Goal: Task Accomplishment & Management: Complete application form

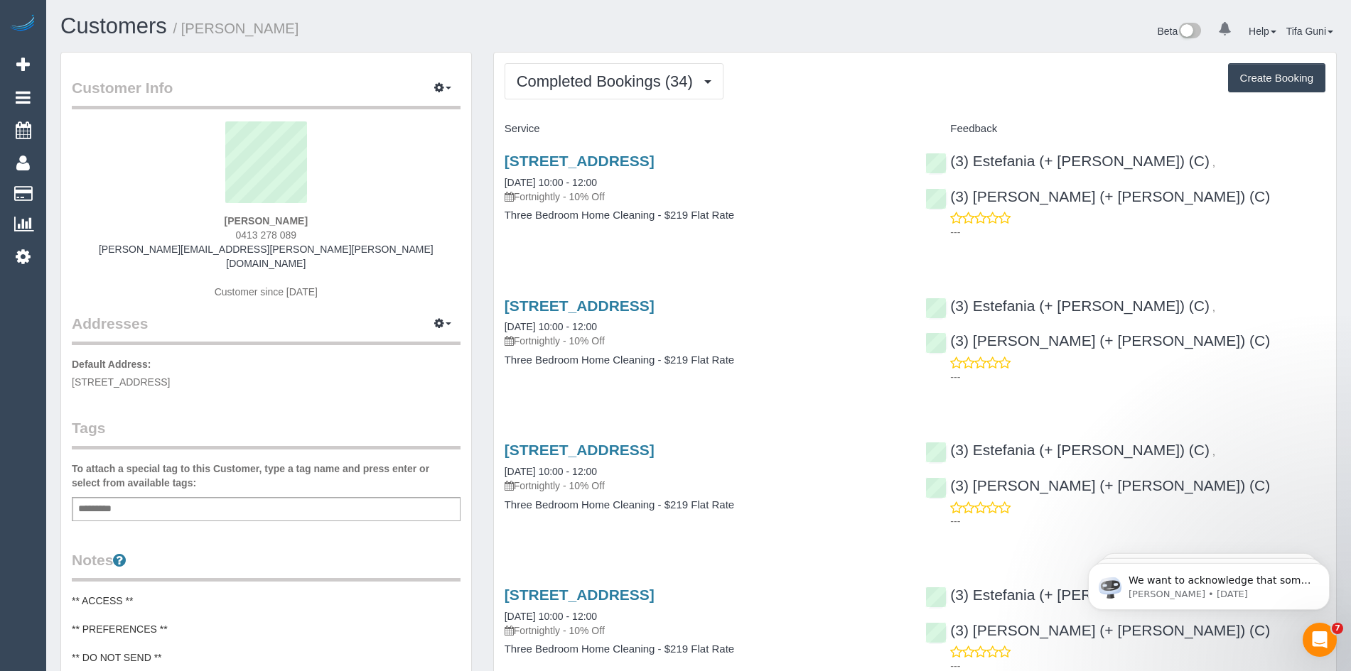
click at [1293, 82] on button "Create Booking" at bounding box center [1276, 78] width 97 height 30
select select "VIC"
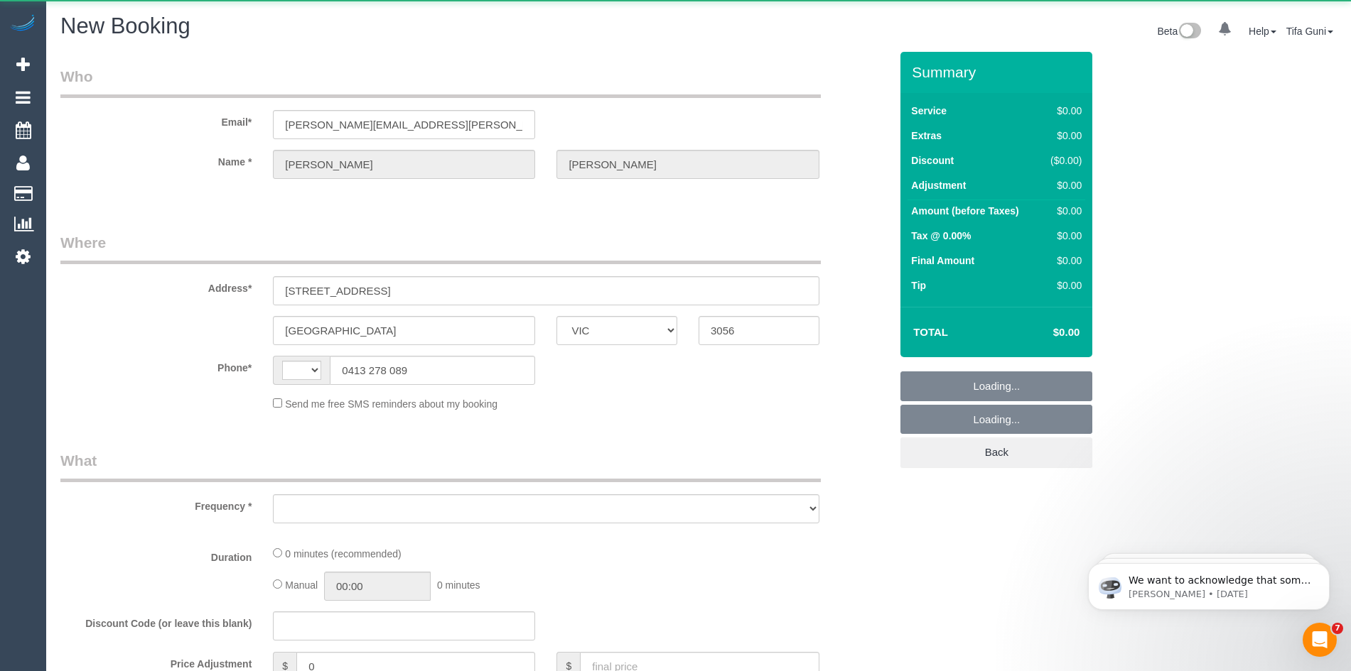
select select "string:AU"
select select "object:2066"
select select "string:stripe-pm_1QGozt2GScqysDRVn91T3uK2"
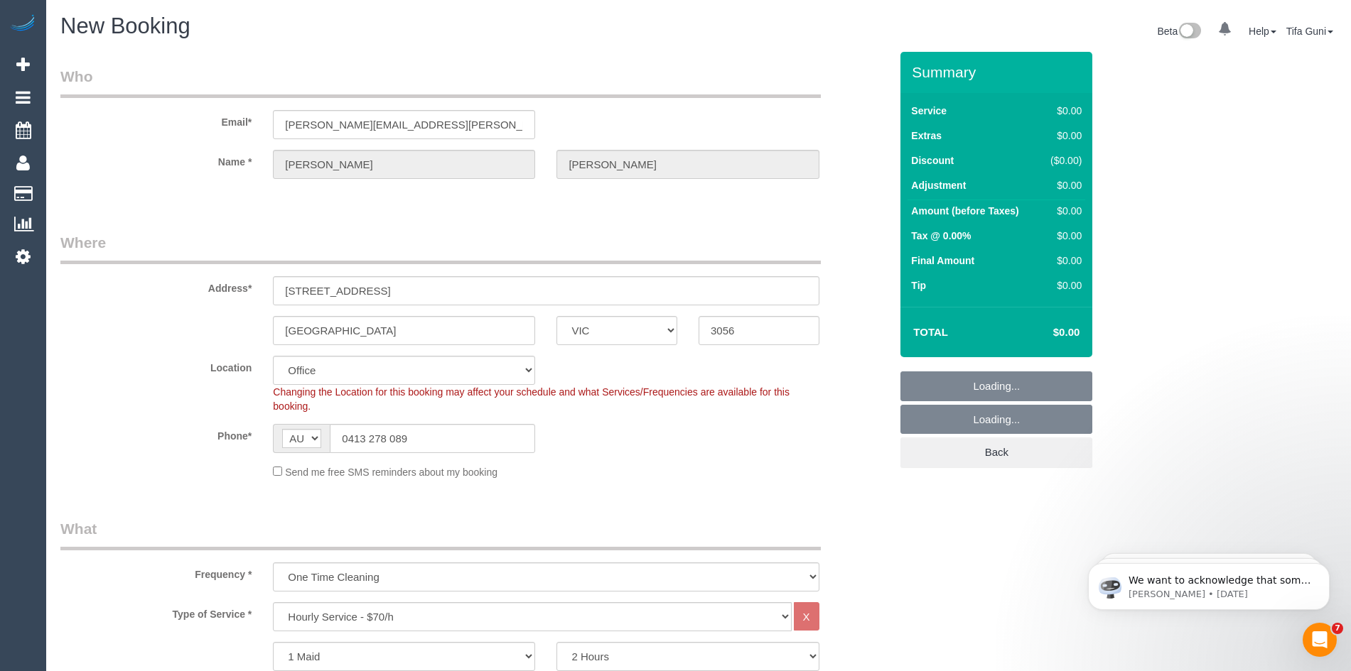
select select "object:3530"
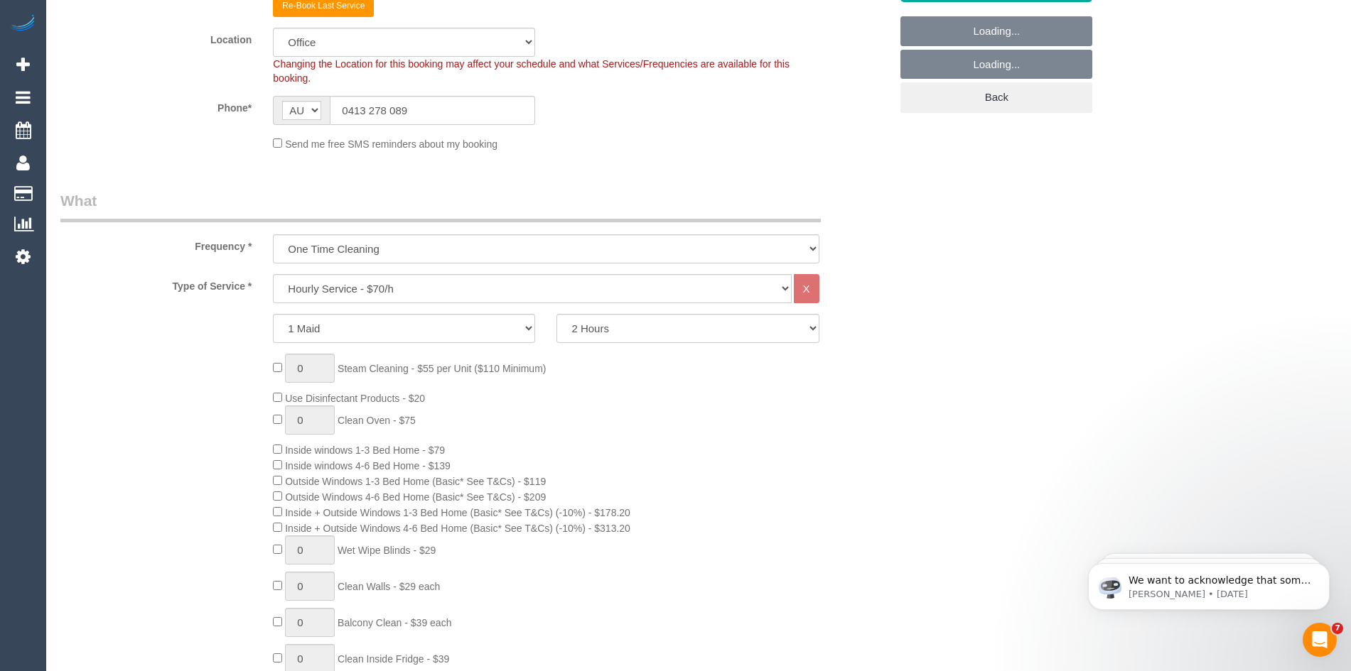
select select "88"
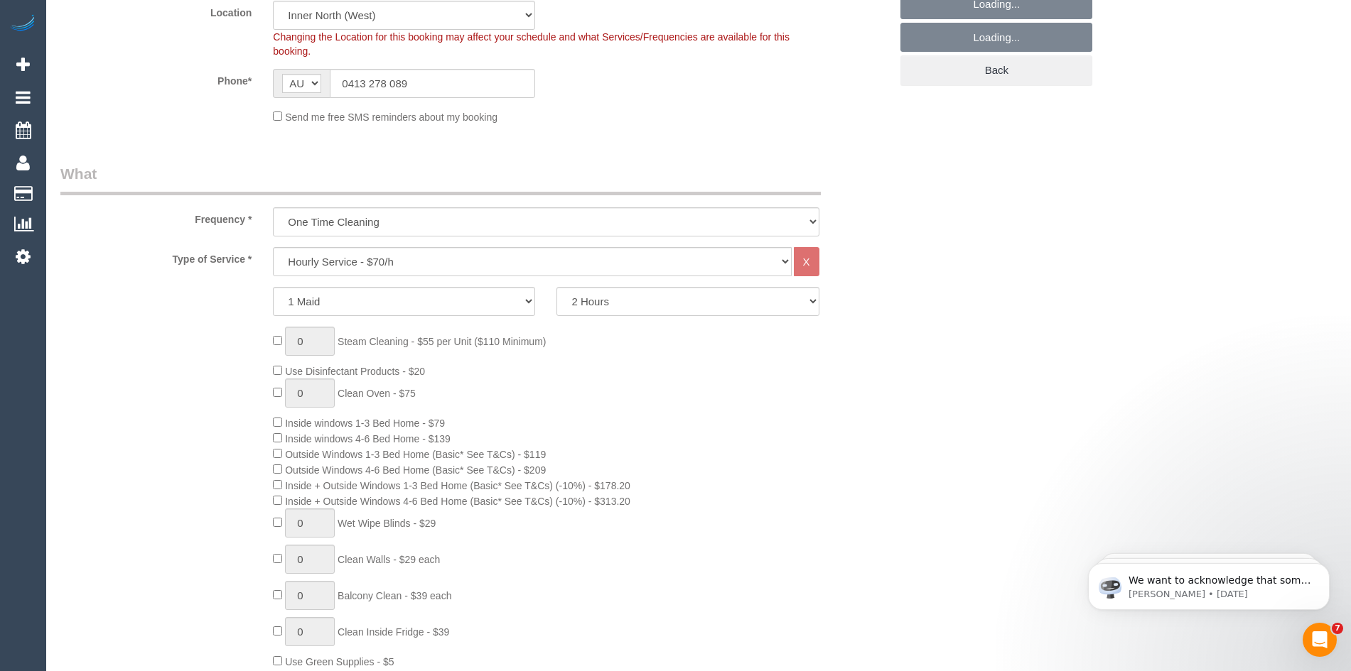
select select "object:3540"
click at [420, 259] on select "Hourly Service - $70/h Hourly Service - $65/h Hourly Service - $60/h Hourly Ser…" at bounding box center [532, 261] width 518 height 29
select select "212"
click at [273, 247] on select "Hourly Service - $70/h Hourly Service - $65/h Hourly Service - $60/h Hourly Ser…" at bounding box center [532, 261] width 518 height 29
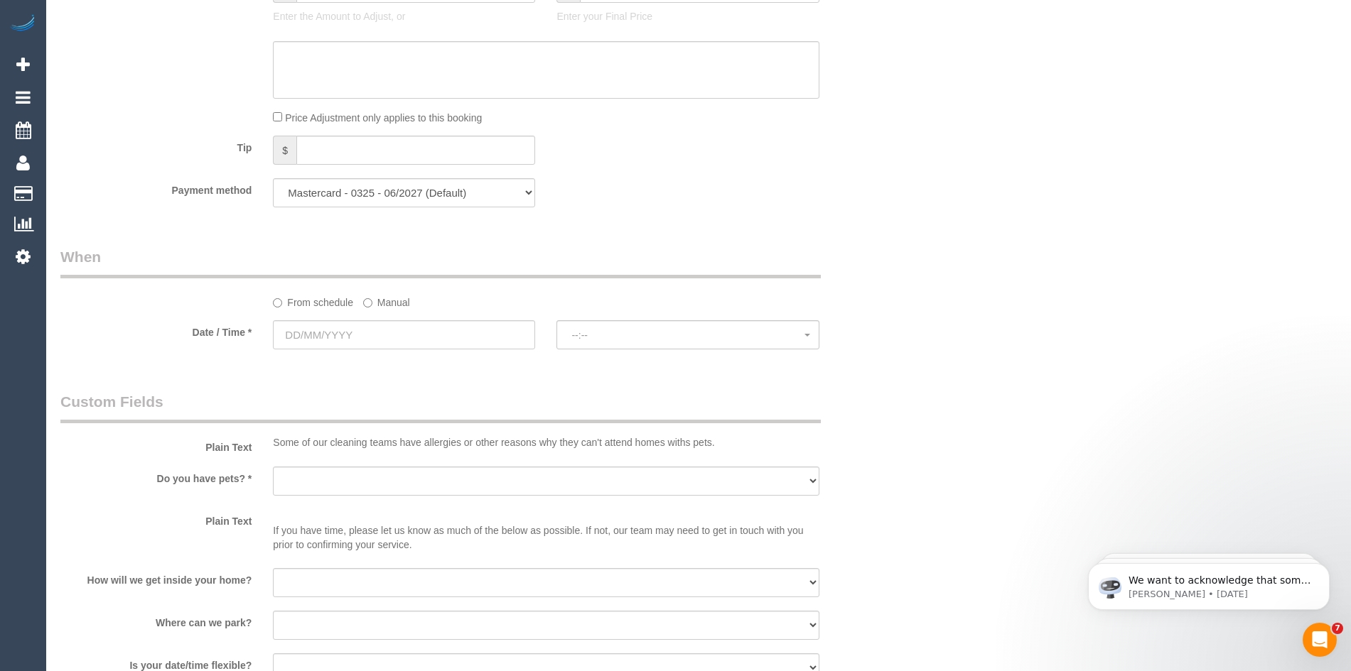
scroll to position [1448, 0]
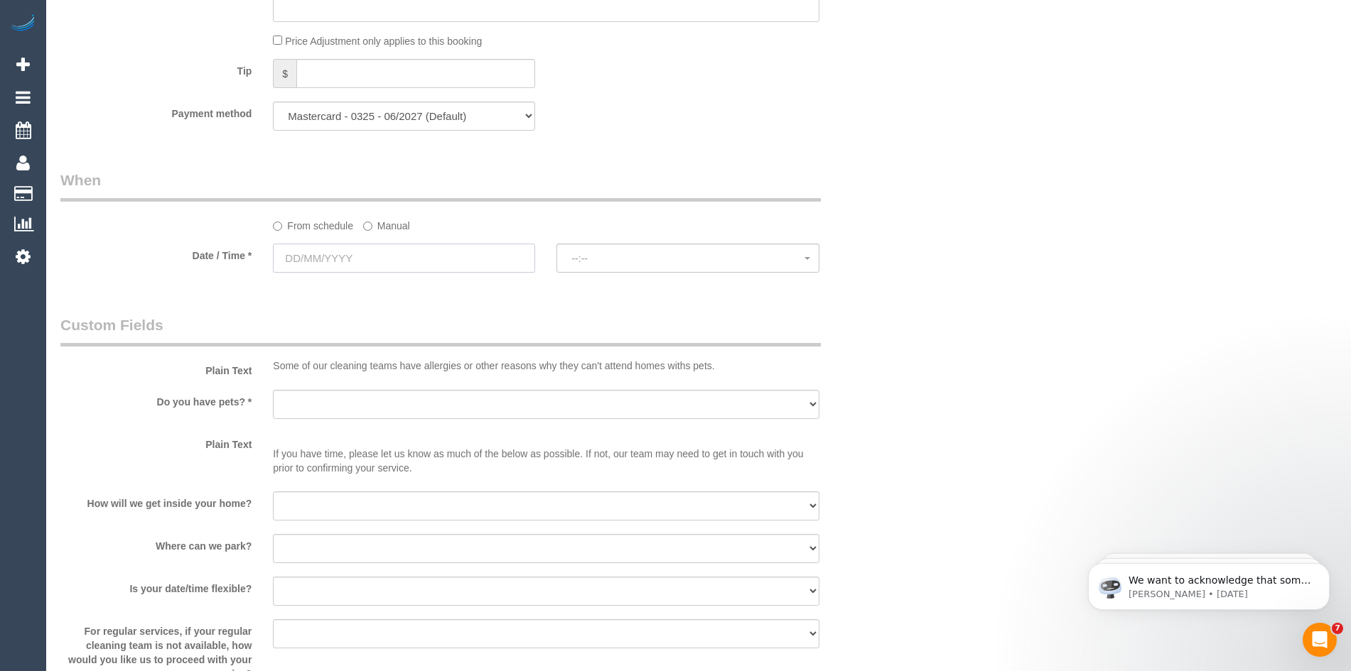
click at [371, 257] on input "text" at bounding box center [404, 258] width 262 height 29
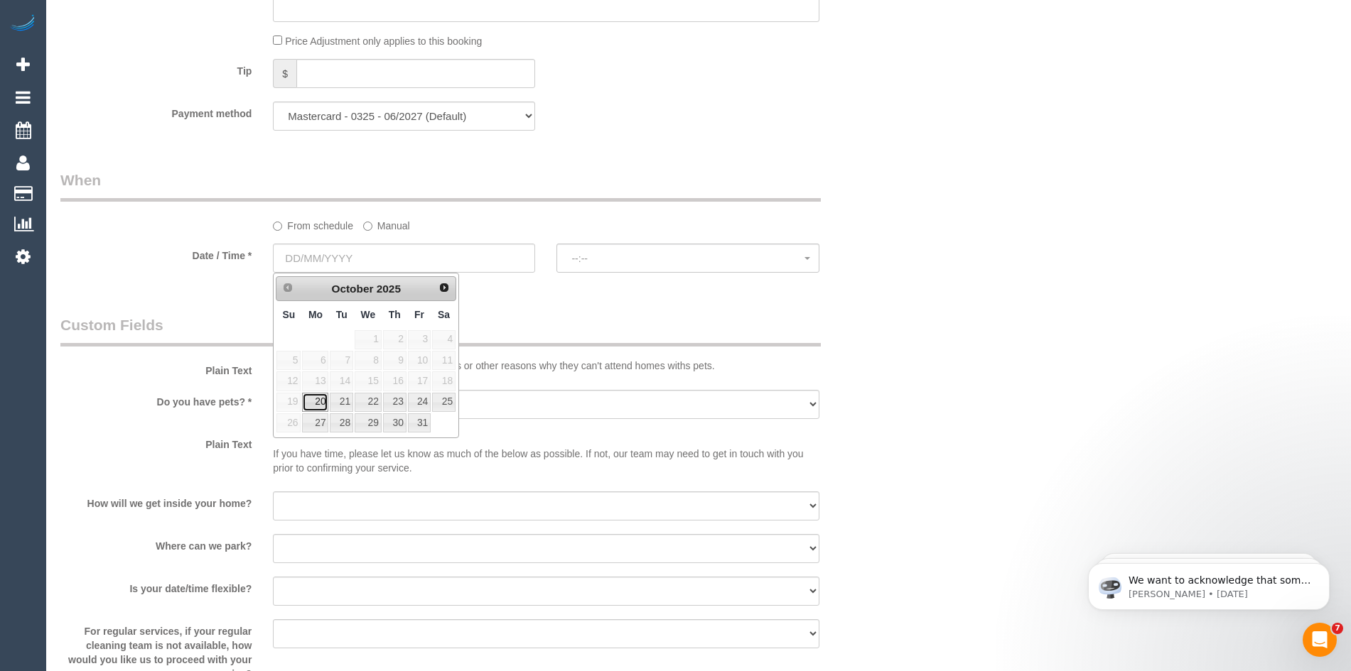
click at [315, 400] on link "20" at bounding box center [315, 402] width 26 height 19
type input "[DATE]"
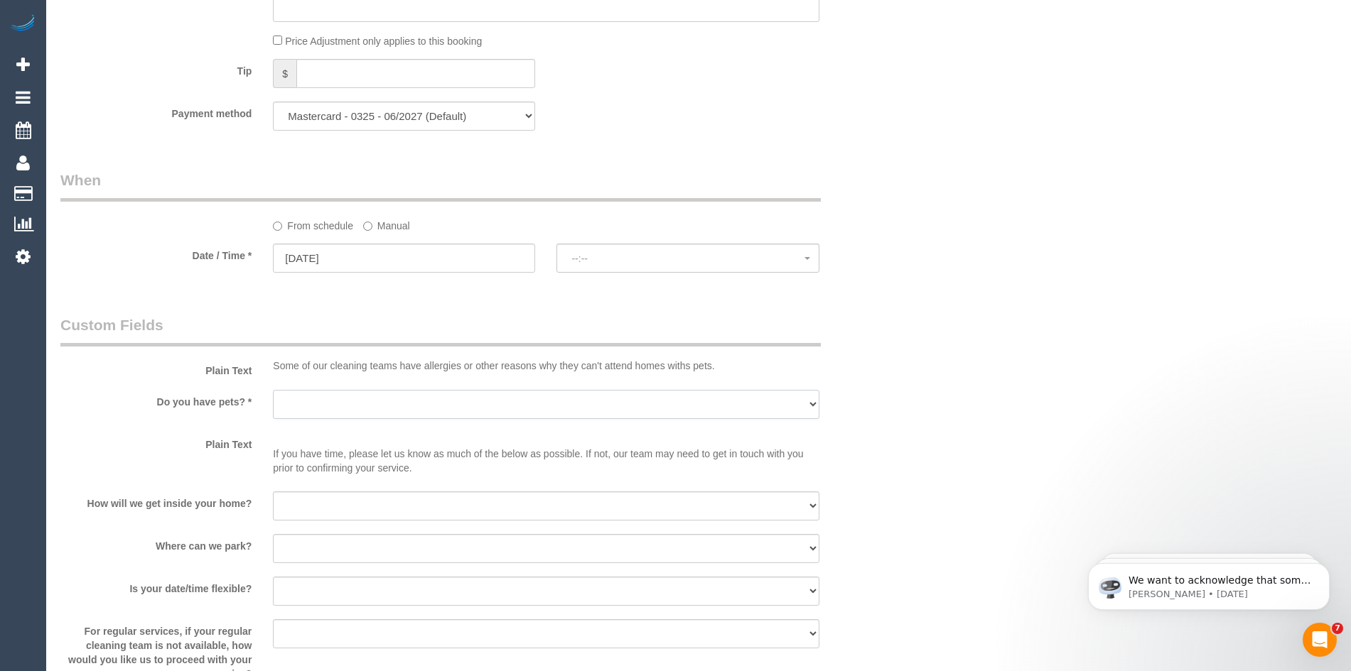
click at [316, 400] on select "Yes - Cats Yes - Dogs No pets Yes - Dogs and Cats Yes - Other" at bounding box center [546, 404] width 546 height 29
select select "spot1"
select select "number:27"
click at [273, 390] on select "Yes - Cats Yes - Dogs No pets Yes - Dogs and Cats Yes - Other" at bounding box center [546, 404] width 546 height 29
click at [306, 509] on select "I will be home Key will be left (please provide details below) Lock box/Access …" at bounding box center [546, 506] width 546 height 29
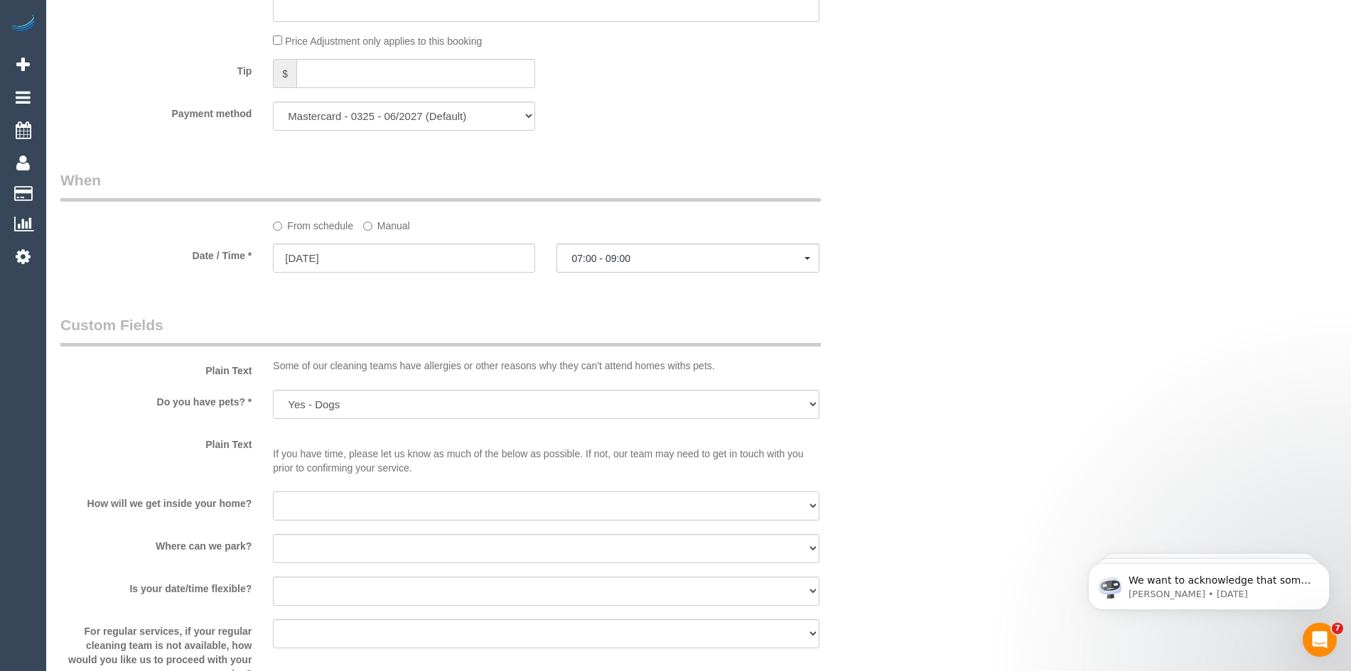
drag, startPoint x: 305, startPoint y: 522, endPoint x: 315, endPoint y: 548, distance: 27.7
click at [312, 542] on sui-booking-custom-fields "Plain Text Some of our cleaning teams have allergies or other reasons why they …" at bounding box center [474, 520] width 829 height 411
click at [317, 502] on select "I will be home Key will be left (please provide details below) Lock box/Access …" at bounding box center [546, 506] width 546 height 29
select select "number:15"
click at [273, 492] on select "I will be home Key will be left (please provide details below) Lock box/Access …" at bounding box center [546, 506] width 546 height 29
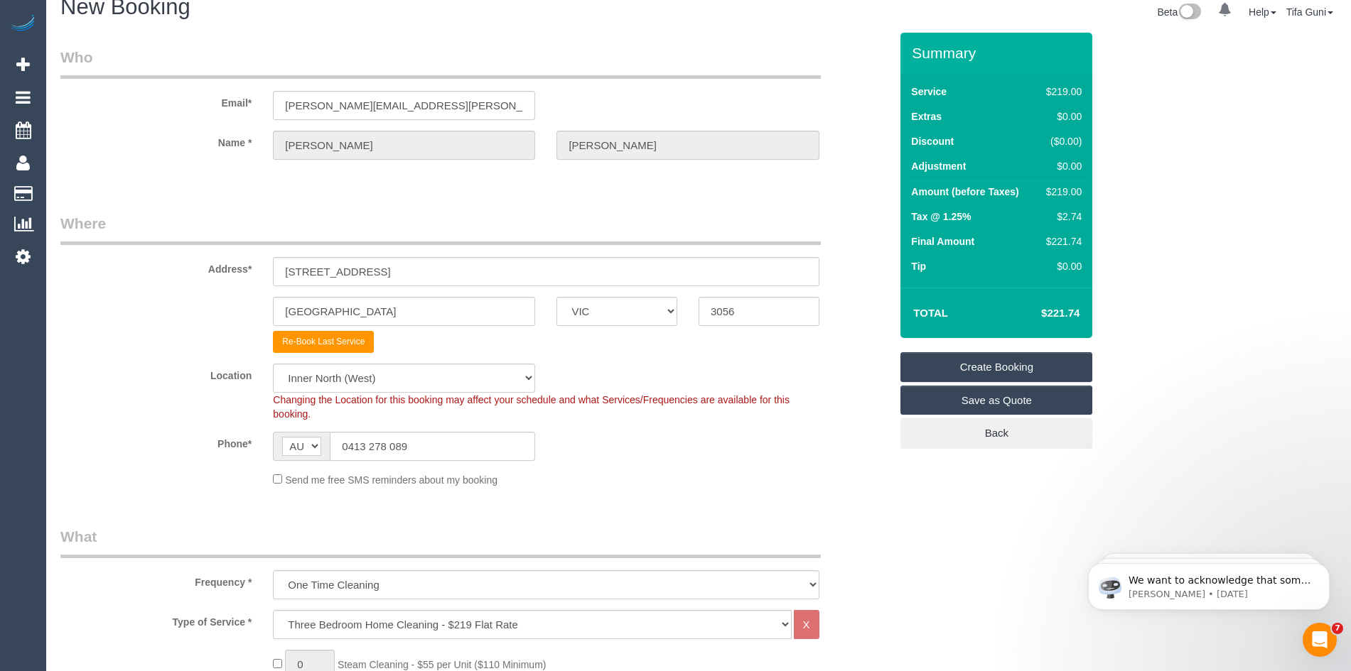
scroll to position [0, 0]
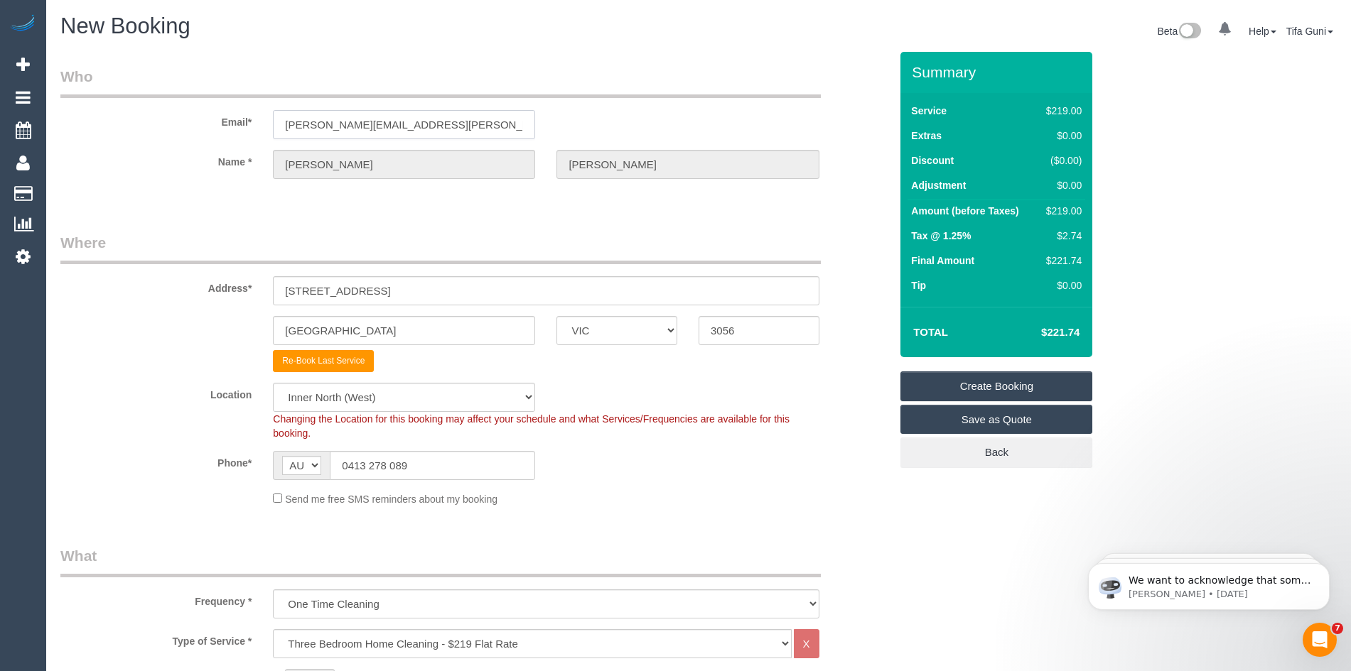
drag, startPoint x: 487, startPoint y: 125, endPoint x: 279, endPoint y: 135, distance: 208.4
click at [279, 135] on input "james.norman.anderson@gmail.com" at bounding box center [404, 124] width 262 height 29
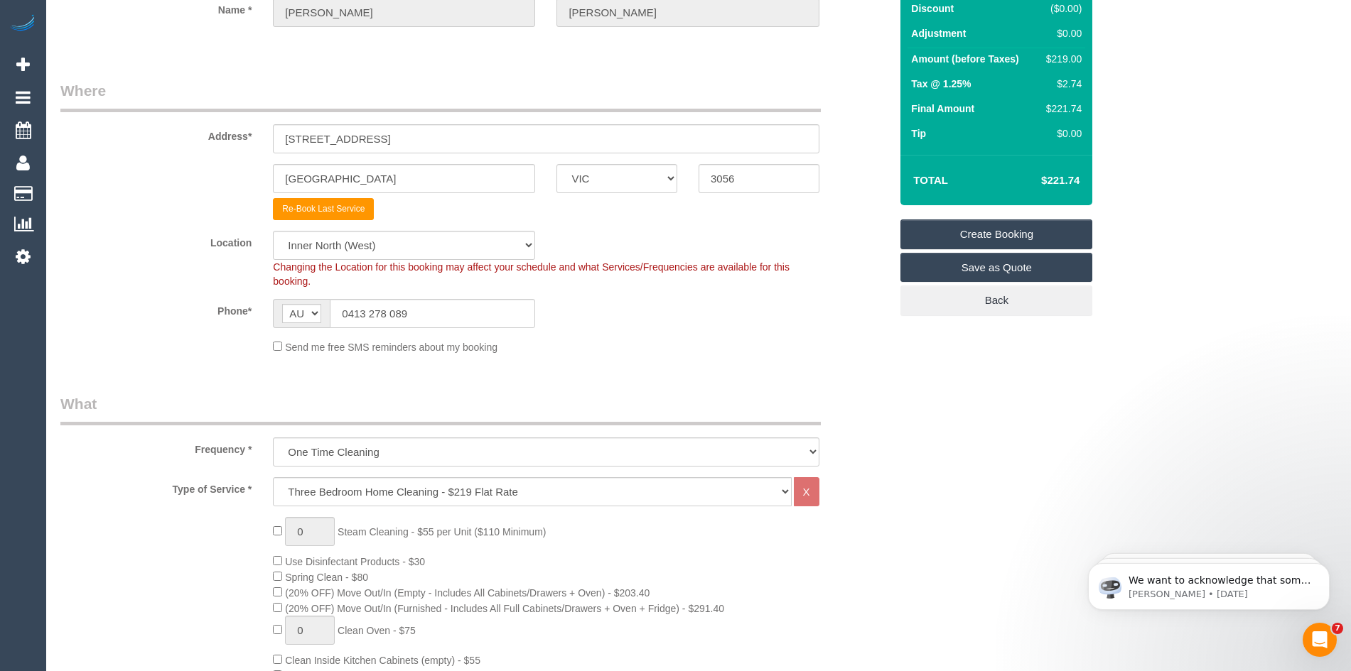
scroll to position [142, 0]
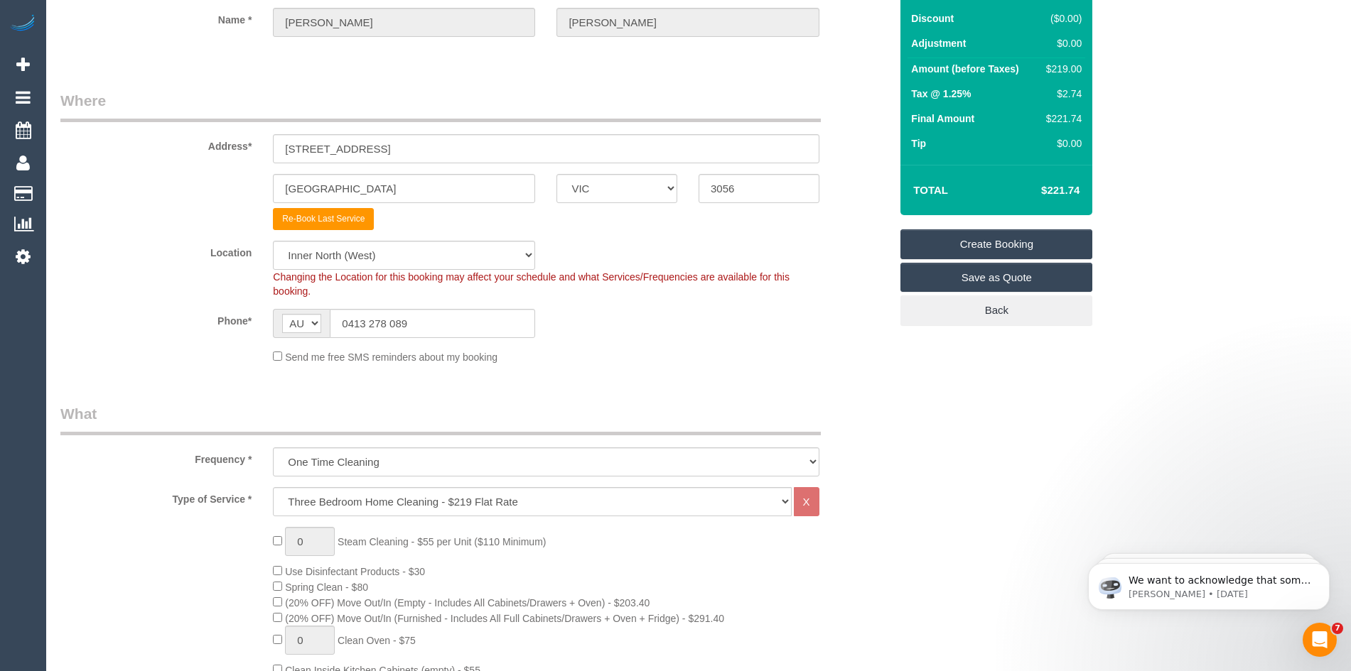
click at [985, 244] on link "Create Booking" at bounding box center [996, 244] width 192 height 30
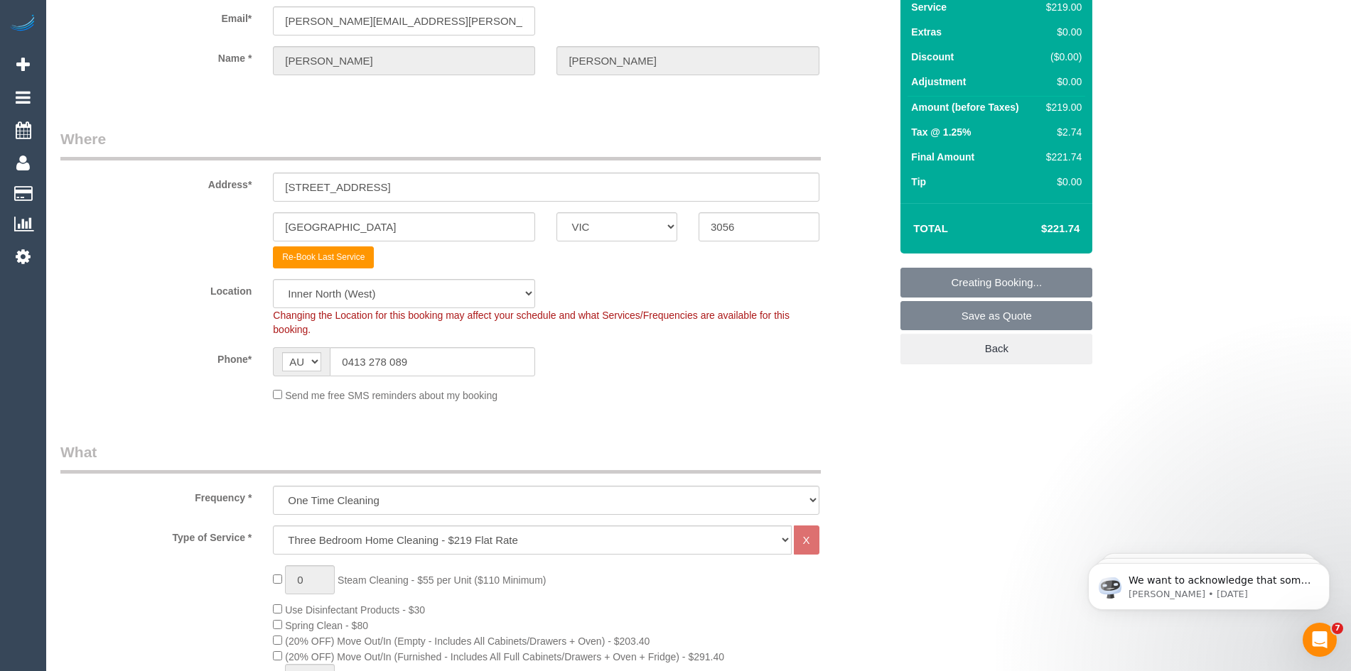
scroll to position [0, 0]
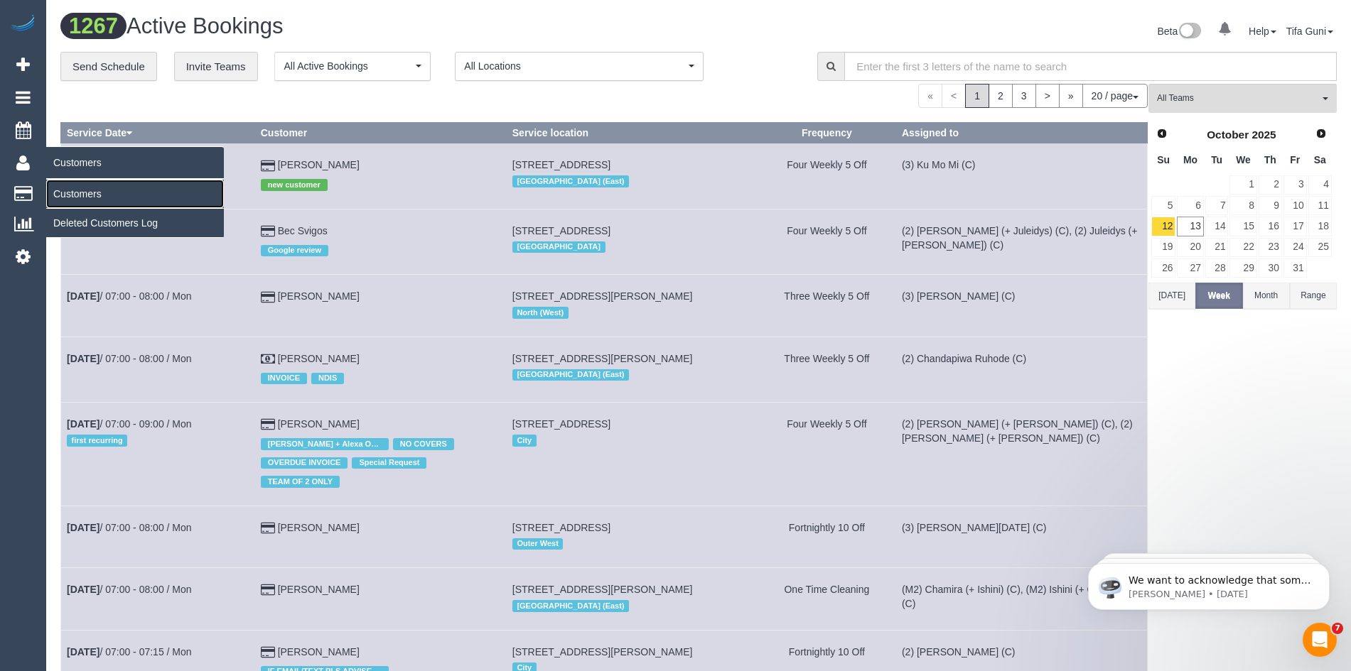
click at [76, 197] on link "Customers" at bounding box center [135, 194] width 178 height 28
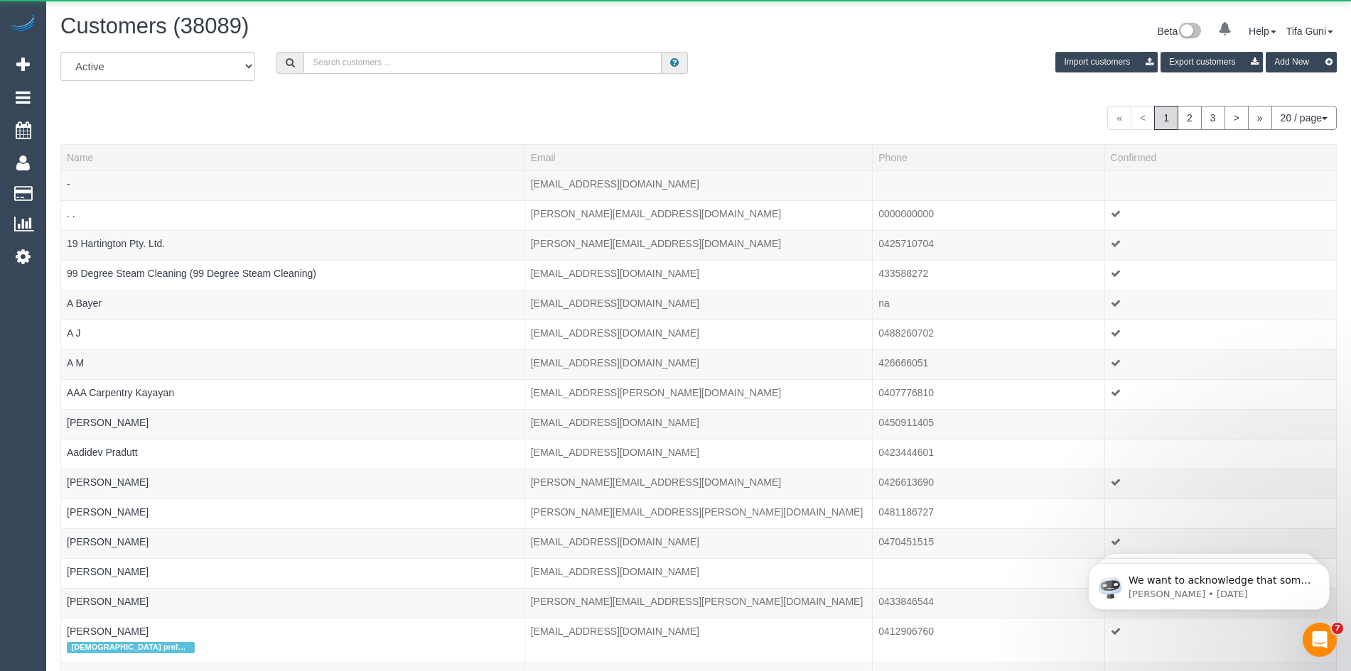
click at [414, 58] on input "text" at bounding box center [482, 63] width 358 height 22
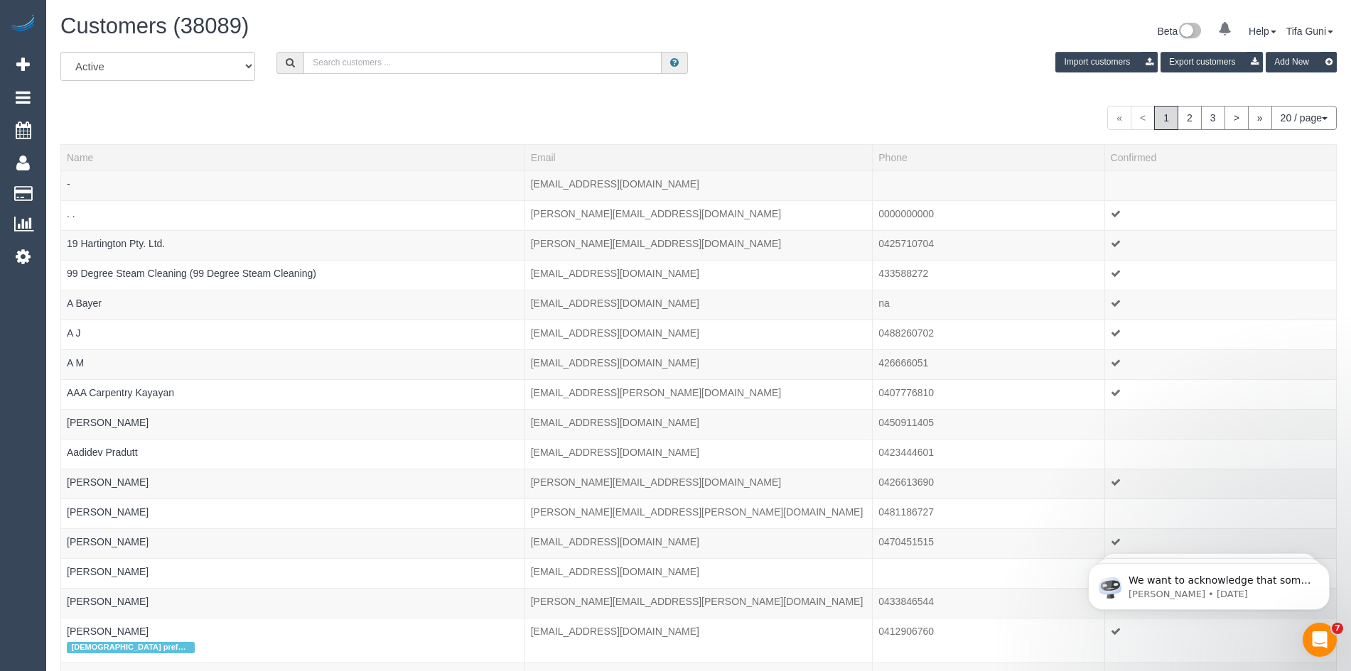
paste input "james.norman.anderson@gmail.com"
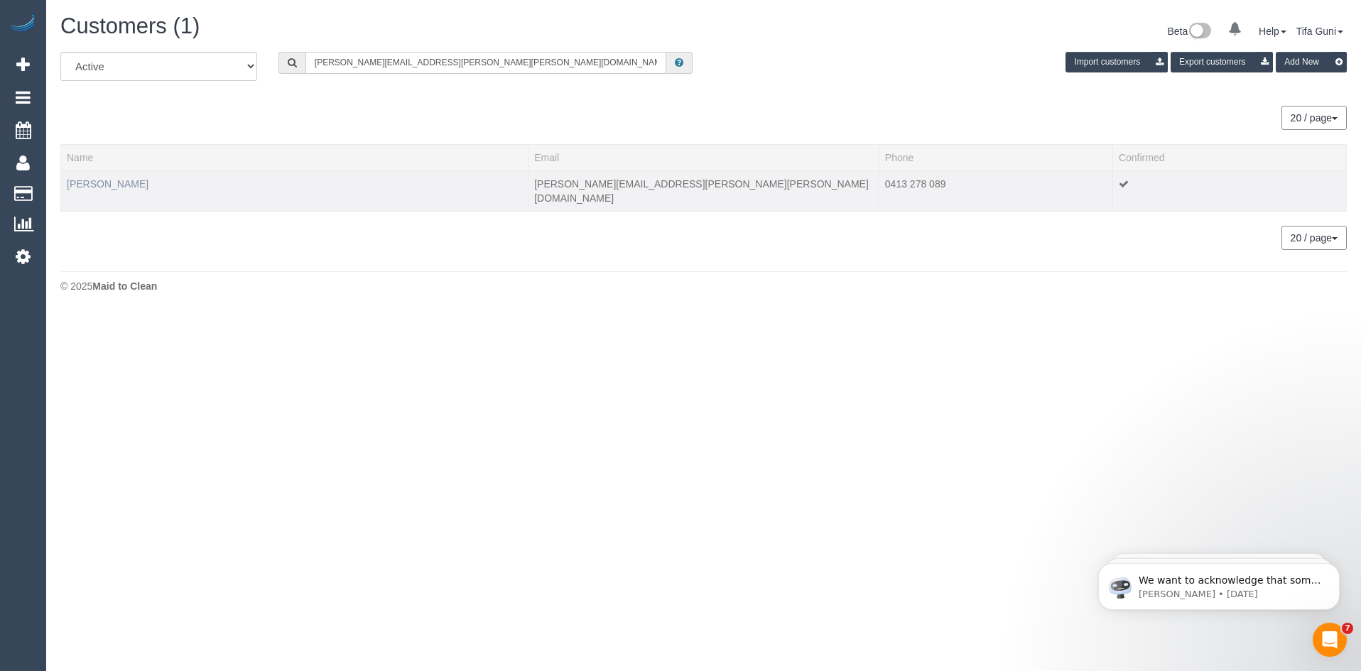
type input "james.norman.anderson@gmail.com"
click at [122, 185] on link "James Anderson" at bounding box center [108, 183] width 82 height 11
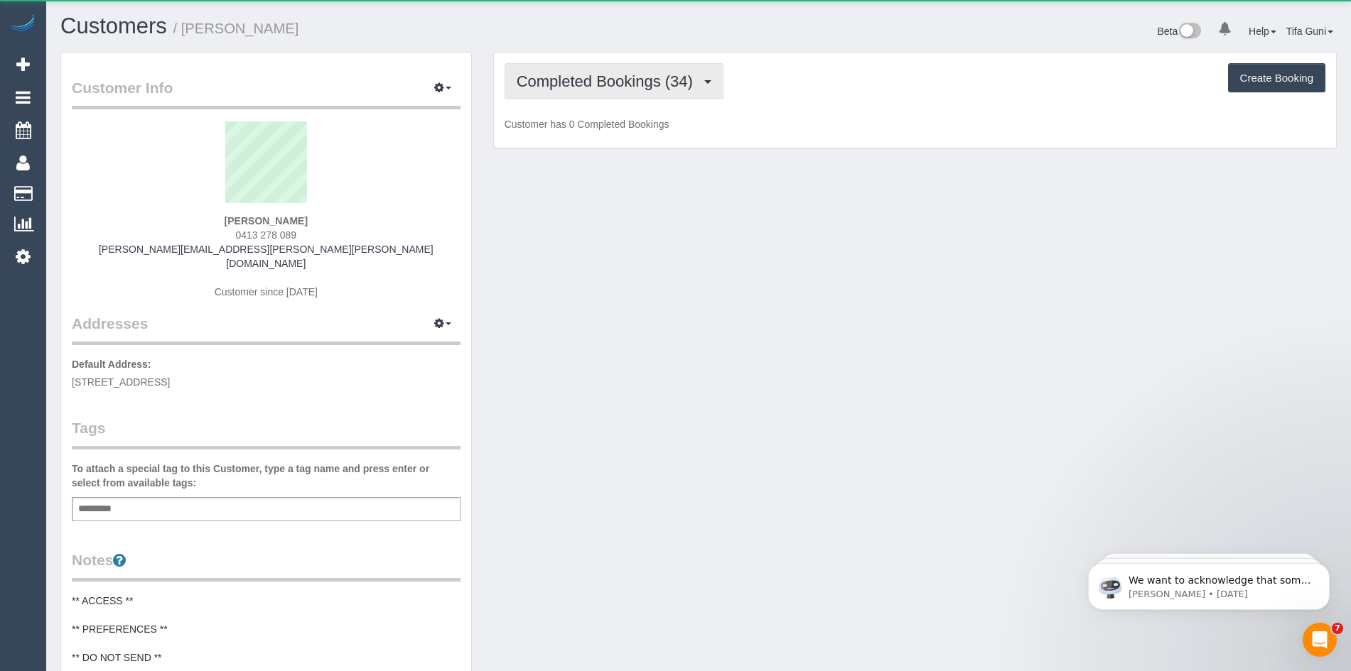
click at [594, 81] on span "Completed Bookings (34)" at bounding box center [608, 81] width 183 height 18
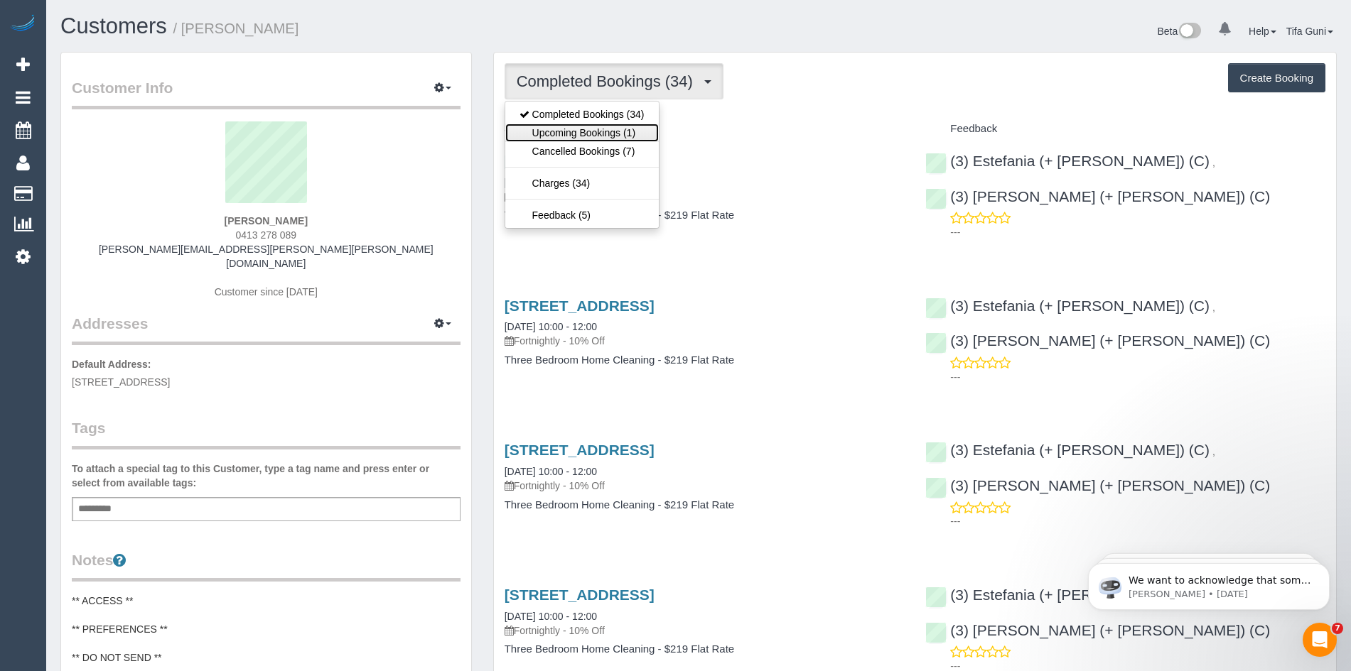
click at [612, 131] on link "Upcoming Bookings (1)" at bounding box center [581, 133] width 153 height 18
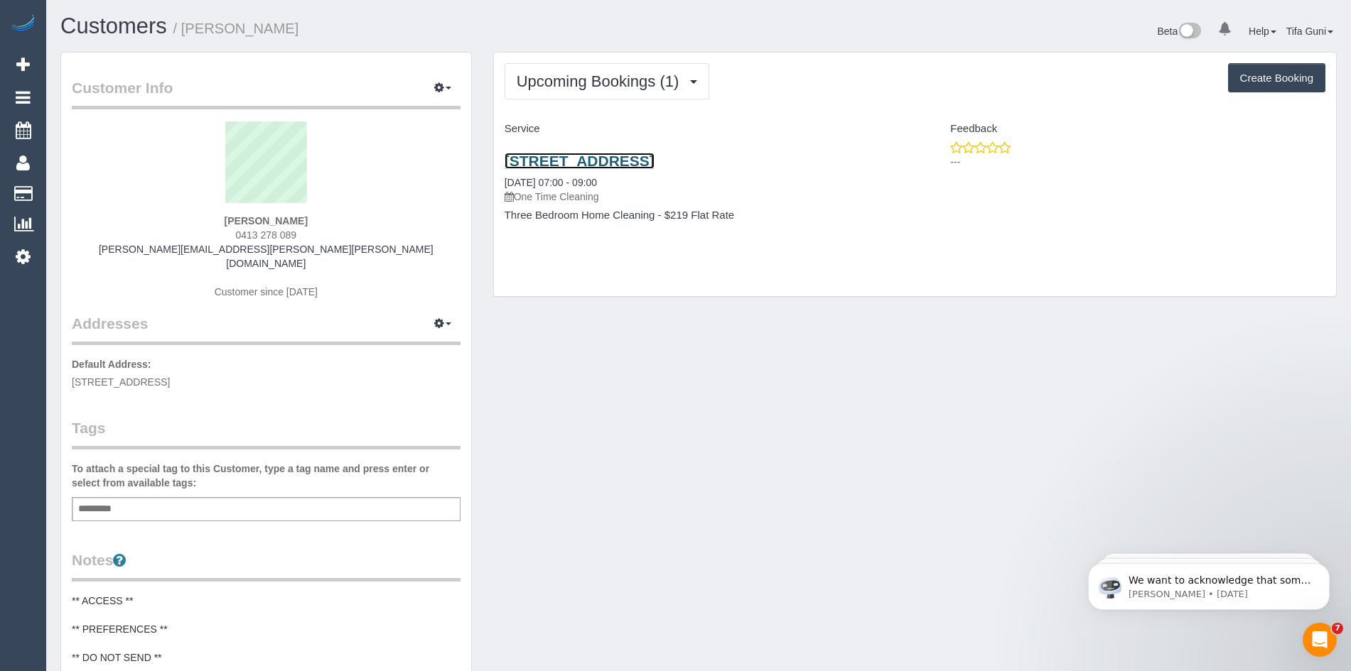
click at [629, 163] on link "5 Ormond Street, Brunswick, VIC 3056" at bounding box center [579, 161] width 150 height 16
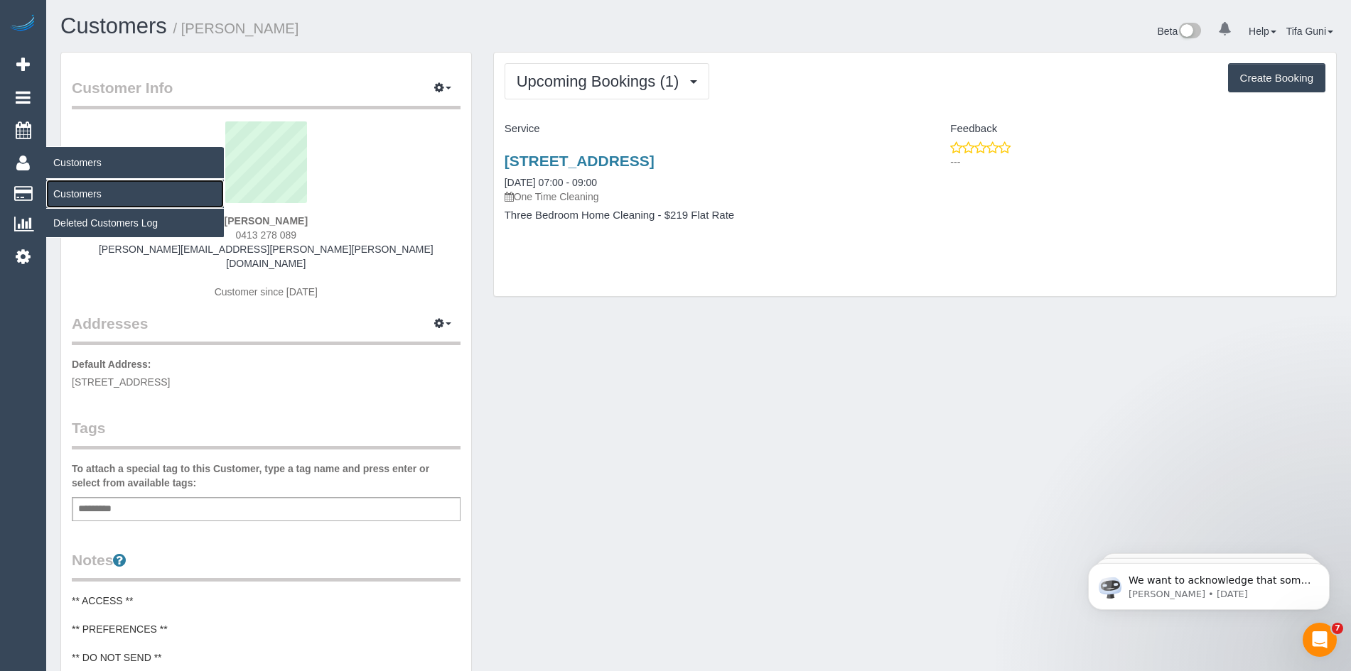
click at [76, 195] on link "Customers" at bounding box center [135, 194] width 178 height 28
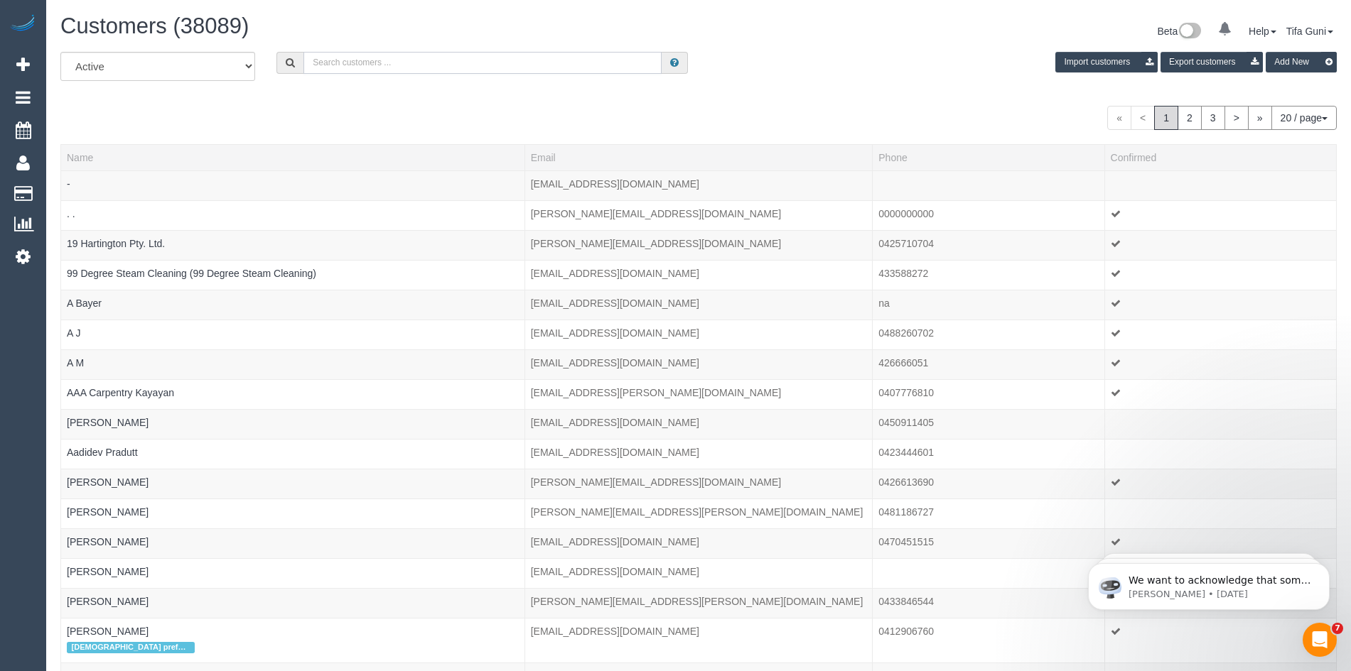
paste input "61422103124"
drag, startPoint x: 320, startPoint y: 60, endPoint x: 308, endPoint y: 60, distance: 12.1
click at [308, 60] on input "61422103124" at bounding box center [482, 63] width 358 height 22
drag, startPoint x: 321, startPoint y: 60, endPoint x: 310, endPoint y: 60, distance: 10.7
click at [310, 60] on input "61422103124" at bounding box center [482, 63] width 358 height 22
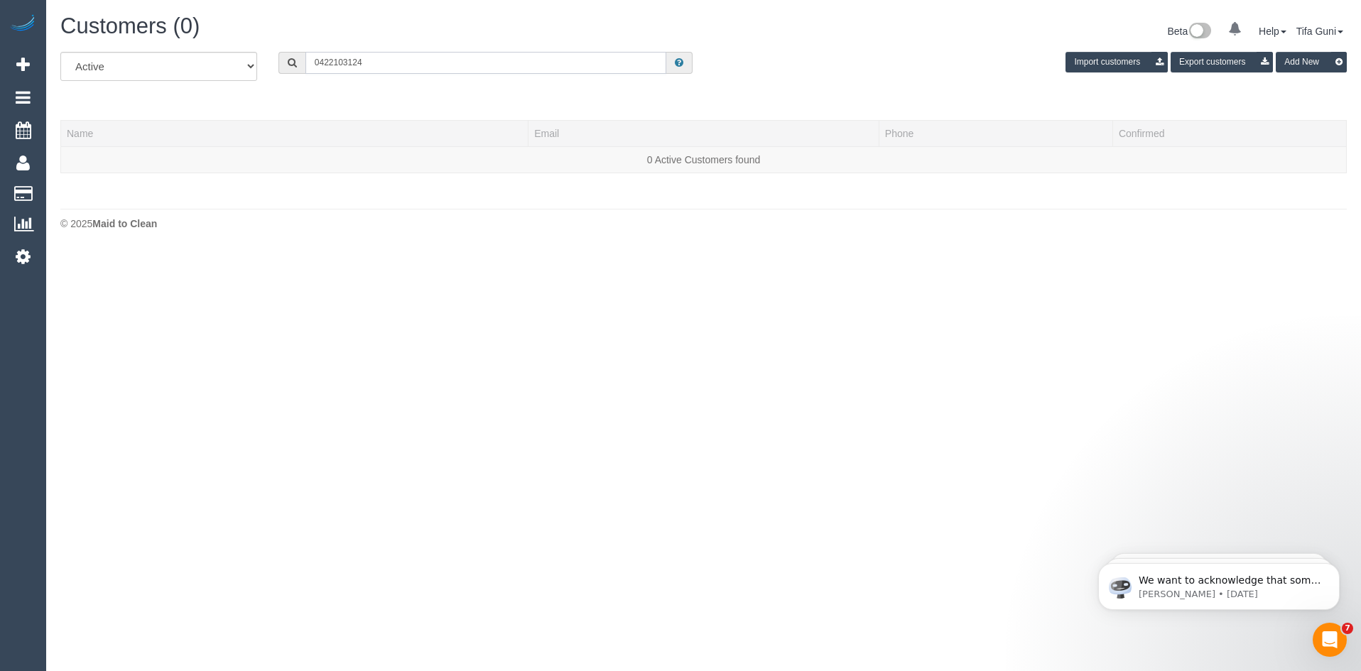
click at [333, 63] on input "0422103124" at bounding box center [487, 63] width 362 height 22
click at [350, 63] on input "0422 103124" at bounding box center [487, 63] width 362 height 22
click at [374, 63] on input "0422 103 124" at bounding box center [487, 63] width 362 height 22
drag, startPoint x: 318, startPoint y: 55, endPoint x: 281, endPoint y: 55, distance: 36.2
click at [281, 55] on div "0422 103 124" at bounding box center [486, 63] width 415 height 22
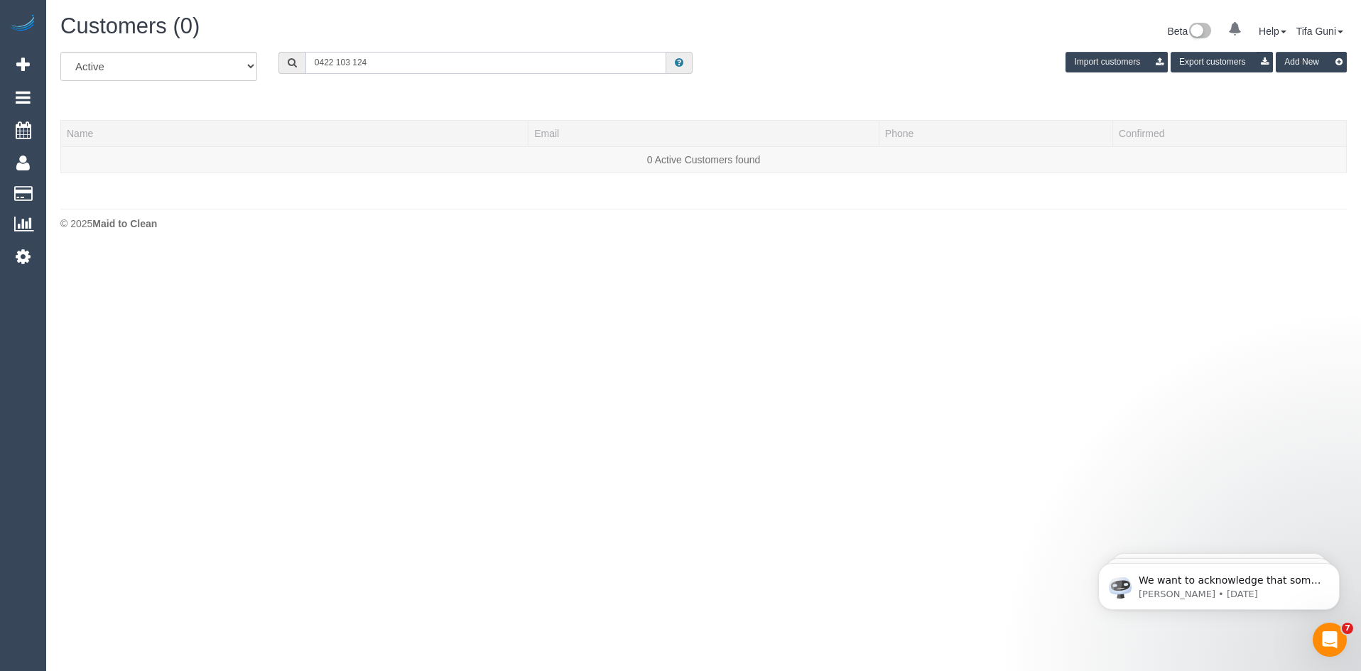
paste input "61409189467"
drag, startPoint x: 323, startPoint y: 60, endPoint x: 307, endPoint y: 63, distance: 16.5
click at [307, 63] on input "61409189467" at bounding box center [487, 63] width 362 height 22
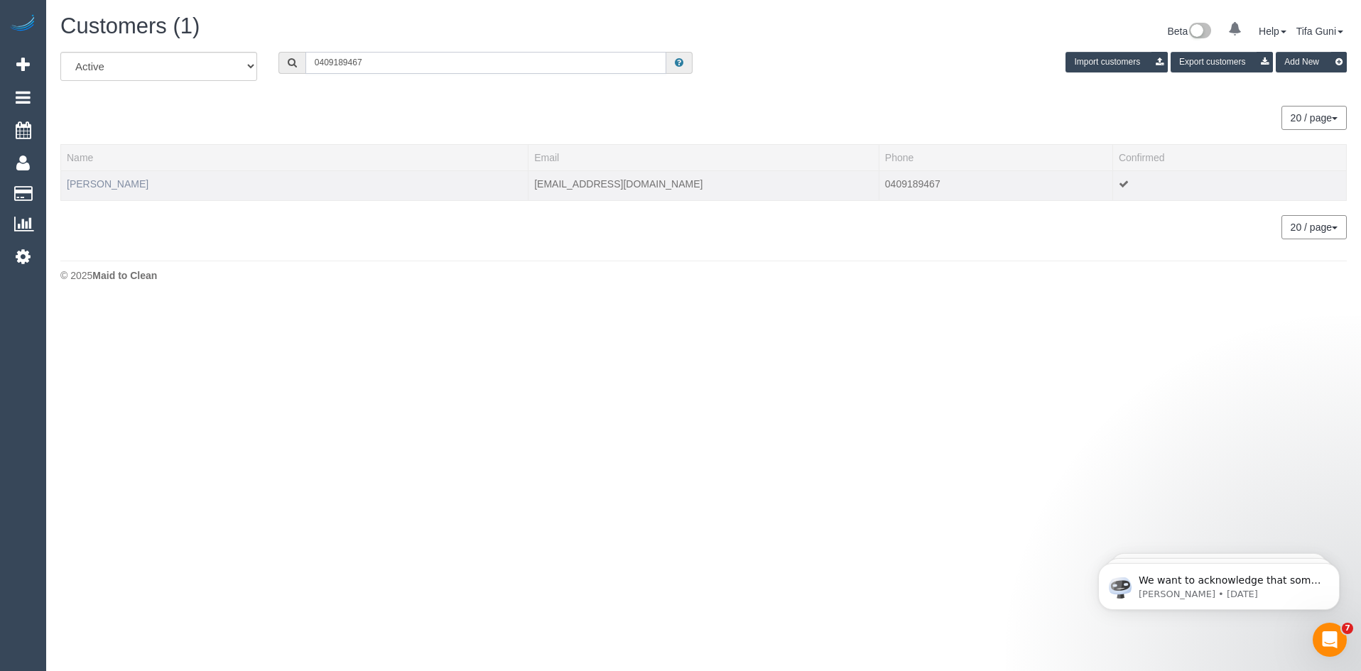
type input "0409189467"
click at [117, 183] on link "Vikki Barresi" at bounding box center [108, 183] width 82 height 11
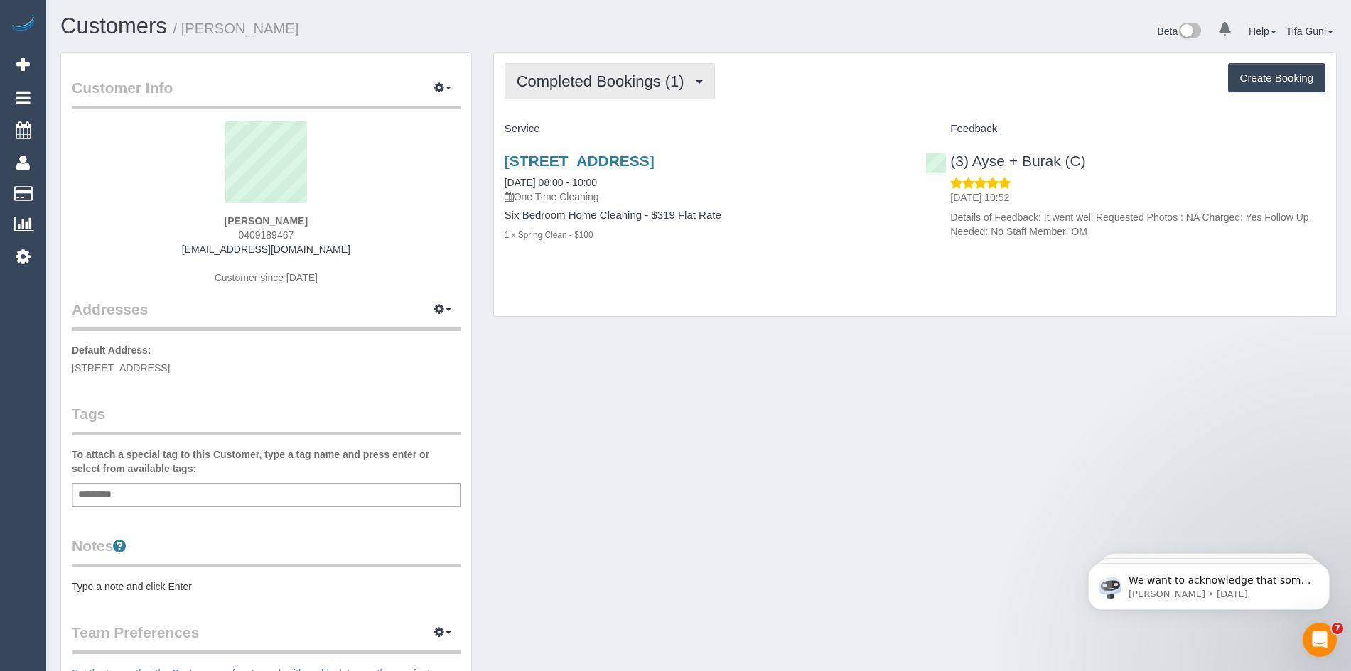
click at [647, 87] on span "Completed Bookings (1)" at bounding box center [604, 81] width 175 height 18
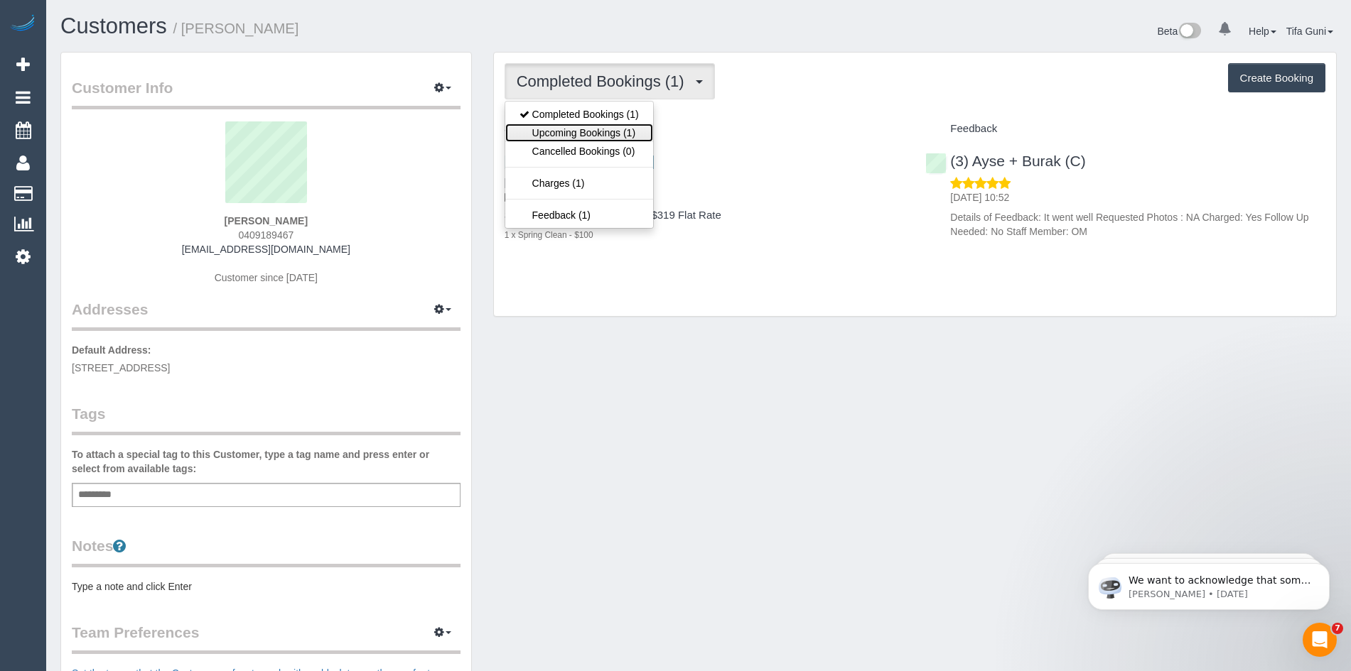
click at [616, 136] on link "Upcoming Bookings (1)" at bounding box center [579, 133] width 148 height 18
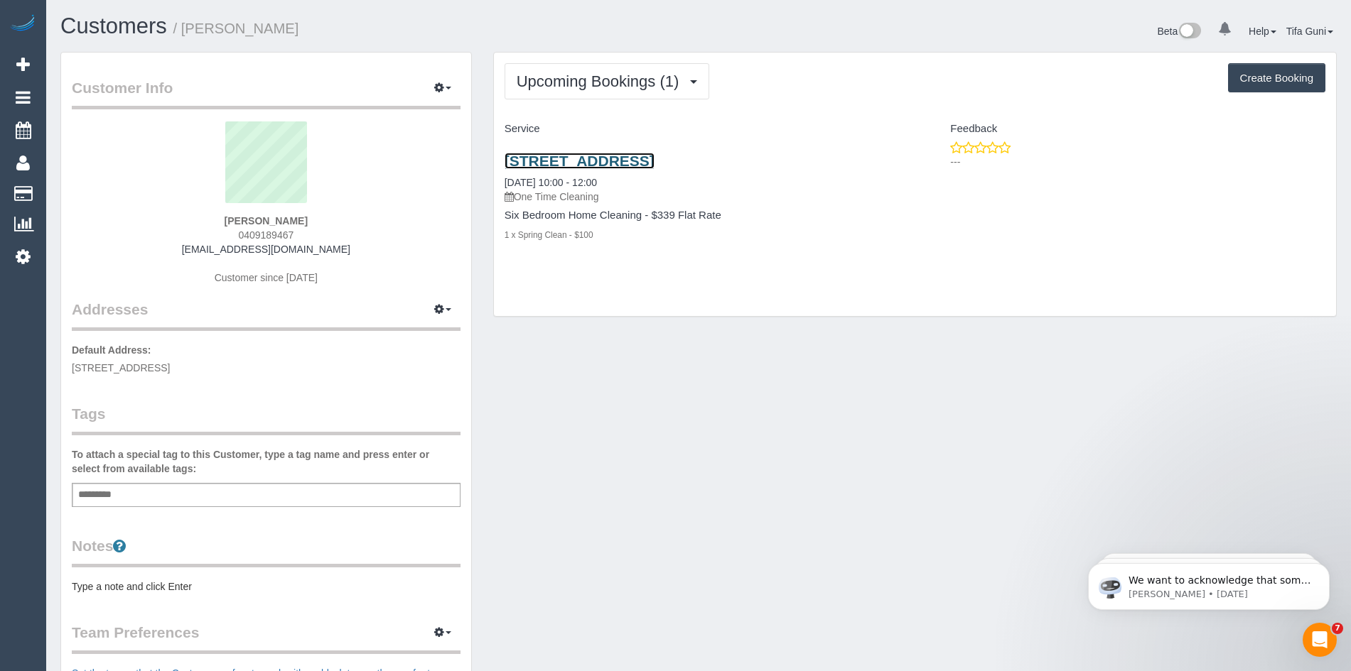
click at [652, 161] on link "47 Ardmillan Road, Moonee Ponds, VIC 3039" at bounding box center [579, 161] width 150 height 16
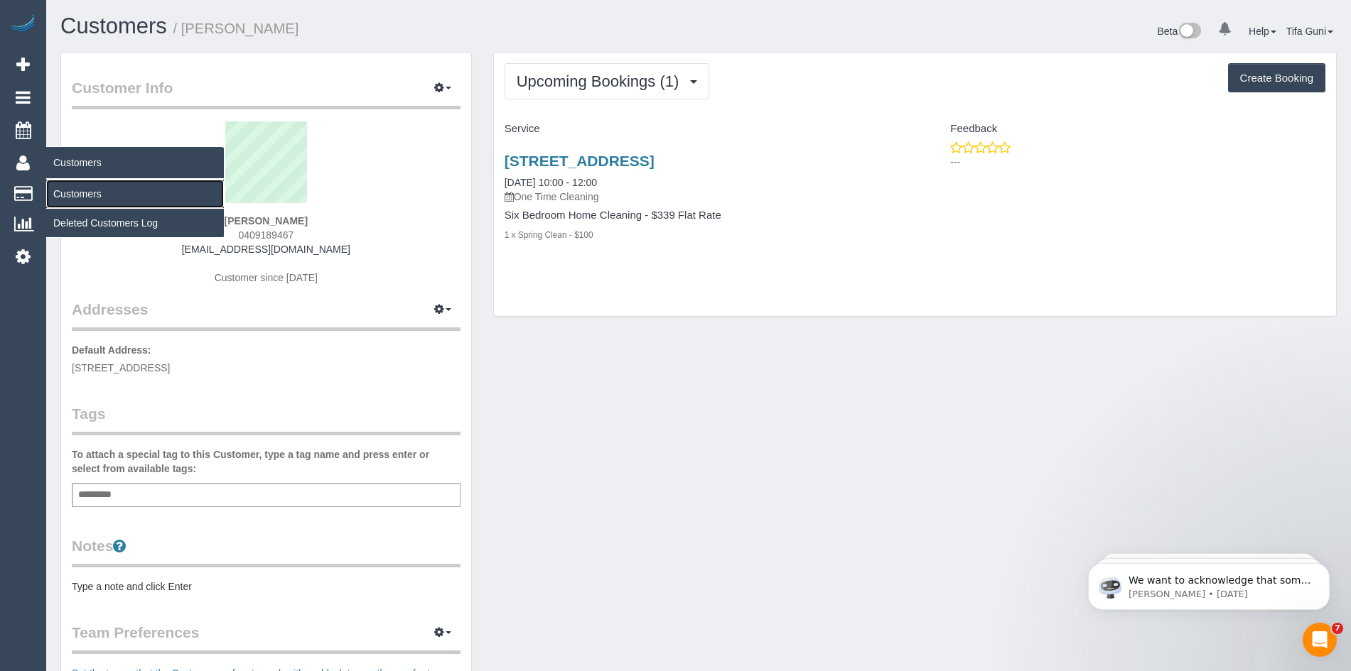
click at [72, 191] on link "Customers" at bounding box center [135, 194] width 178 height 28
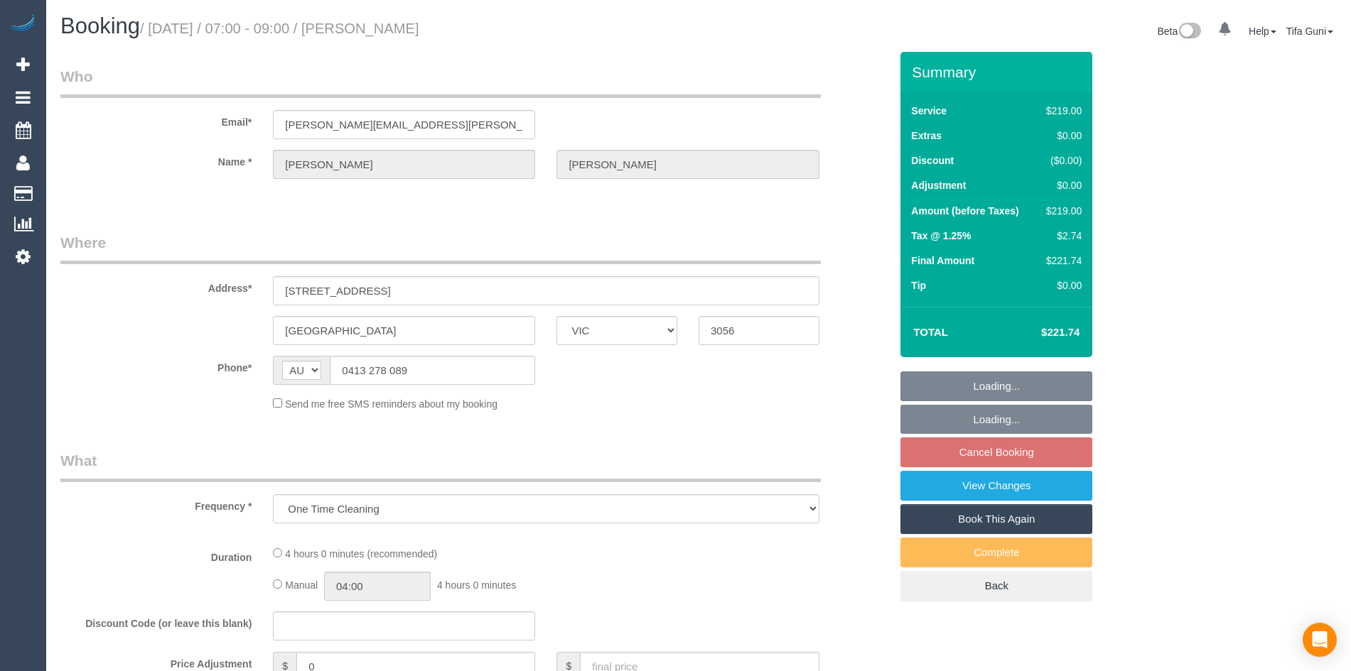
select select "VIC"
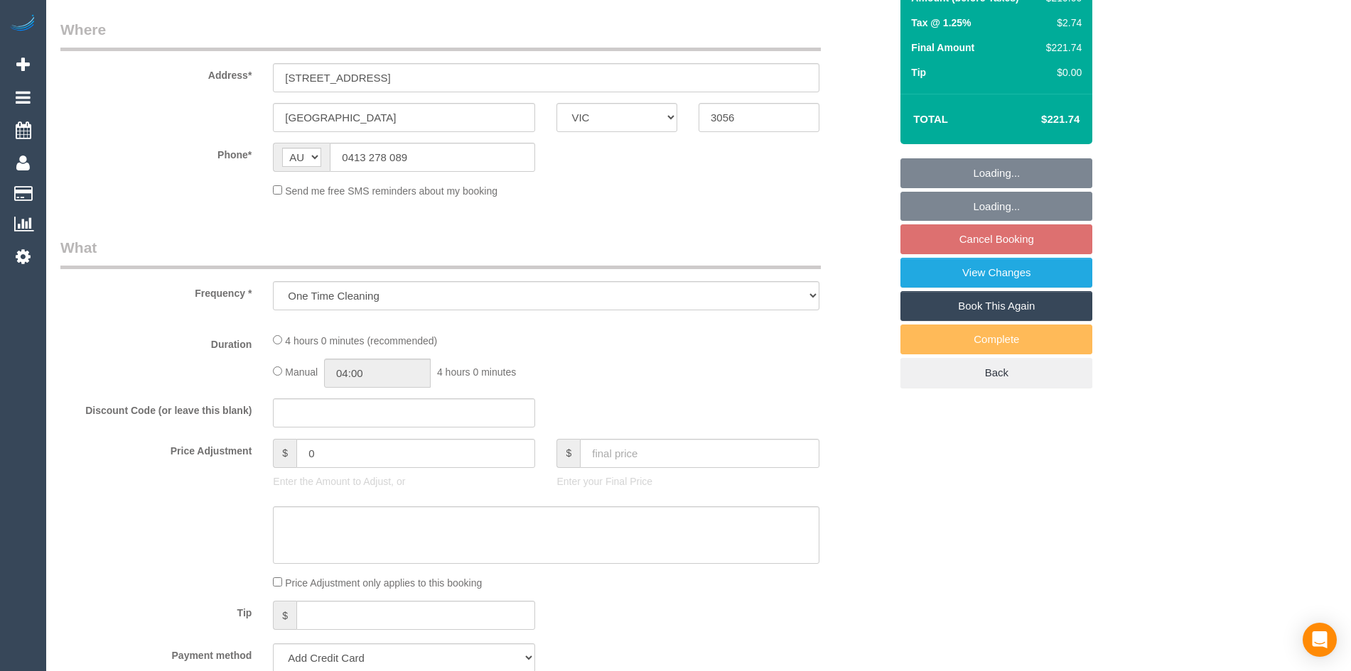
select select "string:stripe-pm_1QGozt2GScqysDRVn91T3uK2"
select select "number:27"
select select "number:15"
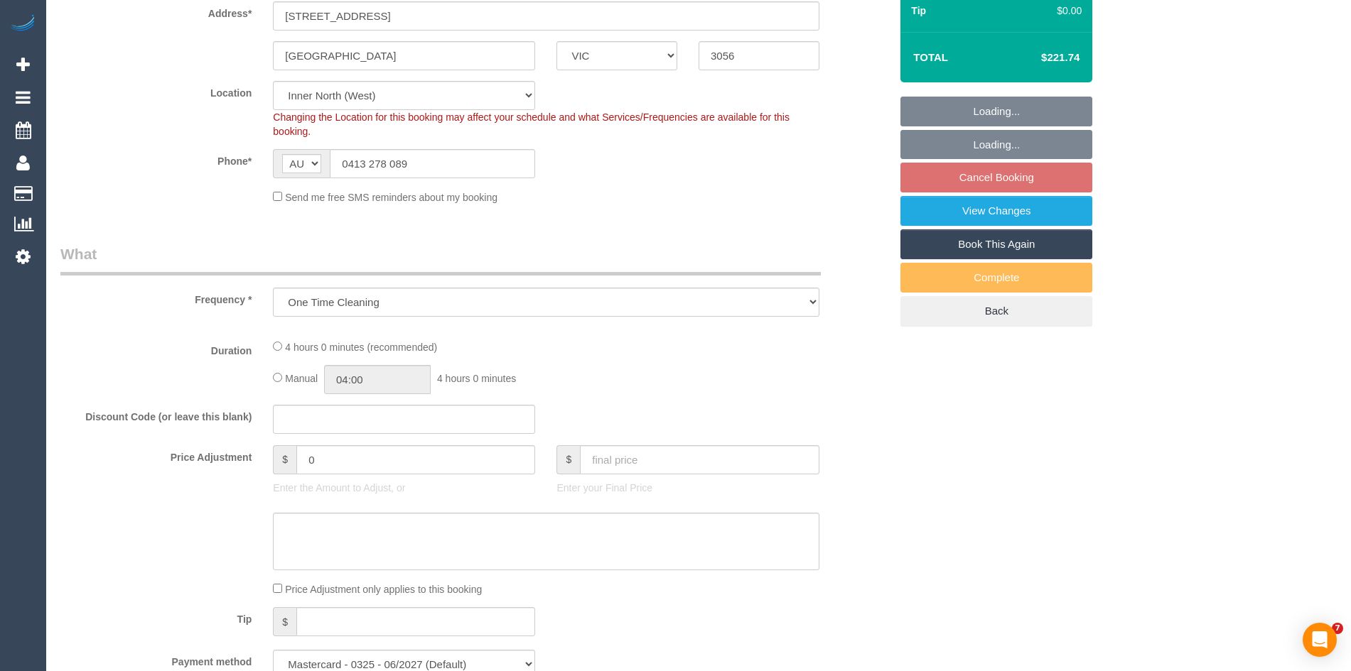
select select "object:675"
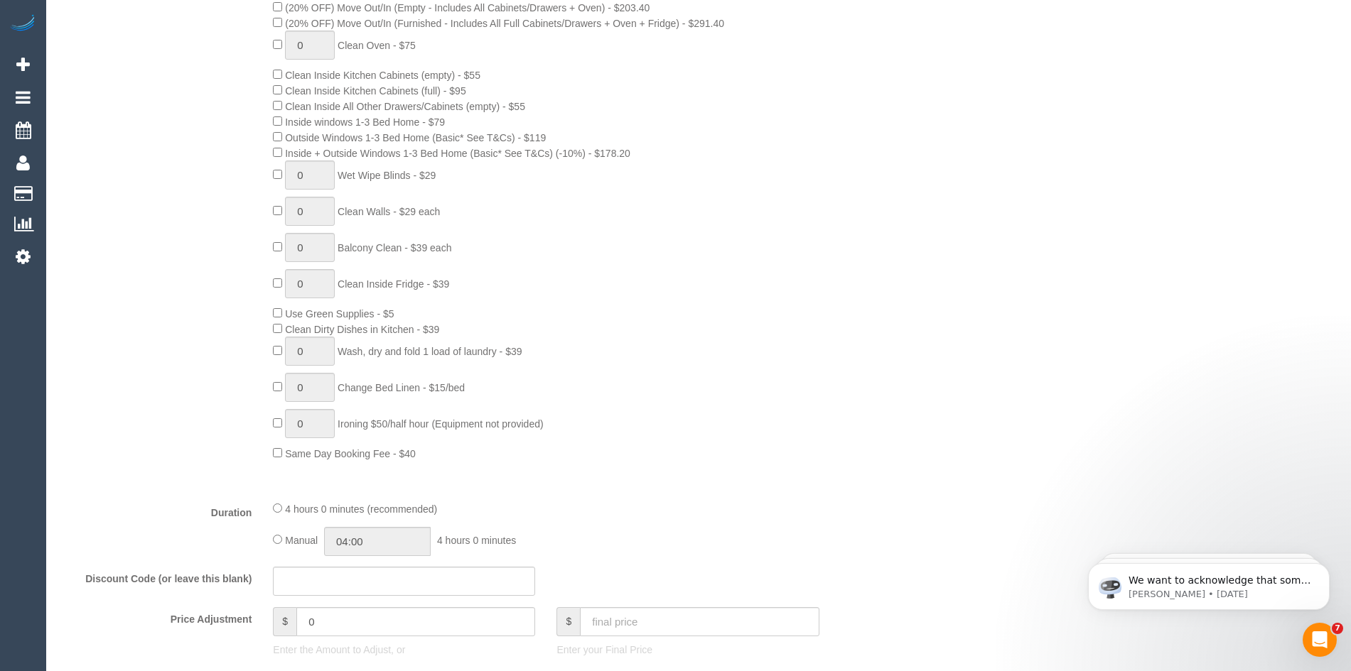
select select "spot1"
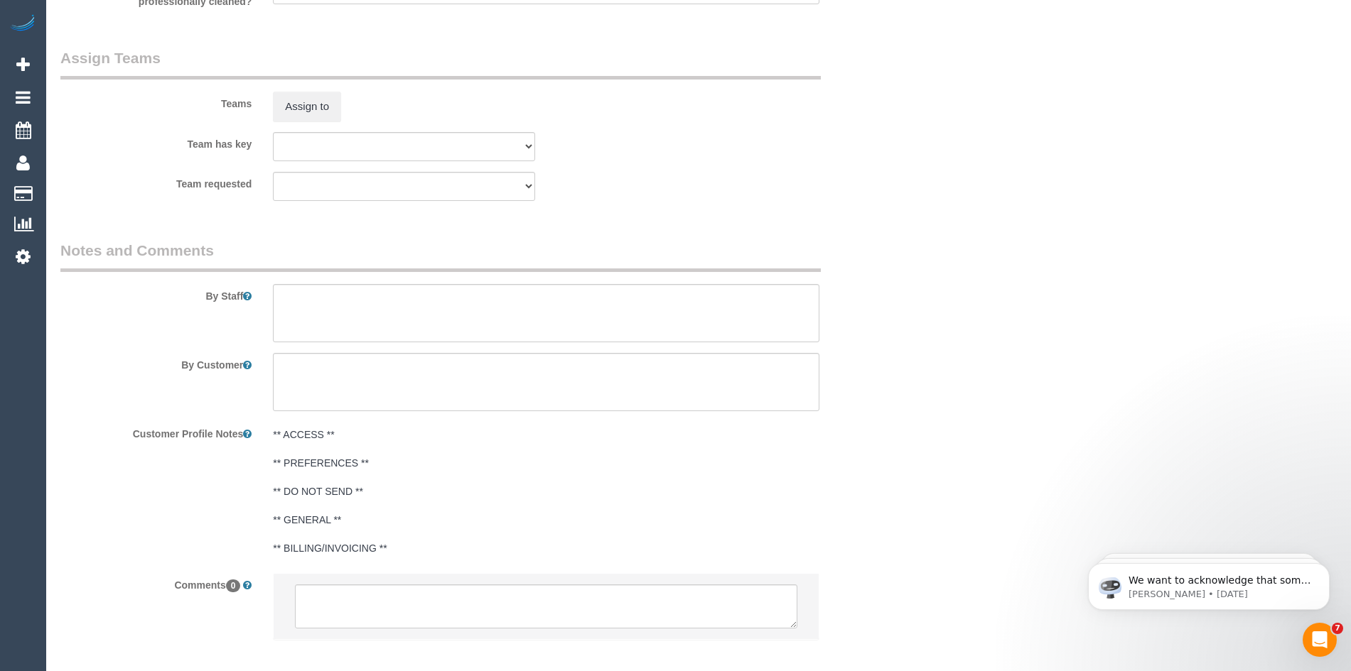
scroll to position [2210, 0]
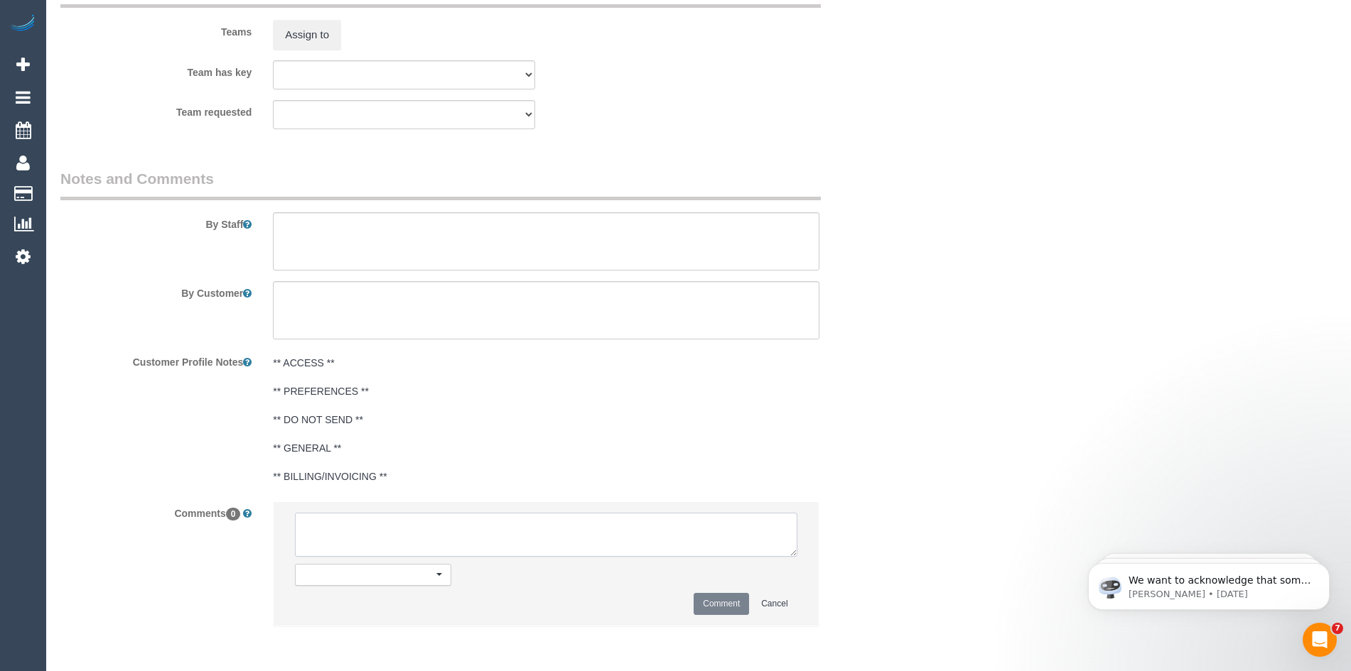
click at [411, 533] on textarea at bounding box center [546, 535] width 502 height 44
type textarea "-"
paste textarea "Flexibility dates: Flexibility times: Notes: knows we need to review Contact vi…"
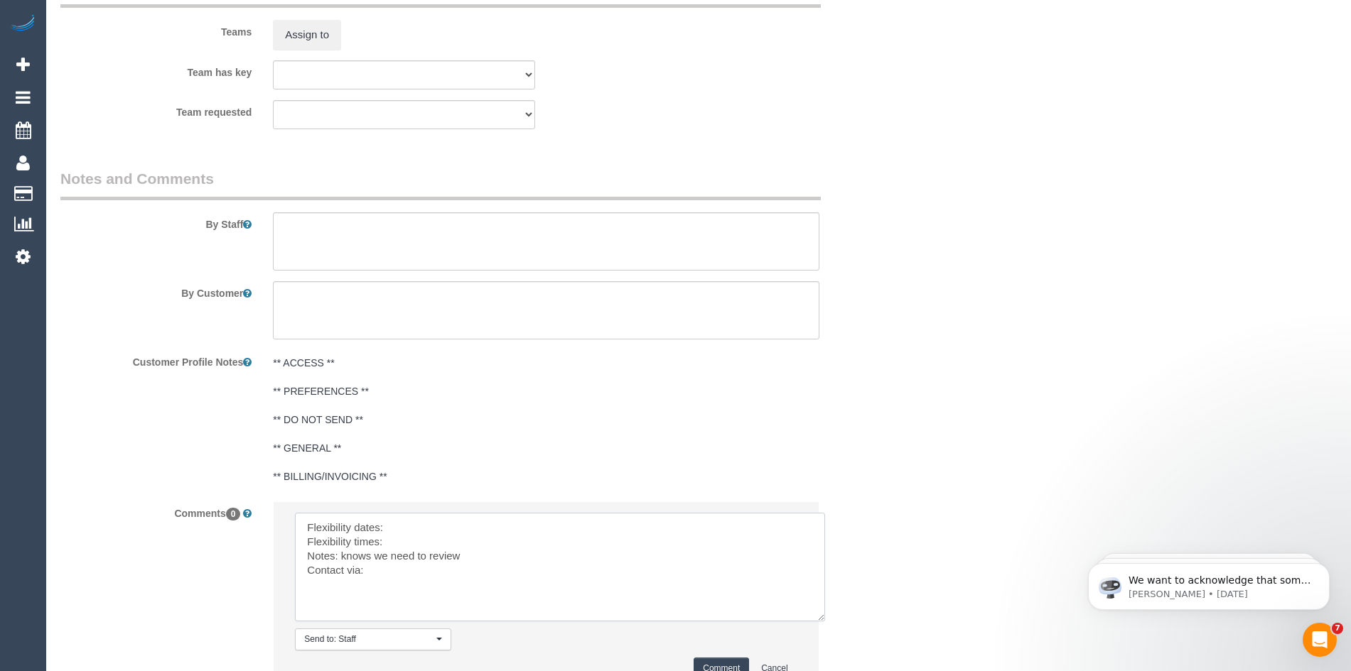
drag, startPoint x: 790, startPoint y: 553, endPoint x: 720, endPoint y: 598, distance: 82.8
click at [818, 619] on textarea at bounding box center [560, 567] width 530 height 109
click at [423, 520] on textarea at bounding box center [560, 567] width 530 height 109
click at [403, 540] on textarea at bounding box center [560, 567] width 530 height 109
click at [384, 573] on textarea at bounding box center [560, 567] width 530 height 109
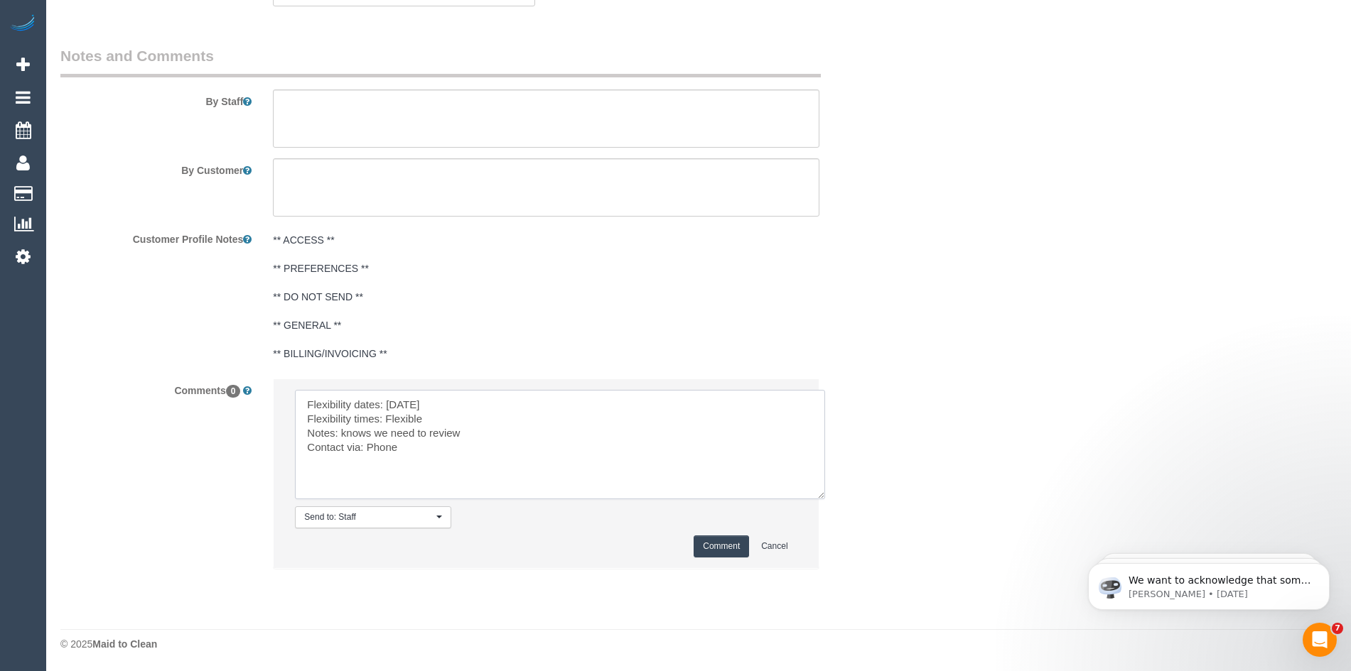
scroll to position [2333, 0]
type textarea "Flexibility dates: Monday Flexibility times: Flexible Notes: knows we need to r…"
click at [725, 544] on button "Comment" at bounding box center [720, 546] width 55 height 22
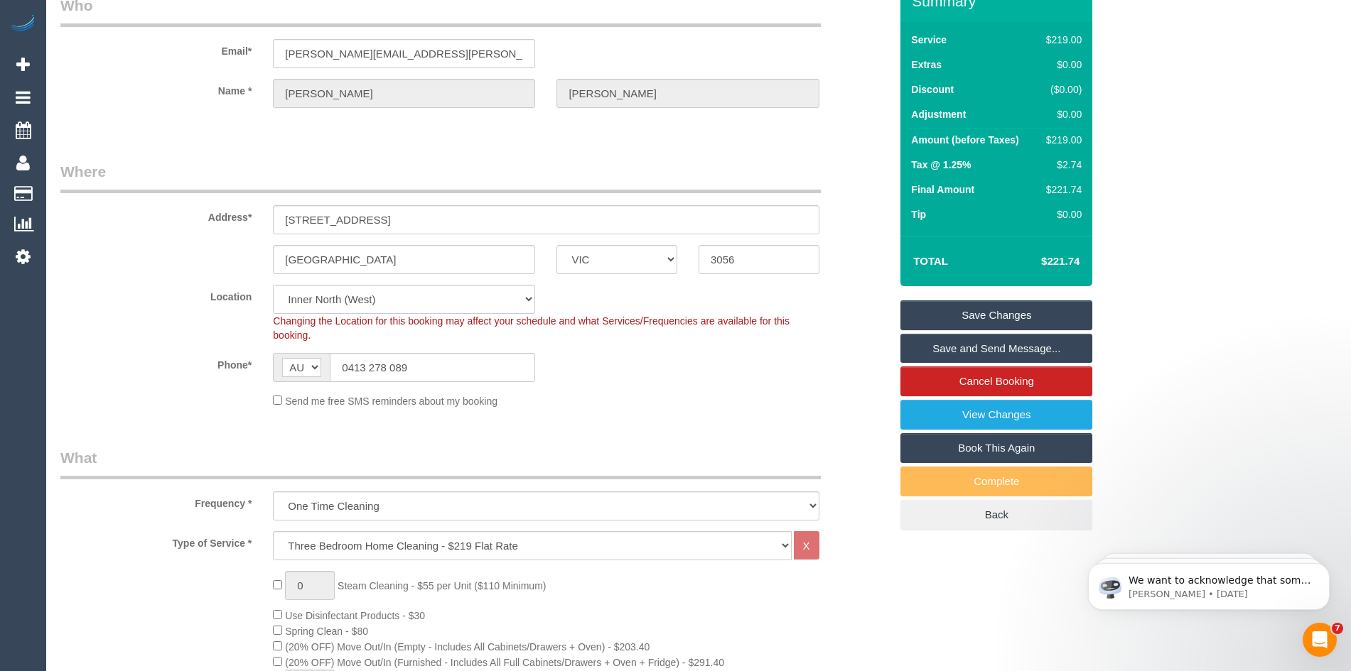
scroll to position [0, 0]
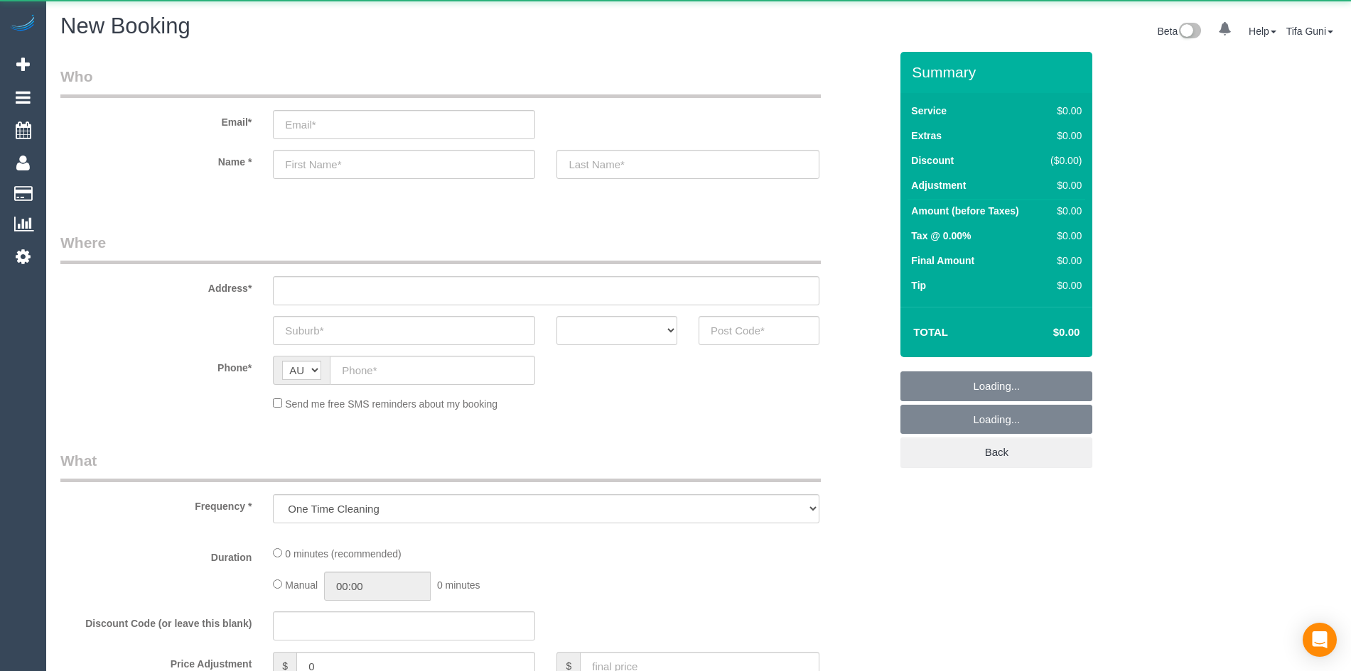
select select "object:825"
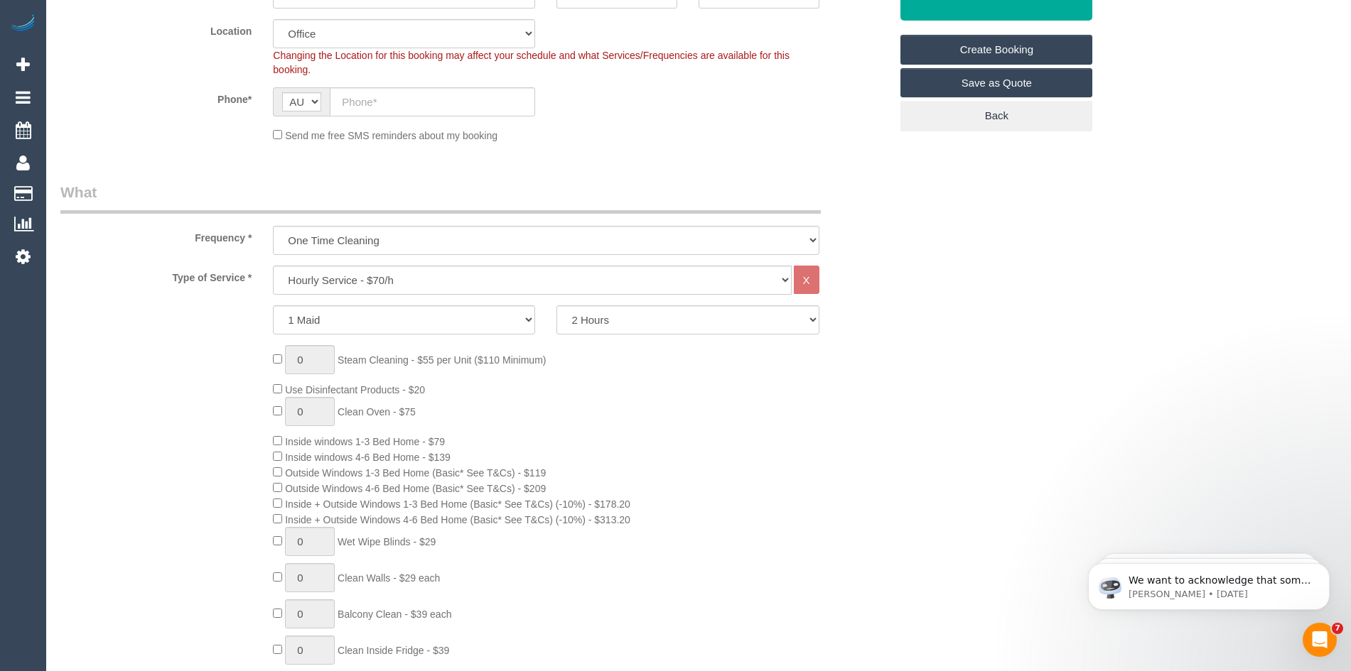
scroll to position [355, 0]
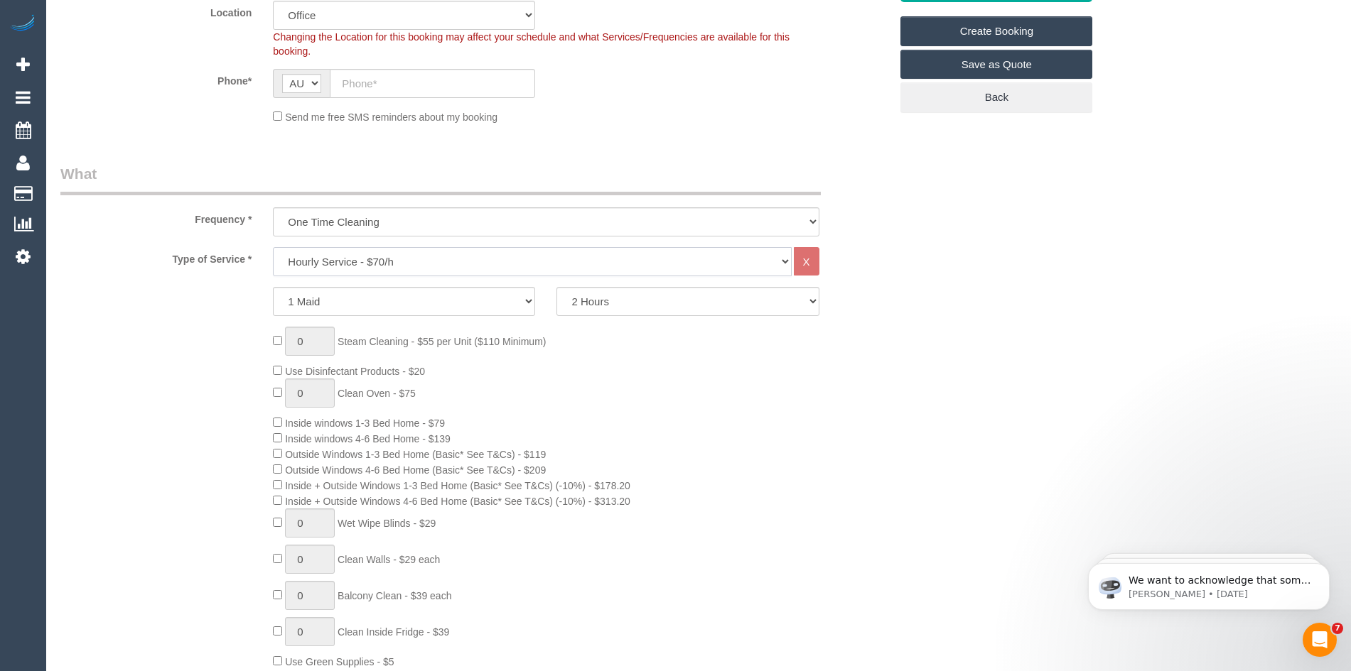
click at [340, 260] on select "Hourly Service - $70/h Hourly Service - $65/h Hourly Service - $60/h Hourly Ser…" at bounding box center [532, 261] width 518 height 29
select select "211"
click at [273, 247] on select "Hourly Service - $70/h Hourly Service - $65/h Hourly Service - $60/h Hourly Ser…" at bounding box center [532, 261] width 518 height 29
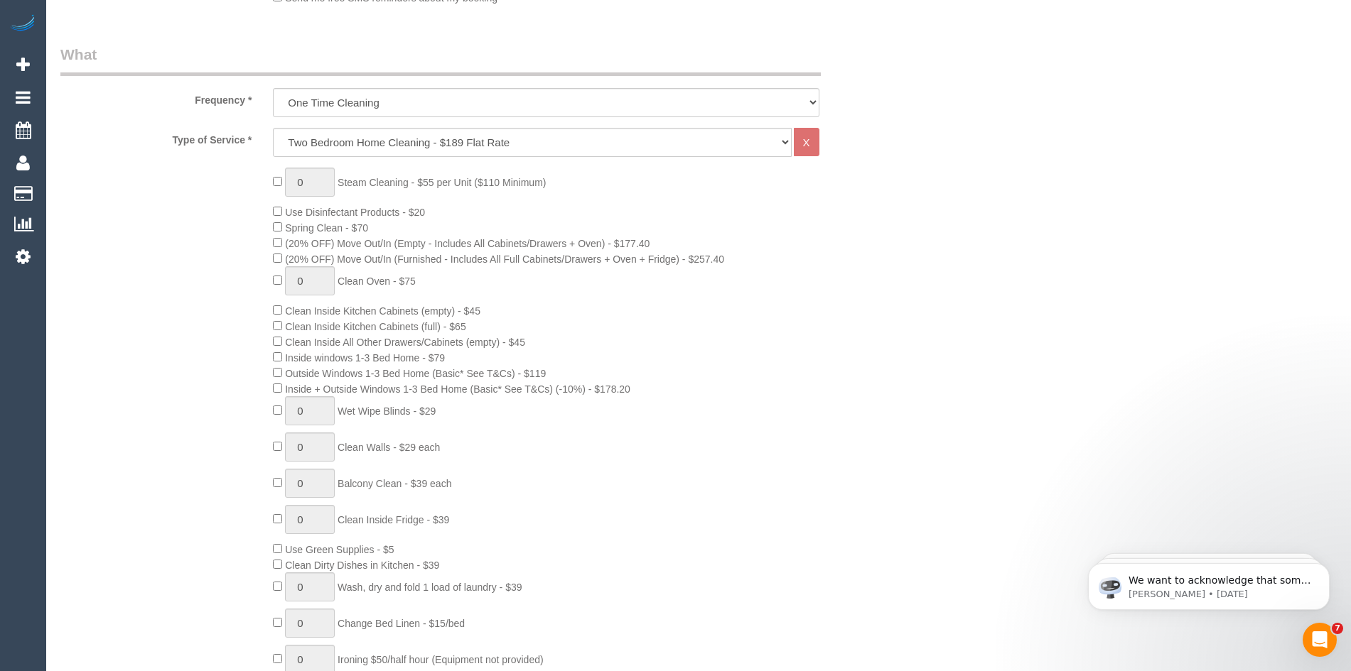
scroll to position [497, 0]
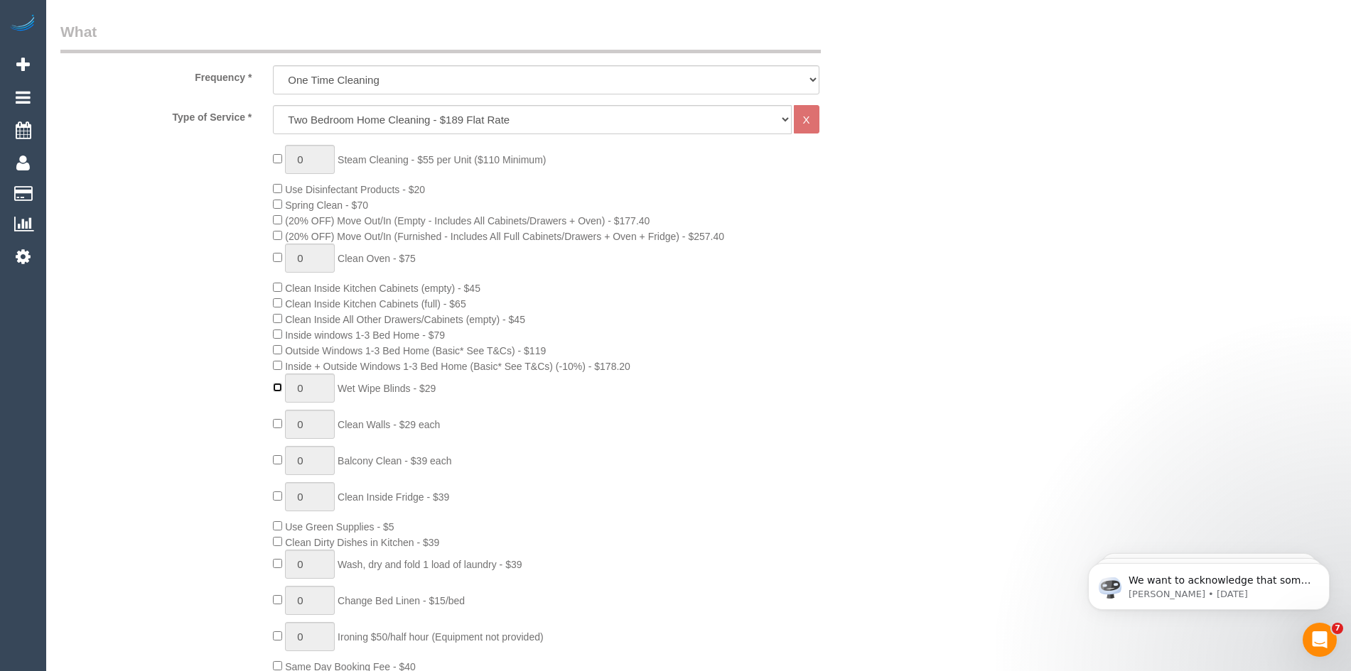
type input "1"
click at [309, 389] on input "1" at bounding box center [310, 388] width 50 height 29
click at [308, 384] on input "1" at bounding box center [310, 388] width 50 height 29
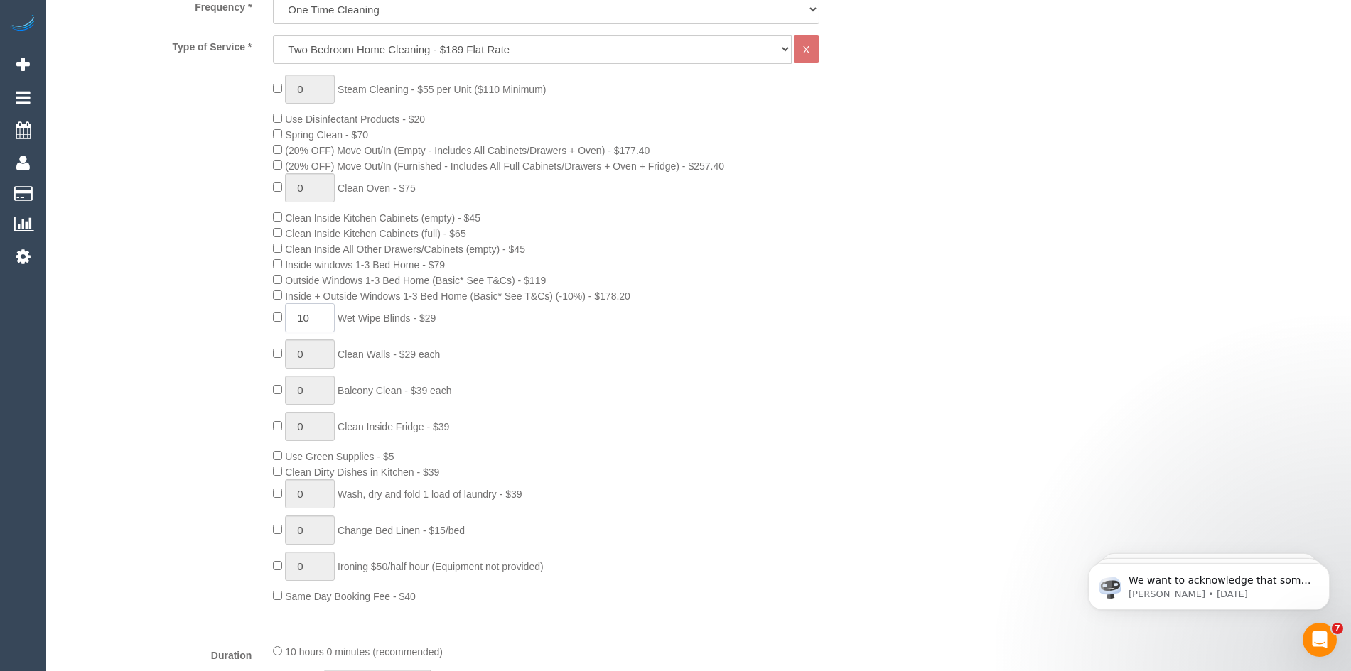
scroll to position [568, 0]
type input "10"
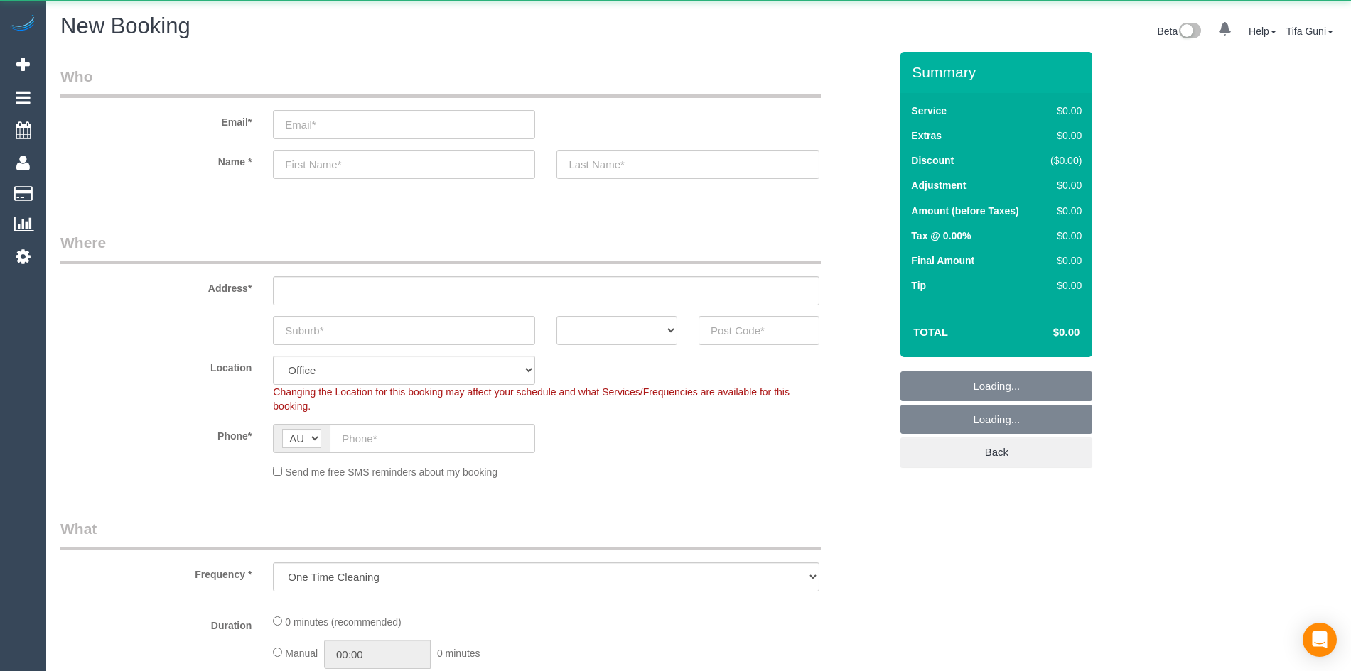
select select "object:649"
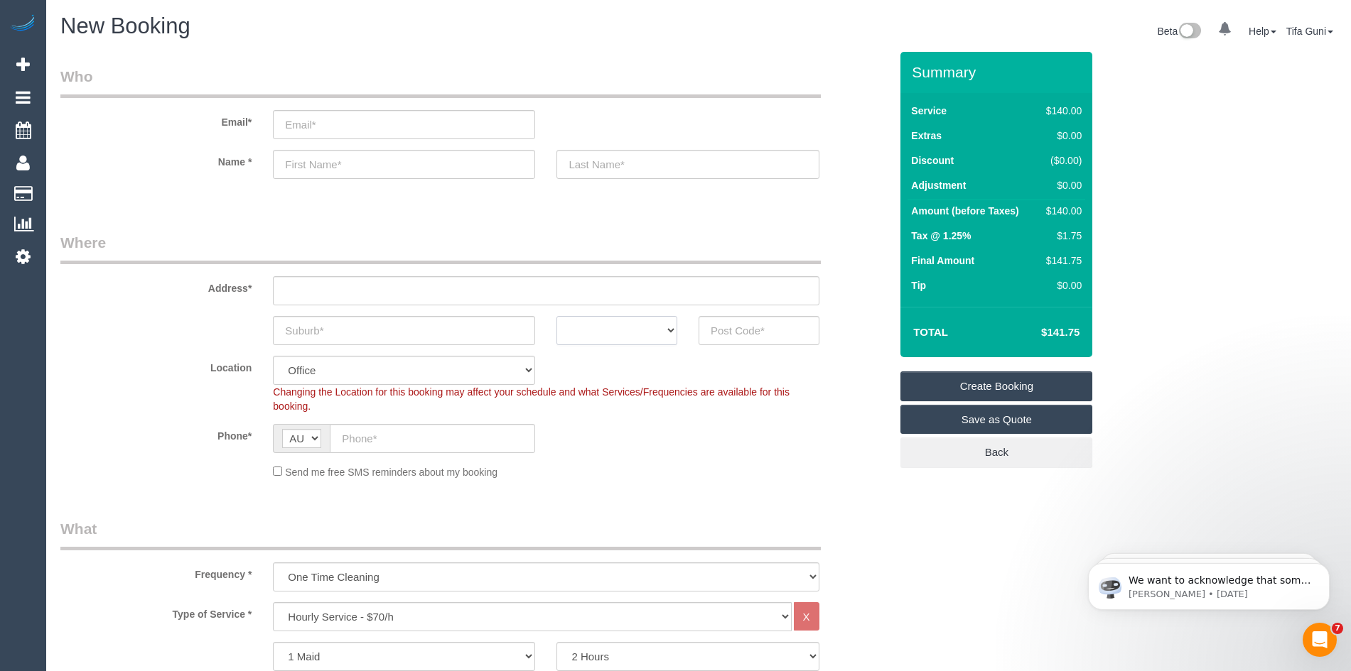
click at [649, 330] on select "ACT NSW NT QLD SA TAS VIC WA" at bounding box center [616, 330] width 121 height 29
select select "VIC"
click at [556, 316] on select "ACT NSW NT QLD SA TAS VIC WA" at bounding box center [616, 330] width 121 height 29
click at [337, 322] on input "text" at bounding box center [404, 330] width 262 height 29
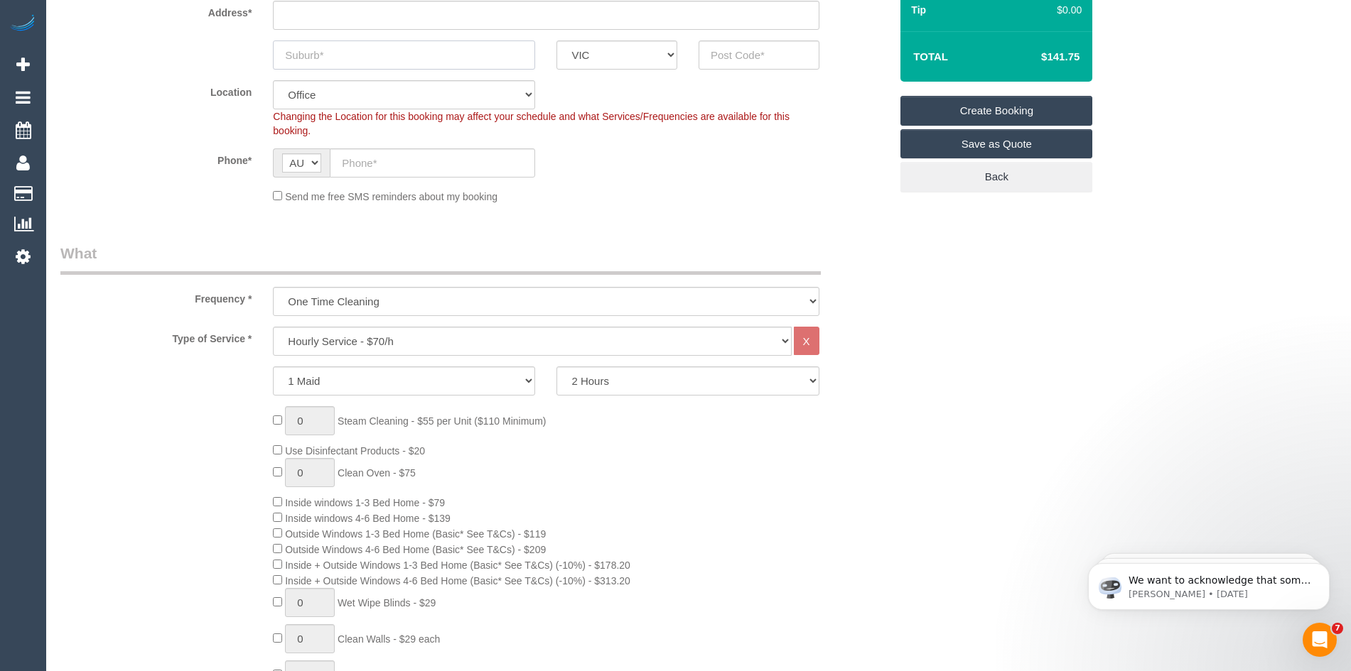
scroll to position [284, 0]
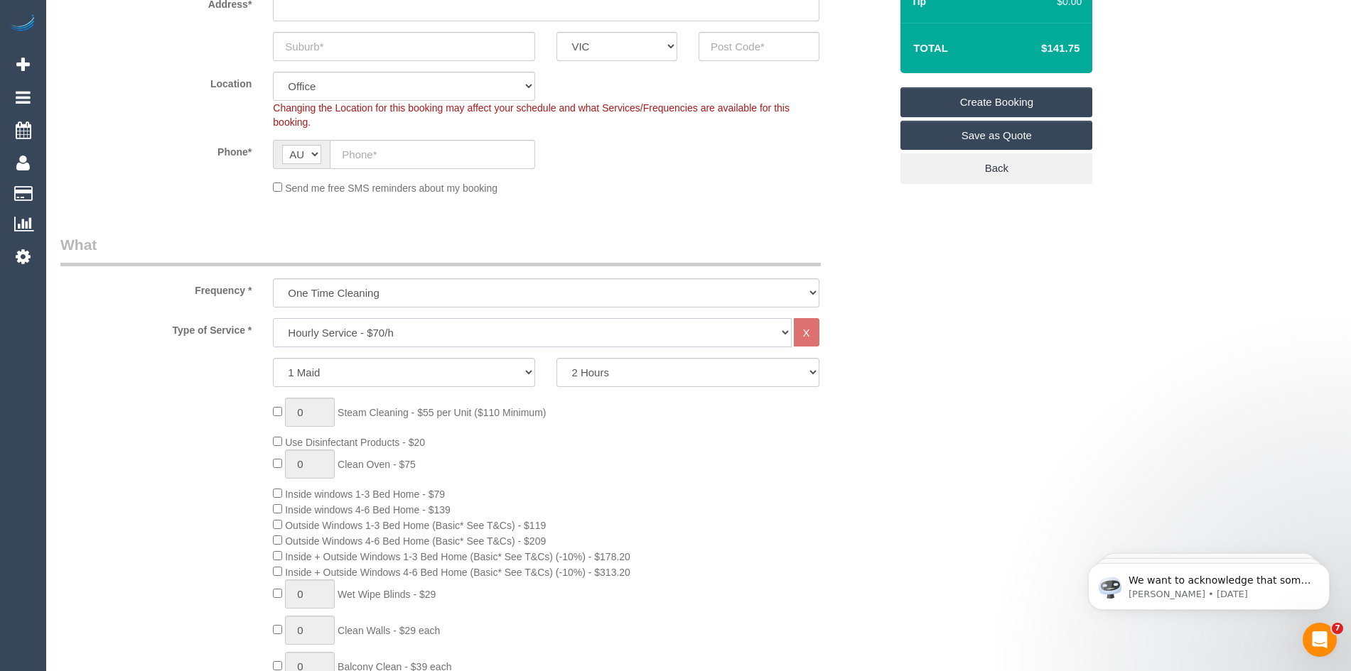
click at [345, 330] on select "Hourly Service - $70/h Hourly Service - $65/h Hourly Service - $60/h Hourly Ser…" at bounding box center [532, 332] width 518 height 29
click at [273, 318] on select "Hourly Service - $70/h Hourly Service - $65/h Hourly Service - $60/h Hourly Ser…" at bounding box center [532, 332] width 518 height 29
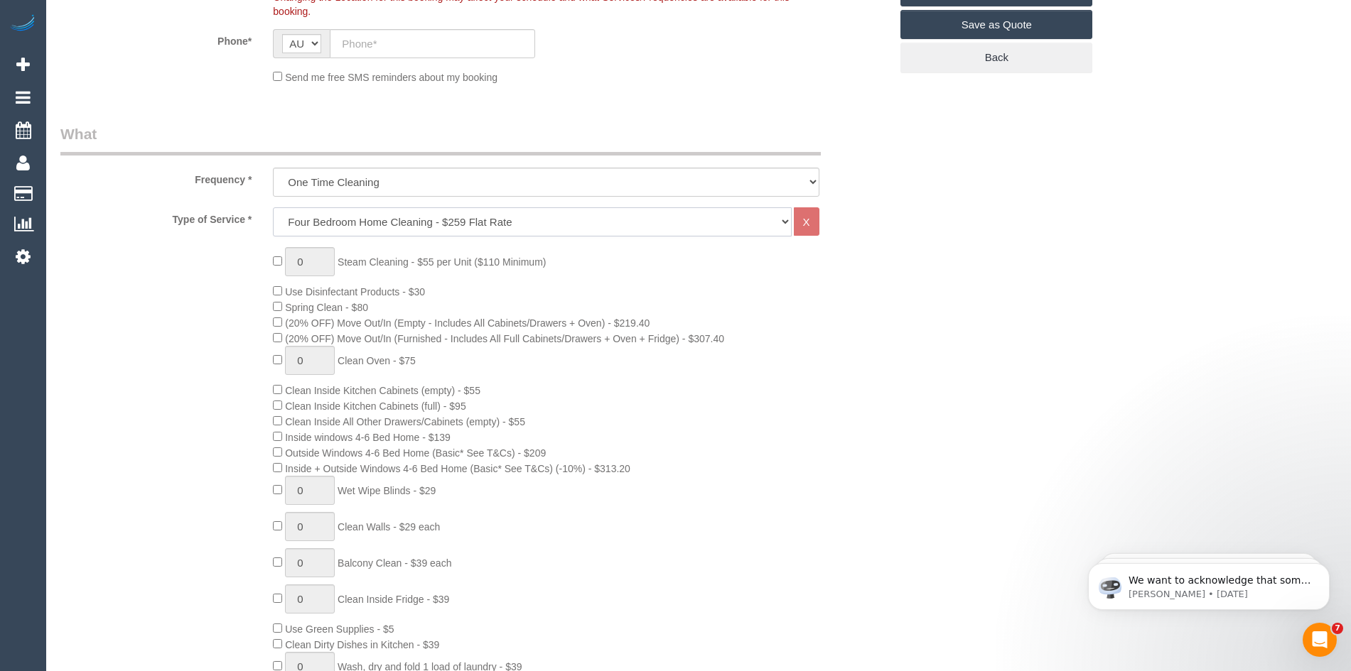
scroll to position [426, 0]
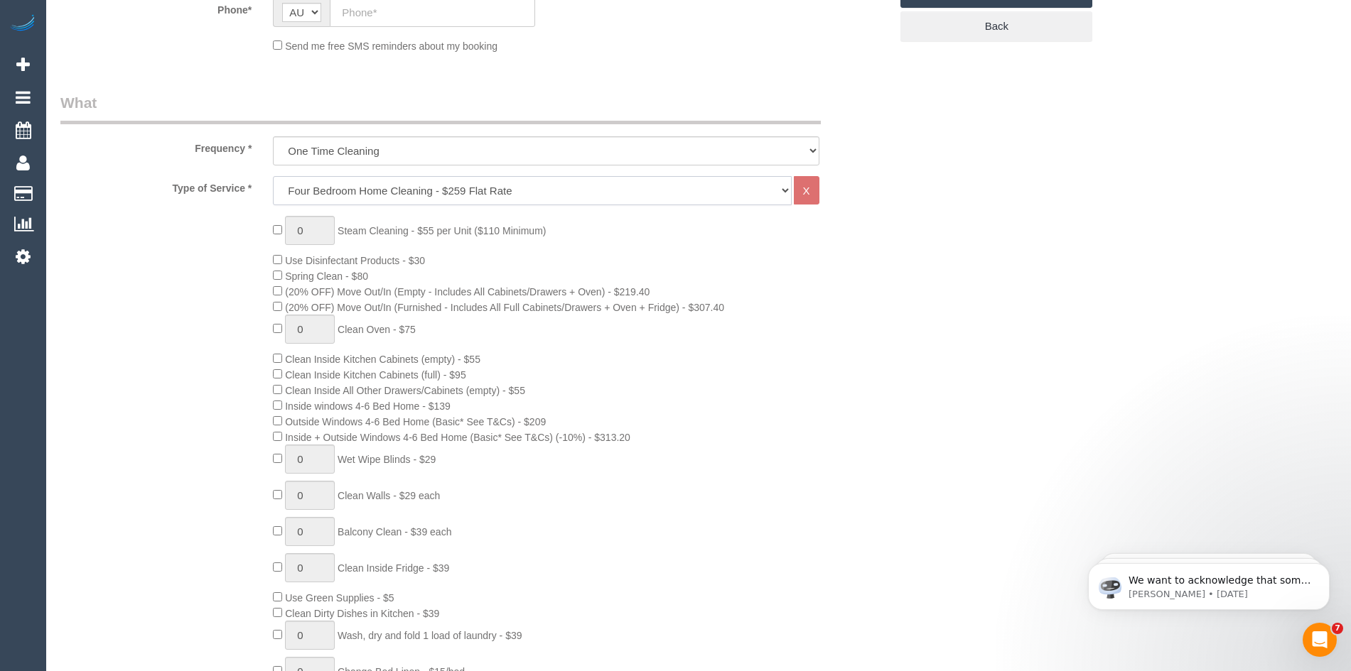
click at [356, 190] on select "Hourly Service - $70/h Hourly Service - $65/h Hourly Service - $60/h Hourly Ser…" at bounding box center [532, 190] width 518 height 29
select select "214"
click at [273, 176] on select "Hourly Service - $70/h Hourly Service - $65/h Hourly Service - $60/h Hourly Ser…" at bounding box center [532, 190] width 518 height 29
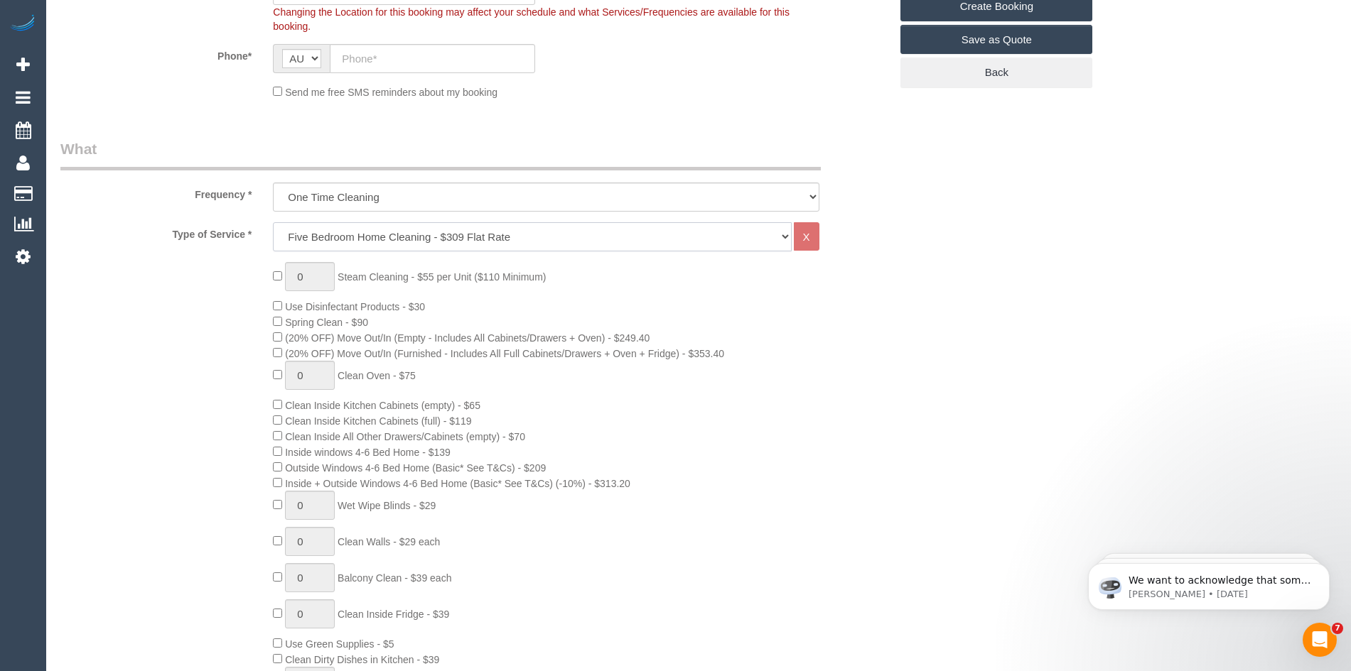
scroll to position [355, 0]
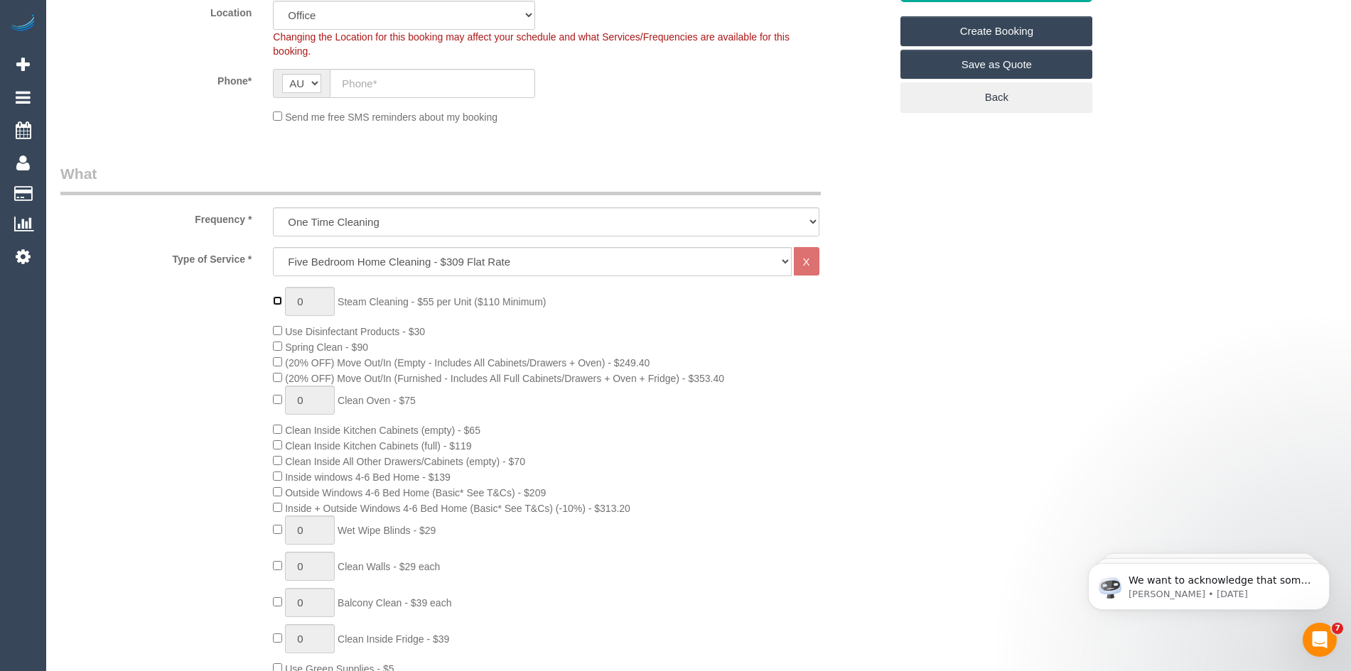
type input "1"
click at [308, 301] on input "1" at bounding box center [310, 301] width 50 height 29
type input "5"
click at [662, 310] on div "5 Steam Cleaning - $55 per Unit ($110 Minimum) Use Disinfectant Products - $30 …" at bounding box center [581, 551] width 638 height 529
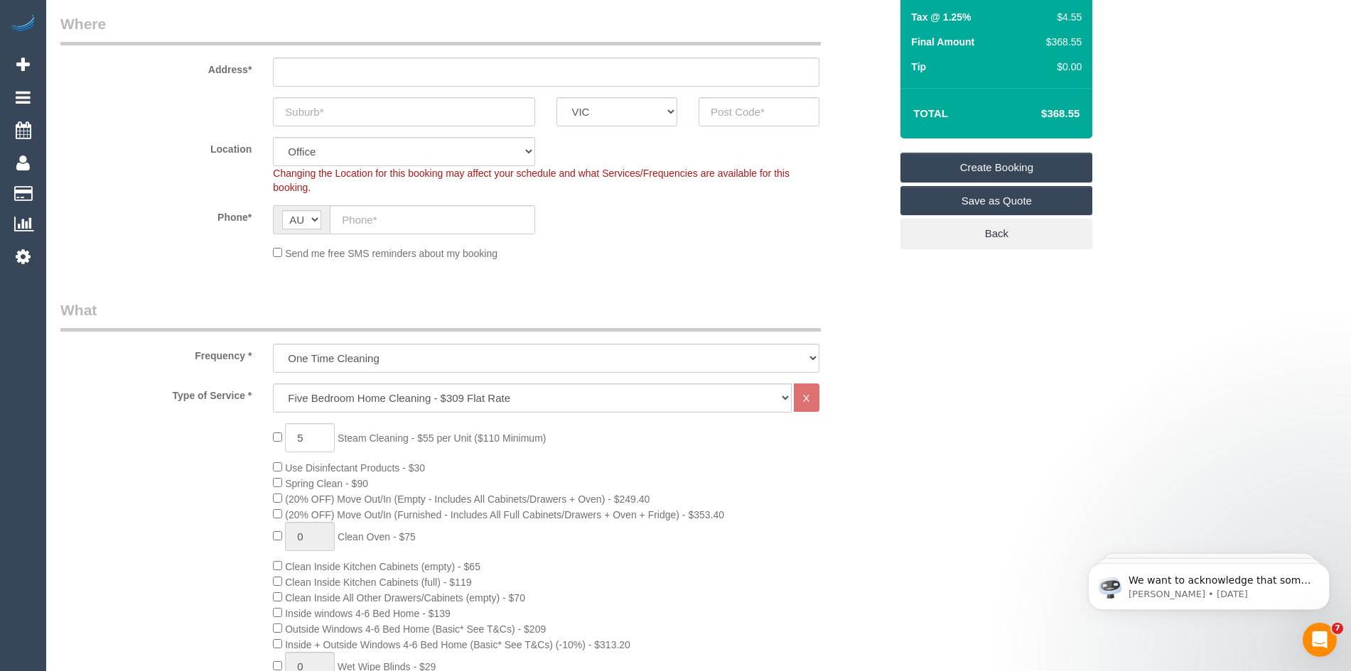
scroll to position [213, 0]
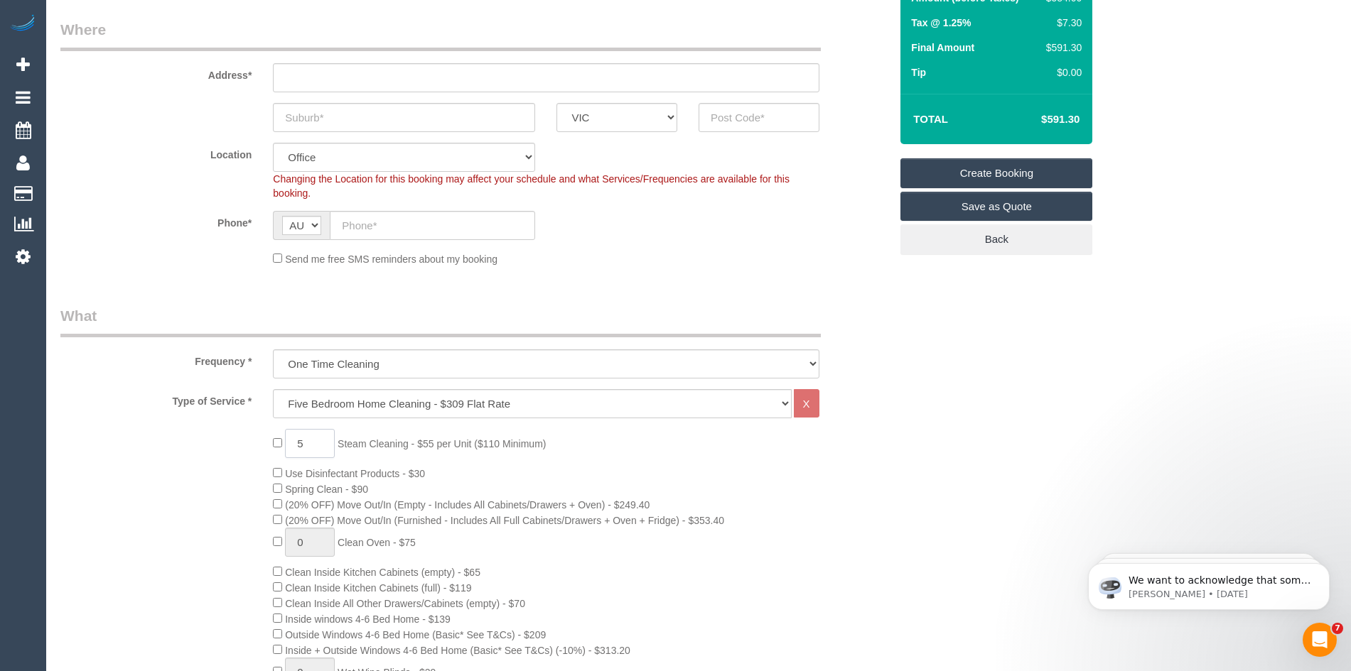
click at [307, 444] on input "5" at bounding box center [310, 443] width 50 height 29
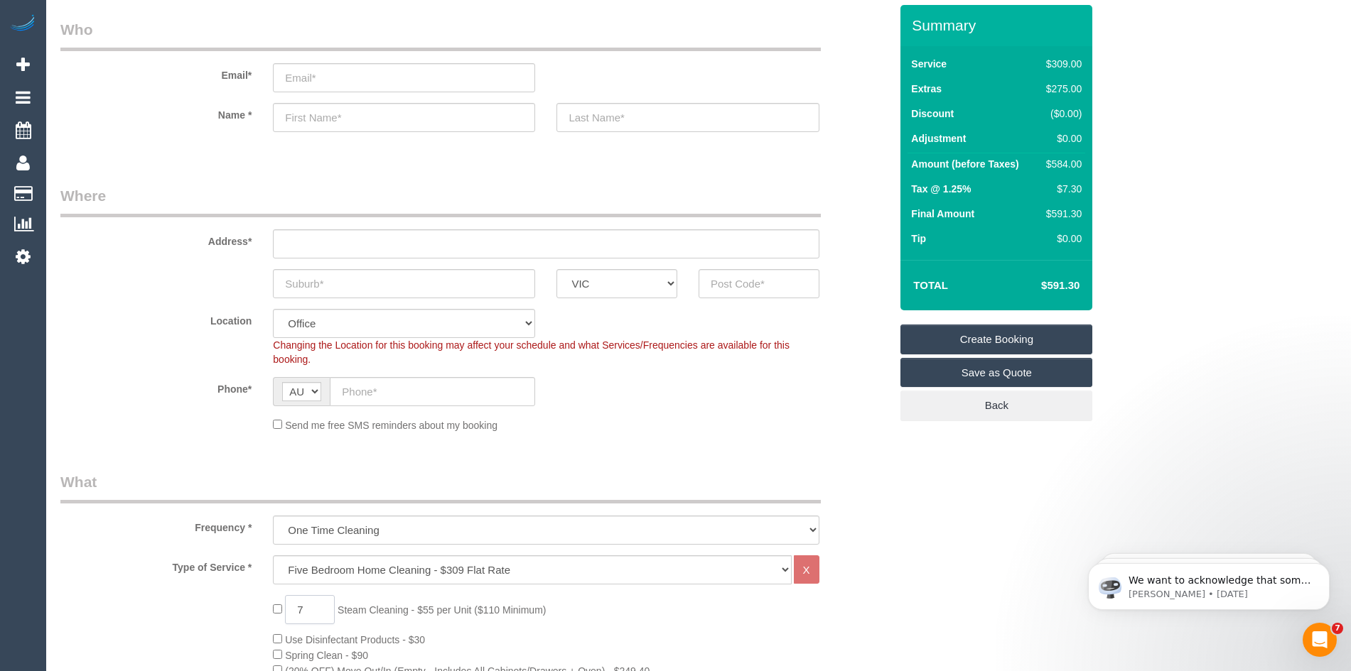
scroll to position [0, 0]
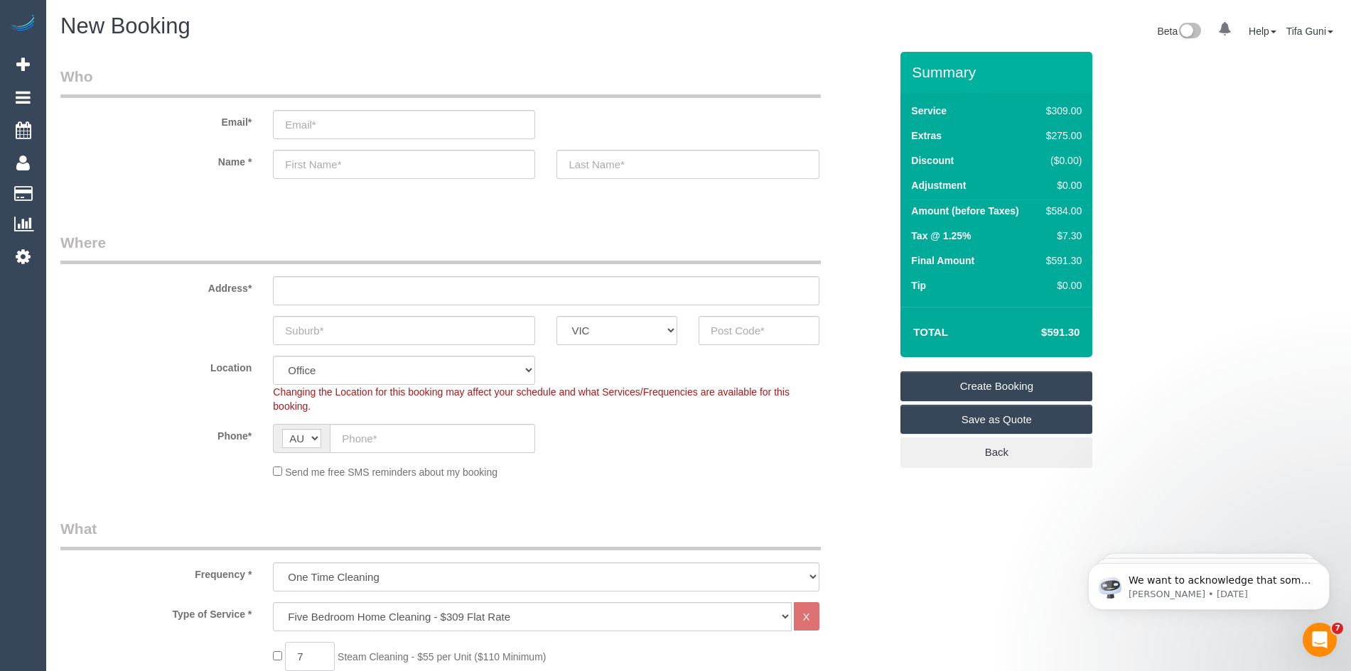
type input "7"
click at [369, 447] on input "text" at bounding box center [432, 438] width 205 height 29
paste input "61 430 082 254"
type input "61 430 082 254"
click at [292, 162] on input "text" at bounding box center [404, 164] width 262 height 29
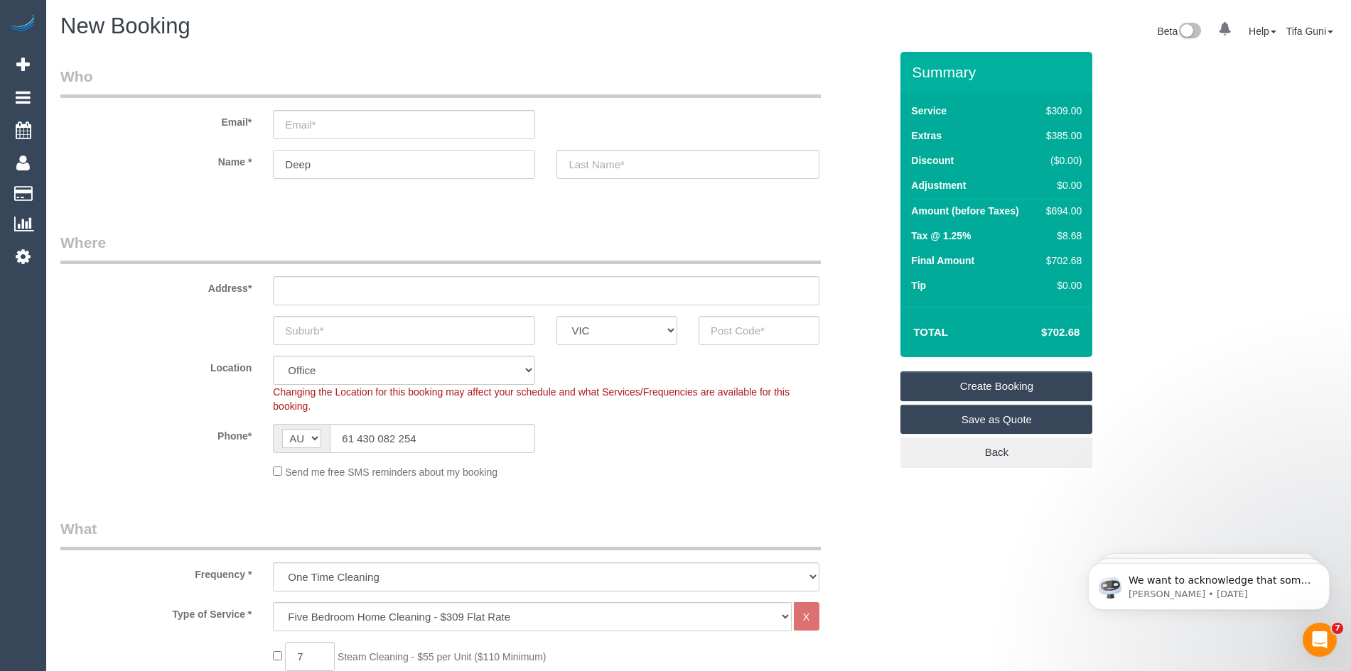
type input "Deep"
drag, startPoint x: 357, startPoint y: 438, endPoint x: 339, endPoint y: 438, distance: 17.8
click at [339, 438] on input "61 430 082 254" at bounding box center [432, 438] width 205 height 29
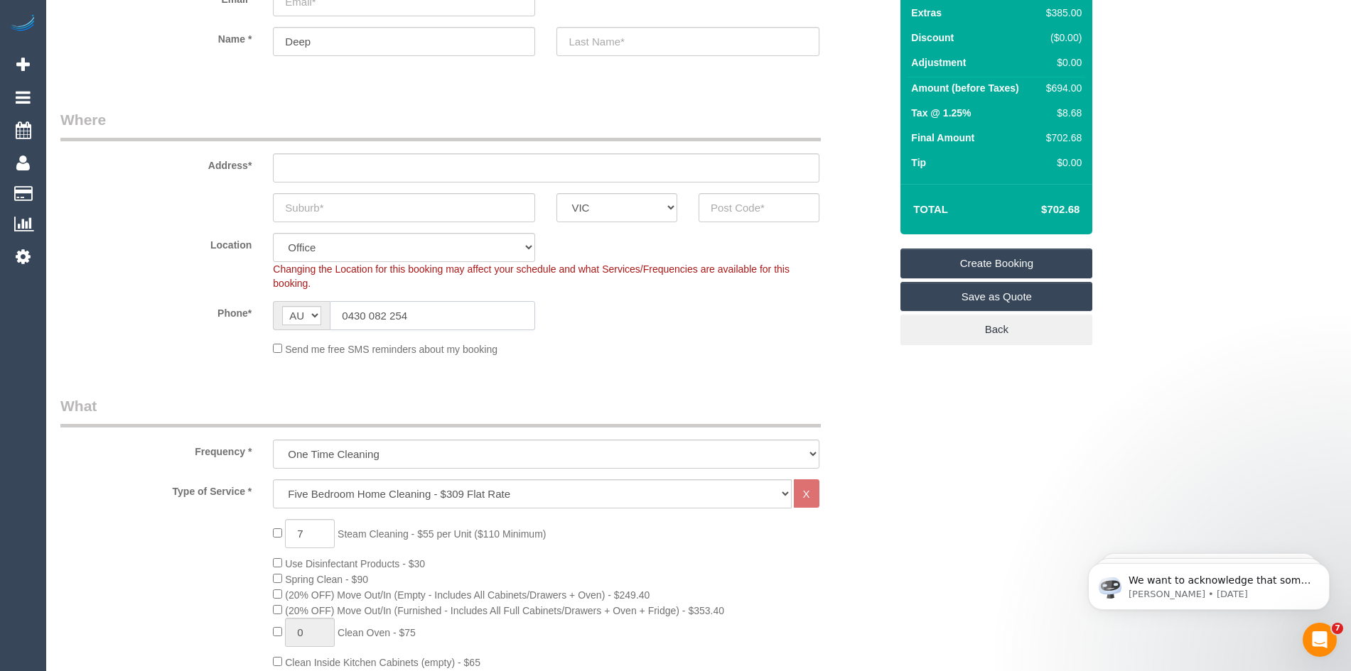
scroll to position [142, 0]
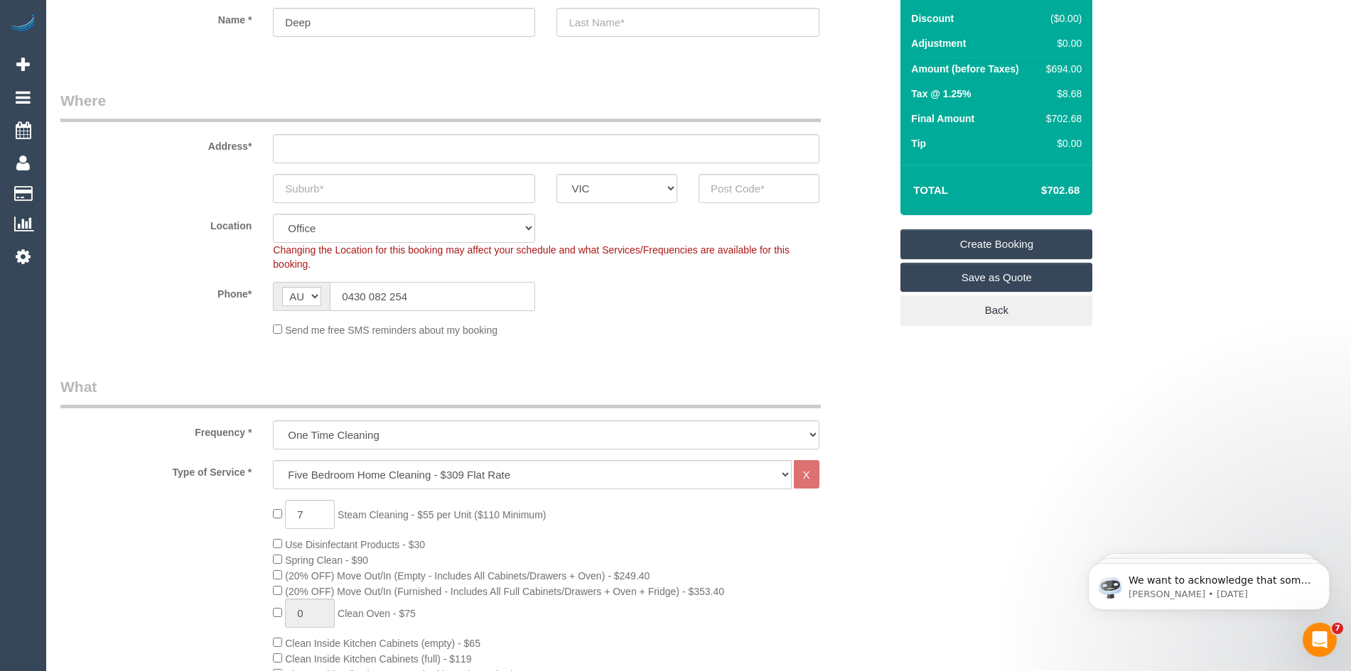
type input "0430 082 254"
click at [346, 191] on input "text" at bounding box center [404, 188] width 262 height 29
type input "geelong"
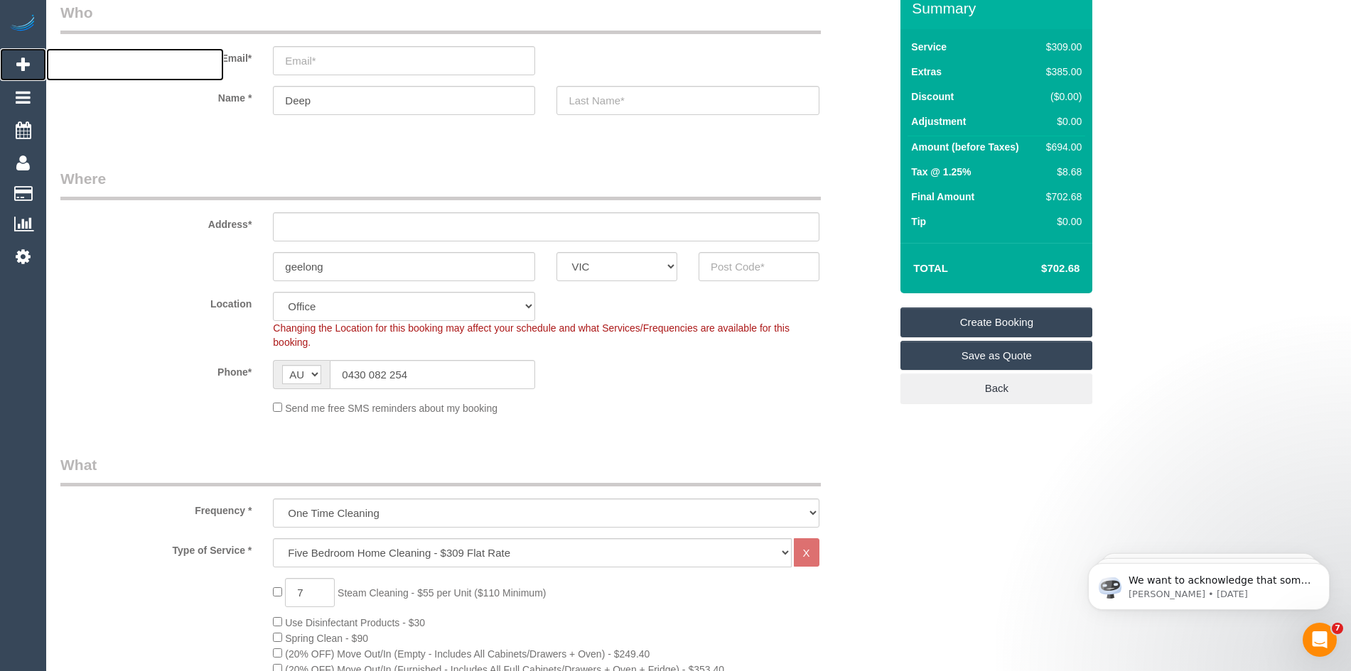
scroll to position [71, 0]
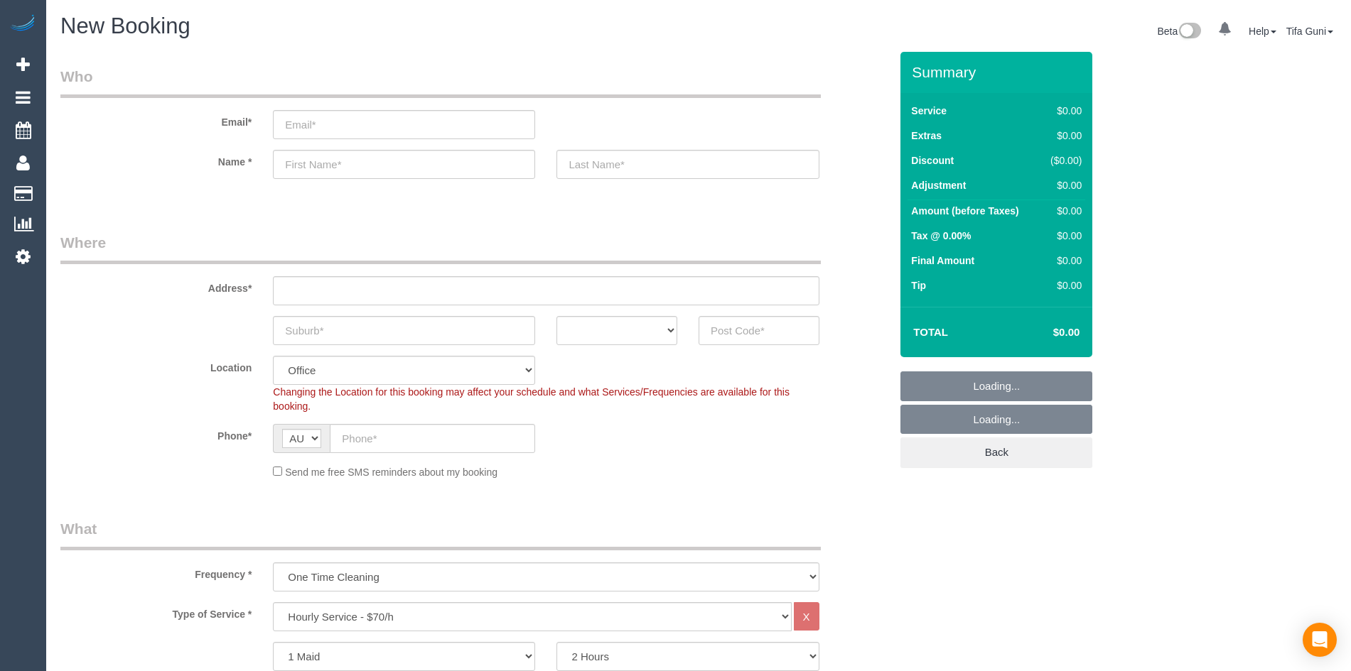
select select "object:825"
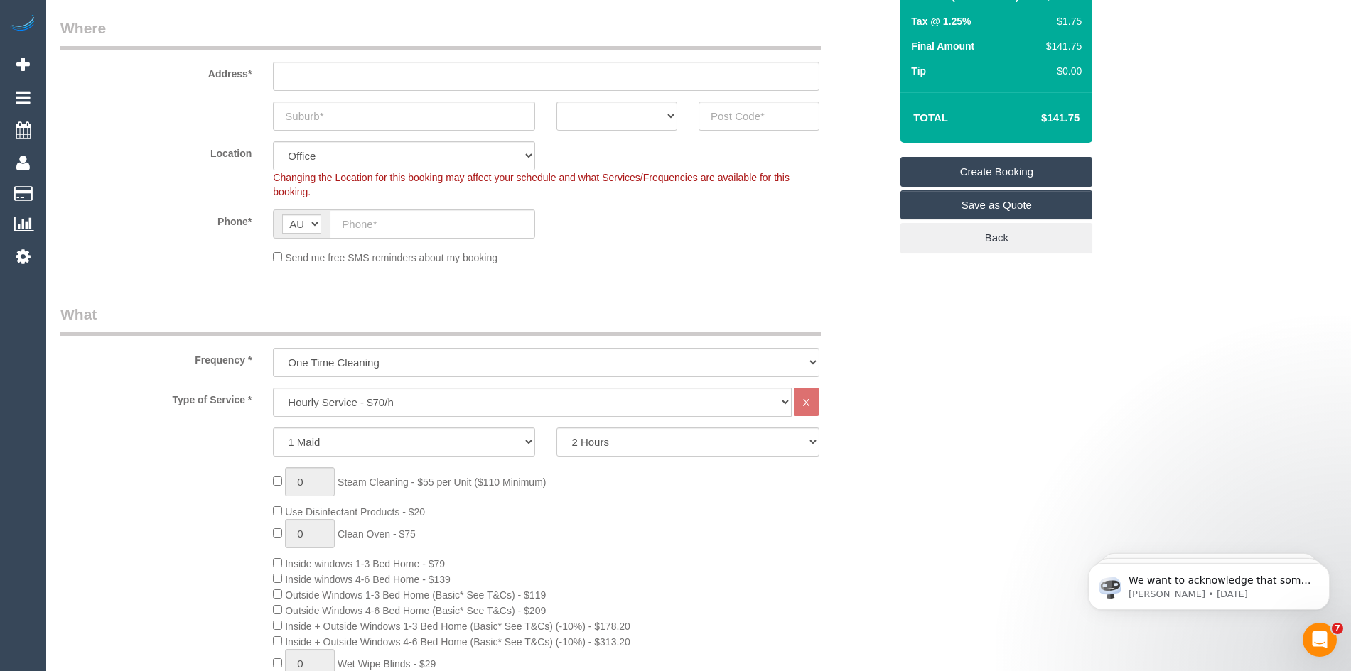
scroll to position [71, 0]
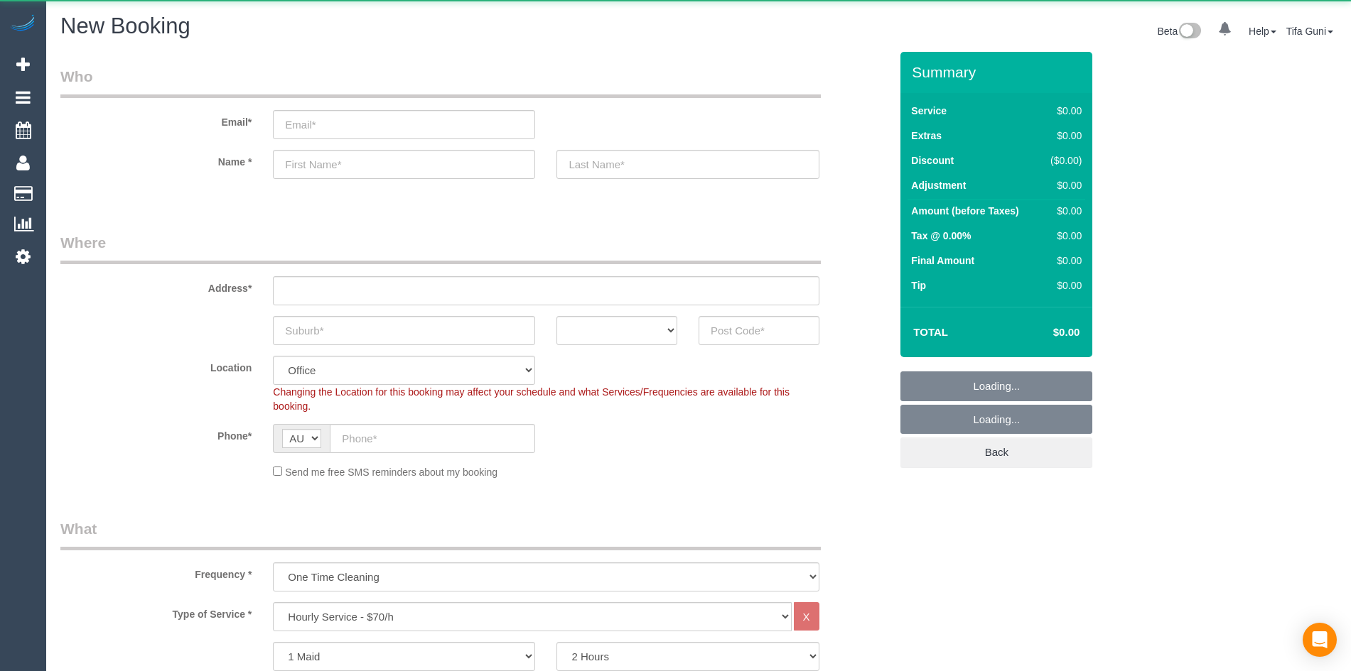
select select "object:825"
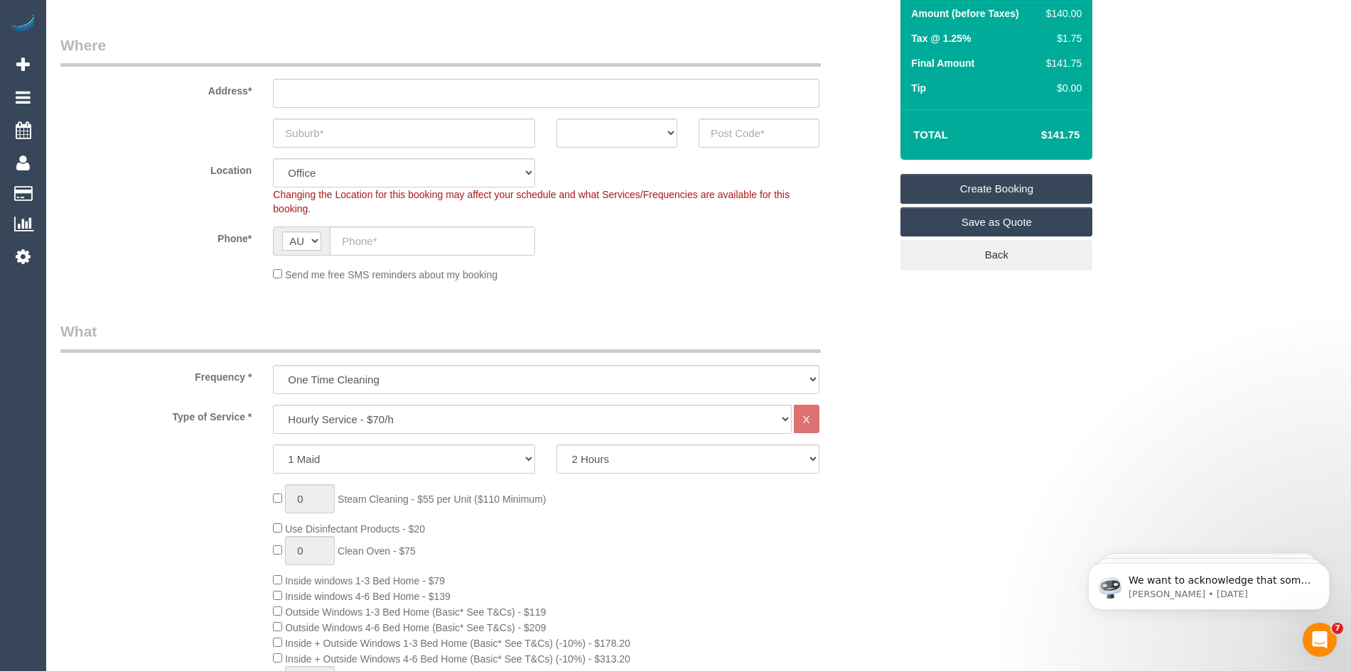
scroll to position [213, 0]
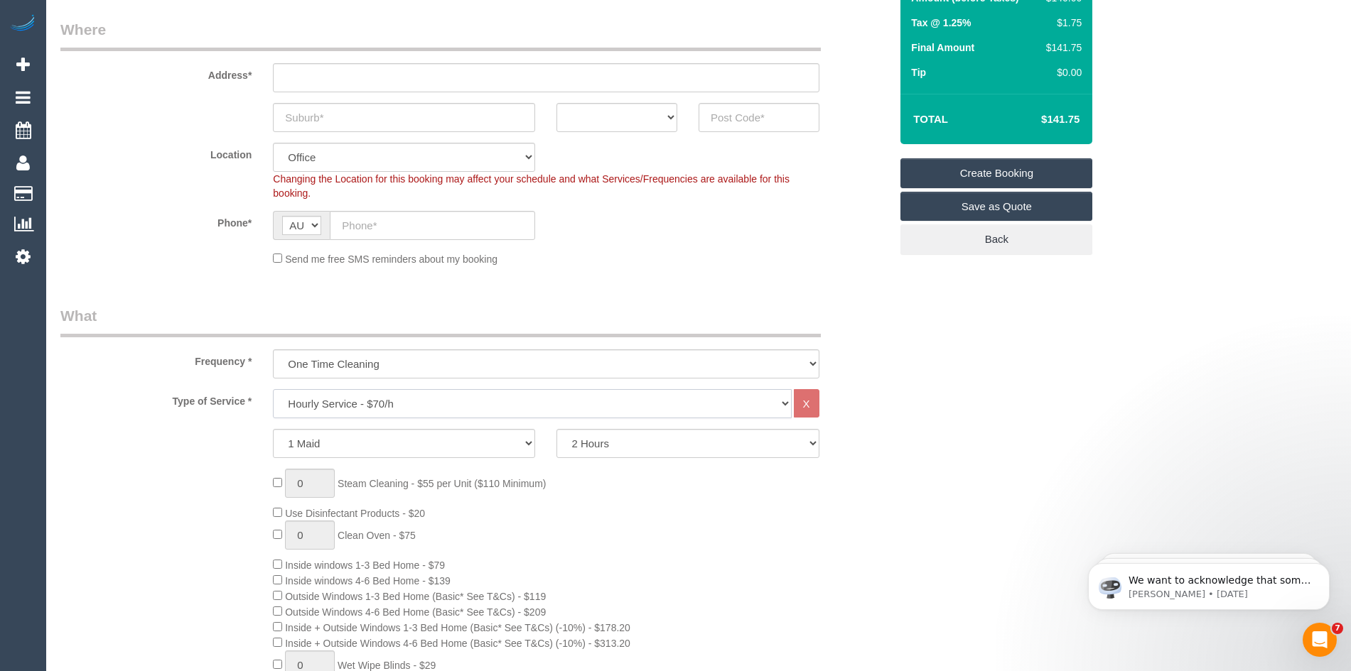
click at [394, 401] on select "Hourly Service - $70/h Hourly Service - $65/h Hourly Service - $60/h Hourly Ser…" at bounding box center [532, 403] width 518 height 29
select select "213"
click at [273, 389] on select "Hourly Service - $70/h Hourly Service - $65/h Hourly Service - $60/h Hourly Ser…" at bounding box center [532, 403] width 518 height 29
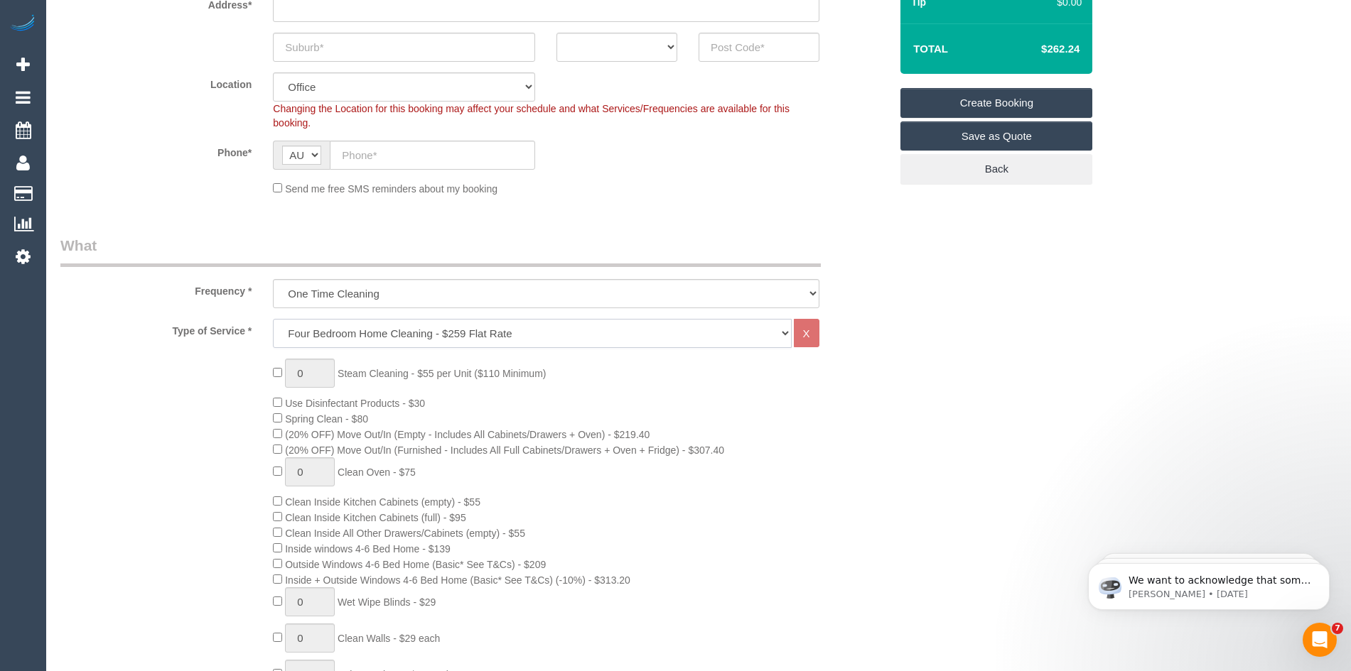
scroll to position [284, 0]
type input "1"
click at [306, 371] on input "1" at bounding box center [310, 372] width 50 height 29
type input "4"
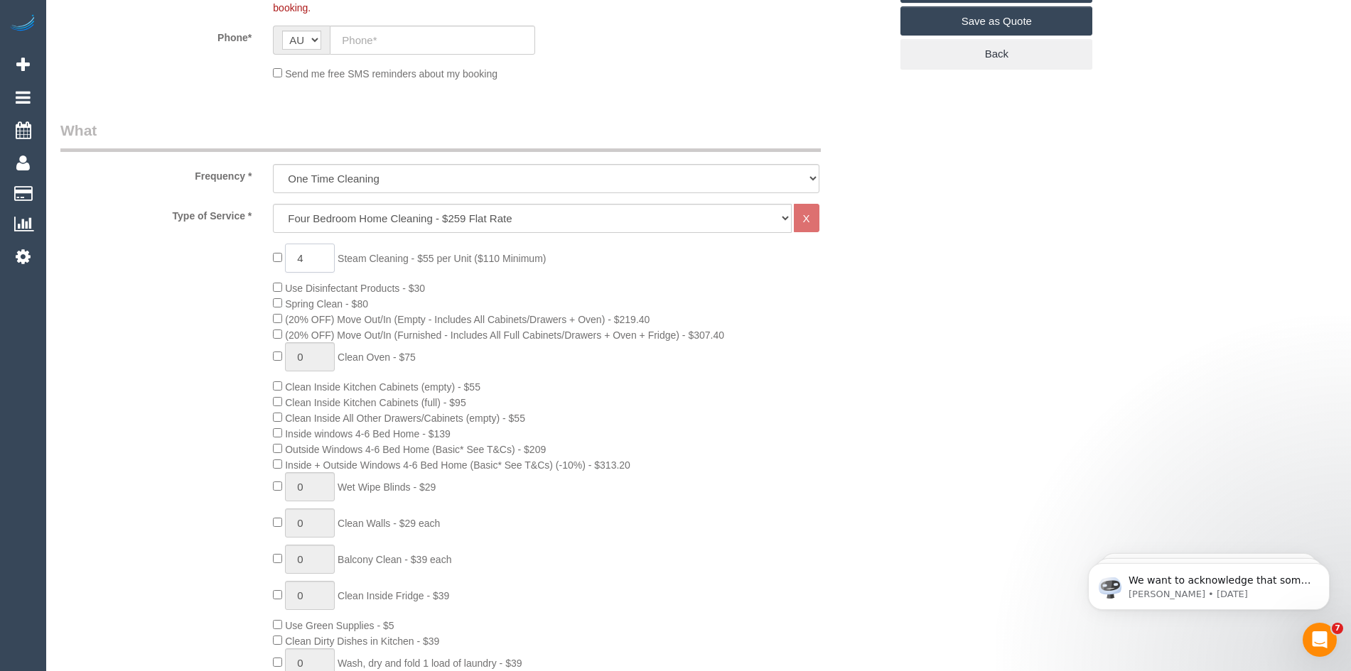
scroll to position [355, 0]
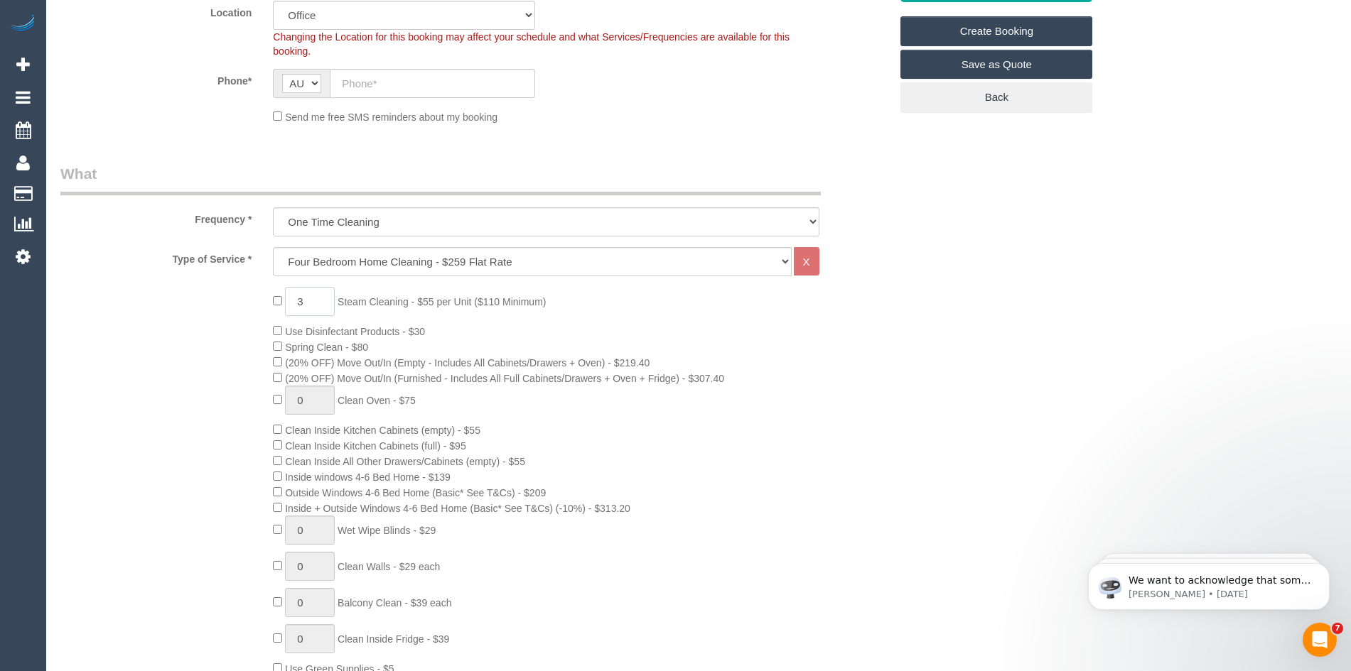
type input "3"
click at [710, 418] on div "3 Steam Cleaning - $55 per Unit ($110 Minimum) Use Disinfectant Products - $30 …" at bounding box center [581, 551] width 638 height 529
click at [308, 303] on input "3" at bounding box center [310, 301] width 50 height 29
type input "4"
click at [789, 450] on div "4 Steam Cleaning - $55 per Unit ($110 Minimum) Use Disinfectant Products - $30 …" at bounding box center [581, 551] width 638 height 529
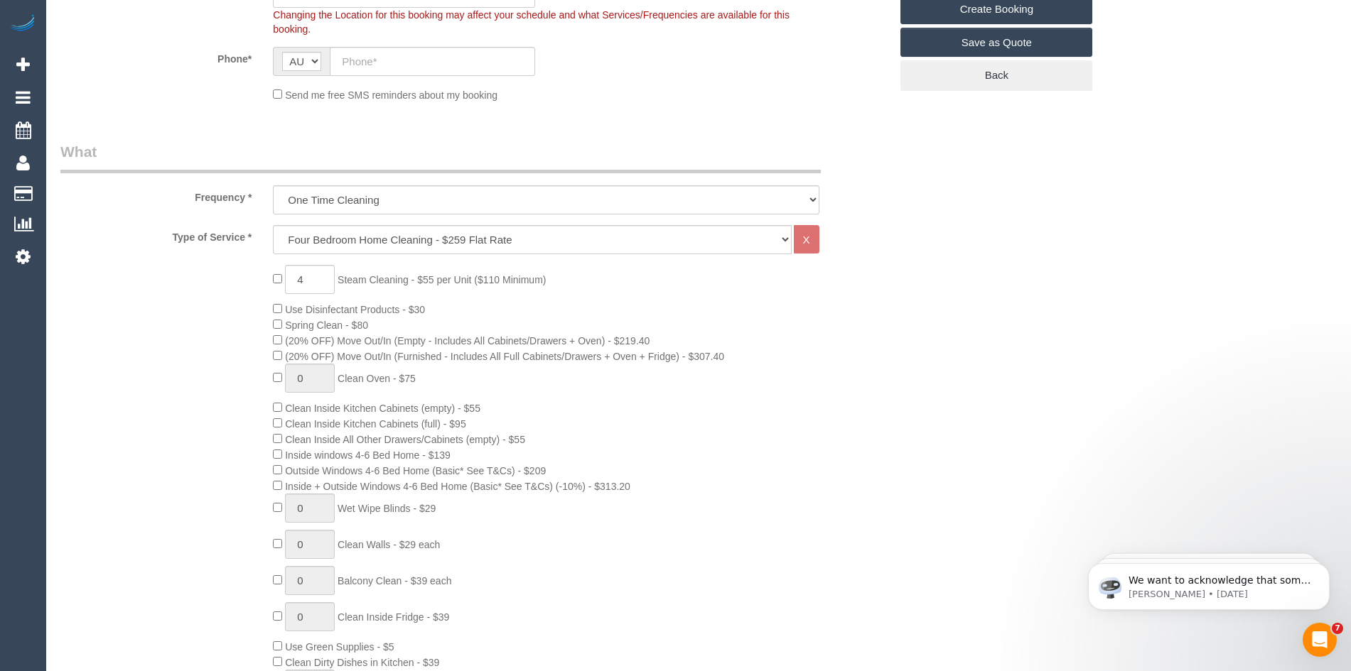
scroll to position [426, 0]
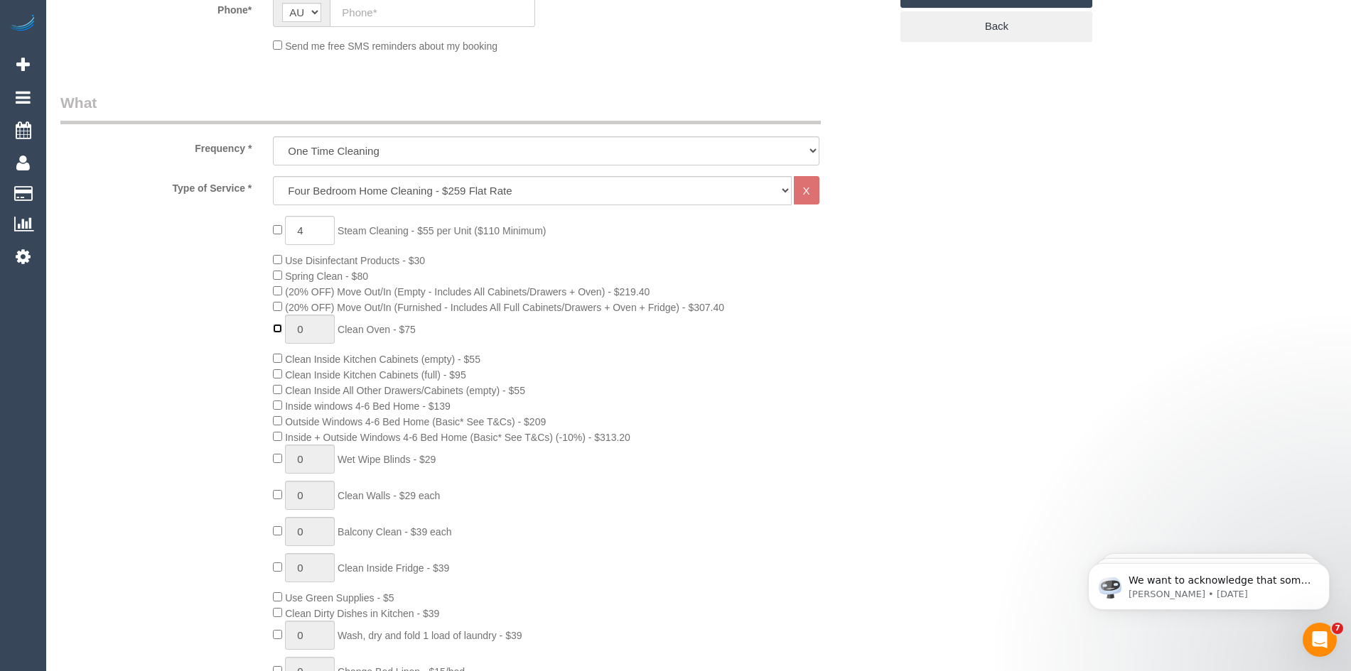
type input "1"
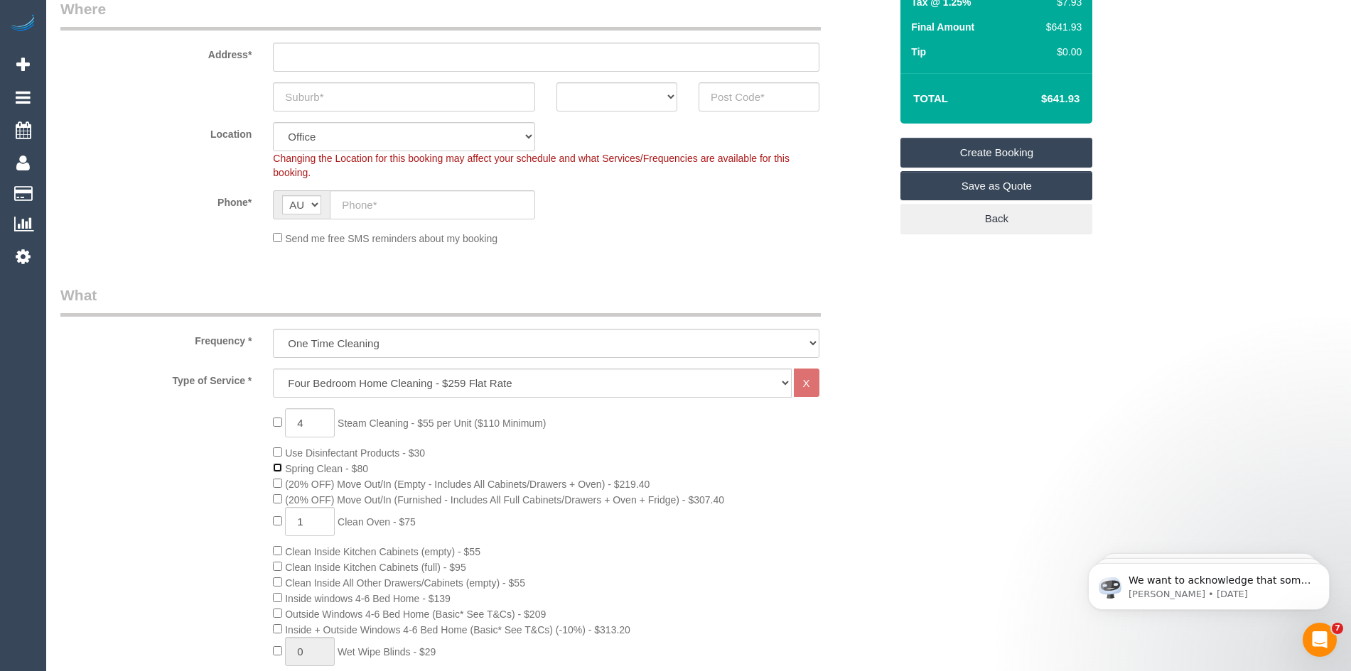
scroll to position [0, 0]
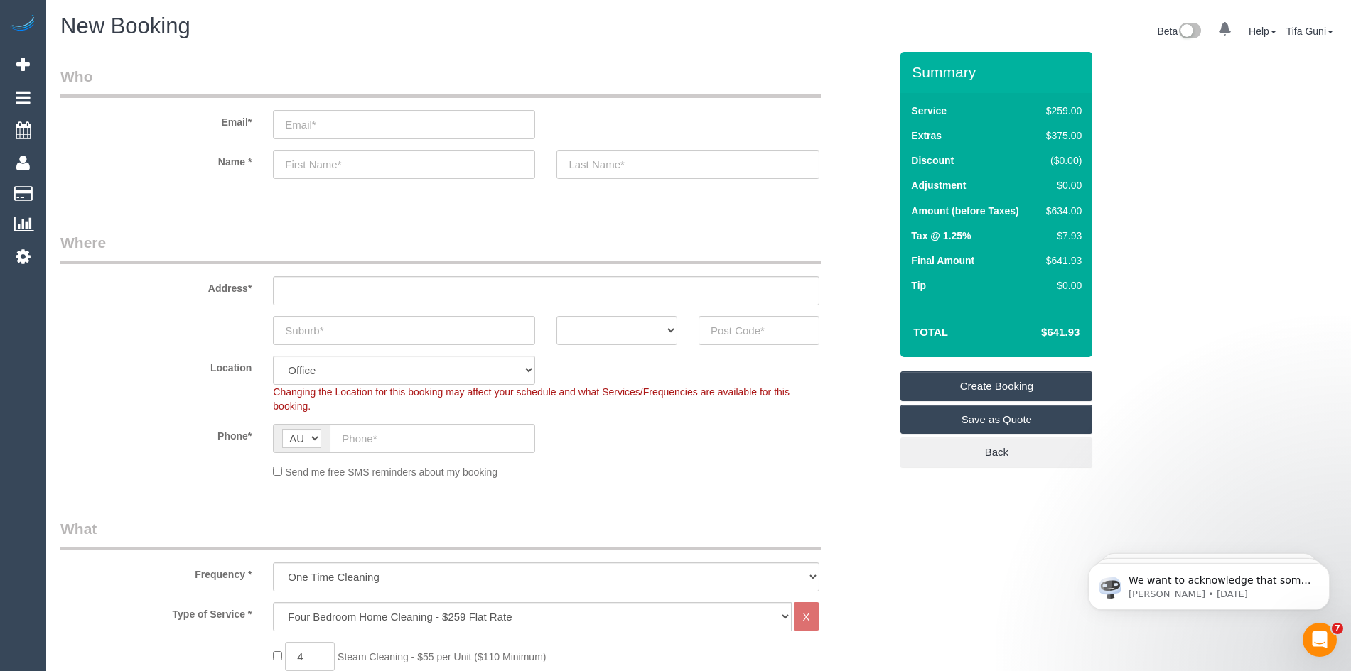
click at [863, 410] on div "Location Office City East (North) East (South) Inner East Inner North (East) In…" at bounding box center [475, 385] width 850 height 58
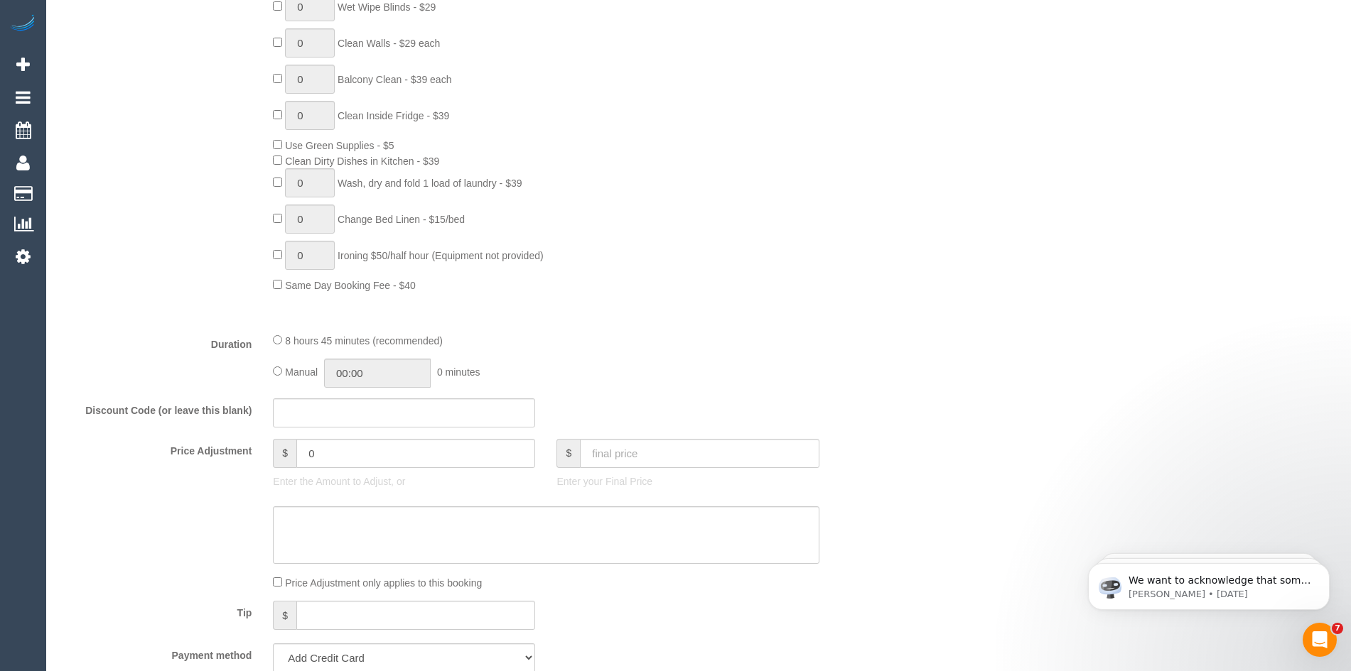
scroll to position [995, 0]
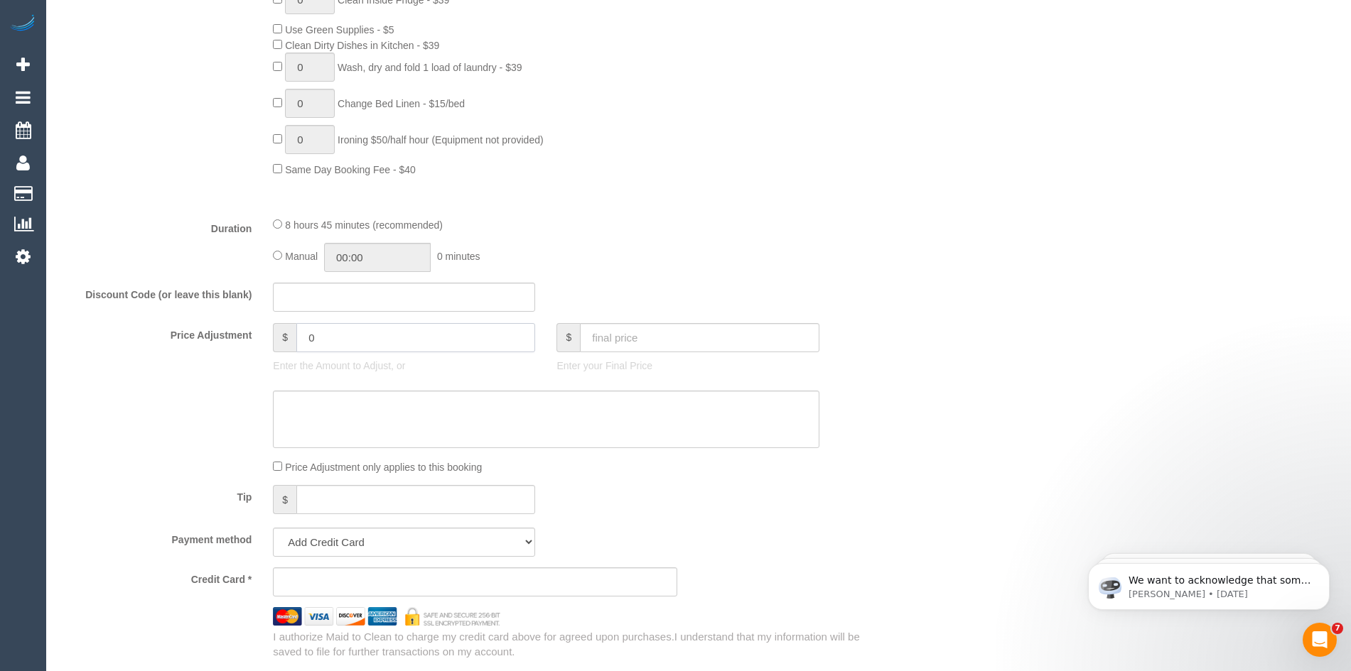
click at [338, 338] on input "0" at bounding box center [415, 337] width 239 height 29
type input "55"
click at [803, 224] on div "8 hours 45 minutes (recommended)" at bounding box center [546, 225] width 546 height 16
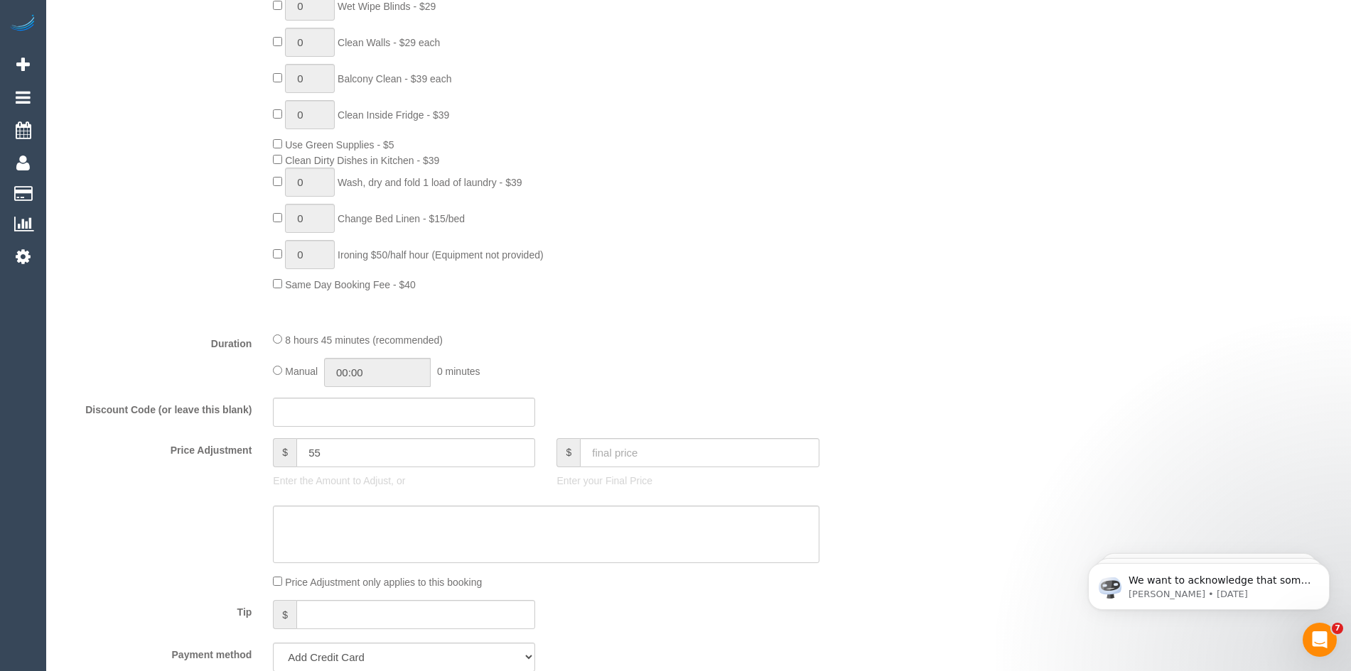
scroll to position [853, 0]
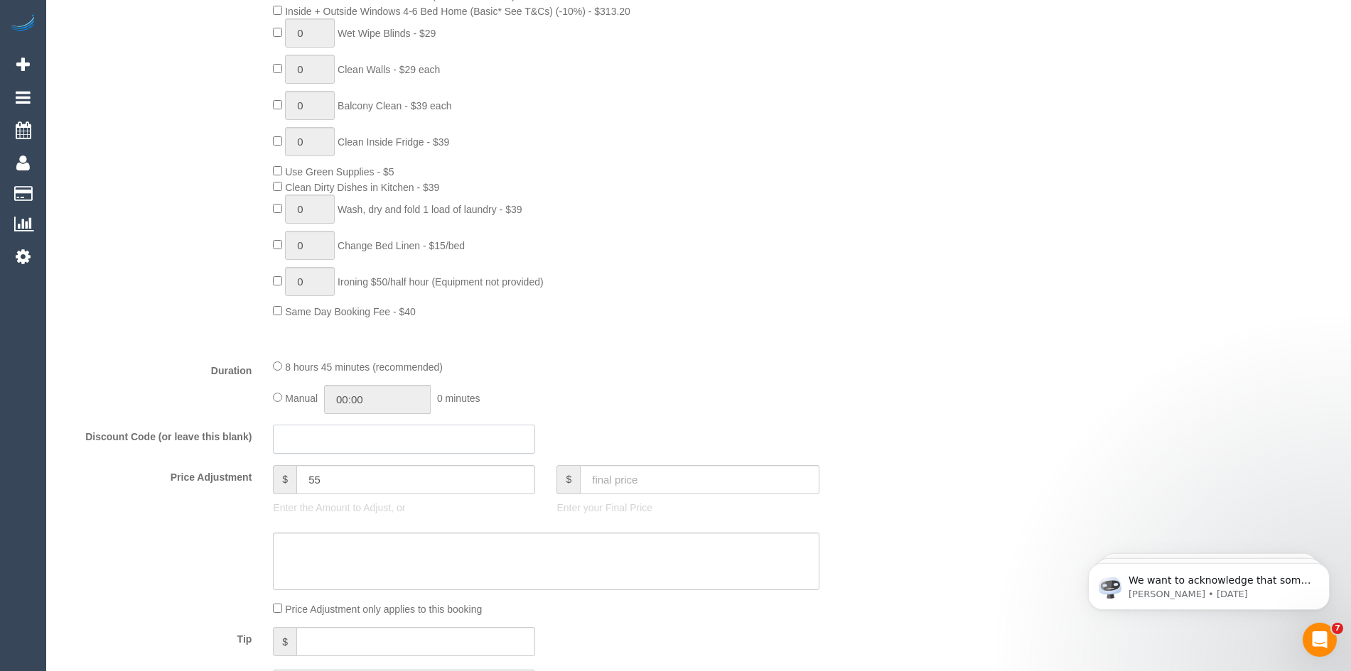
click at [288, 439] on input "text" at bounding box center [404, 439] width 262 height 29
type input "-40"
click at [812, 299] on div "4 Steam Cleaning - $55 per Unit ($110 Minimum) Use Disinfectant Products - $30 …" at bounding box center [581, 54] width 638 height 529
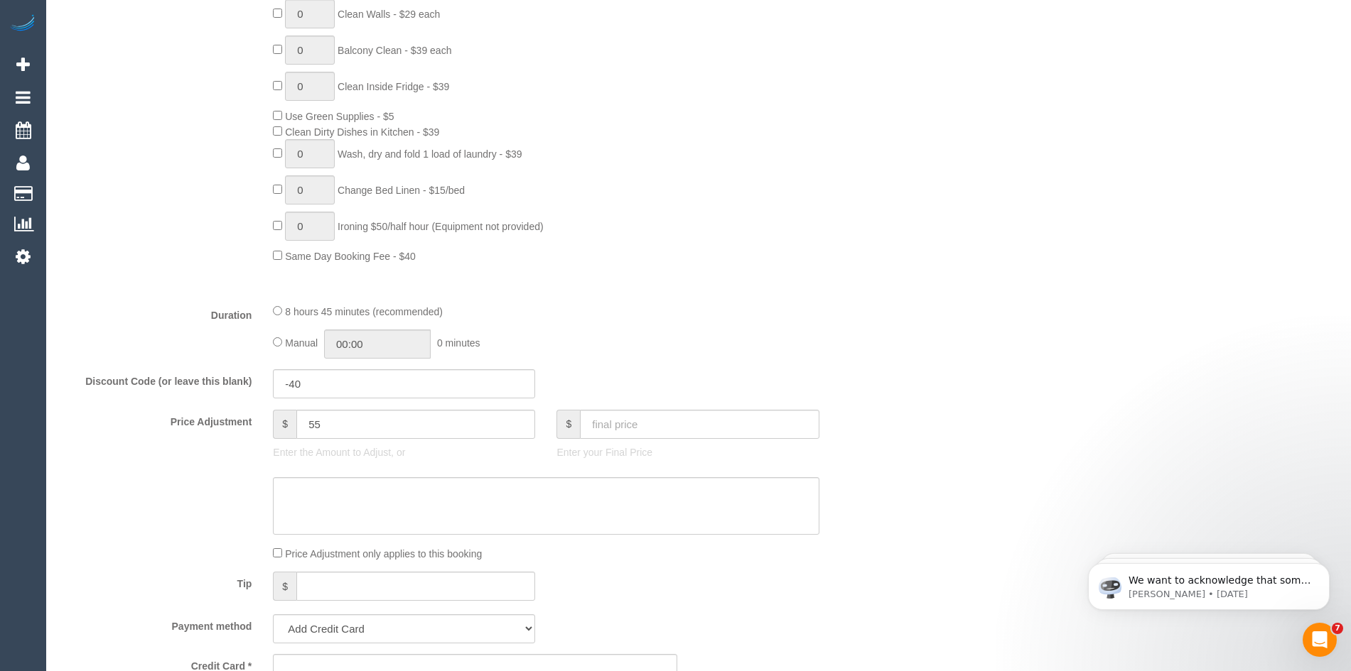
scroll to position [1066, 0]
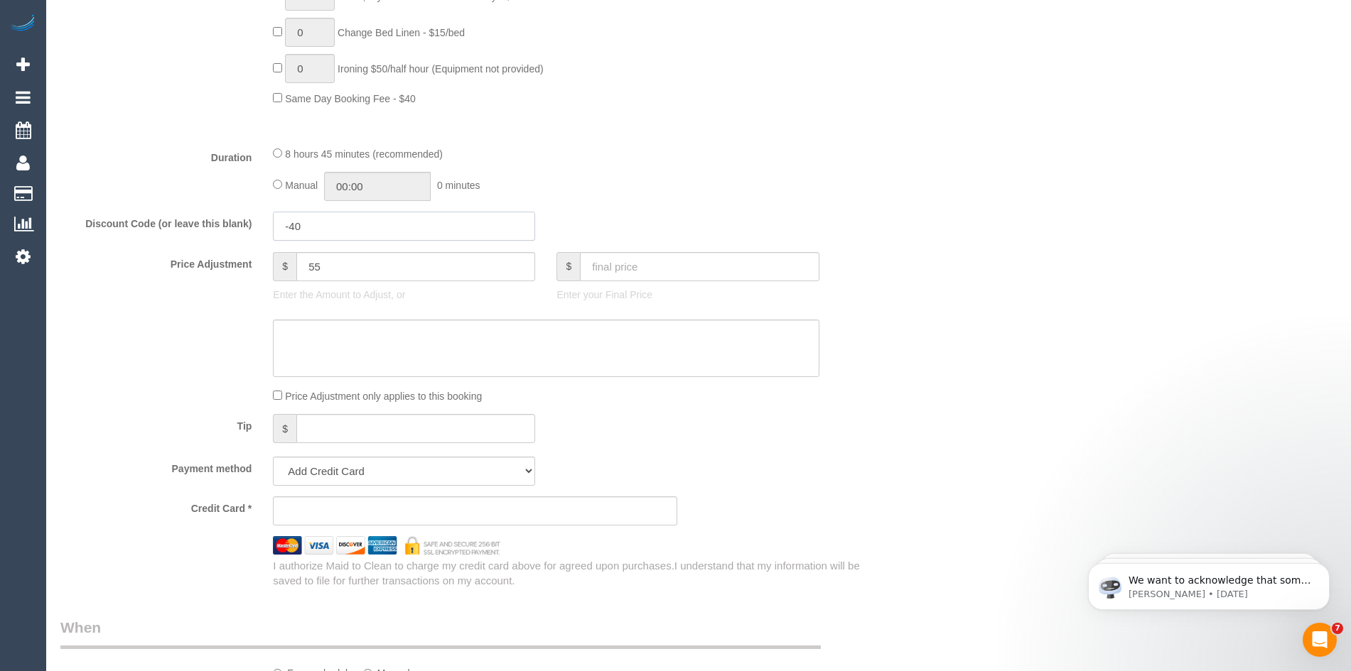
drag, startPoint x: 309, startPoint y: 227, endPoint x: 271, endPoint y: 227, distance: 37.7
click at [271, 227] on div "-40" at bounding box center [403, 226] width 283 height 29
click at [338, 431] on input "text" at bounding box center [415, 428] width 239 height 29
type input "-40"
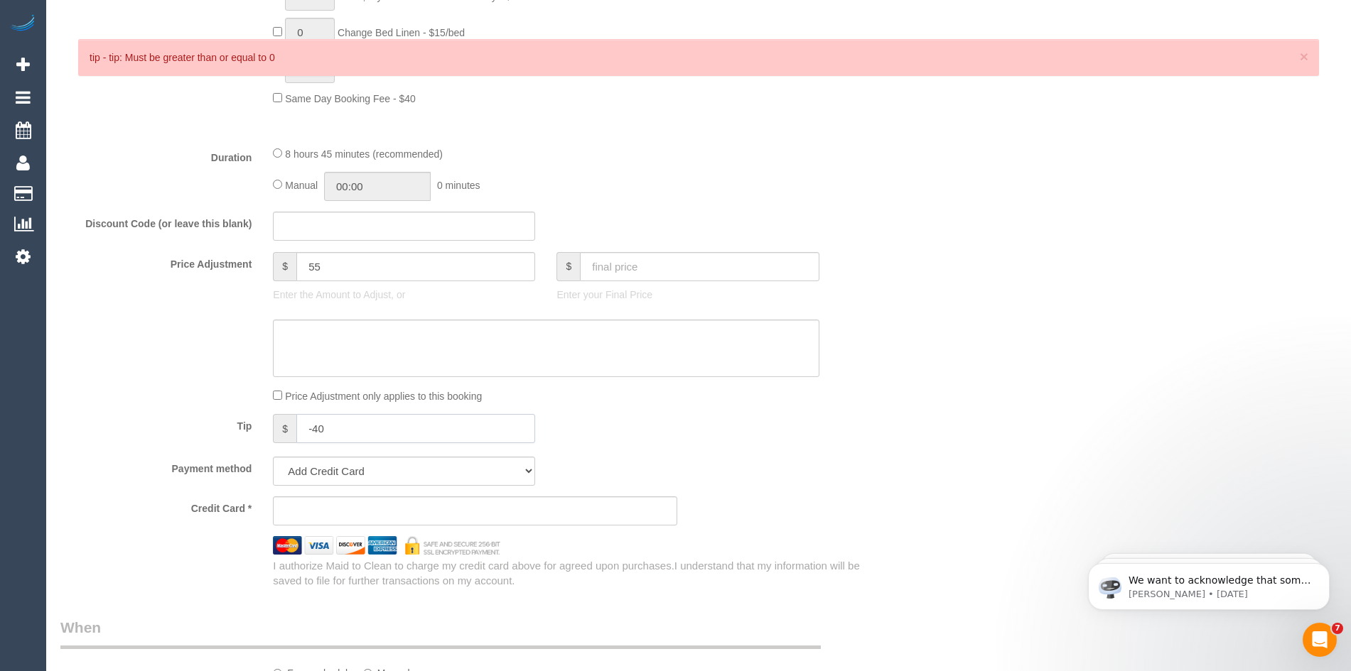
drag, startPoint x: 347, startPoint y: 429, endPoint x: 237, endPoint y: 435, distance: 109.6
click at [237, 435] on div "Tip $ -40" at bounding box center [475, 430] width 850 height 32
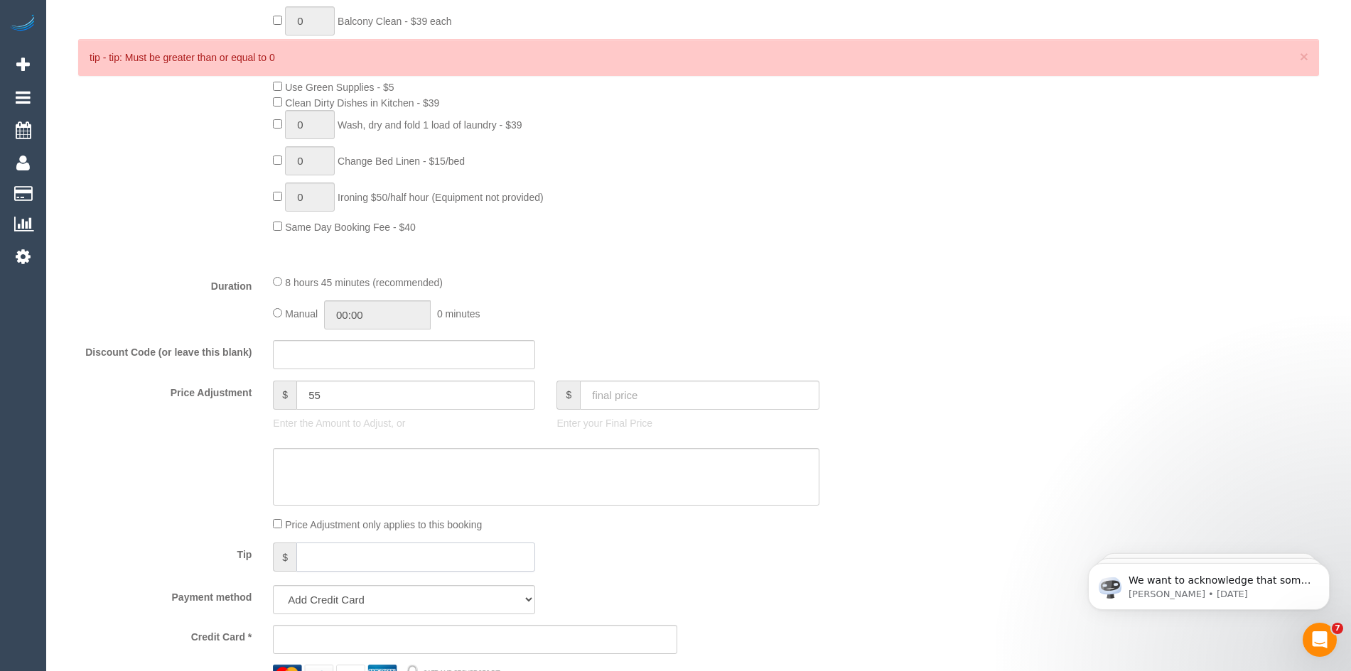
scroll to position [924, 0]
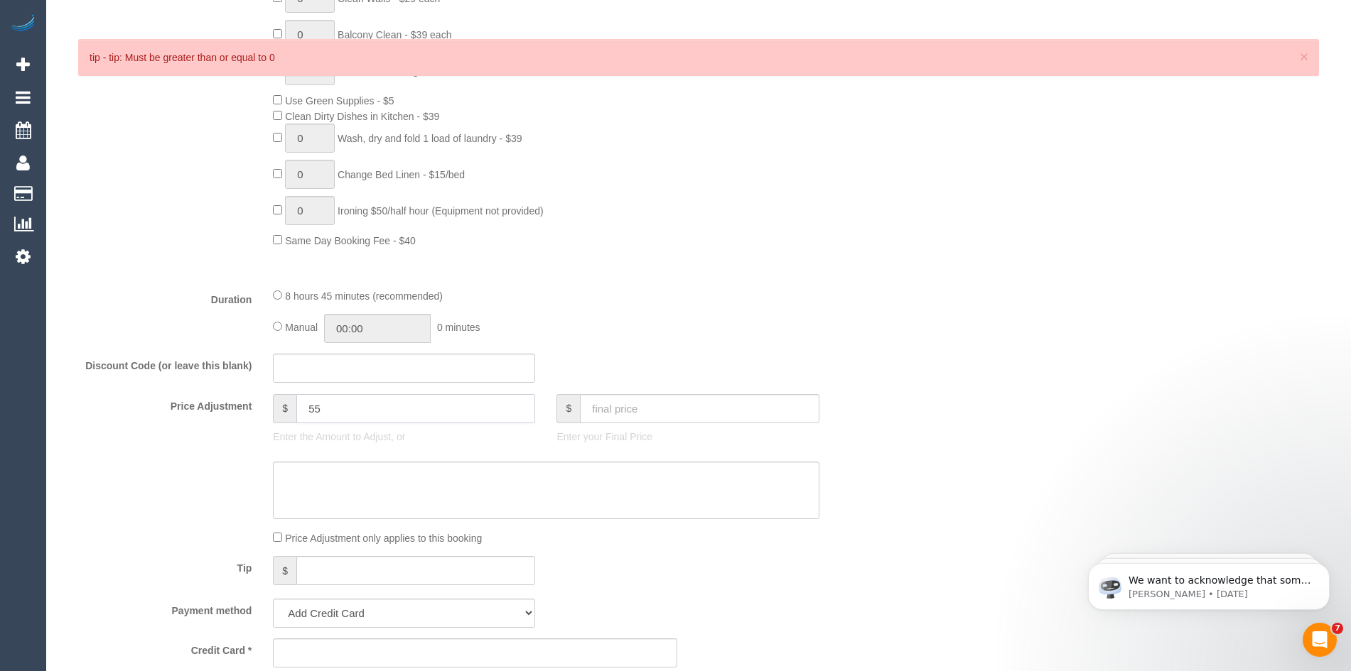
drag, startPoint x: 317, startPoint y: 407, endPoint x: 296, endPoint y: 410, distance: 20.8
click at [296, 410] on input "55" at bounding box center [415, 408] width 239 height 29
type input "-"
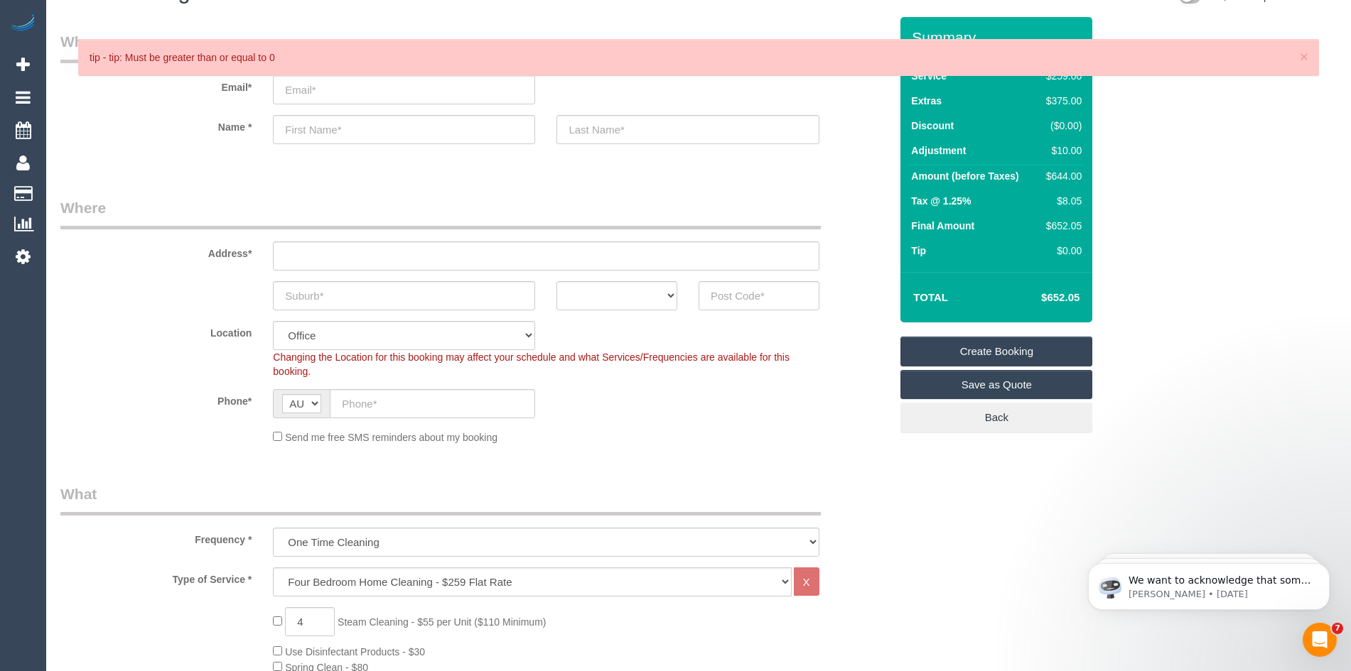
scroll to position [0, 0]
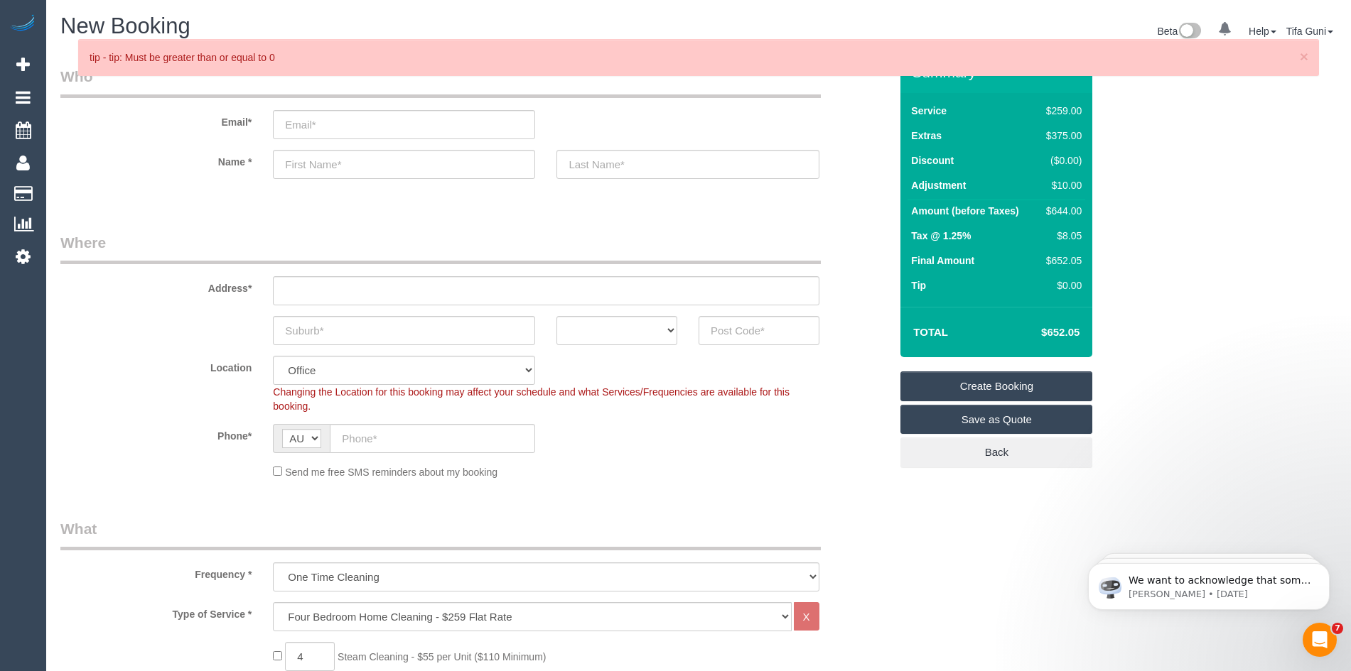
type input "10"
click at [297, 122] on input "email" at bounding box center [404, 124] width 262 height 29
type input "stan_ingernam@hotmail"
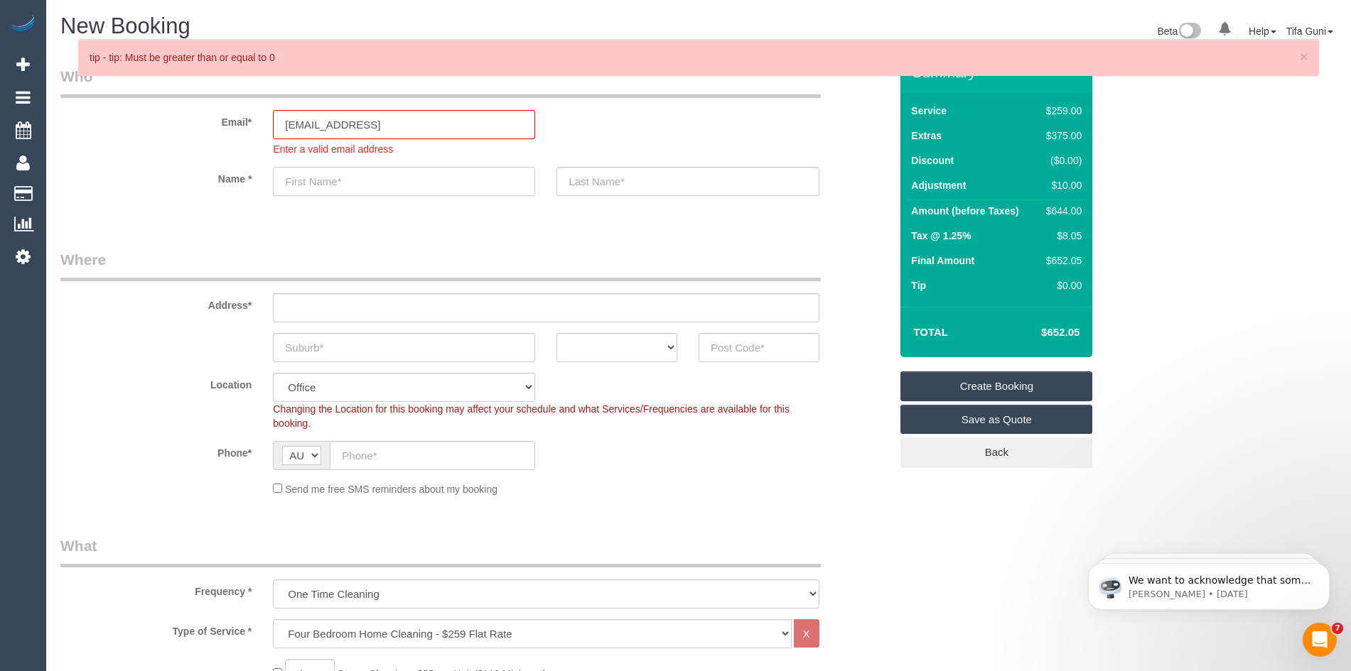
click at [293, 163] on sui-booking-customer "Email* stan_ingernam@hotmail Enter a valid email address Name *" at bounding box center [474, 138] width 829 height 144
type input "tsn"
click at [428, 124] on input "stan_ingernam@hotmail" at bounding box center [404, 124] width 262 height 29
type input "stan_ingernam@hotmail.com"
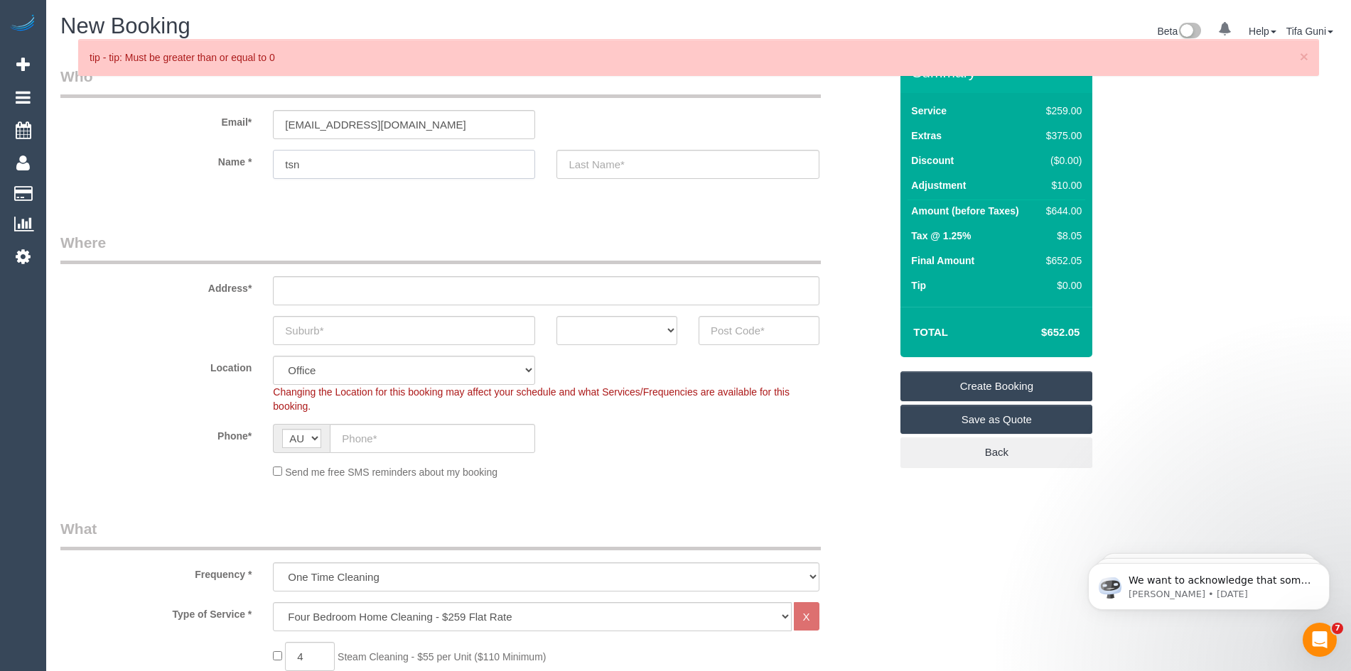
click at [305, 181] on sui-booking-customer "Email* stan_ingernam@hotmail.com Name * tsn" at bounding box center [474, 129] width 829 height 127
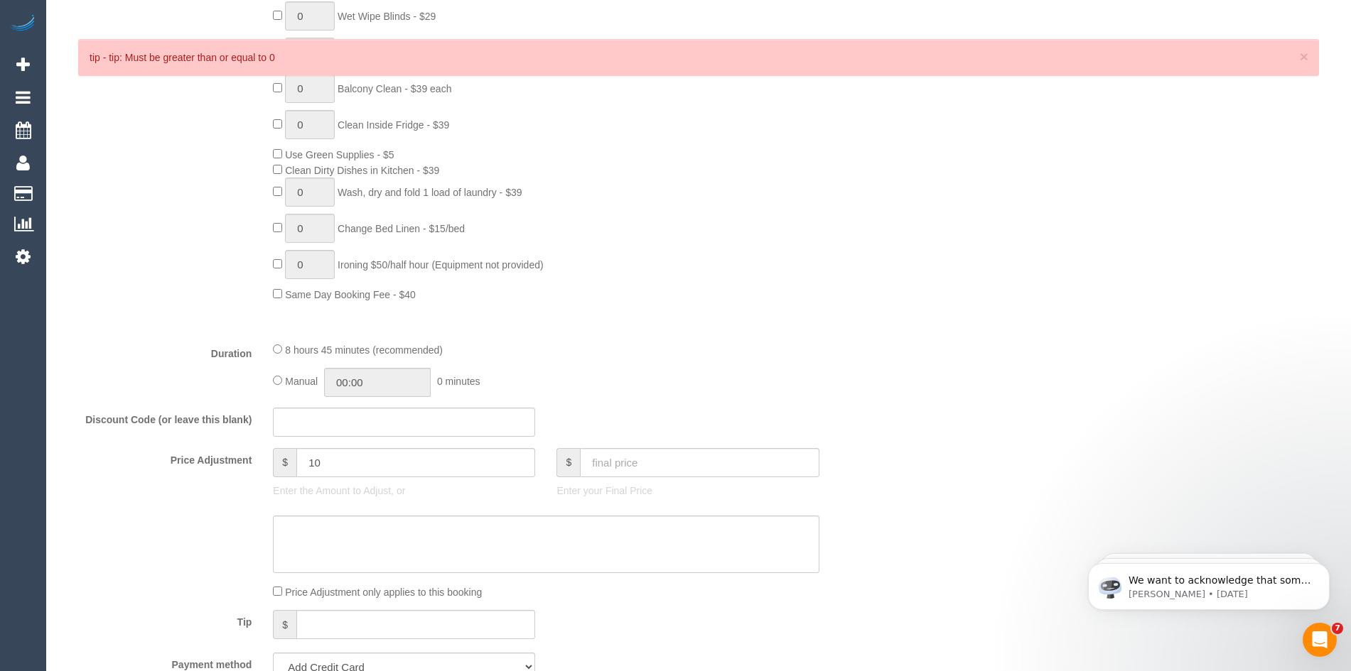
scroll to position [995, 0]
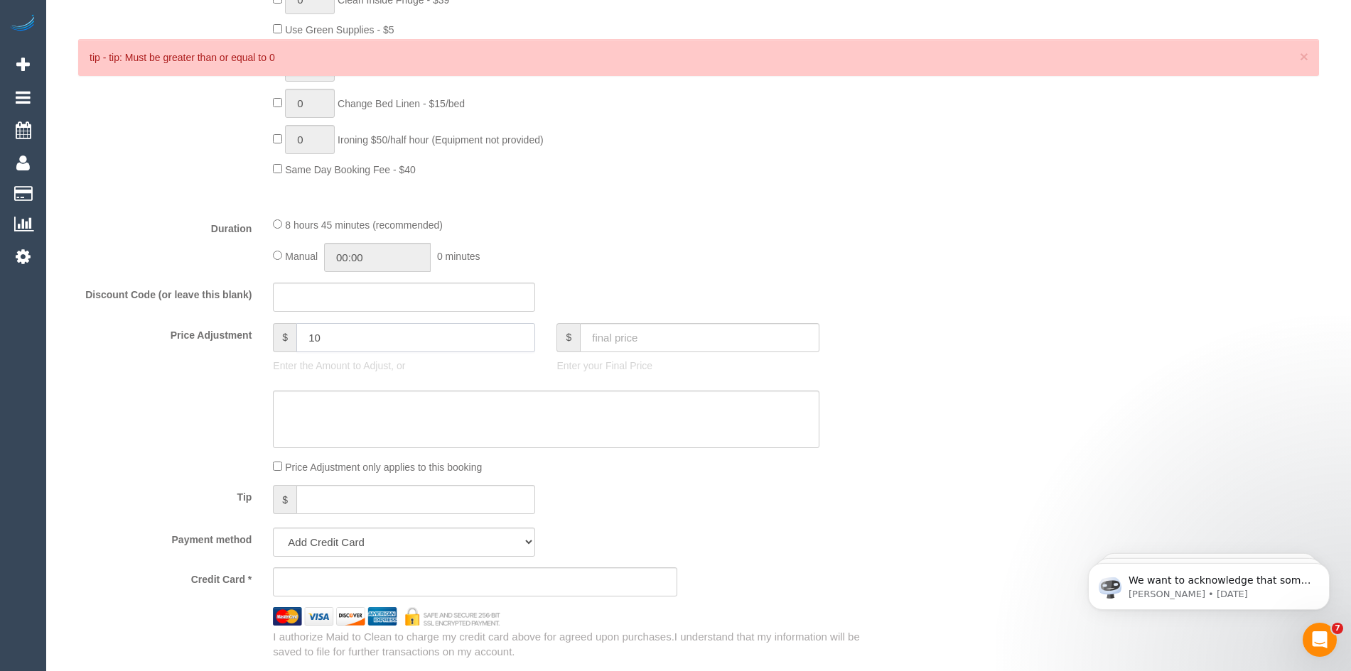
drag, startPoint x: 356, startPoint y: 336, endPoint x: 294, endPoint y: 336, distance: 61.8
click at [294, 336] on div "$ 10" at bounding box center [404, 337] width 262 height 29
type input "55"
click at [756, 215] on fieldset "What Frequency * One Time Cleaning Weekly - 10% Off - 10.00% (0% for the First …" at bounding box center [474, 92] width 829 height 1136
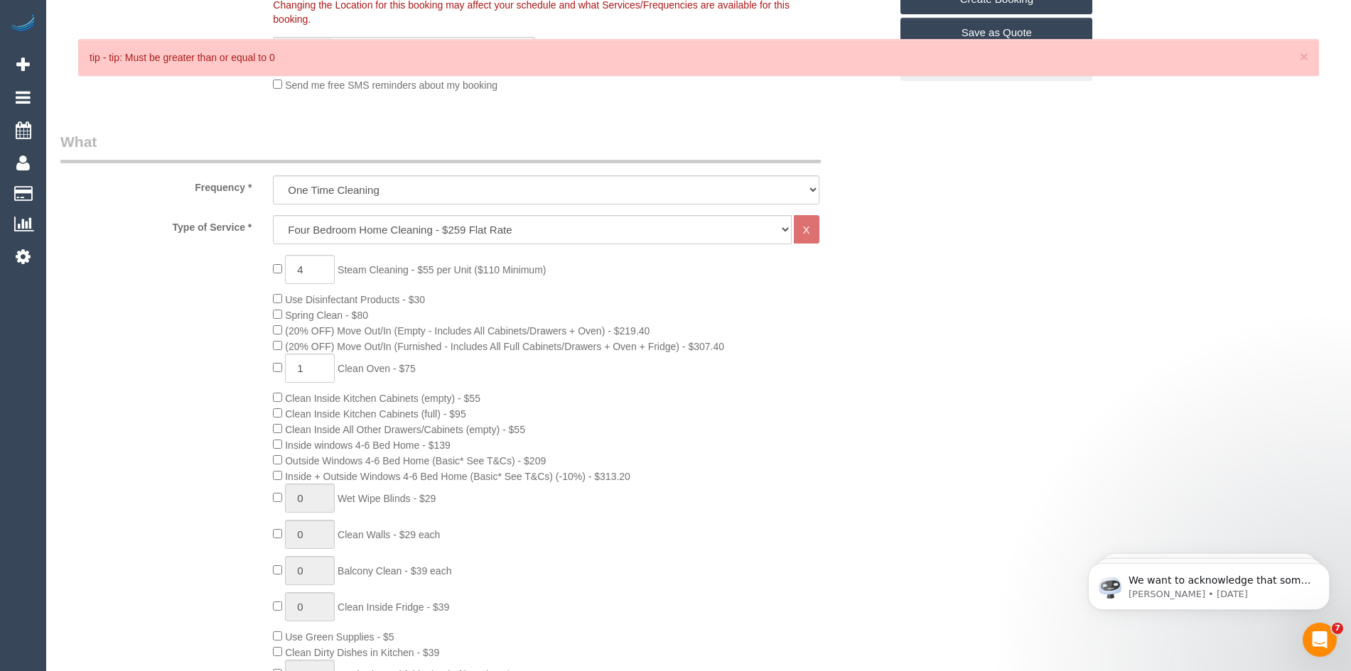
scroll to position [213, 0]
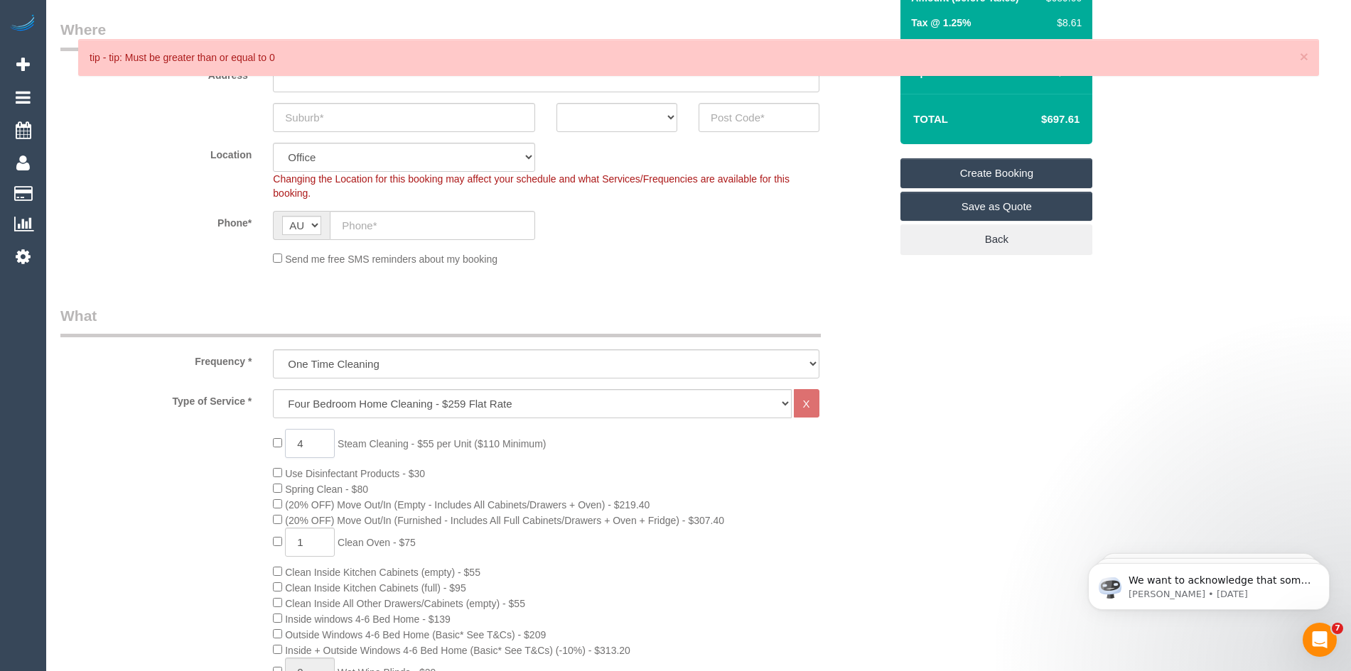
click at [308, 444] on input "4" at bounding box center [310, 443] width 50 height 29
type input "6"
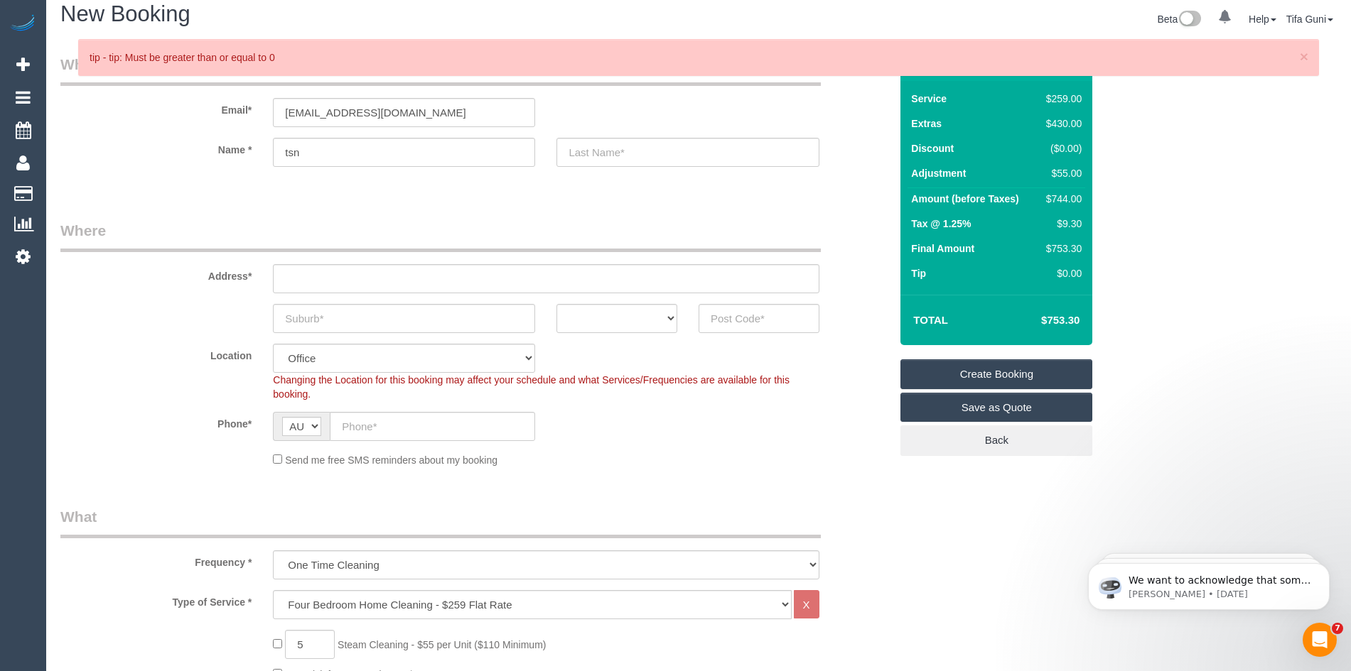
scroll to position [0, 0]
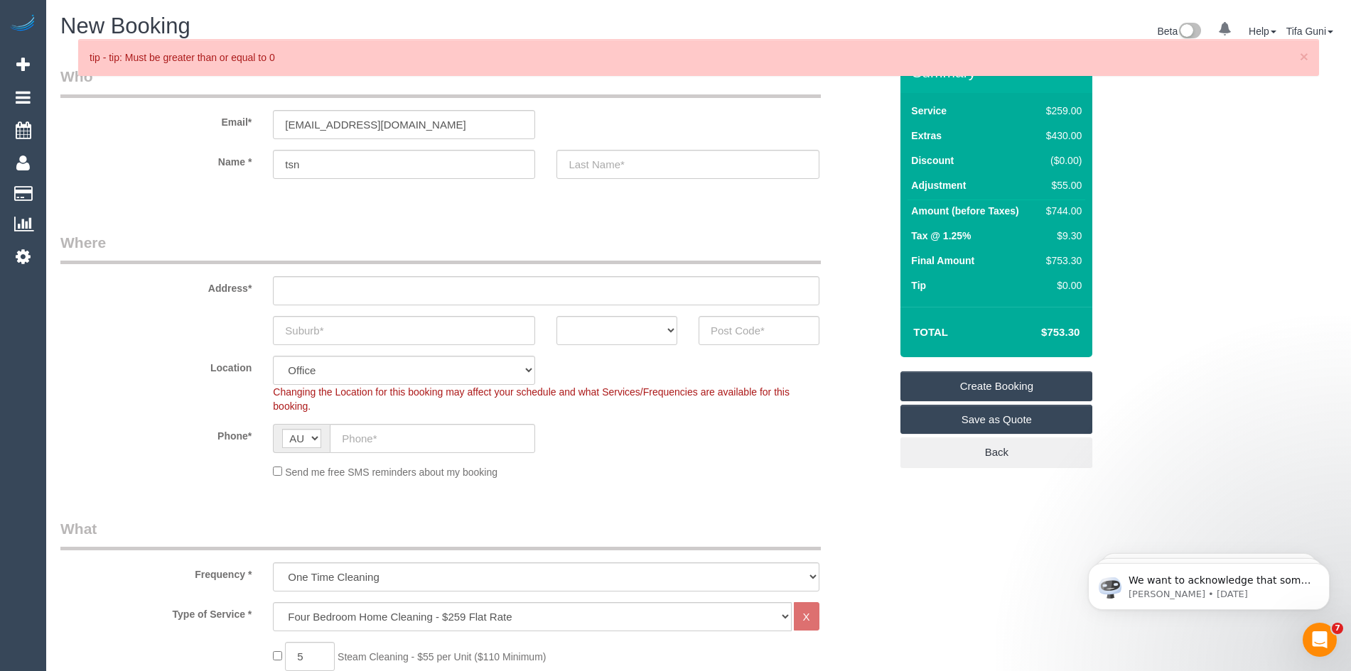
drag, startPoint x: 1085, startPoint y: 261, endPoint x: 1039, endPoint y: 261, distance: 46.2
click at [1039, 261] on td "$753.30" at bounding box center [1061, 262] width 48 height 25
copy div "$753.30"
drag, startPoint x: 1083, startPoint y: 234, endPoint x: 1029, endPoint y: 234, distance: 54.0
click at [1029, 234] on tr "Tax @ 1.25% $9.30" at bounding box center [996, 237] width 178 height 25
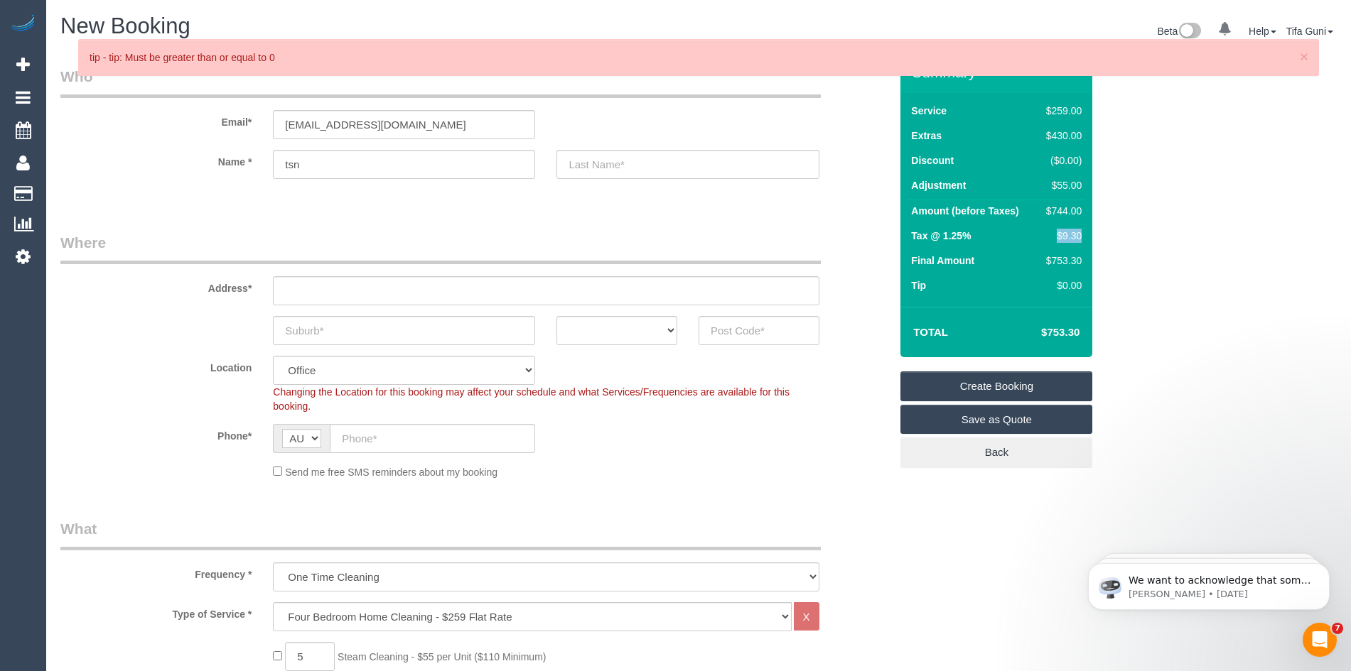
copy tr "$9.30"
drag, startPoint x: 1074, startPoint y: 331, endPoint x: 1015, endPoint y: 333, distance: 59.0
click at [1015, 333] on td "$753.30" at bounding box center [1039, 333] width 92 height 36
copy h4 "$753.30"
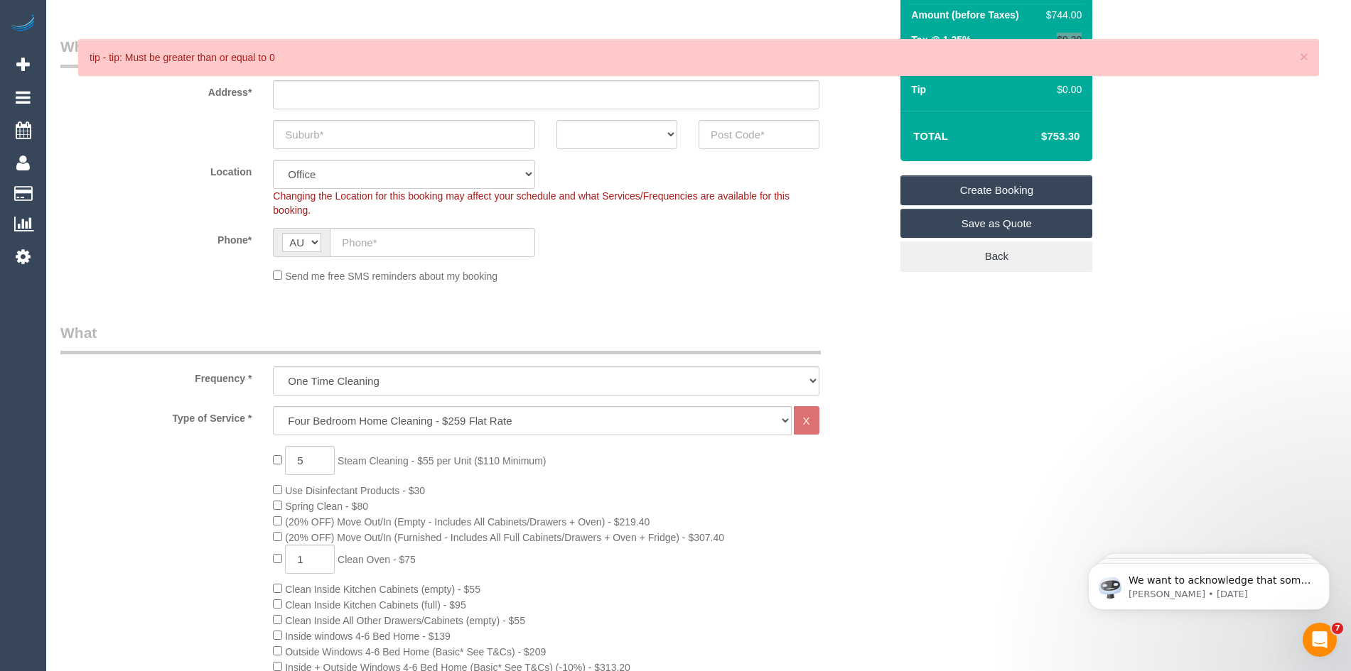
scroll to position [213, 0]
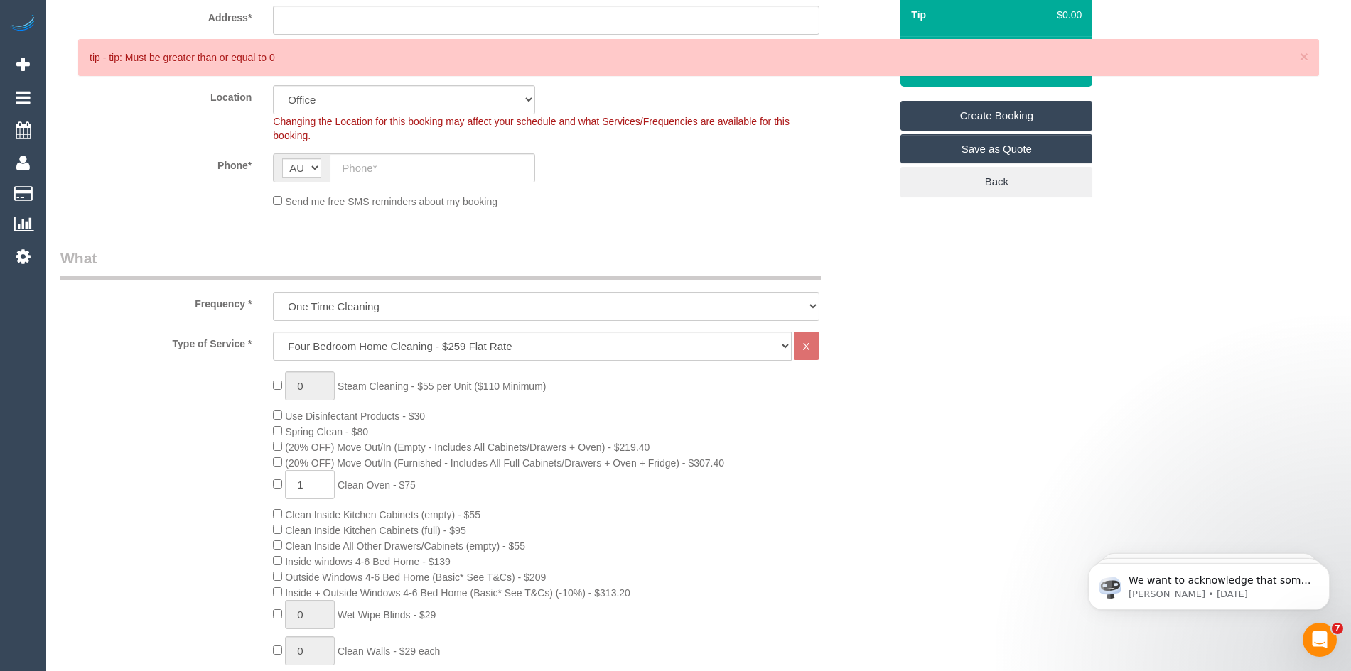
scroll to position [71, 0]
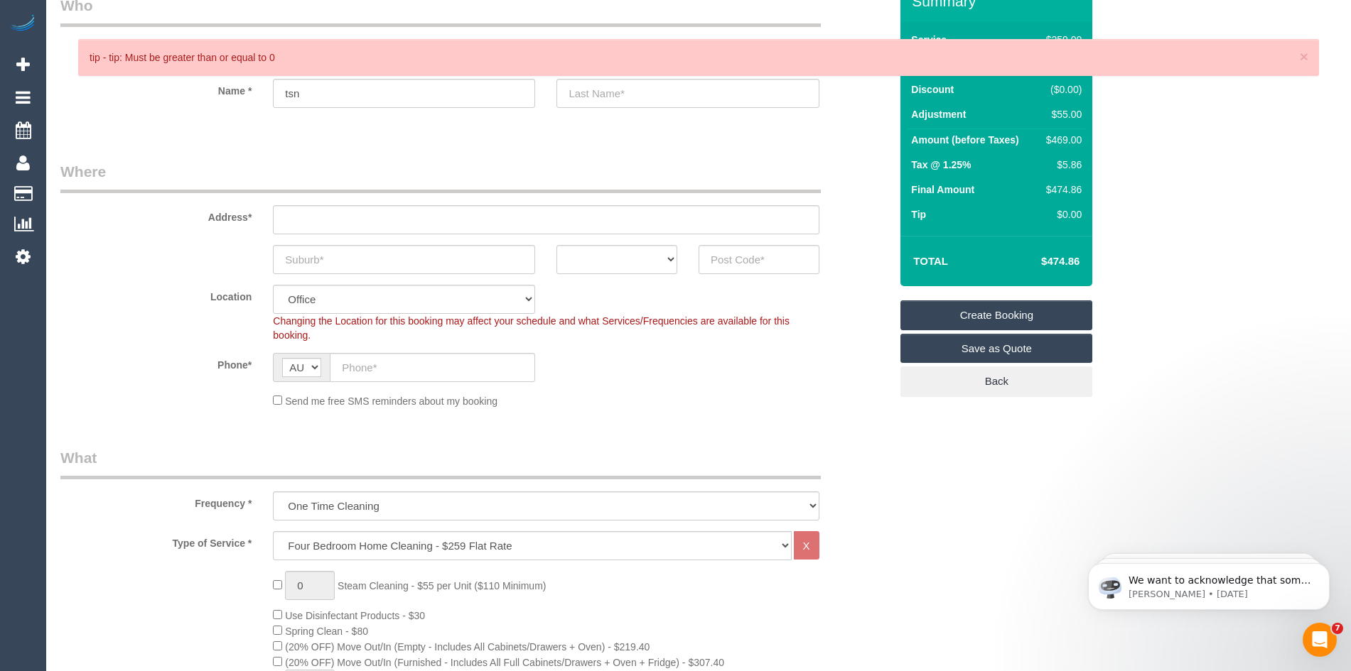
drag, startPoint x: 1082, startPoint y: 261, endPoint x: 1017, endPoint y: 262, distance: 65.4
click at [1017, 262] on td "$474.86" at bounding box center [1039, 262] width 92 height 36
copy h4 "$474.86"
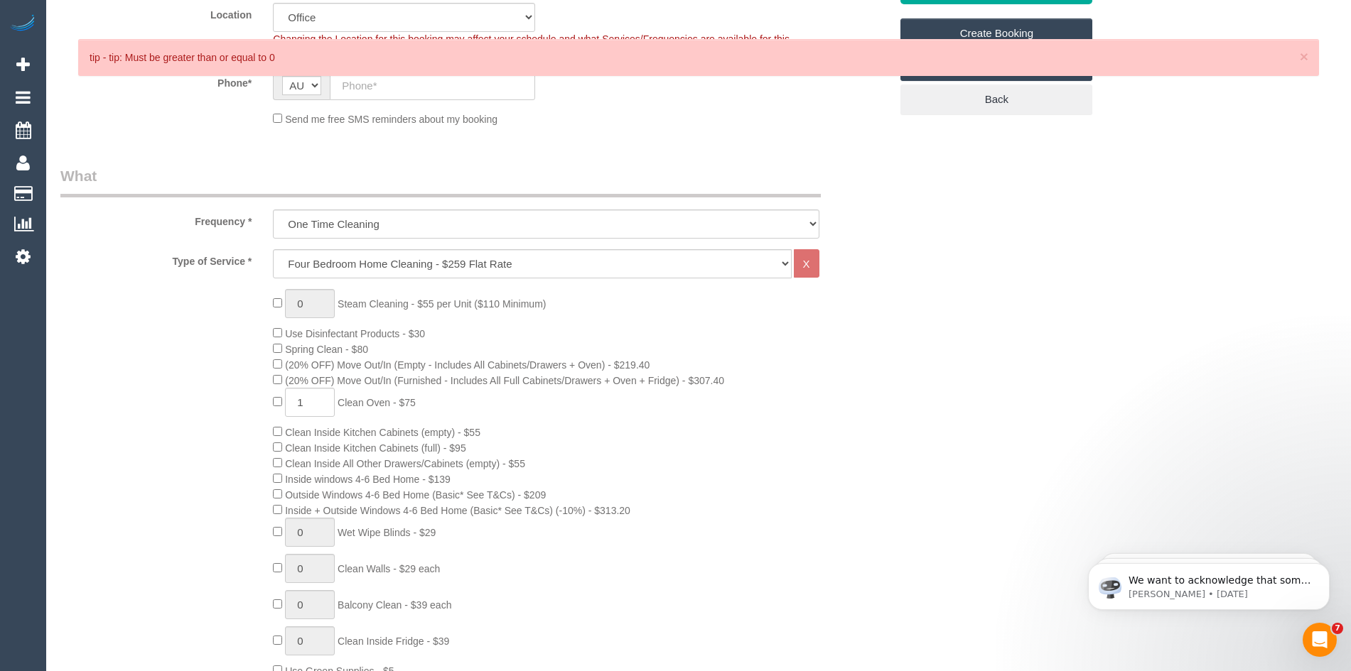
scroll to position [355, 0]
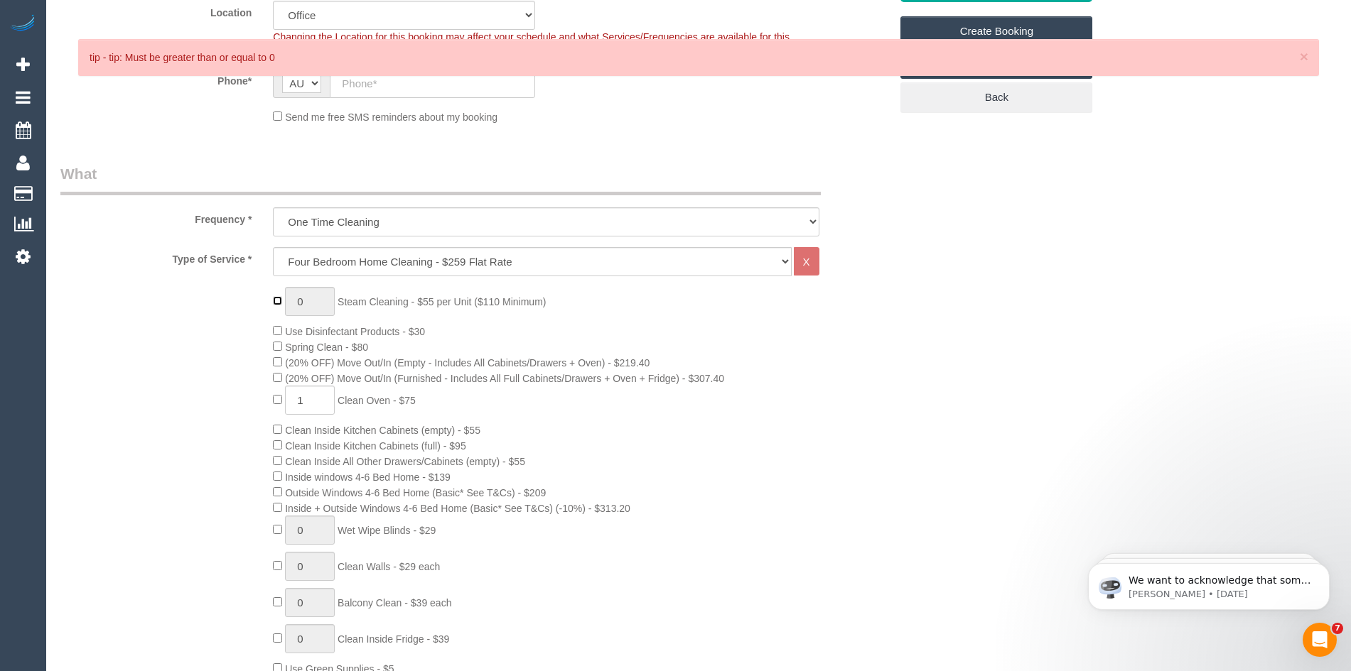
type input "1"
click at [303, 303] on input "1" at bounding box center [310, 301] width 50 height 29
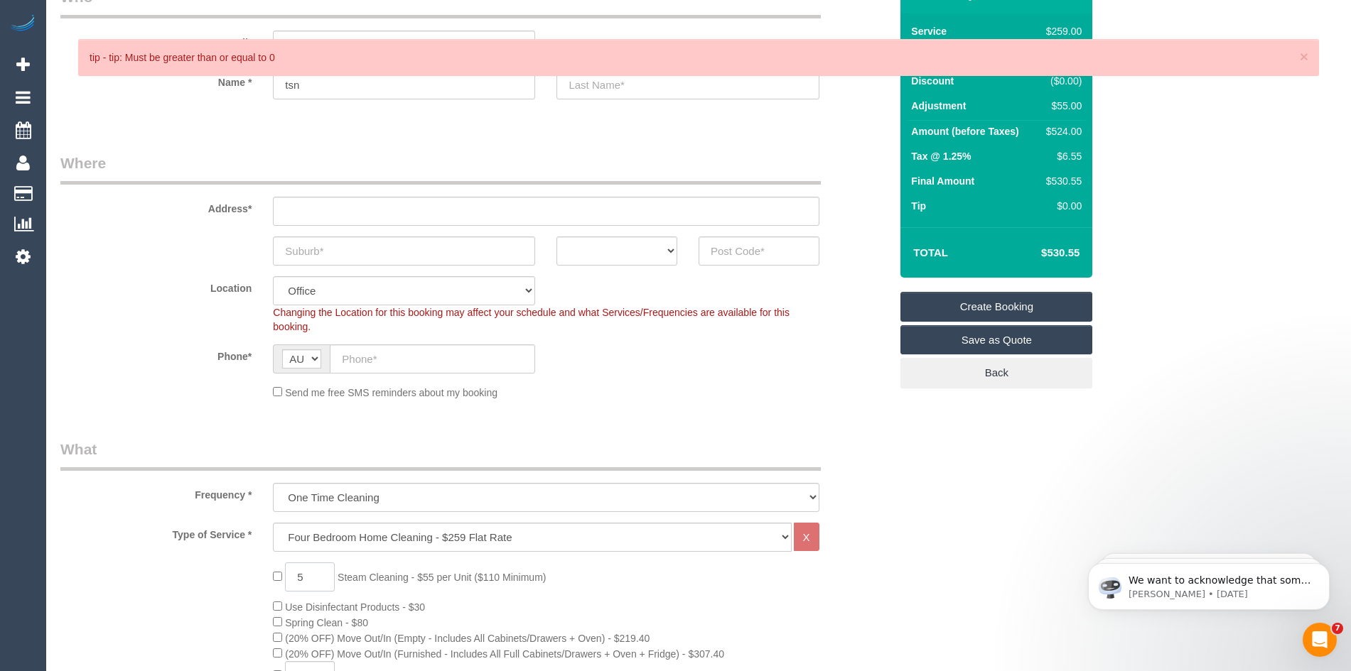
scroll to position [71, 0]
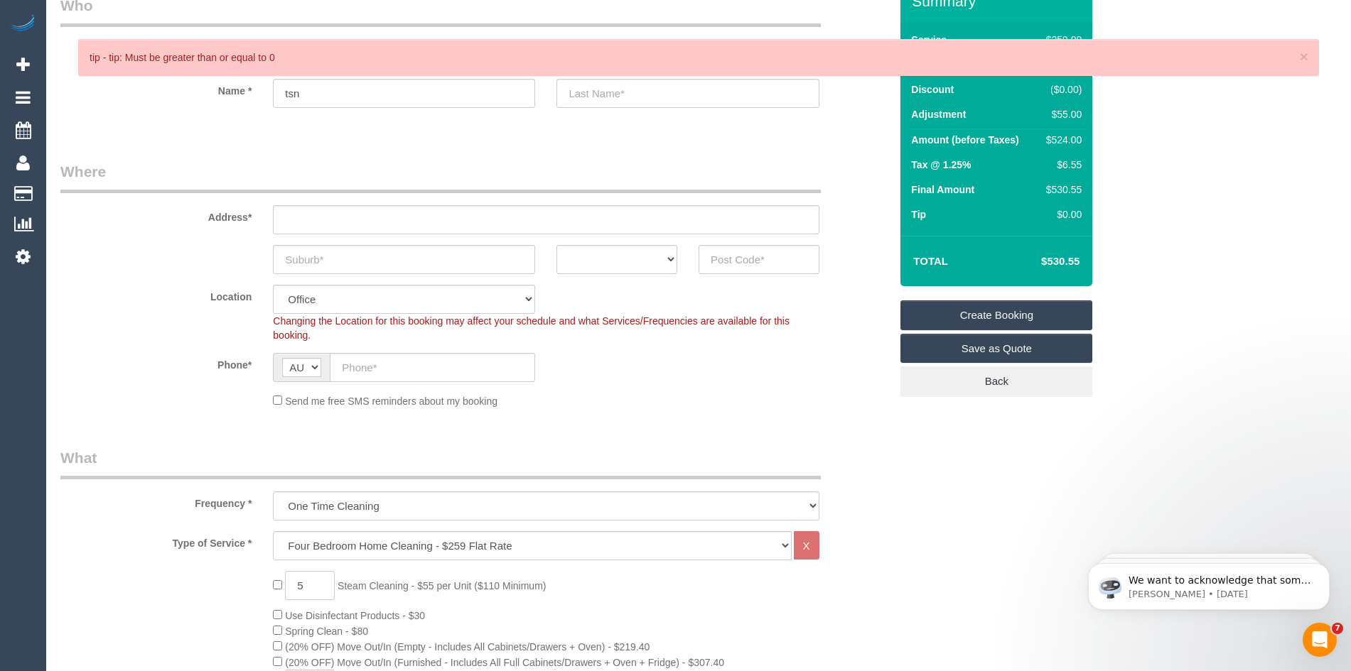
type input "5"
click at [841, 359] on div "Phone* AF AL DZ AD AO AI AQ AG AR AM AW AU AT AZ BS BH BD BB BY BE BZ BJ BM BT …" at bounding box center [475, 367] width 850 height 29
drag, startPoint x: 1083, startPoint y: 260, endPoint x: 1021, endPoint y: 261, distance: 61.8
click at [1021, 261] on td "$753.30" at bounding box center [1039, 262] width 92 height 36
copy h4 "$753.30"
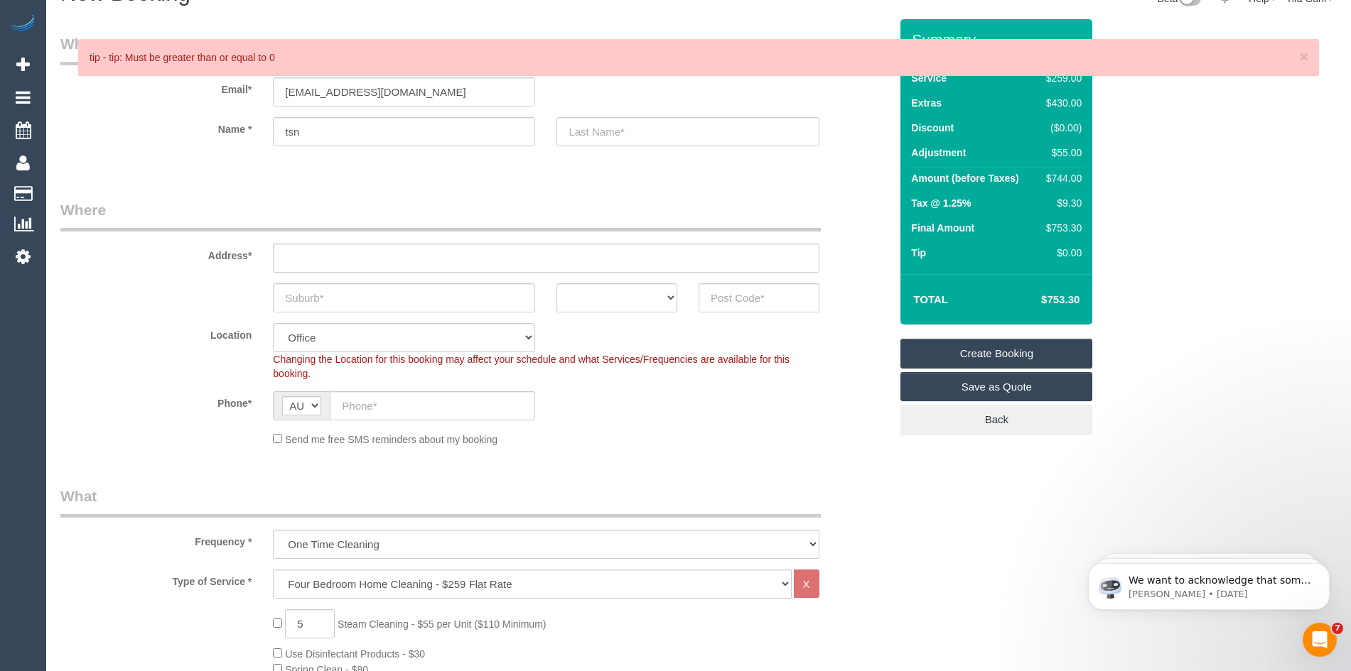
scroll to position [0, 0]
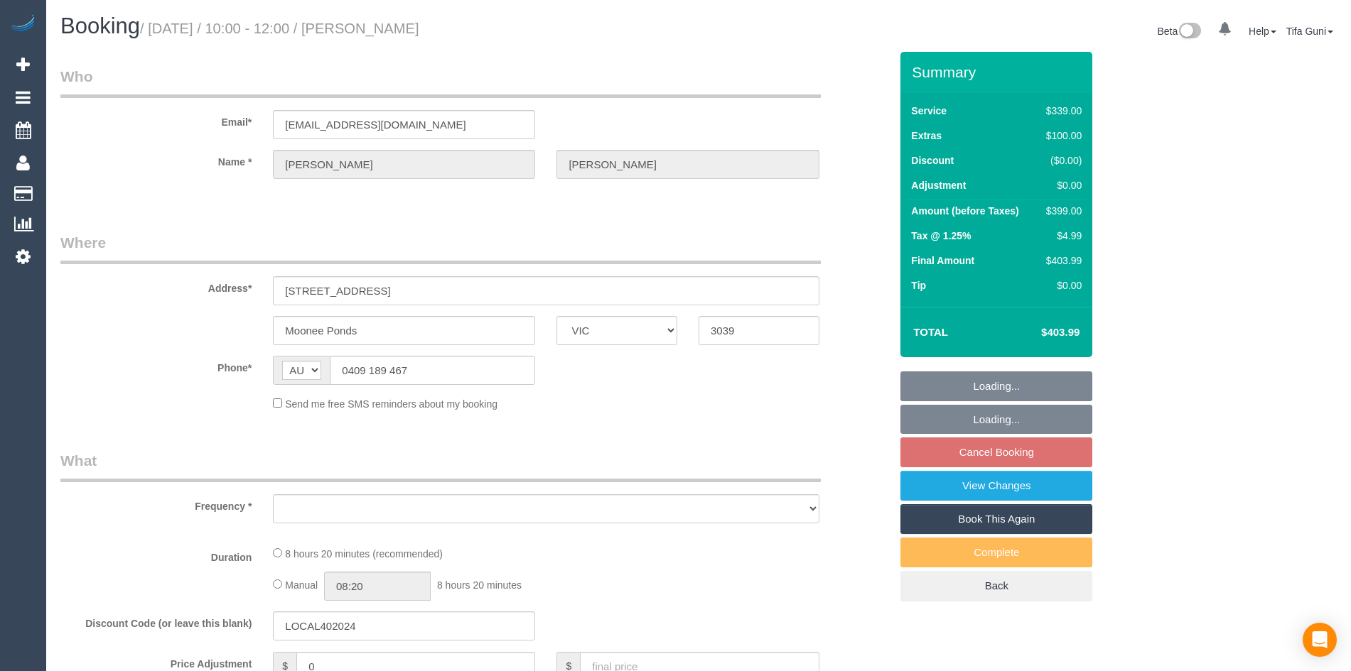
select select "VIC"
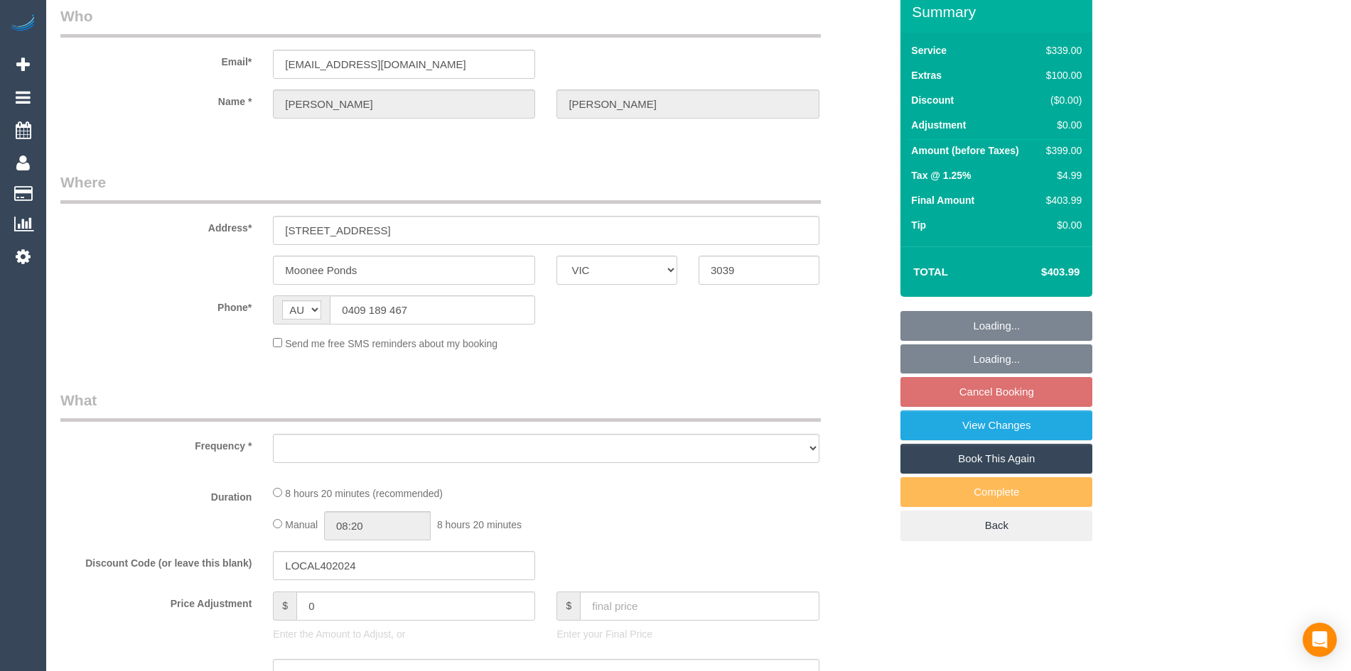
select select "string:stripe-pm_1SFpv02GScqysDRVucxITz86"
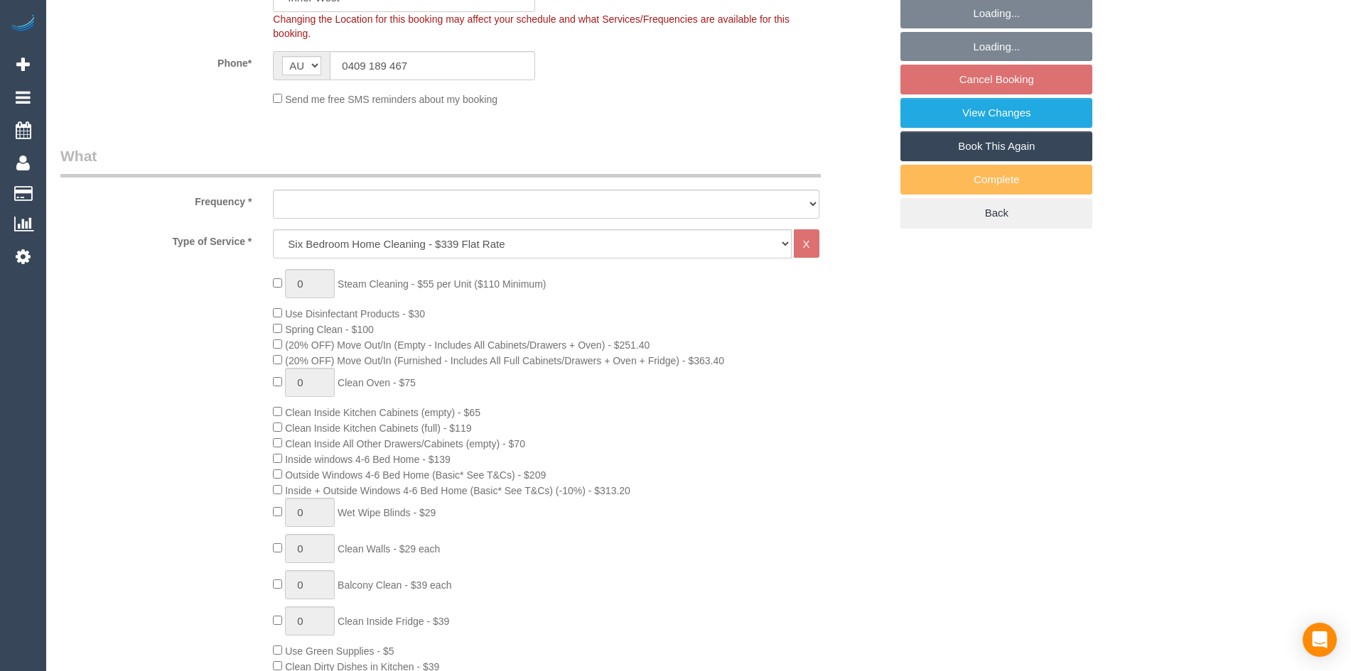
select select "object:772"
select select "number:27"
select select "number:14"
select select "number:19"
select select "number:22"
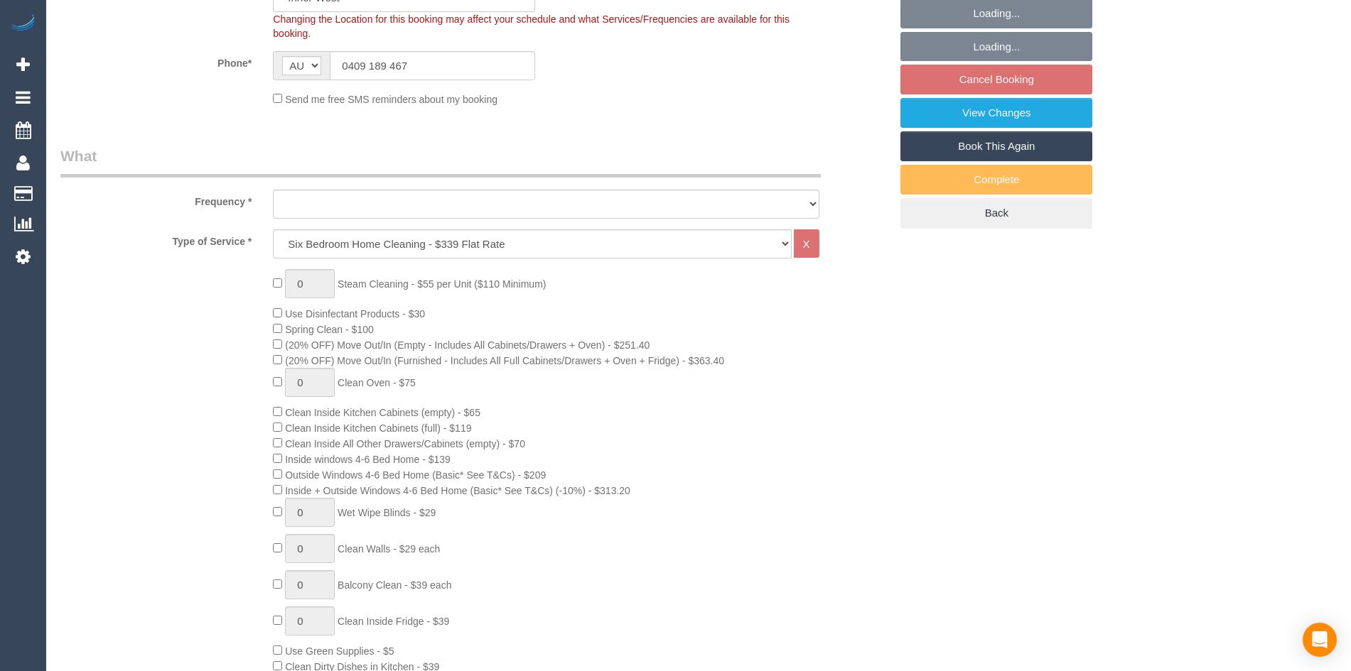
select select "number:26"
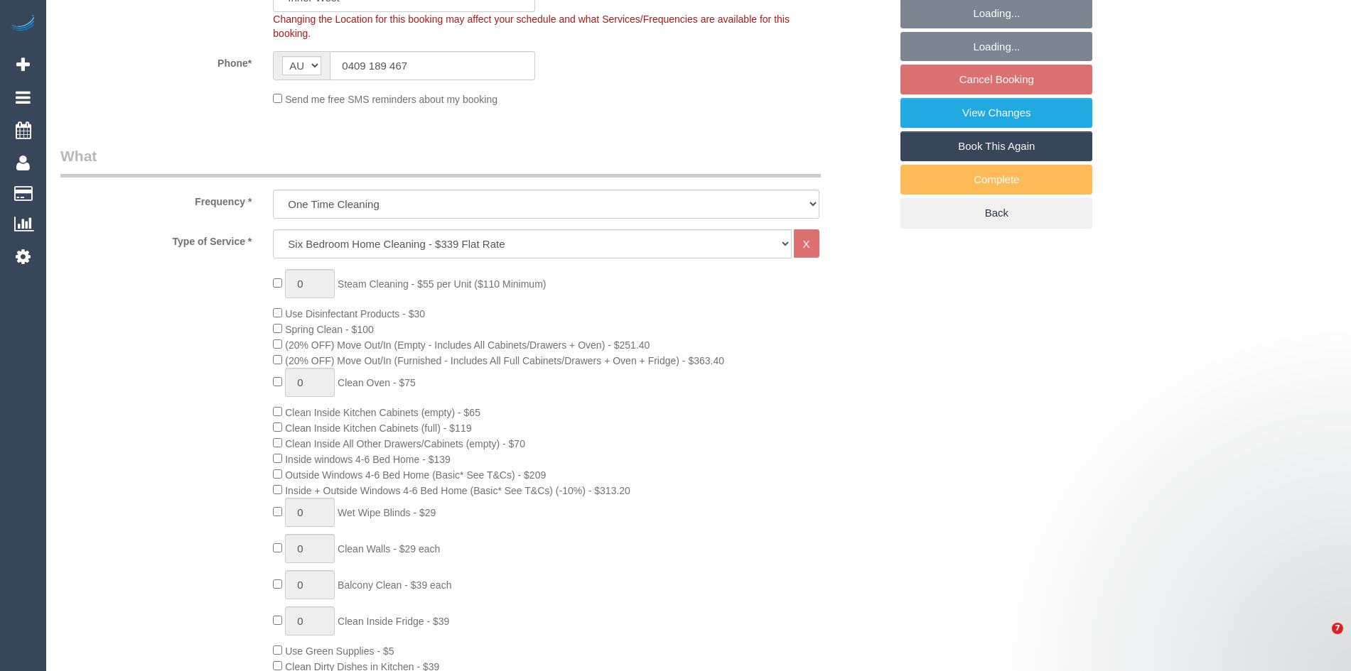
select select "object:782"
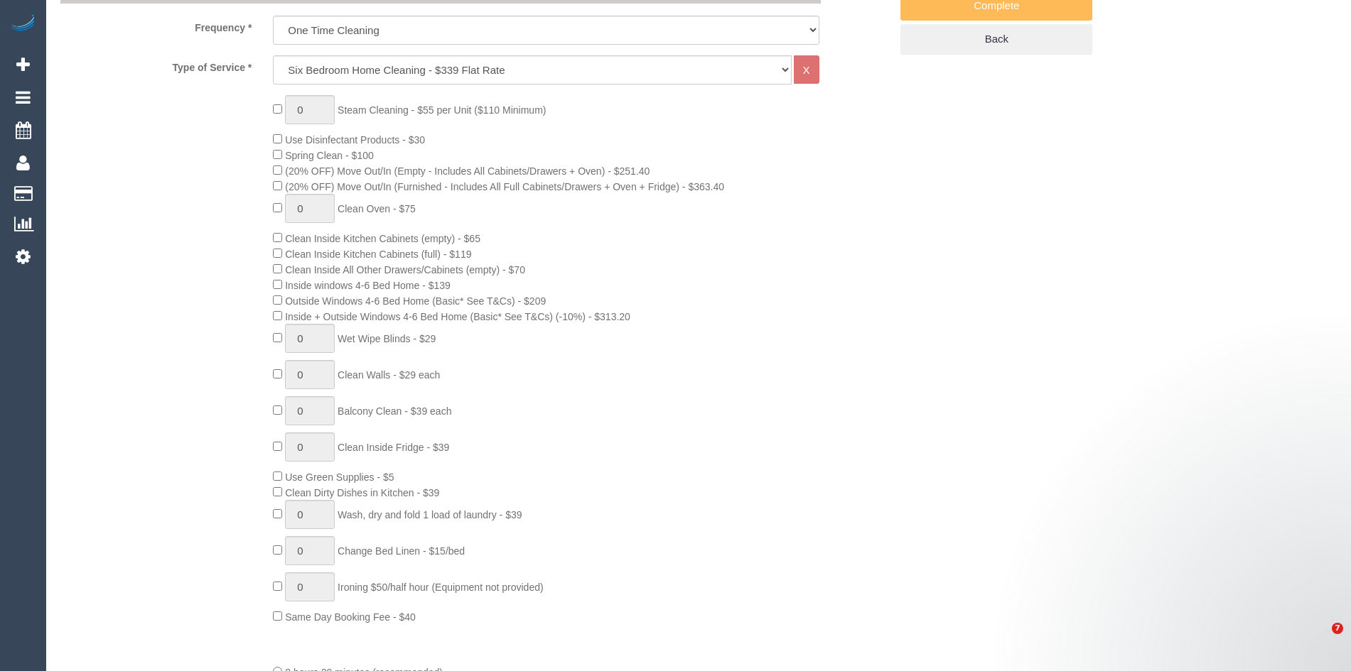
select select "spot3"
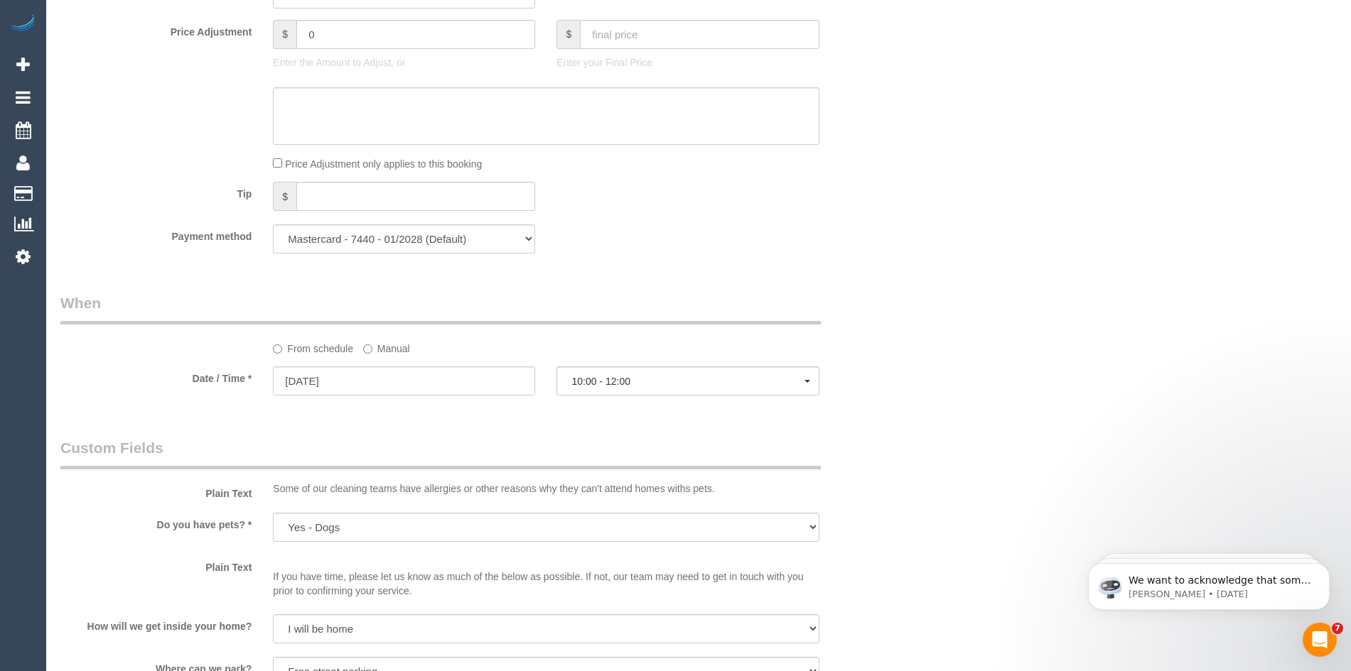
scroll to position [1492, 0]
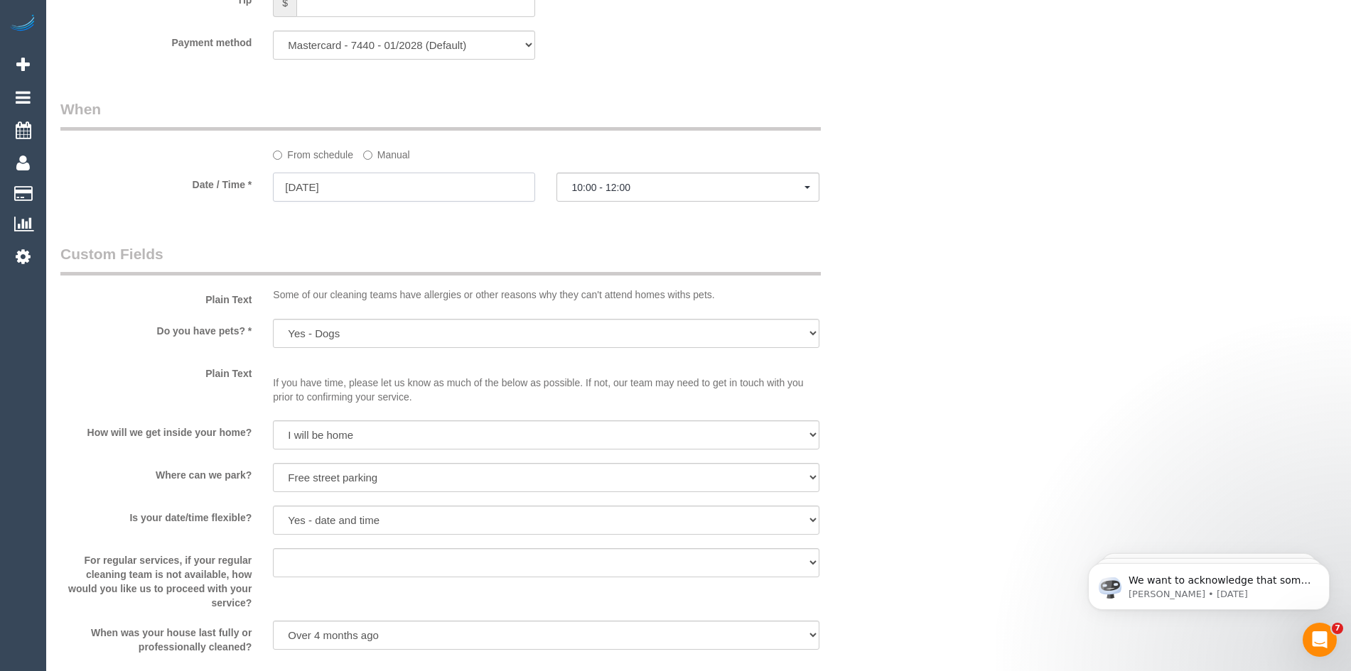
click at [376, 187] on input "[DATE]" at bounding box center [404, 187] width 262 height 29
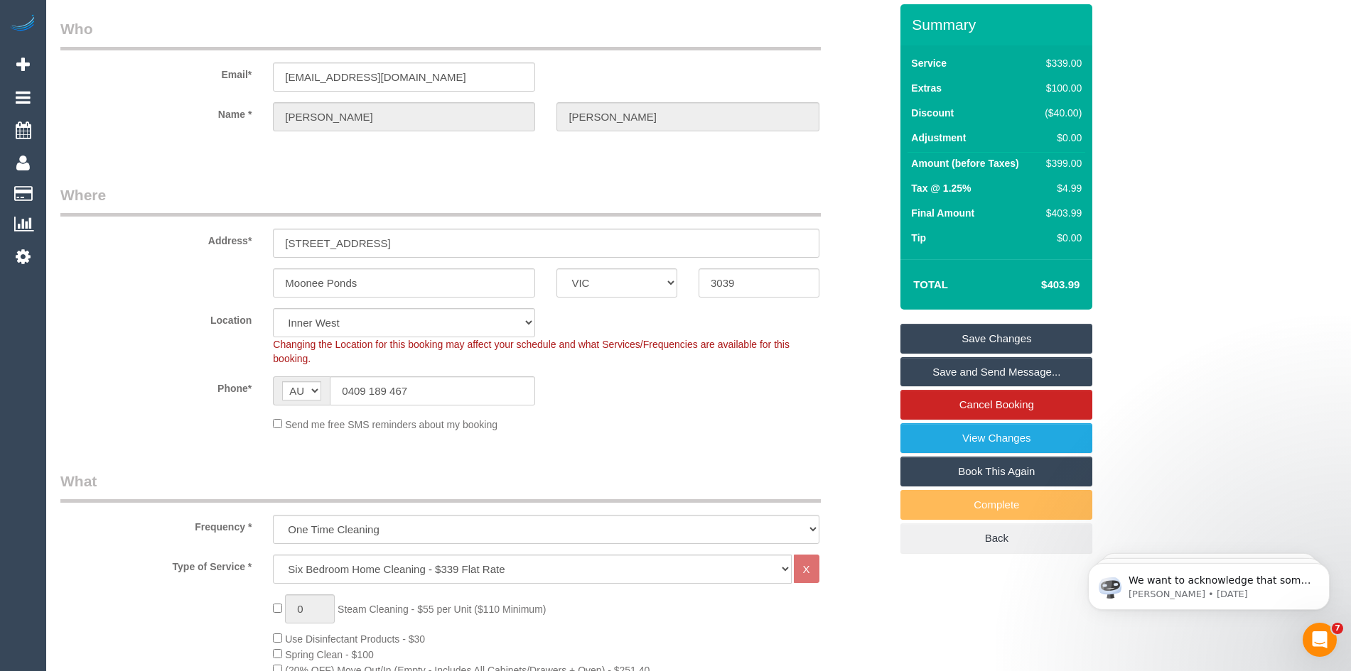
scroll to position [0, 0]
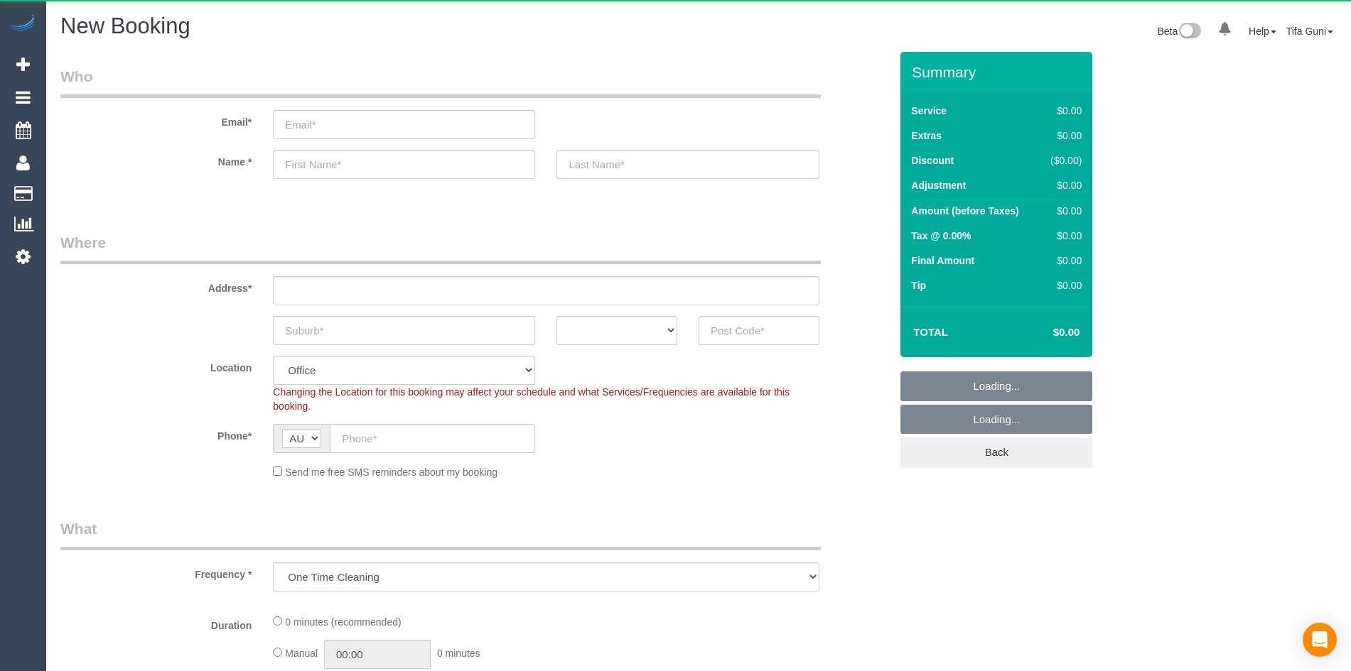
select select "object:825"
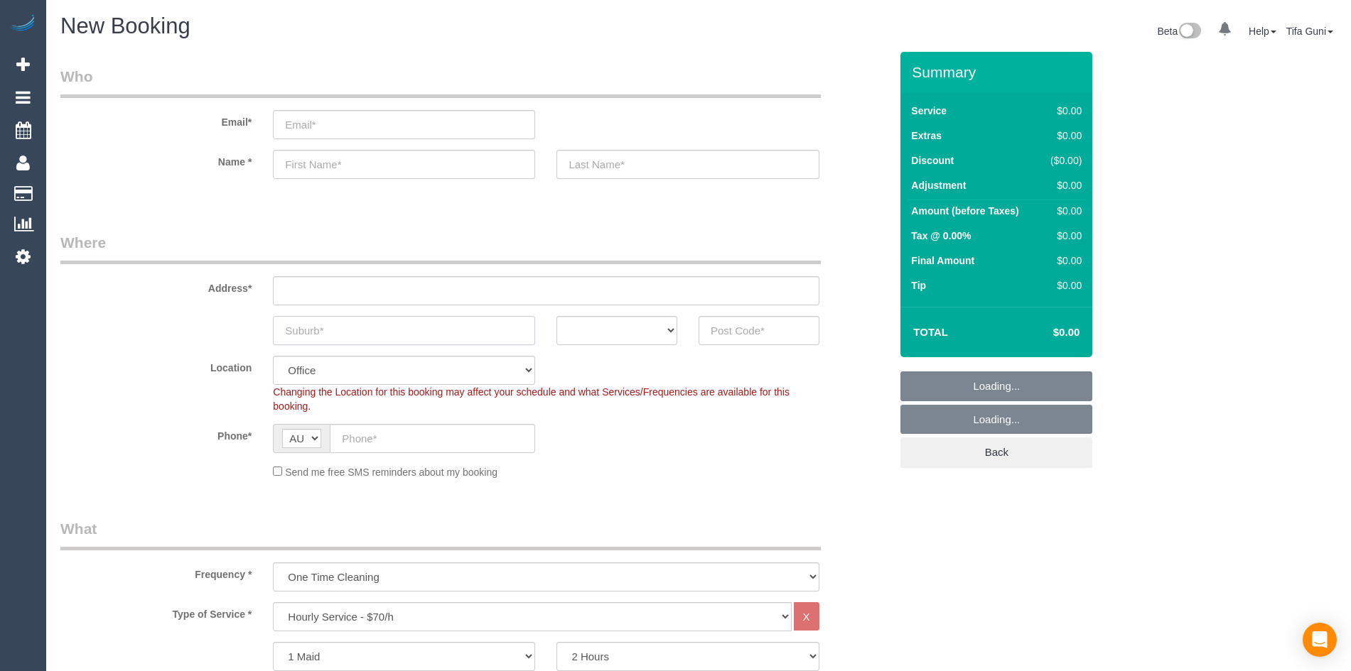
click at [334, 332] on input "text" at bounding box center [404, 330] width 262 height 29
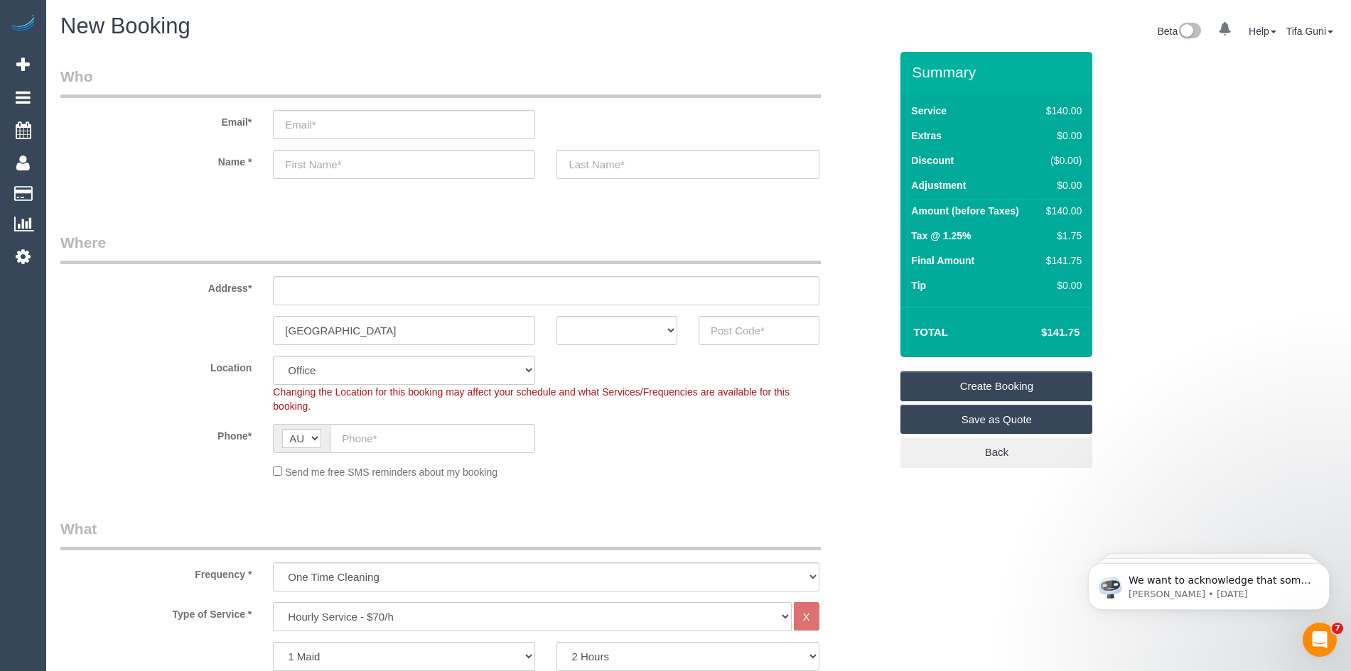
type input "[GEOGRAPHIC_DATA]"
click at [630, 325] on select "ACT [GEOGRAPHIC_DATA] NT [GEOGRAPHIC_DATA] SA TAS [GEOGRAPHIC_DATA] [GEOGRAPHIC…" at bounding box center [616, 330] width 121 height 29
select select "VIC"
click at [556, 316] on select "ACT [GEOGRAPHIC_DATA] NT [GEOGRAPHIC_DATA] SA TAS [GEOGRAPHIC_DATA] [GEOGRAPHIC…" at bounding box center [616, 330] width 121 height 29
click at [738, 330] on input "text" at bounding box center [758, 330] width 121 height 29
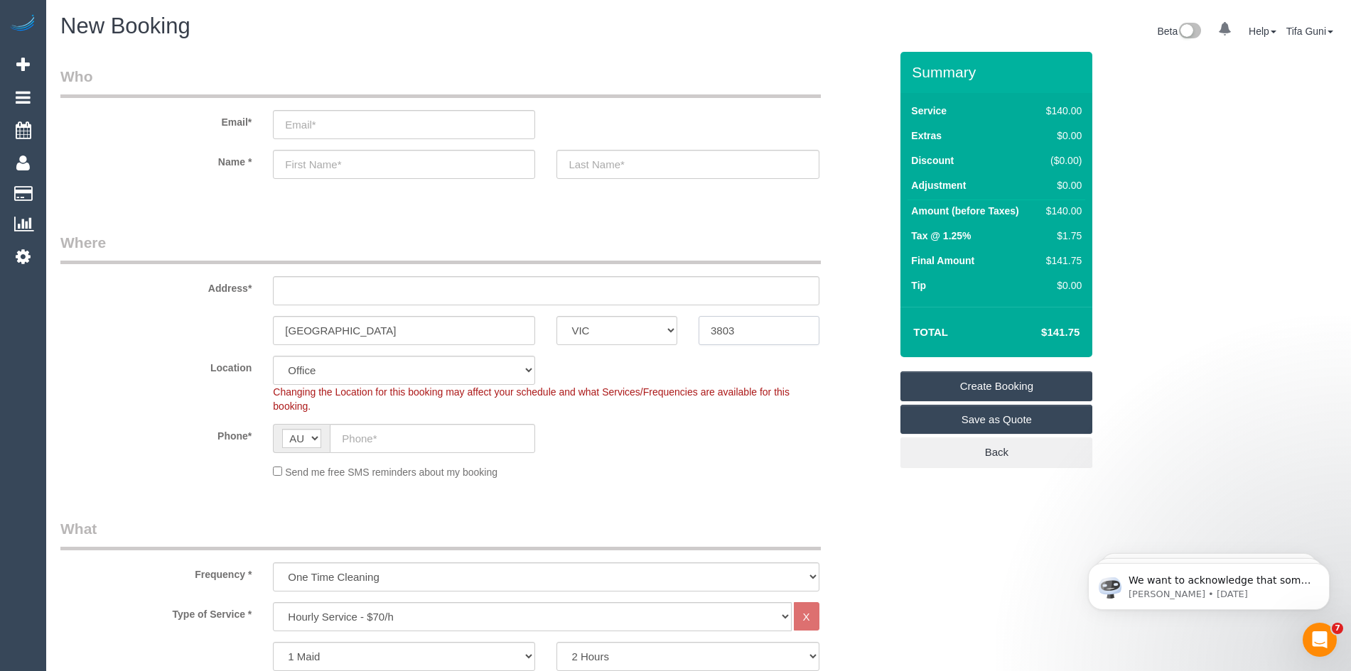
type input "3803"
click at [404, 294] on input "text" at bounding box center [546, 290] width 546 height 29
type input "-"
drag, startPoint x: 745, startPoint y: 329, endPoint x: 682, endPoint y: 329, distance: 63.2
click at [681, 329] on div "[GEOGRAPHIC_DATA] ACT [GEOGRAPHIC_DATA] NT [GEOGRAPHIC_DATA] SA TAS [GEOGRAPHIC…" at bounding box center [475, 330] width 850 height 29
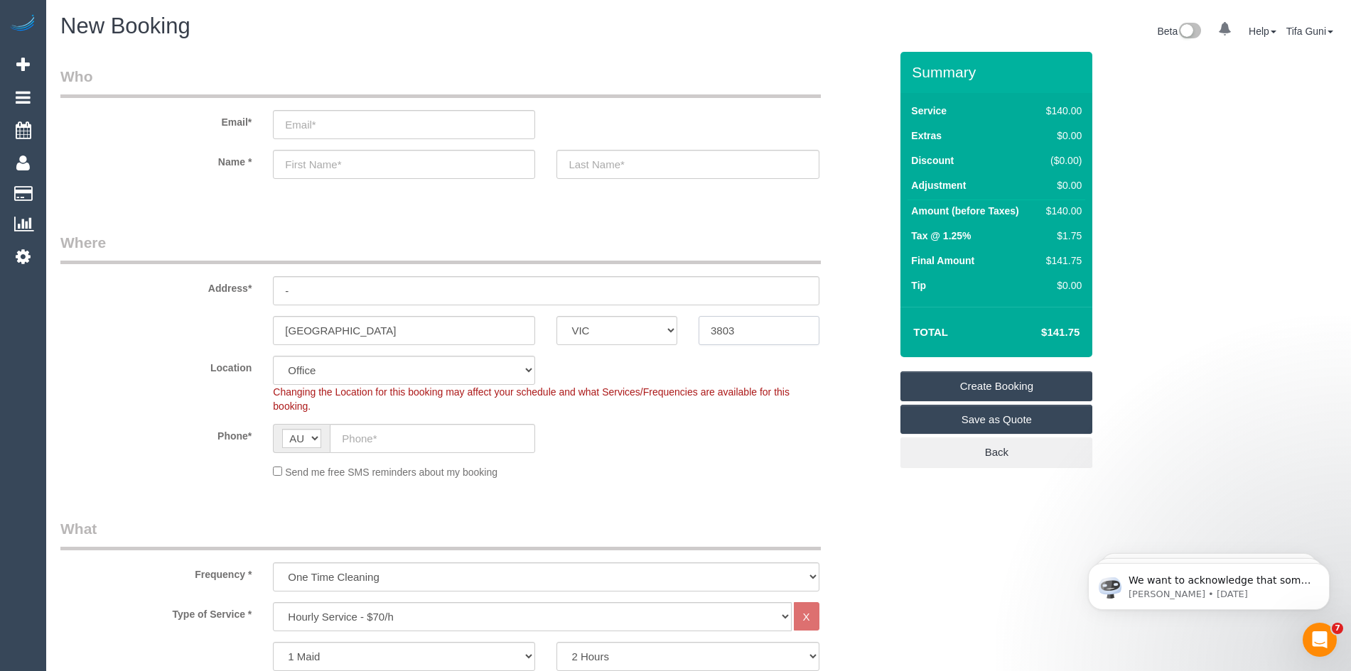
select select "52"
select select "object:2111"
click at [310, 292] on input "-" at bounding box center [546, 290] width 546 height 29
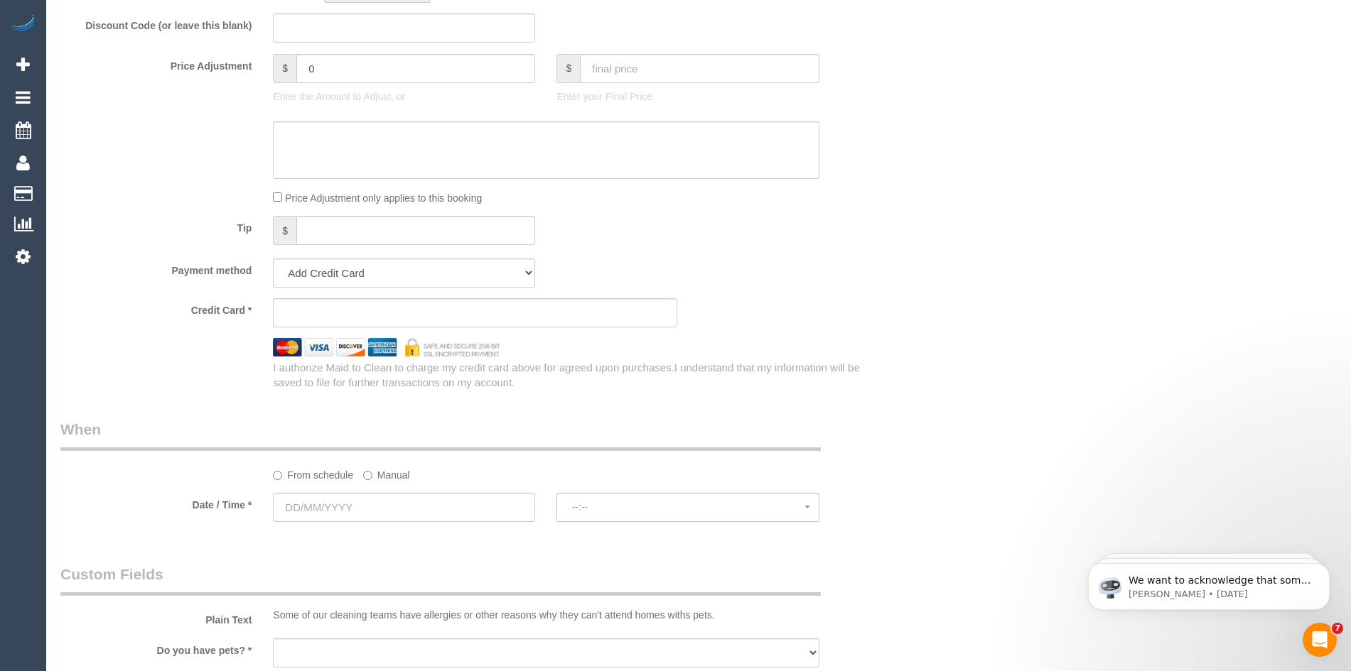
scroll to position [1279, 0]
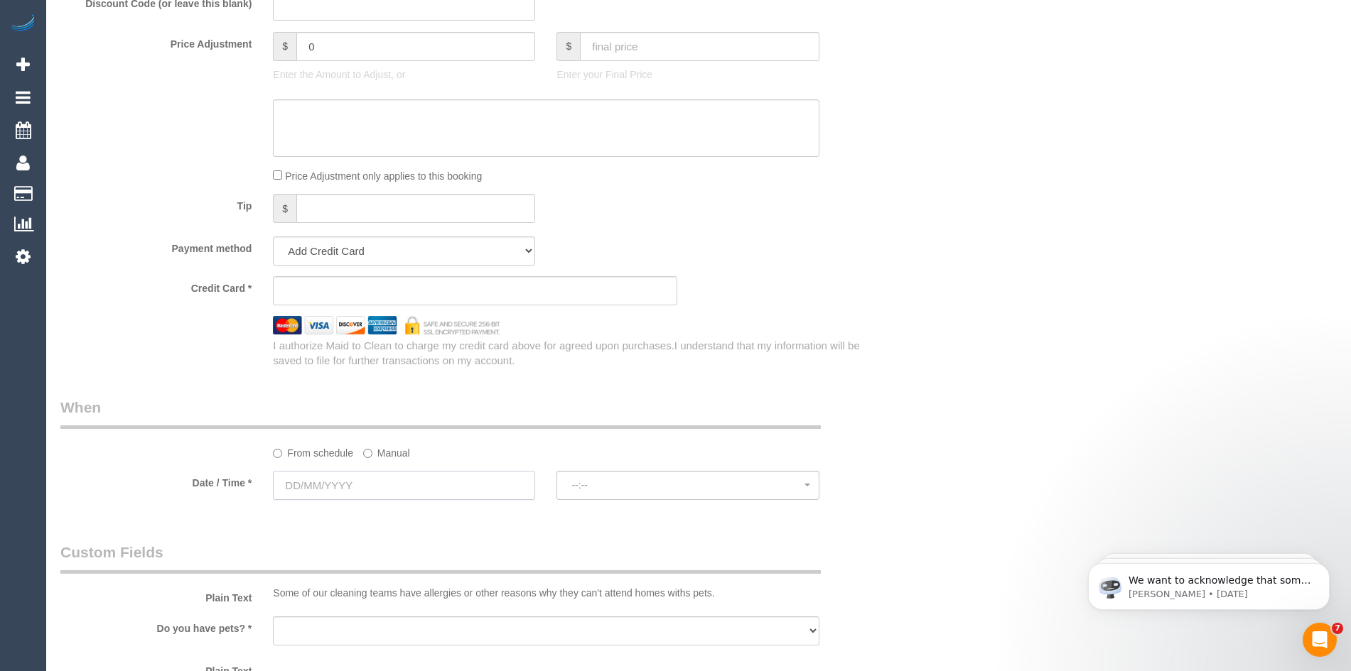
click at [356, 482] on input "text" at bounding box center [404, 485] width 262 height 29
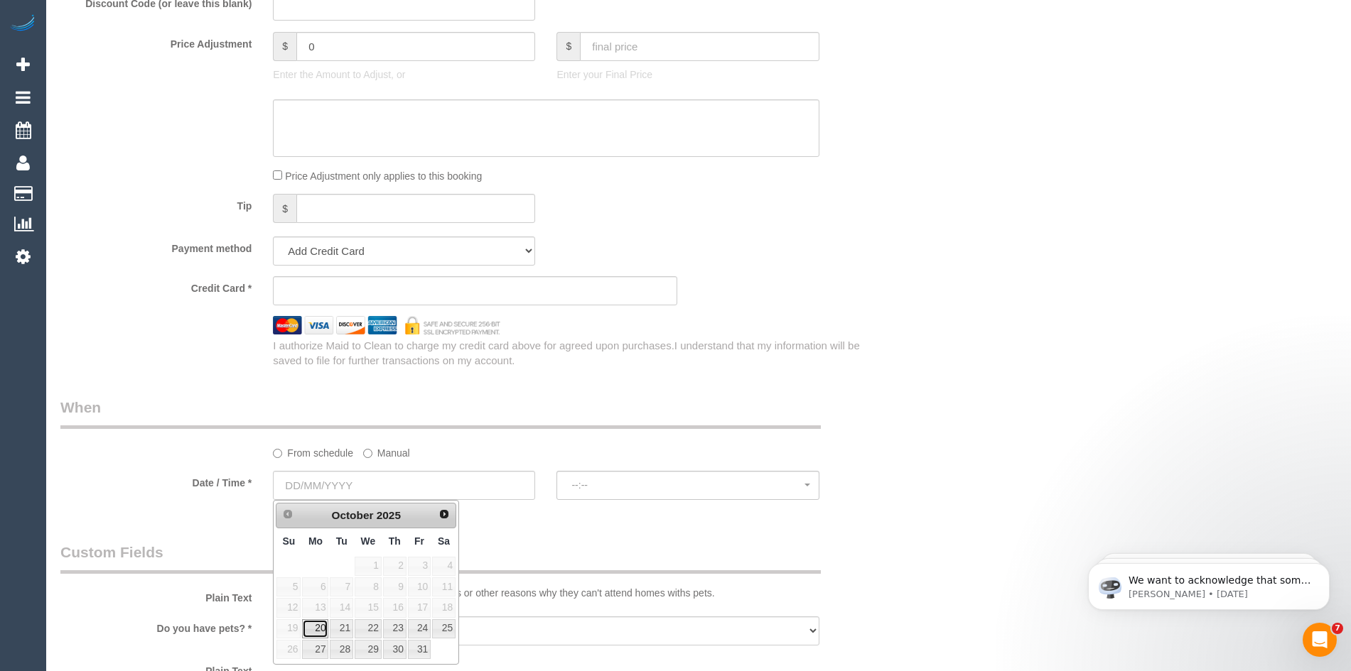
click at [313, 625] on link "20" at bounding box center [315, 629] width 26 height 19
type input "20/10/2025"
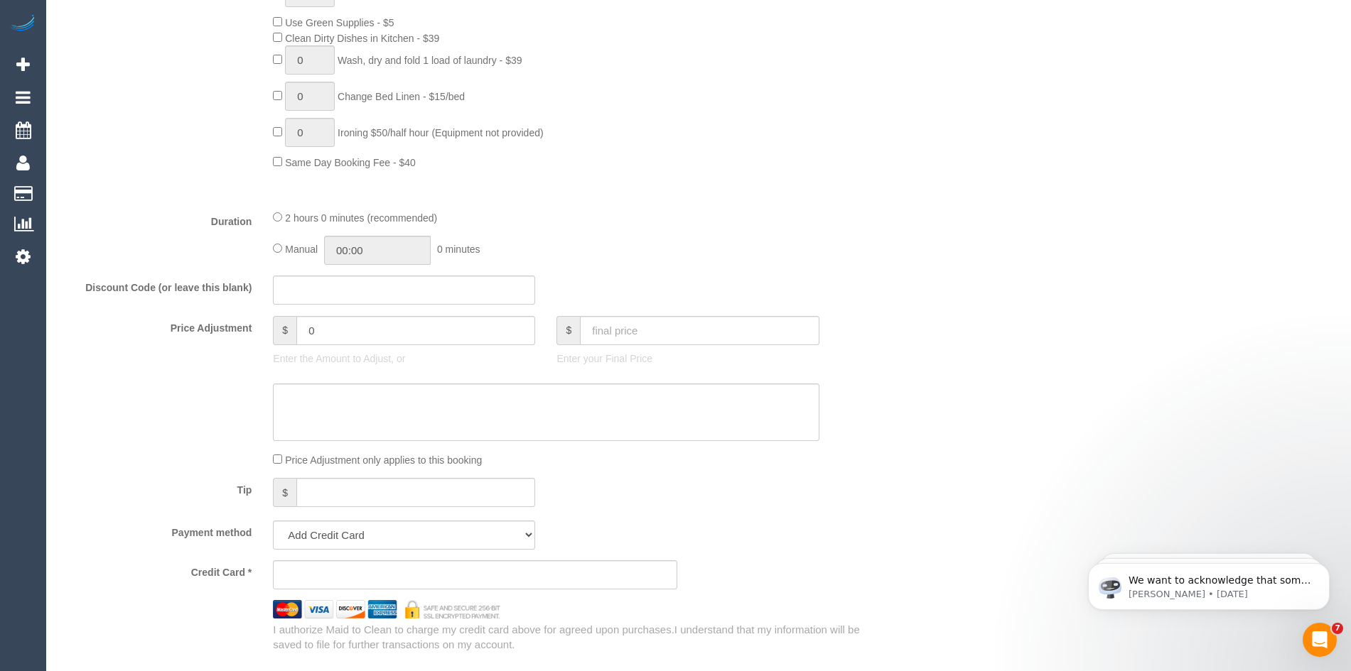
select select "spot1"
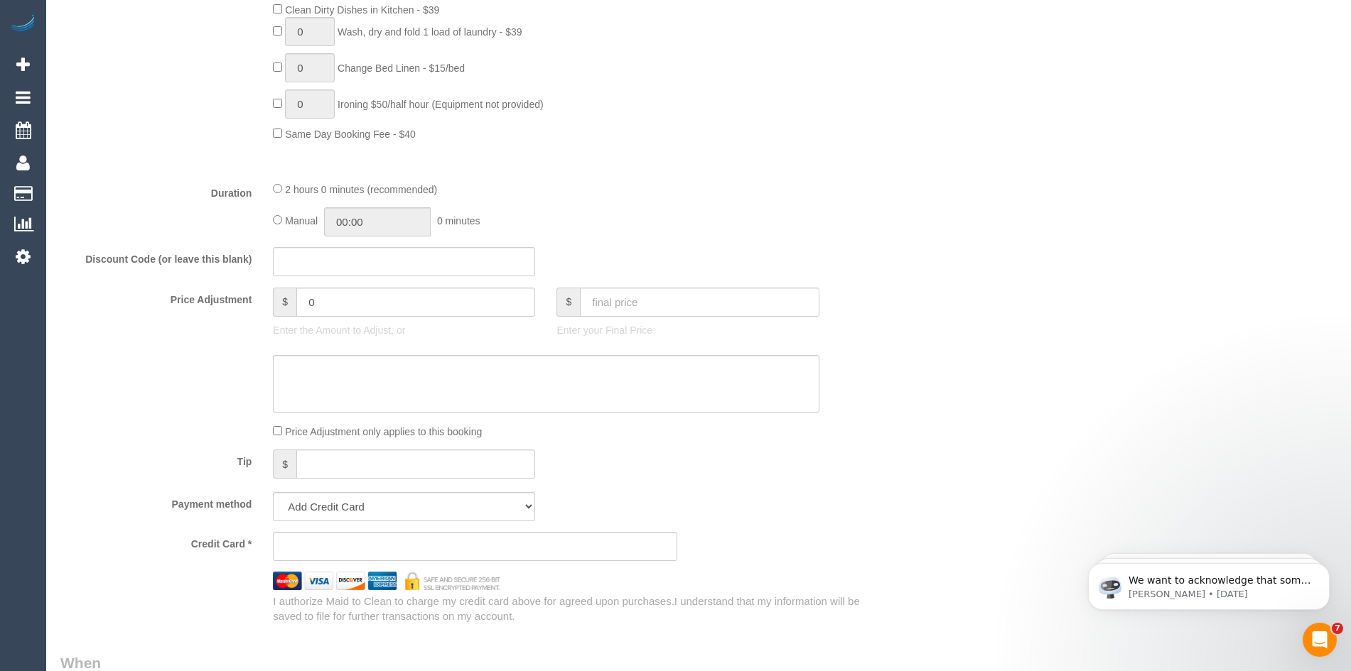
scroll to position [1208, 0]
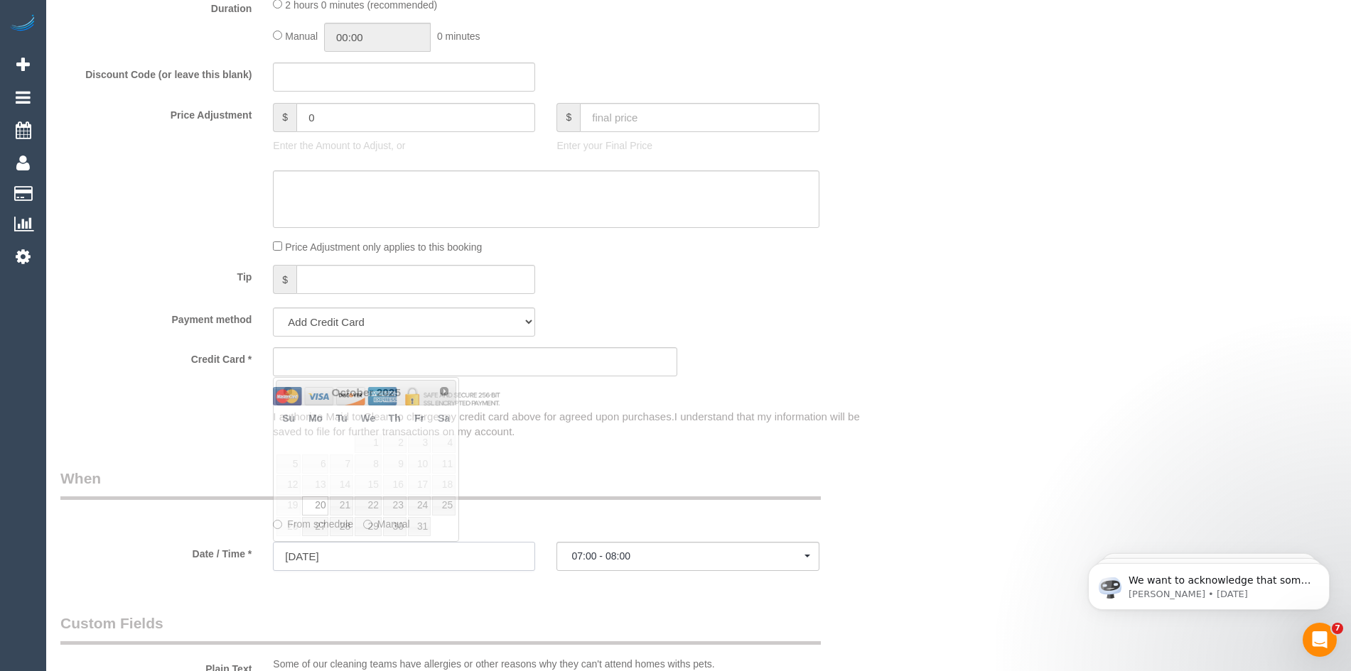
click at [327, 557] on input "20/10/2025" at bounding box center [404, 556] width 262 height 29
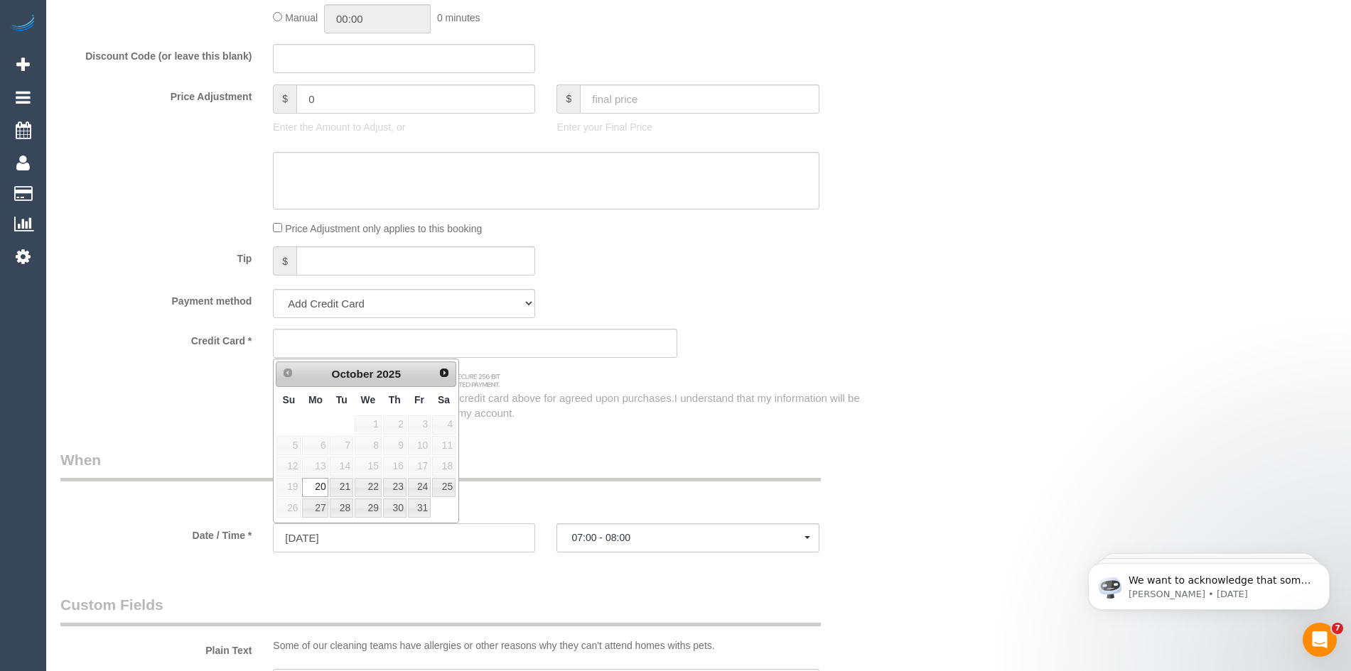
scroll to position [1279, 0]
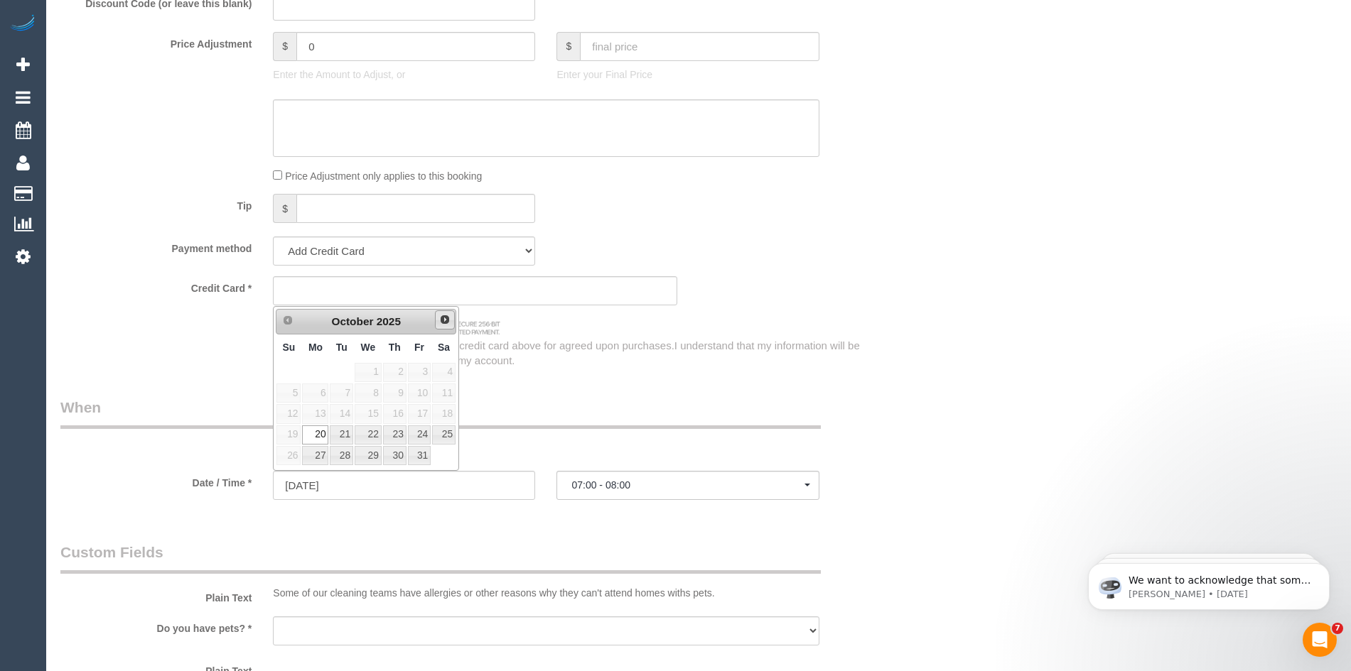
click at [444, 322] on span "Next" at bounding box center [444, 319] width 11 height 11
click at [367, 409] on link "12" at bounding box center [368, 413] width 27 height 19
type input "12/11/2025"
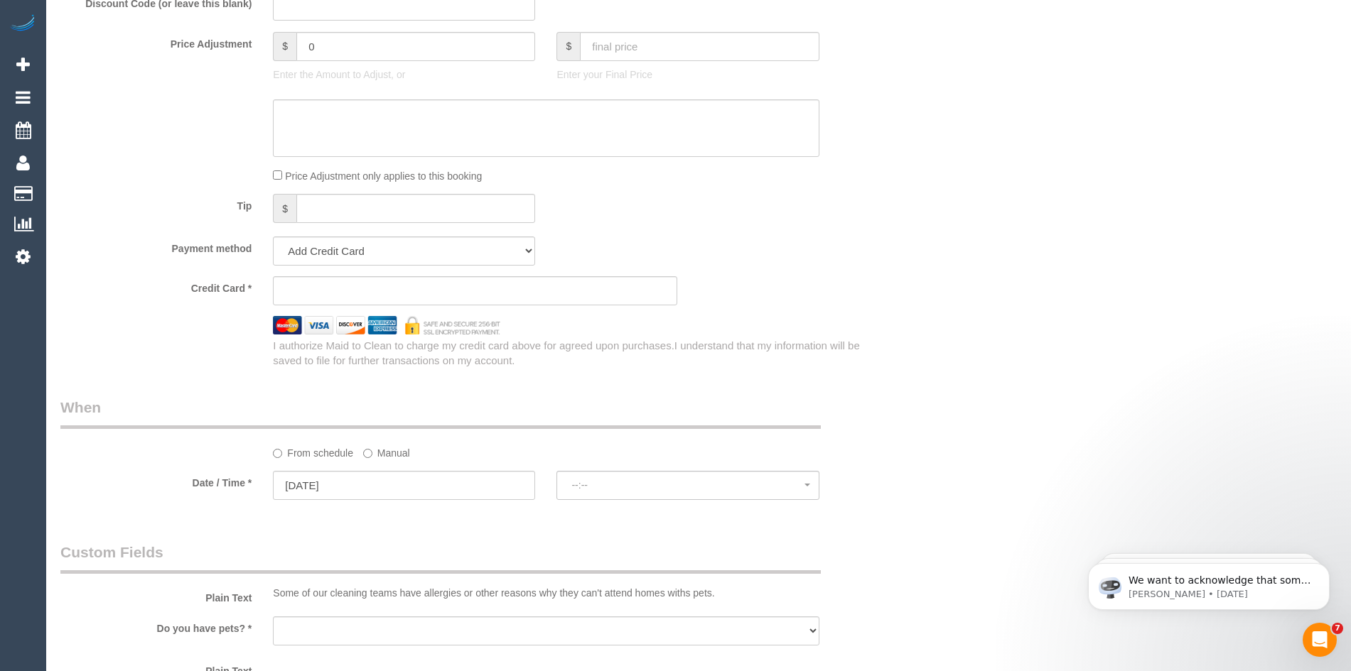
select select "spot26"
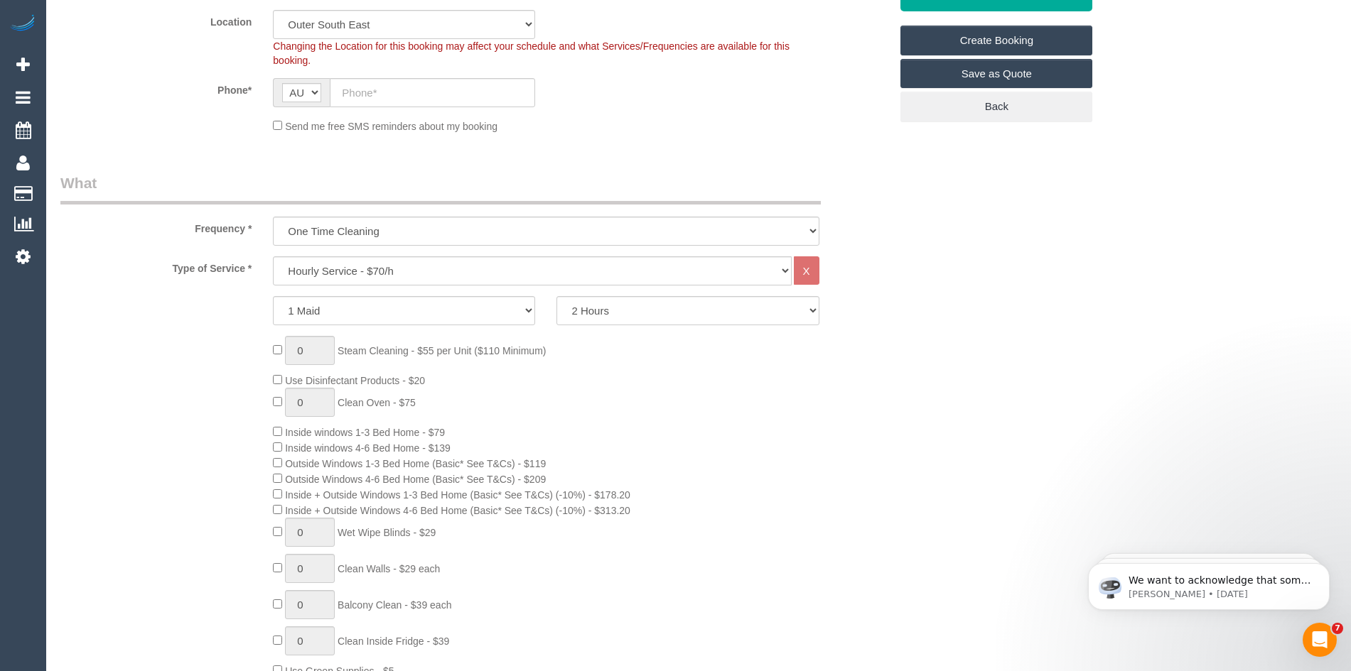
scroll to position [355, 0]
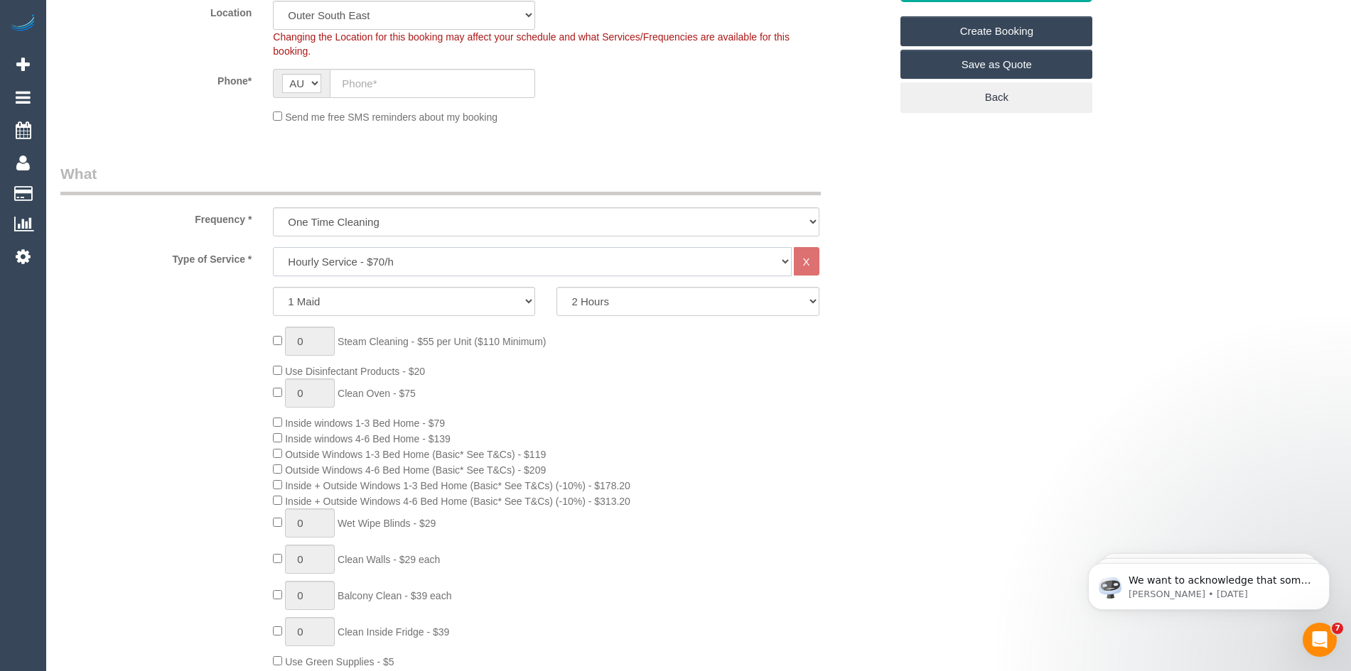
click at [362, 261] on select "Hourly Service - $70/h Hourly Service - $65/h Hourly Service - $60/h Hourly Ser…" at bounding box center [532, 261] width 518 height 29
select select "212"
click at [273, 247] on select "Hourly Service - $70/h Hourly Service - $65/h Hourly Service - $60/h Hourly Ser…" at bounding box center [532, 261] width 518 height 29
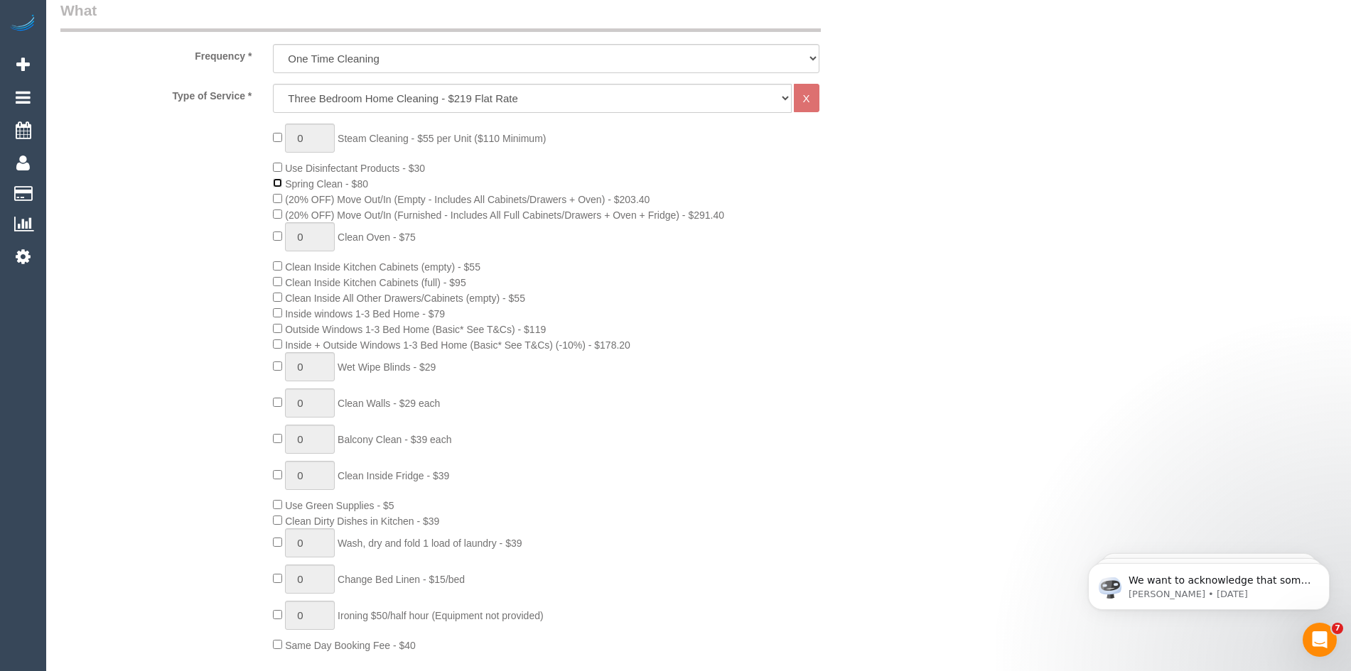
select select "spot47"
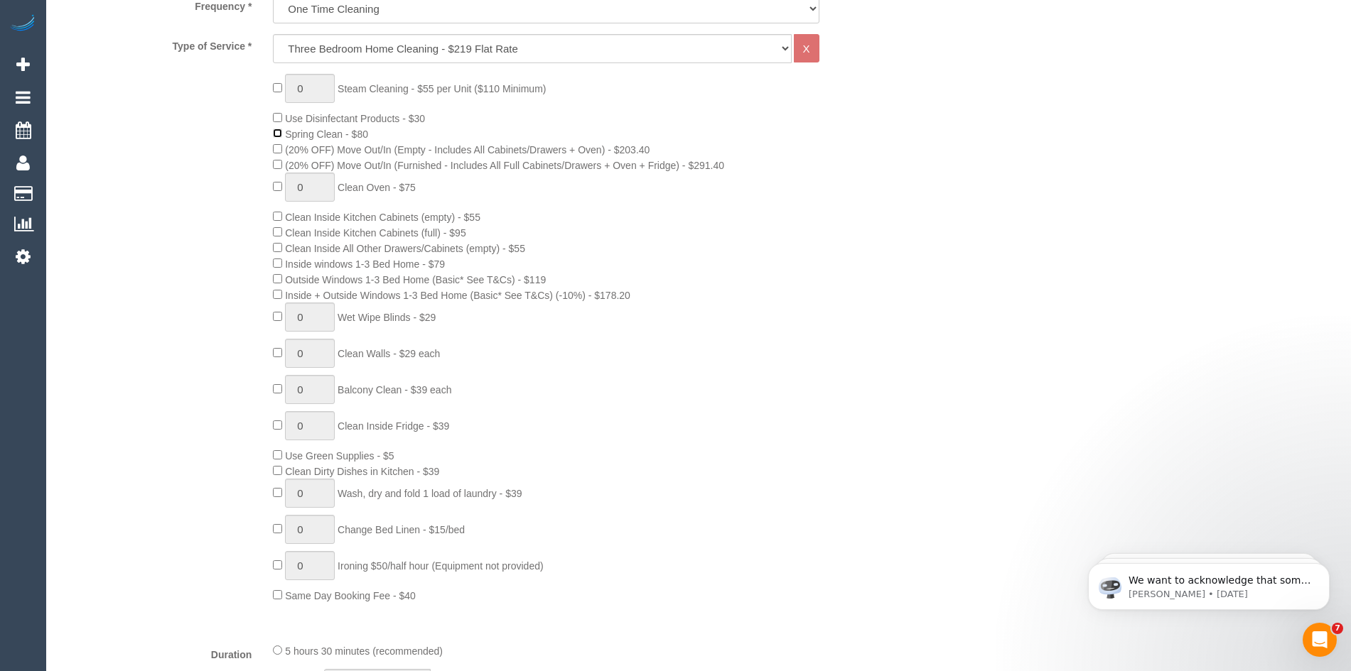
select select "spot68"
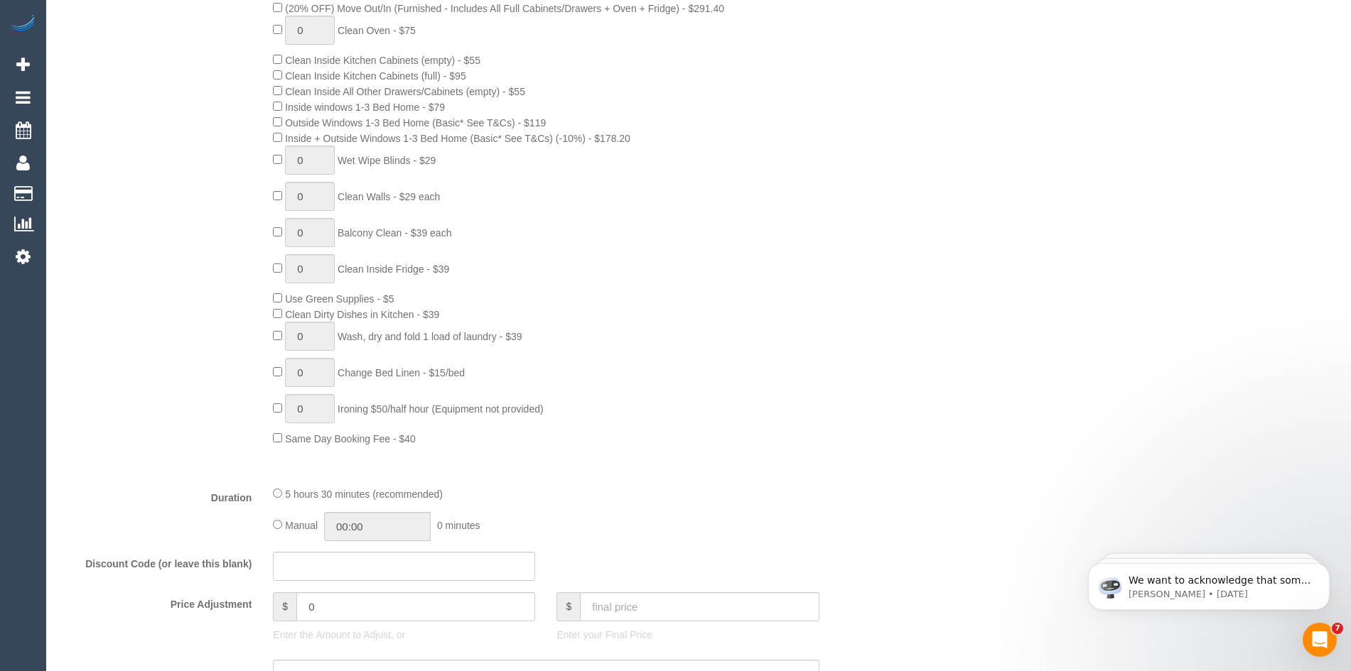
scroll to position [995, 0]
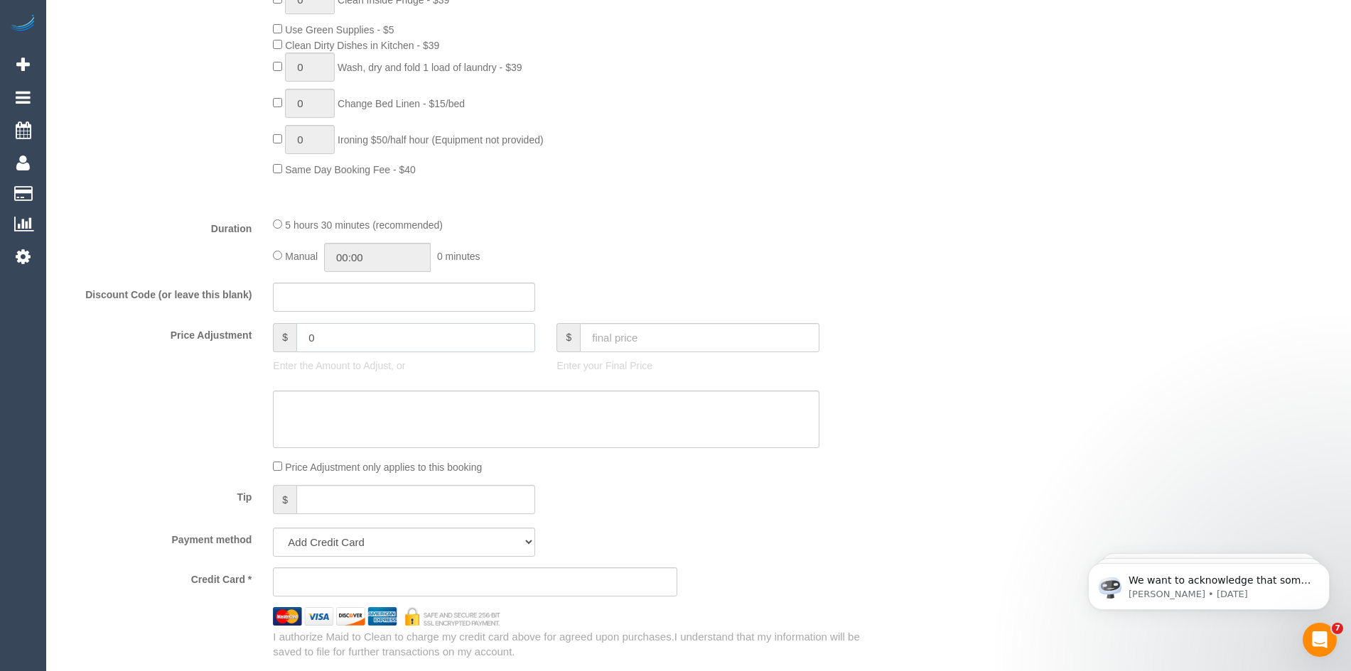
click at [335, 342] on input "0" at bounding box center [415, 337] width 239 height 29
type input "-20"
click at [797, 233] on div "5 hours 30 minutes (recommended) Manual 00:00 0 minutes" at bounding box center [545, 244] width 567 height 55
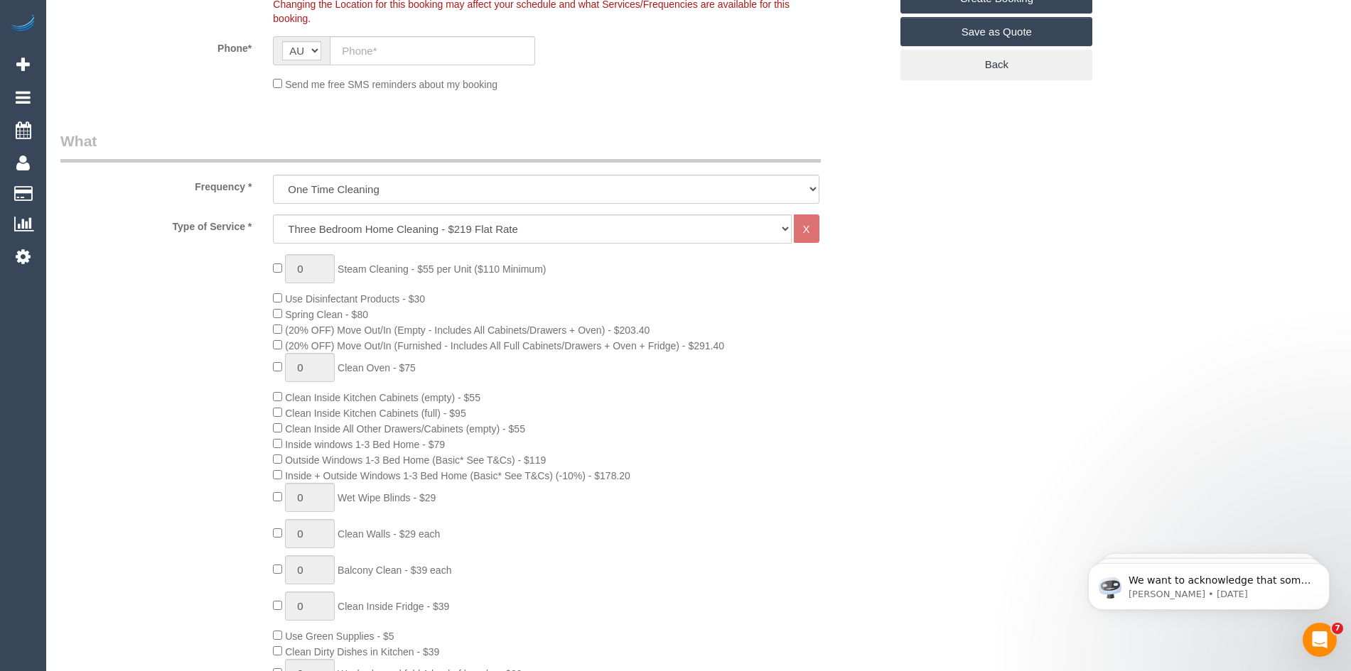
scroll to position [355, 0]
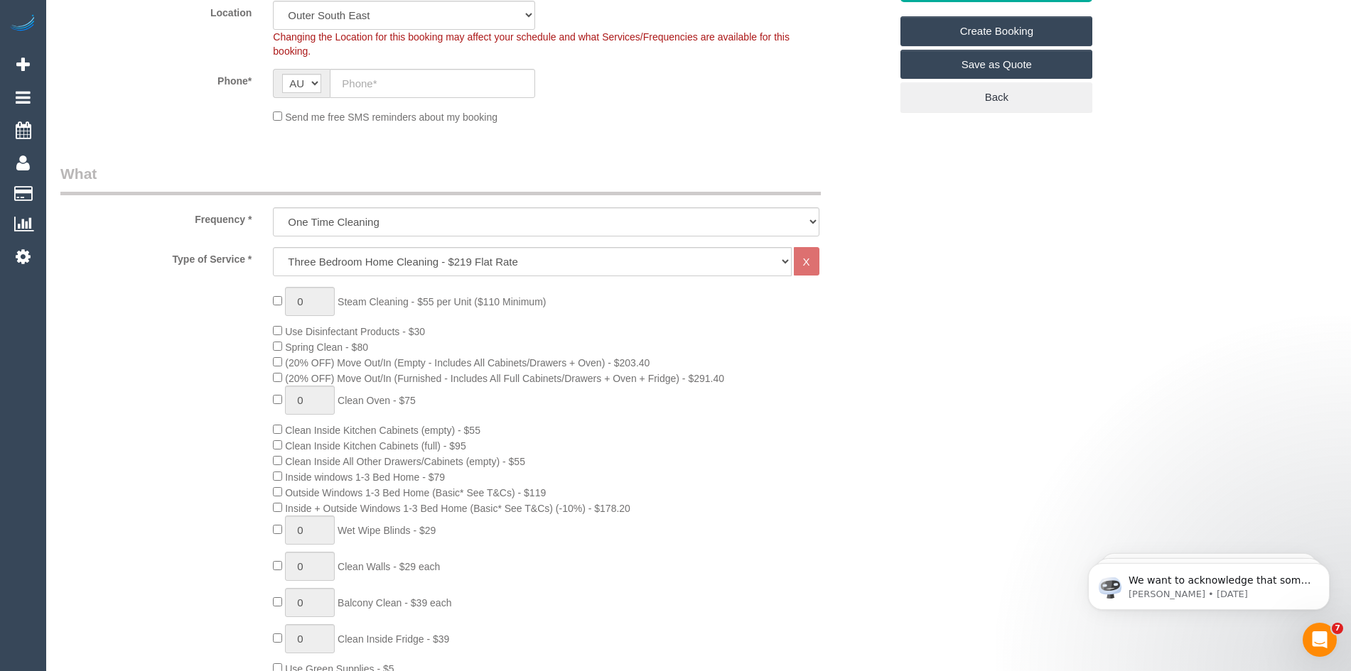
click at [584, 329] on div "0 Steam Cleaning - $55 per Unit ($110 Minimum) Use Disinfectant Products - $30 …" at bounding box center [581, 551] width 638 height 529
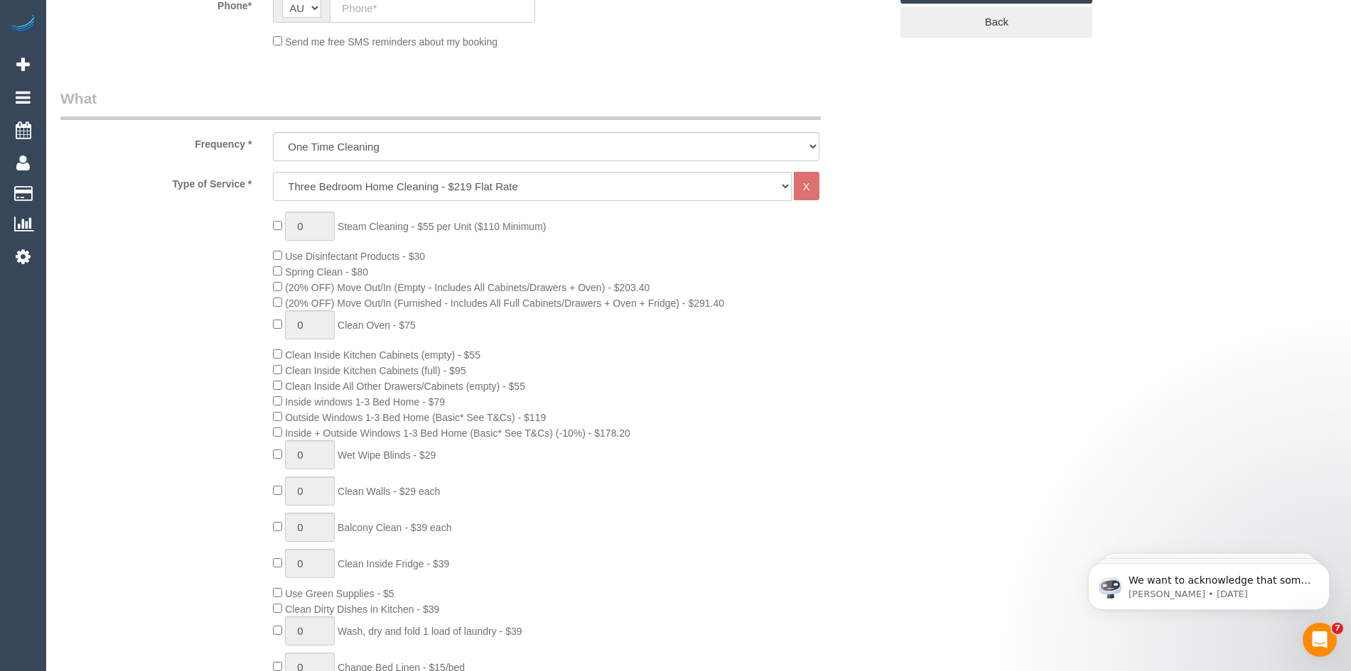
scroll to position [497, 0]
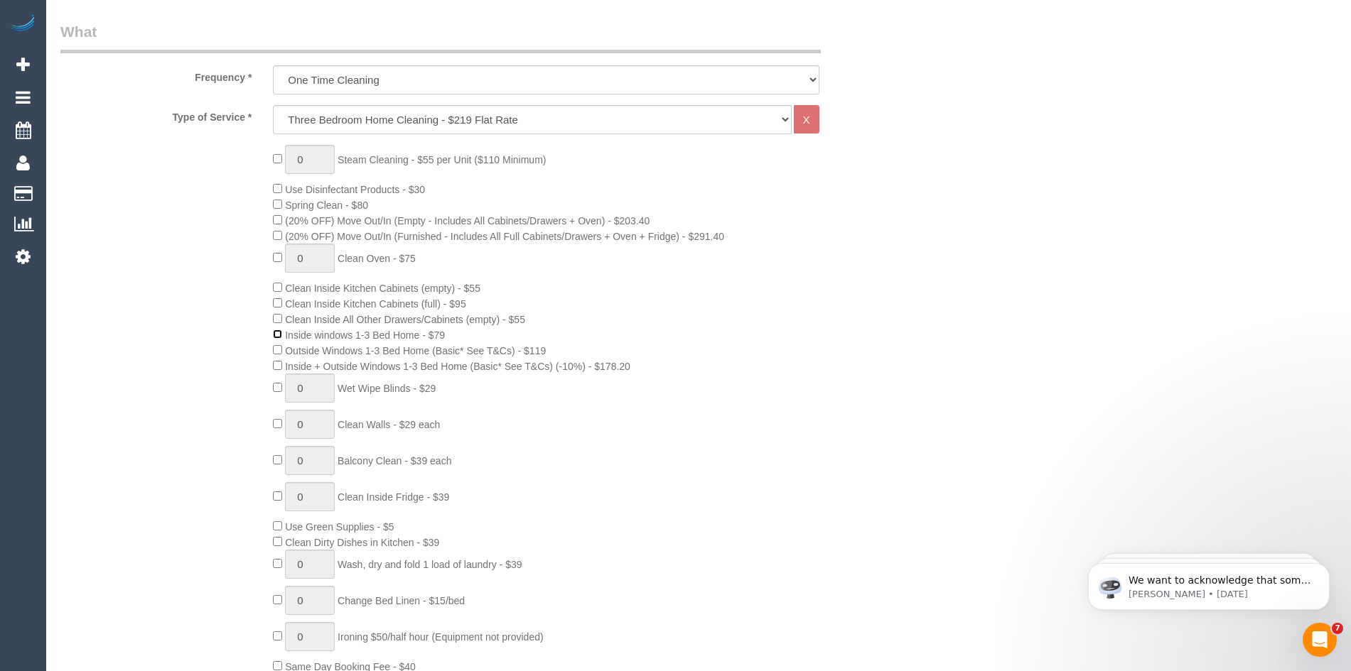
select select "spot89"
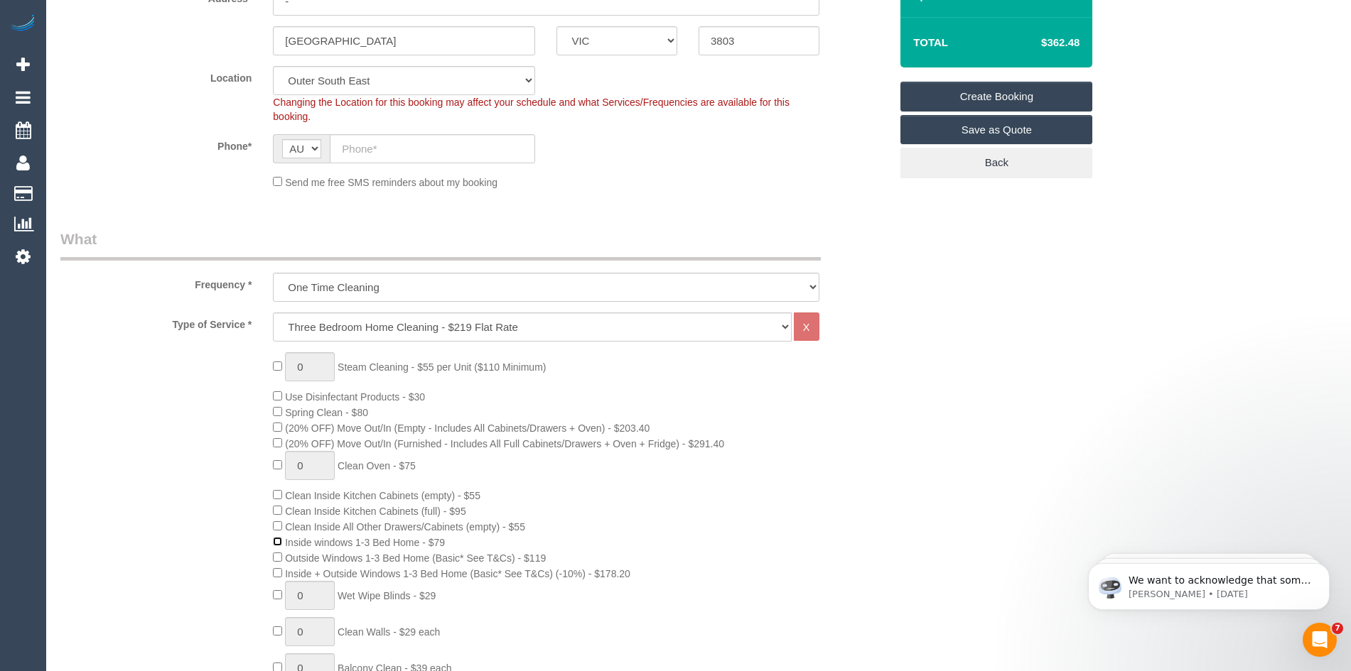
scroll to position [213, 0]
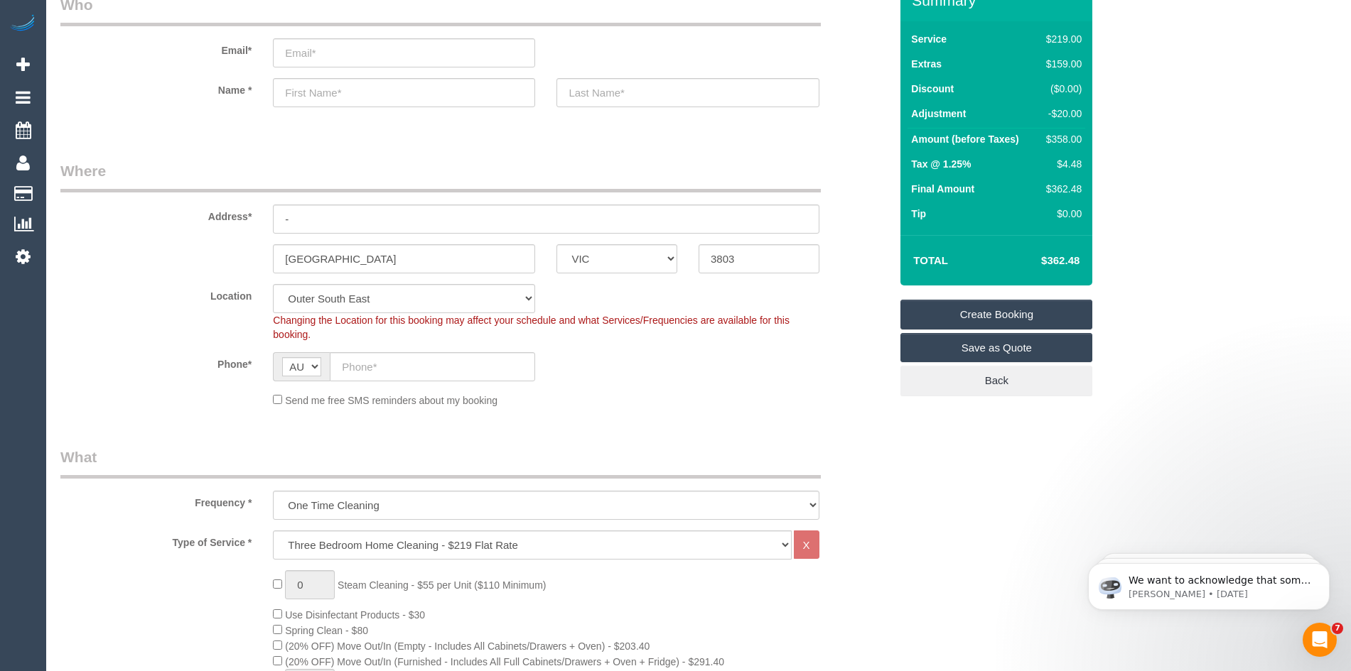
scroll to position [71, 0]
select select "spot110"
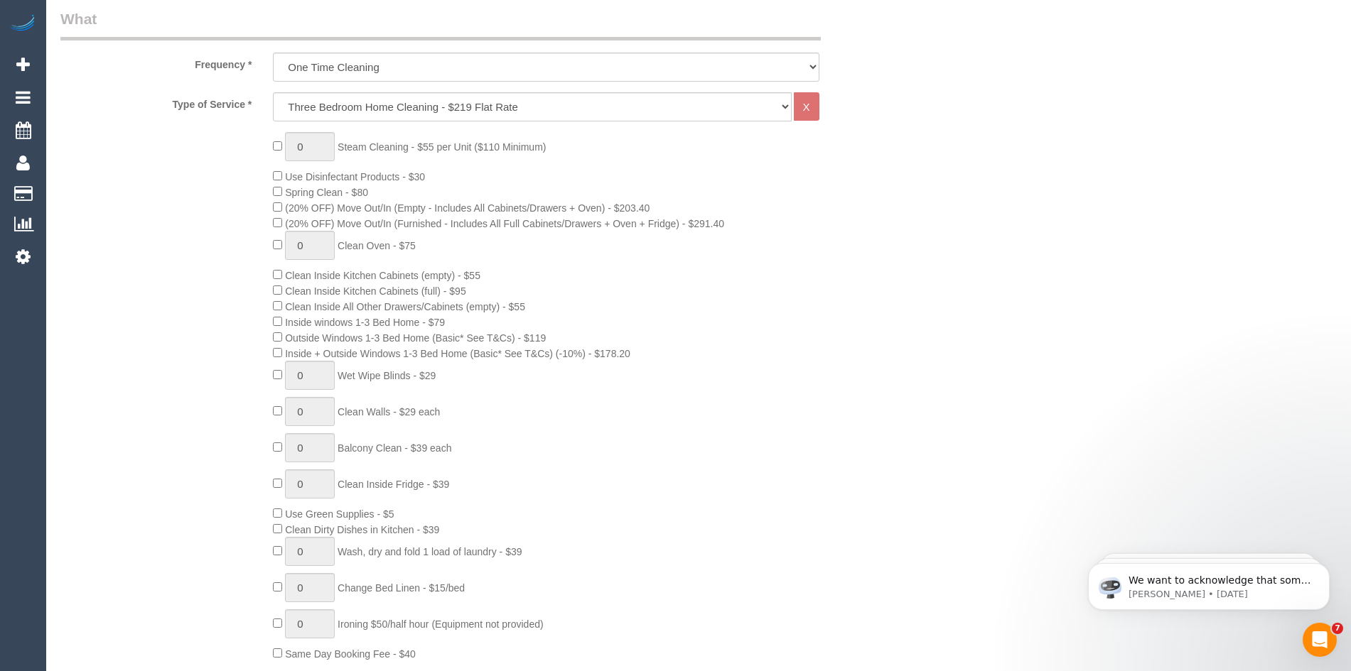
scroll to position [568, 0]
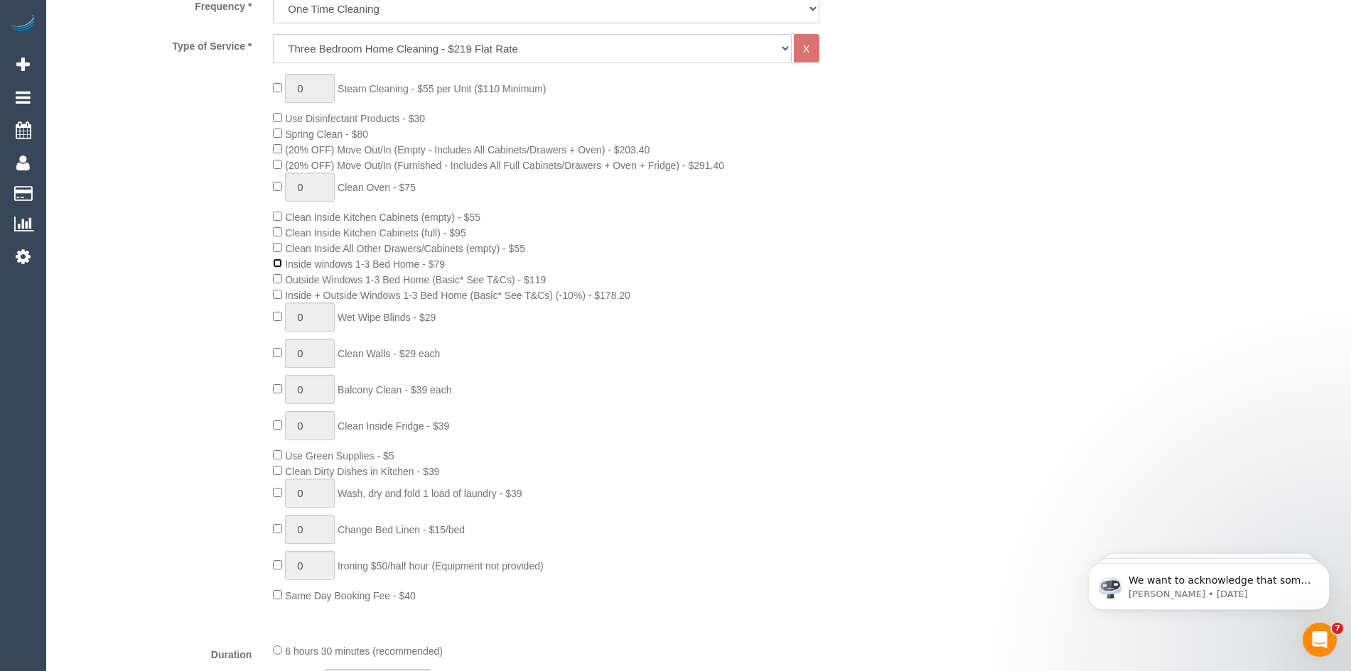
select select "spot131"
type input "1"
click at [313, 351] on input "1" at bounding box center [310, 353] width 50 height 29
select select "spot152"
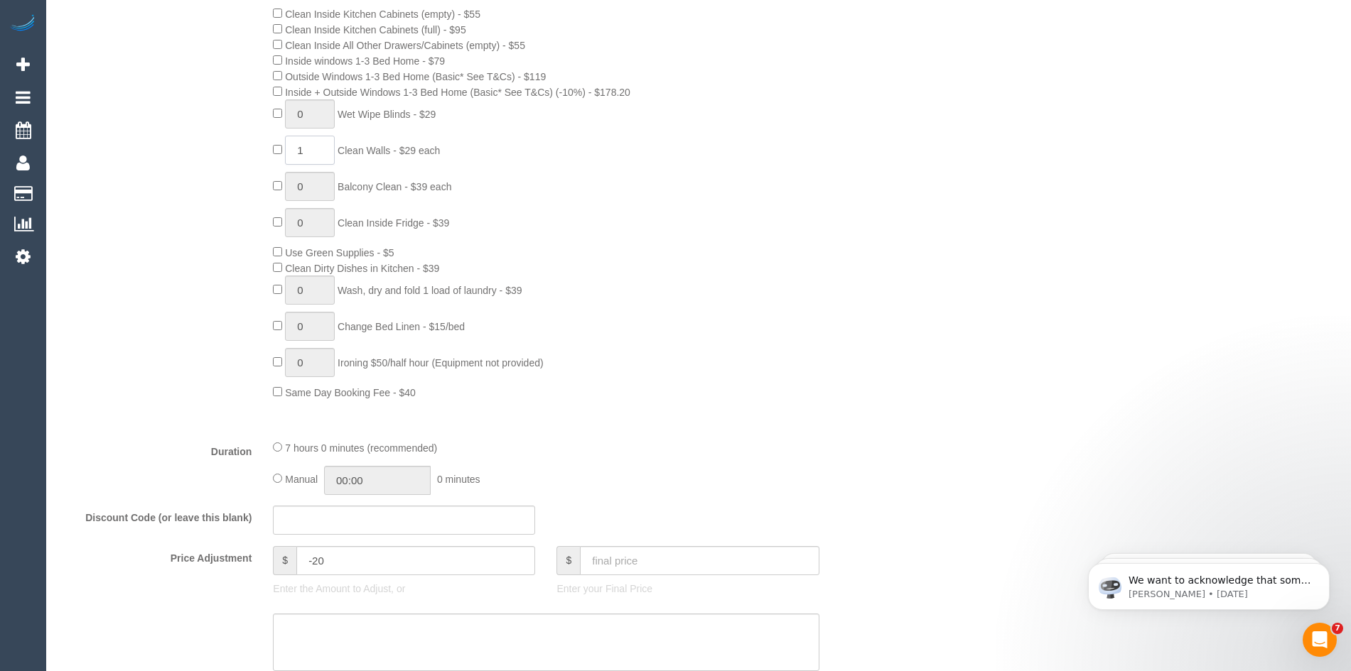
scroll to position [782, 0]
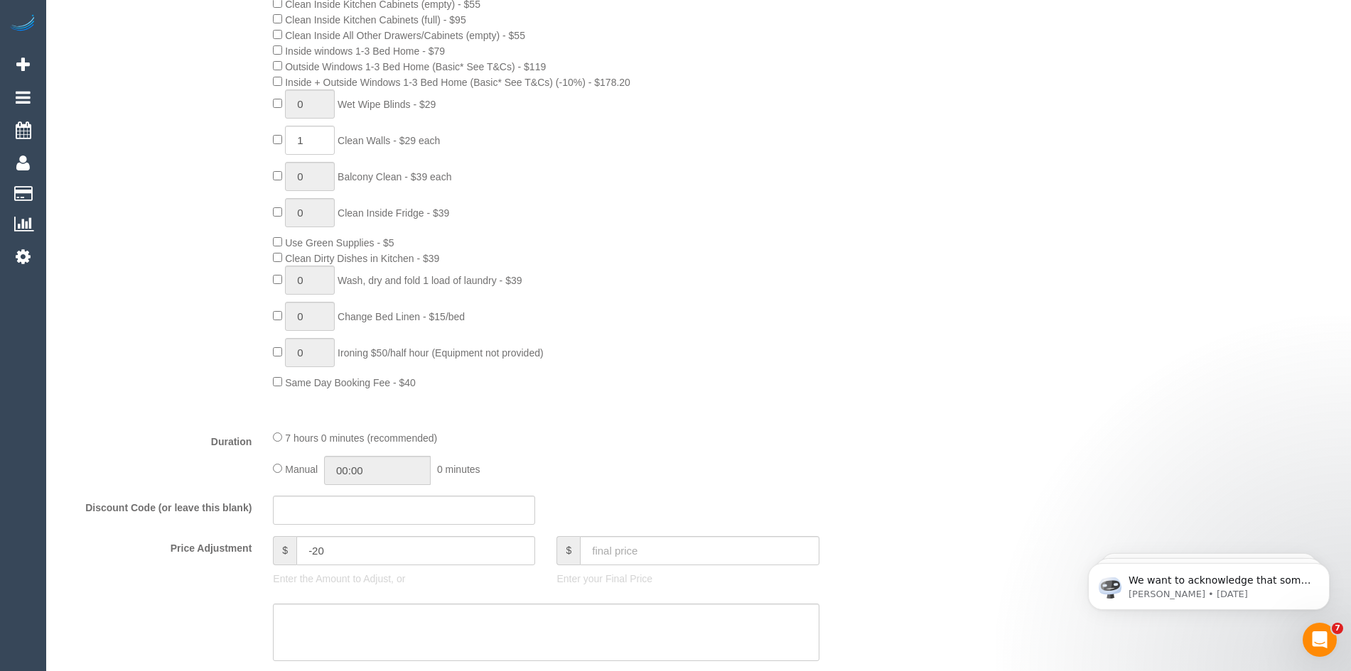
click at [583, 222] on div "0 Steam Cleaning - $55 per Unit ($110 Minimum) Use Disinfectant Products - $30 …" at bounding box center [581, 125] width 638 height 529
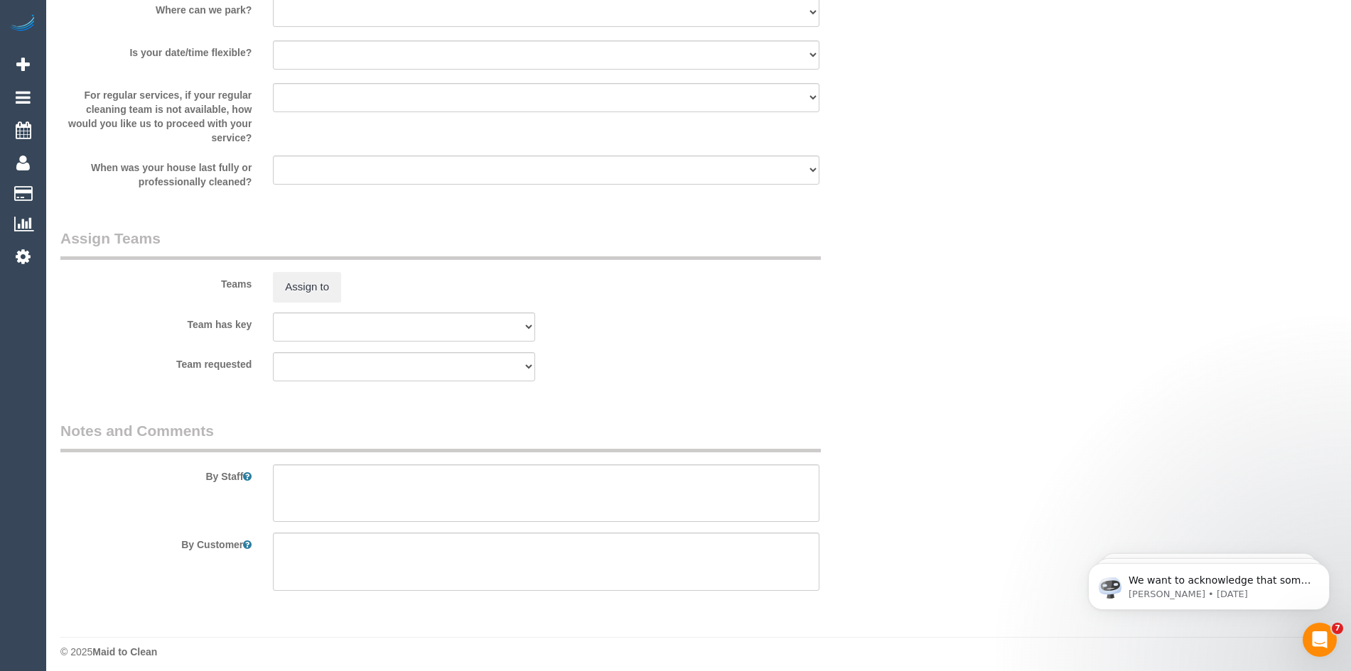
scroll to position [2058, 0]
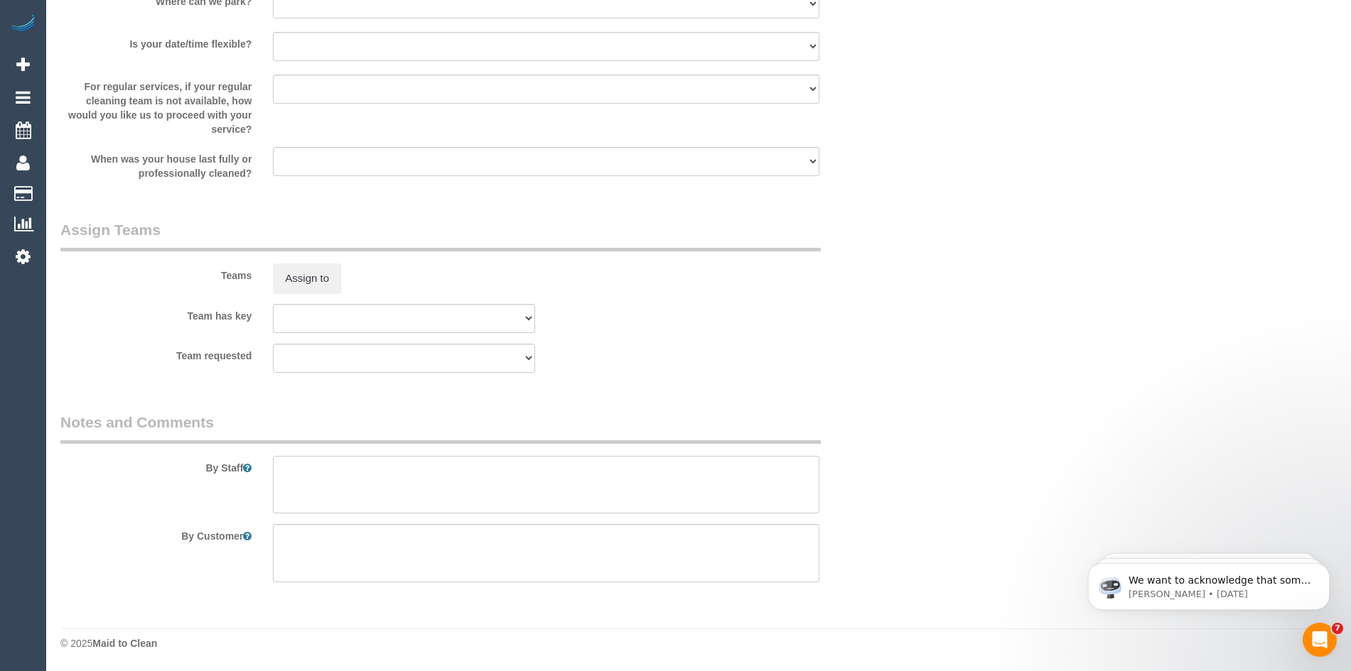
click at [311, 463] on textarea at bounding box center [546, 485] width 546 height 58
click at [411, 477] on textarea at bounding box center [546, 485] width 546 height 58
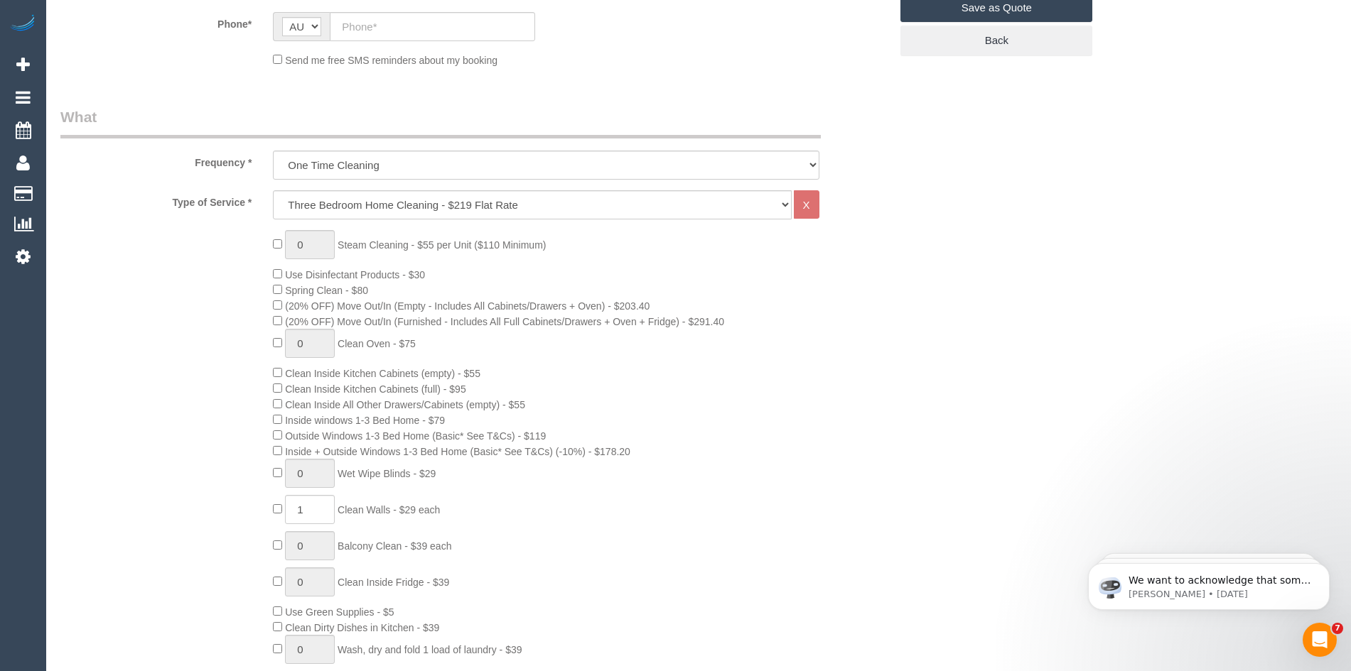
scroll to position [282, 0]
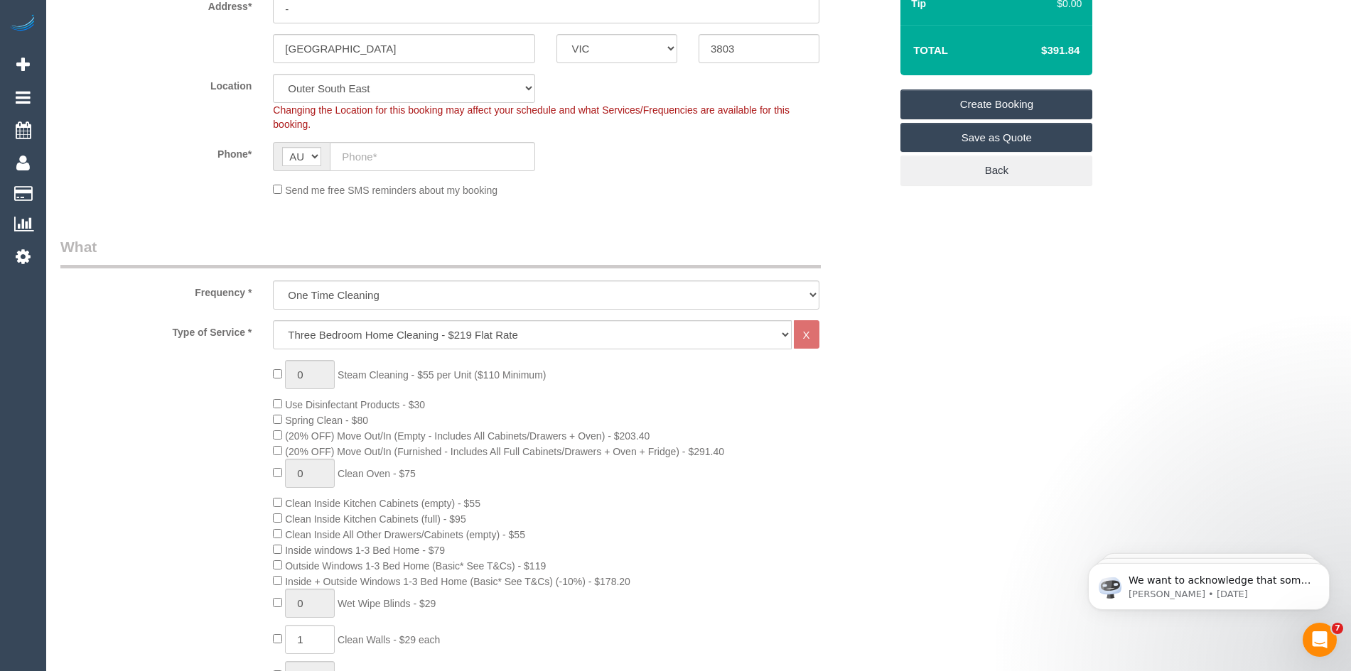
type textarea "Clean marks of the walls"
type input "1"
click at [308, 374] on input "1" at bounding box center [310, 374] width 50 height 29
select select "spot173"
type input "2"
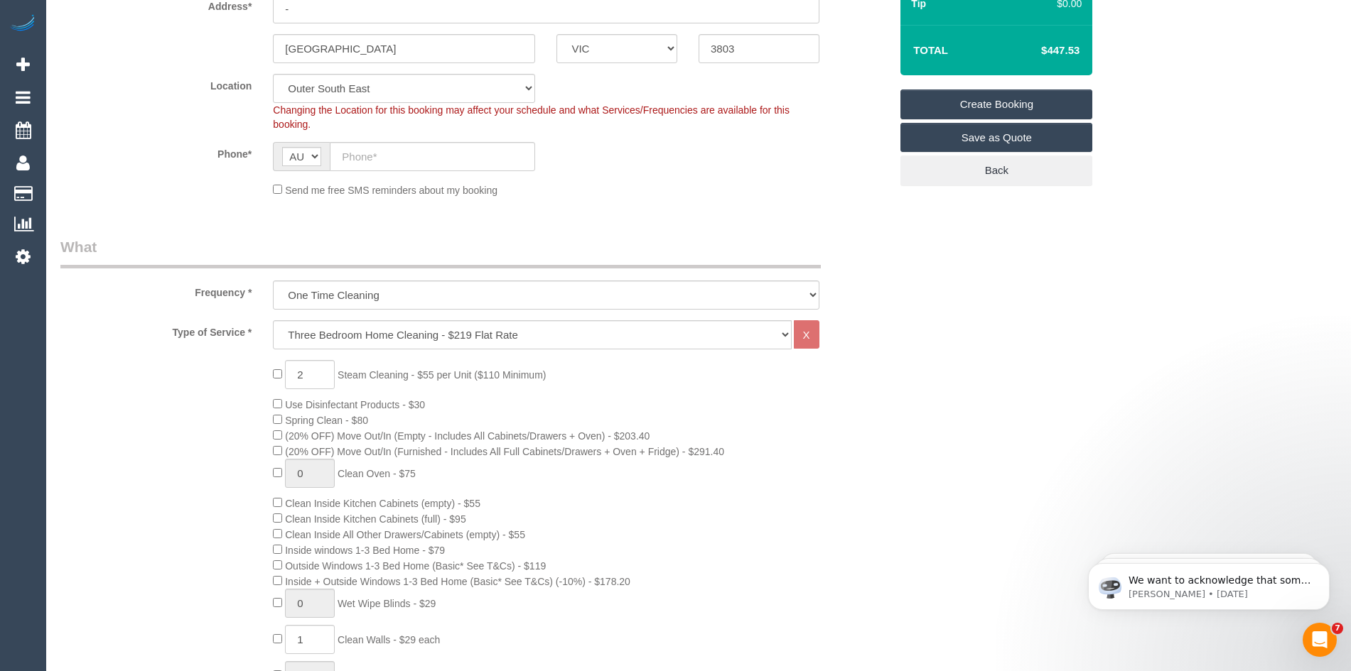
click at [642, 394] on div "2 Steam Cleaning - $55 per Unit ($110 Minimum) Use Disinfectant Products - $30 …" at bounding box center [581, 624] width 638 height 529
select select "spot194"
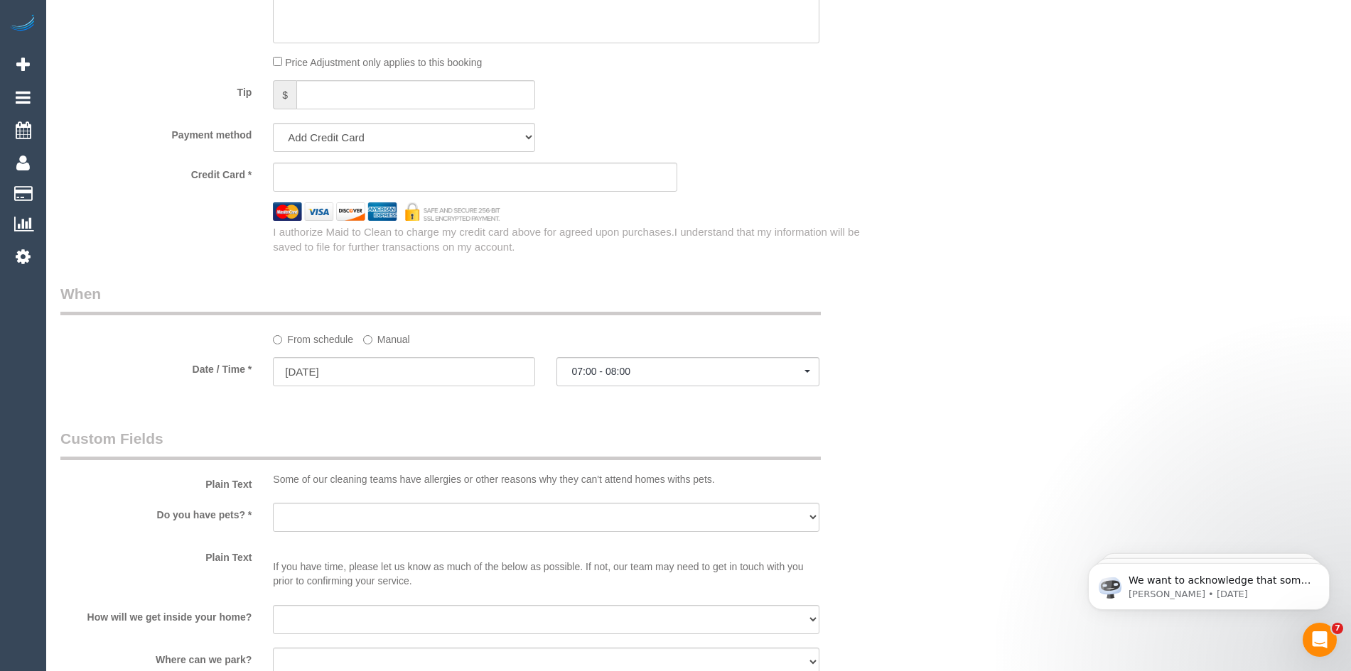
scroll to position [1419, 0]
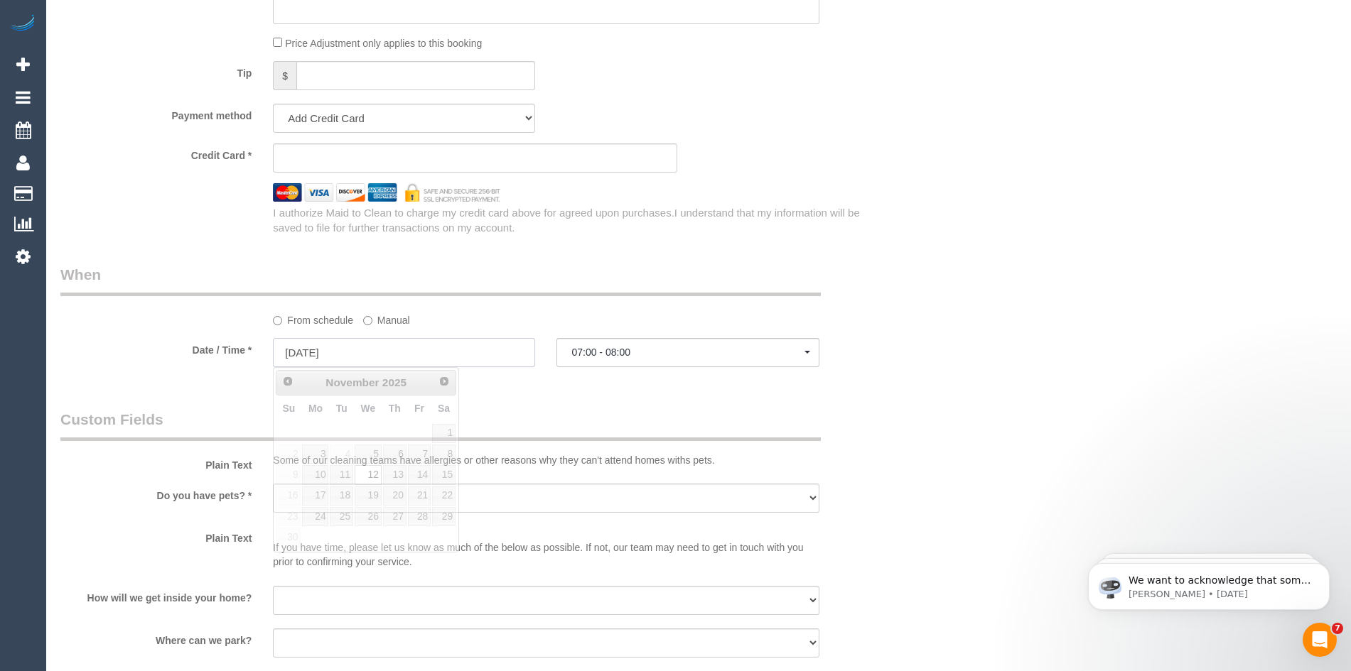
click at [337, 350] on input "12/11/2025" at bounding box center [404, 352] width 262 height 29
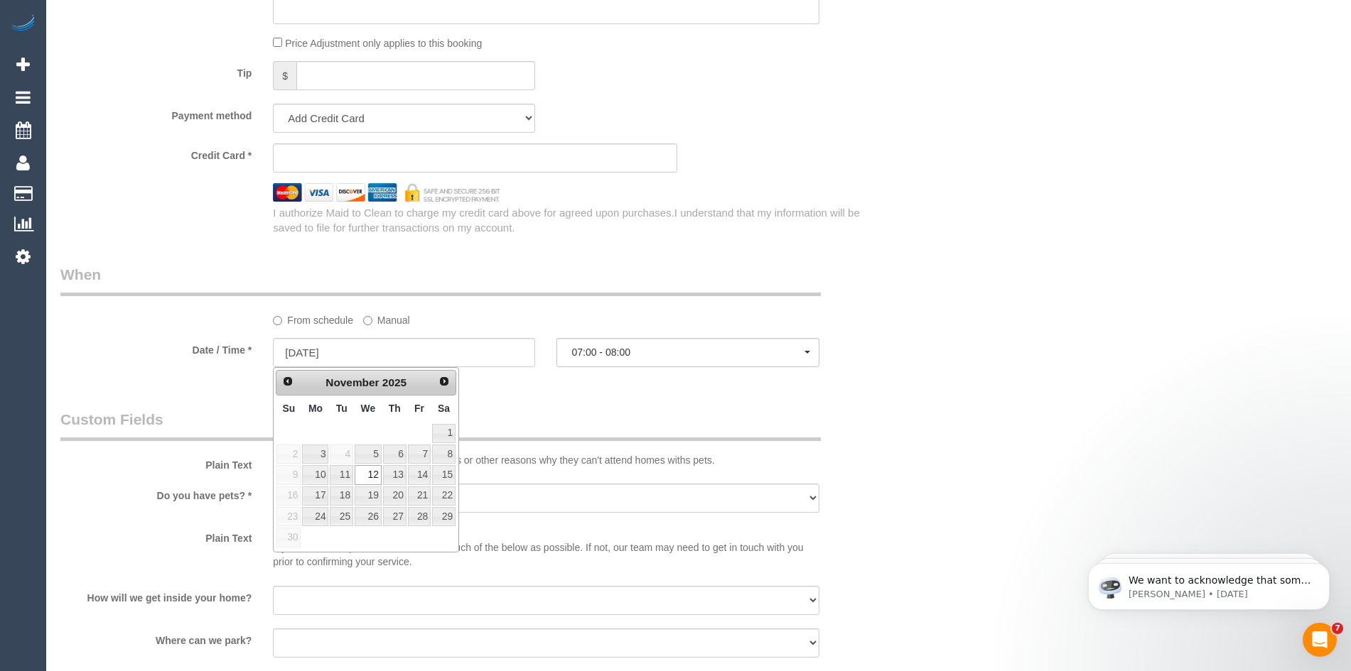
click at [785, 276] on legend "When" at bounding box center [440, 280] width 760 height 32
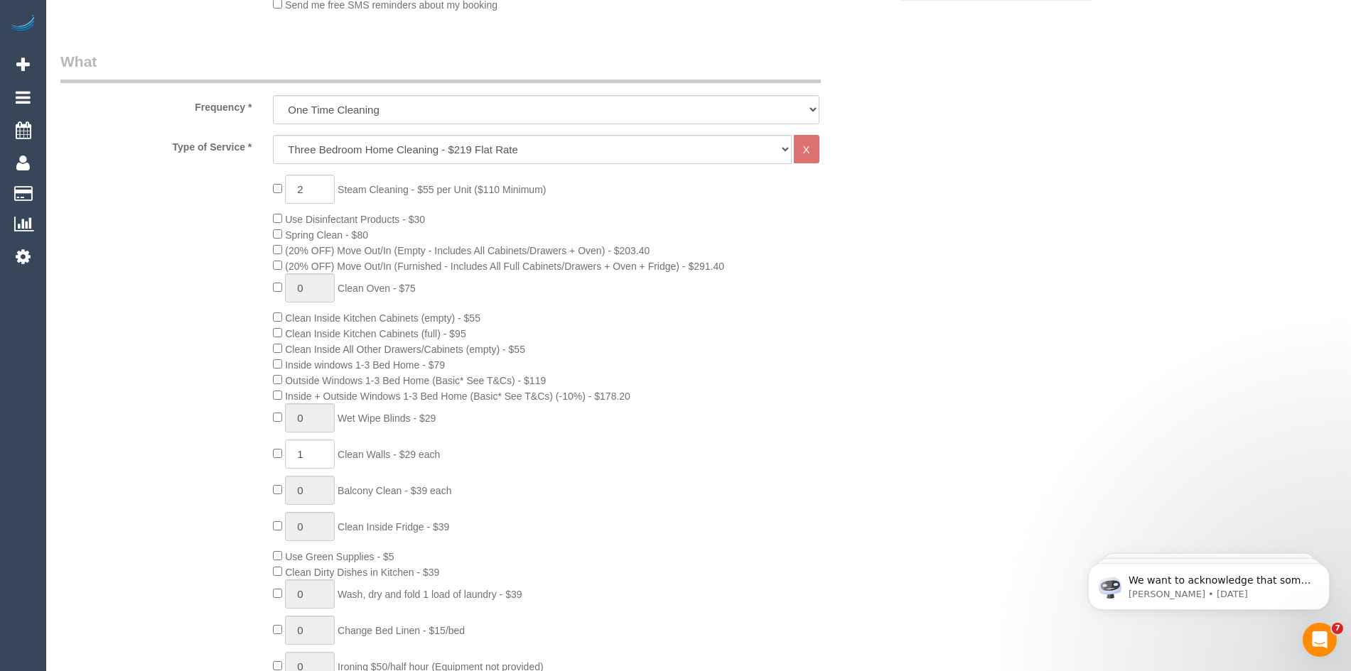
scroll to position [495, 0]
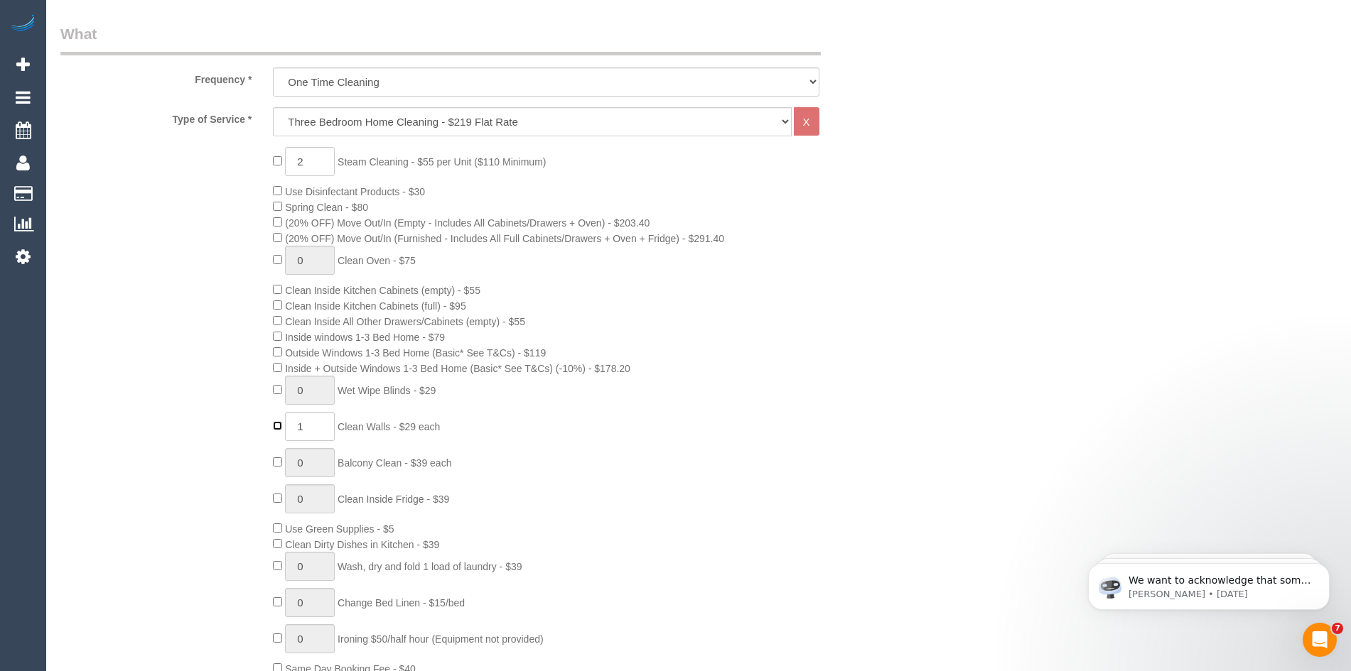
type input "0"
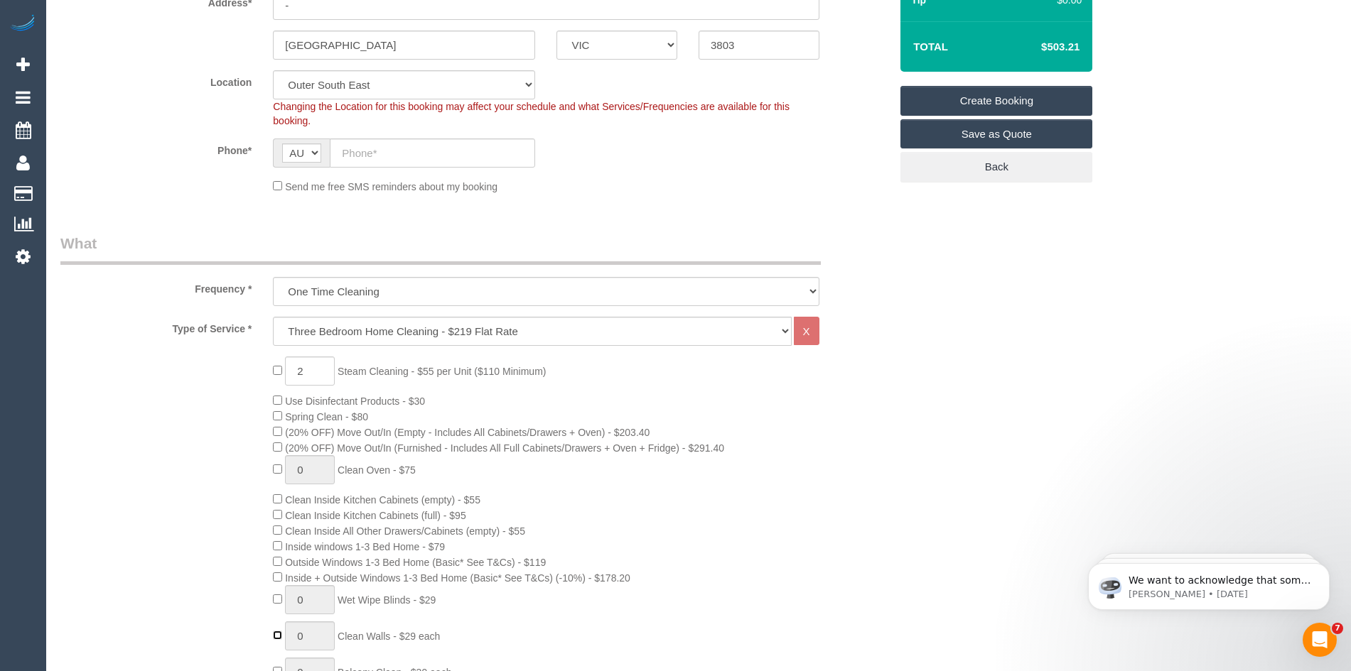
scroll to position [282, 0]
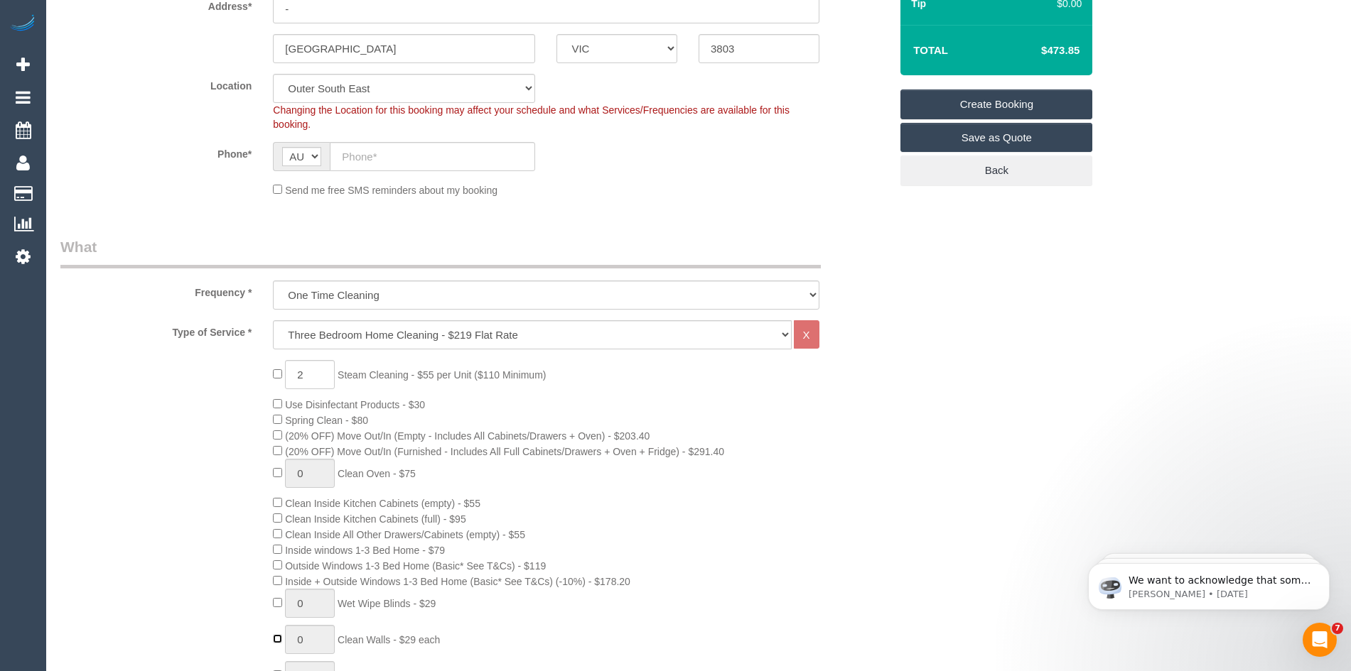
select select "spot215"
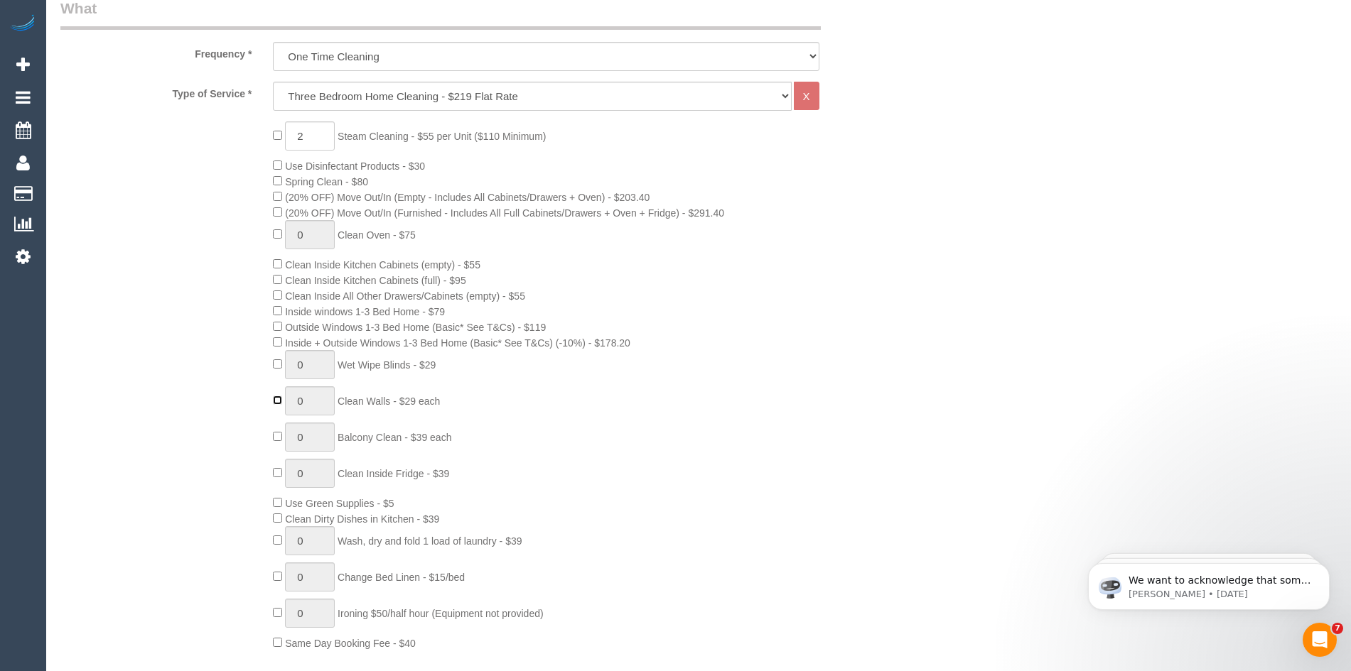
scroll to position [495, 0]
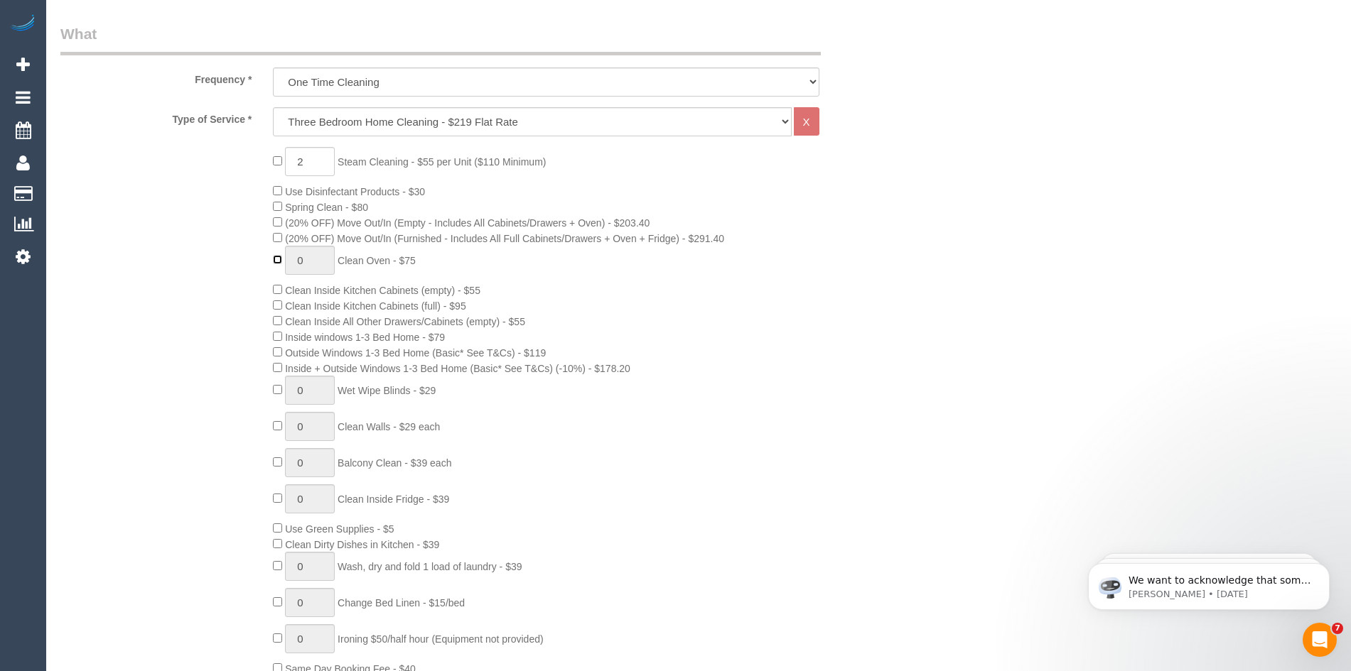
type input "1"
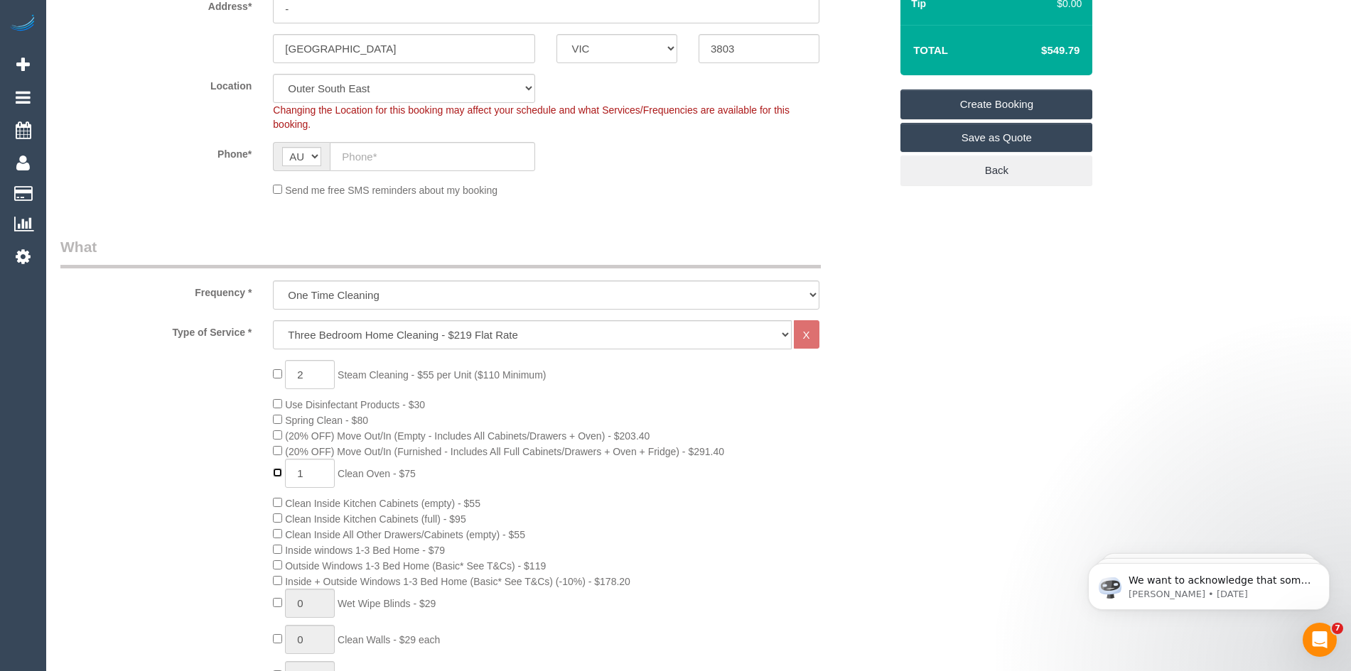
scroll to position [140, 0]
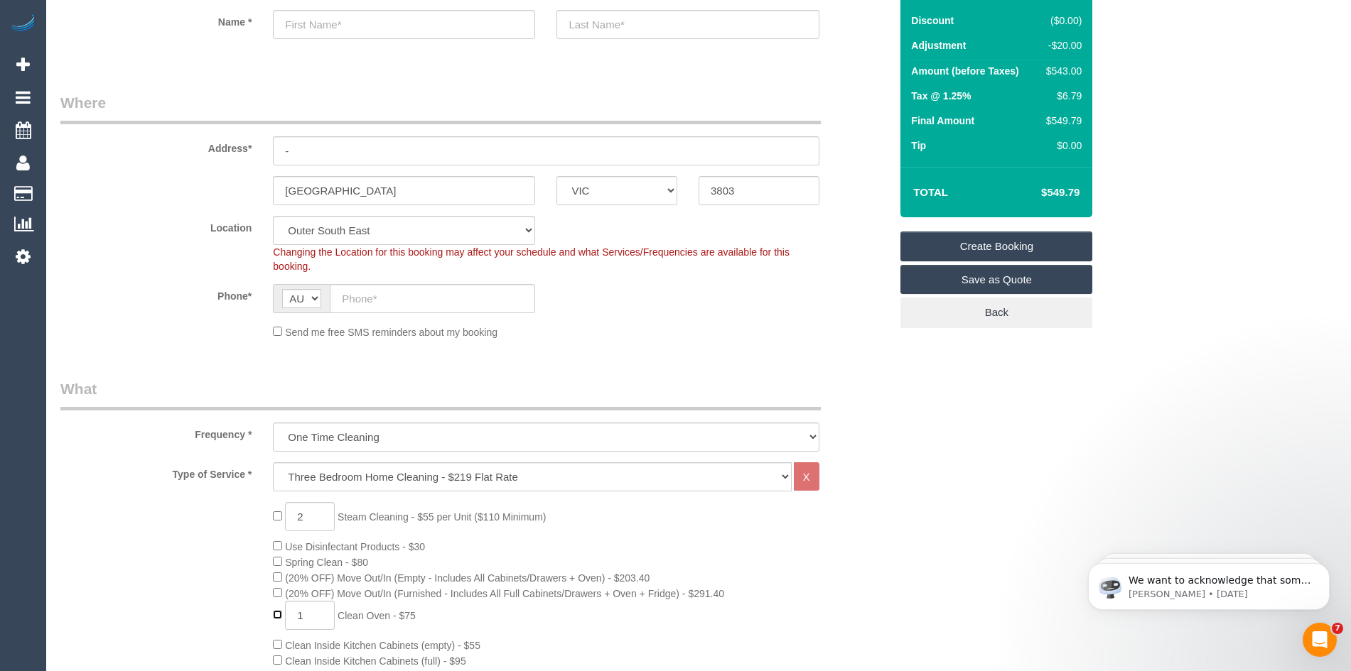
select select "spot236"
click at [368, 301] on input "text" at bounding box center [432, 298] width 205 height 29
paste input "61 423 301 254"
drag, startPoint x: 353, startPoint y: 295, endPoint x: 317, endPoint y: 298, distance: 36.4
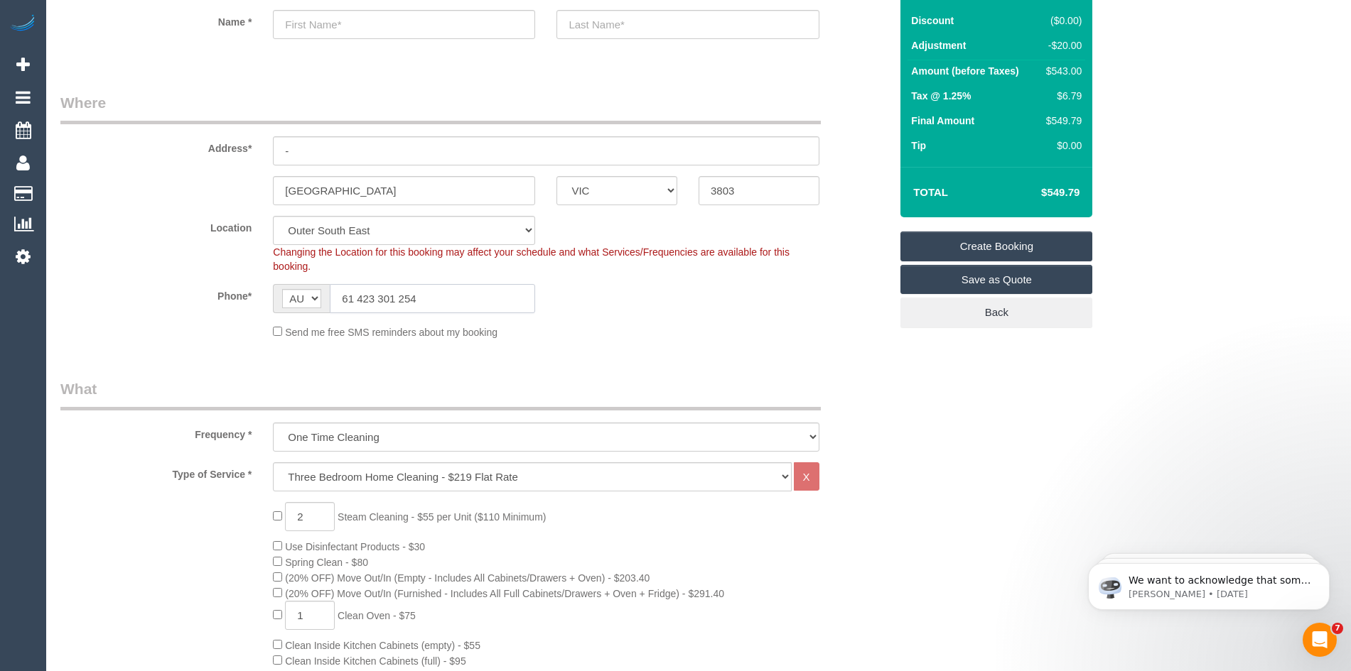
click at [317, 298] on div "AF AL DZ AD AO AI AQ AG AR AM AW AU AT AZ BS BH BD BB BY BE BZ BJ BM BT BO BA B…" at bounding box center [404, 298] width 262 height 29
type input "0423 301 254"
click at [289, 189] on input "south east" at bounding box center [404, 190] width 262 height 29
type input "South east"
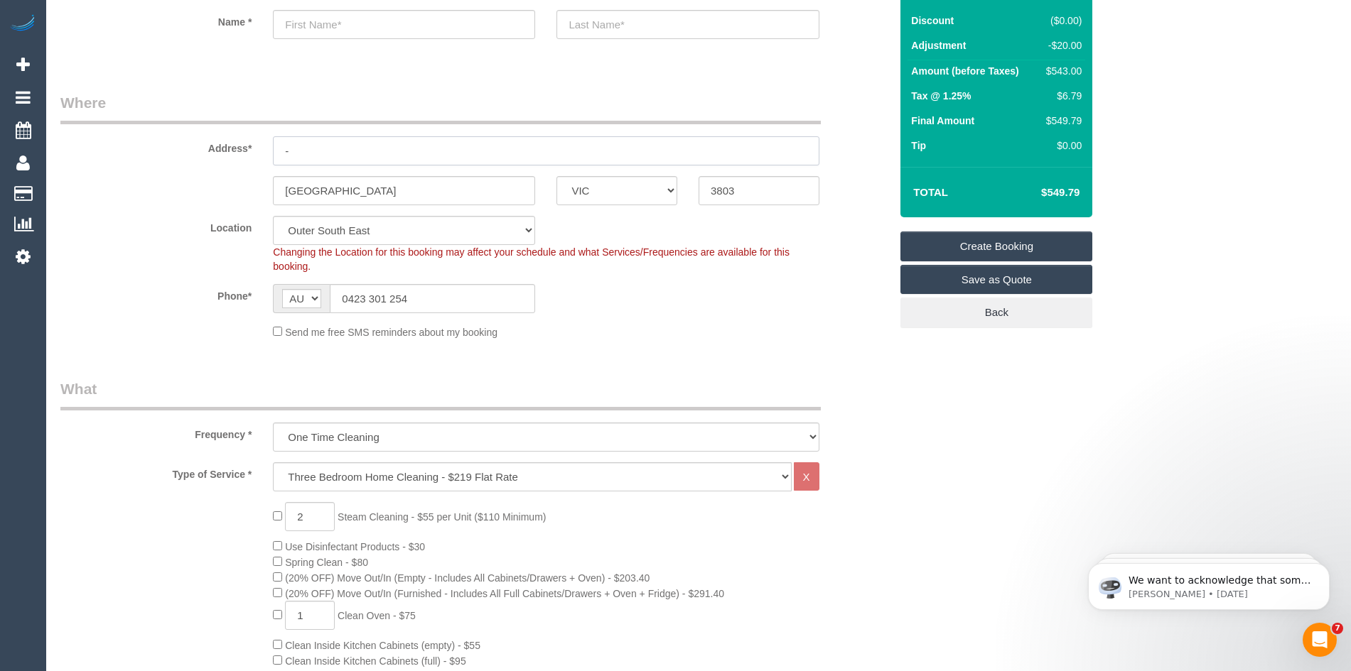
click at [317, 152] on input "-" at bounding box center [546, 150] width 546 height 29
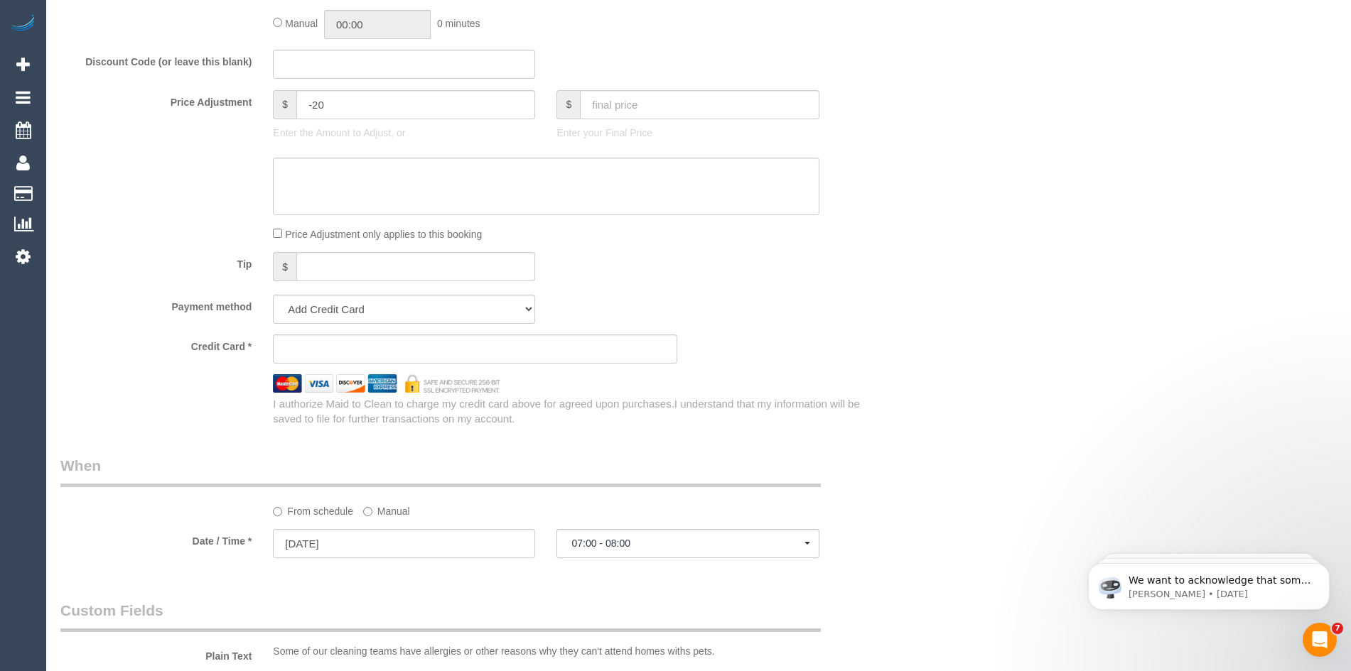
scroll to position [1277, 0]
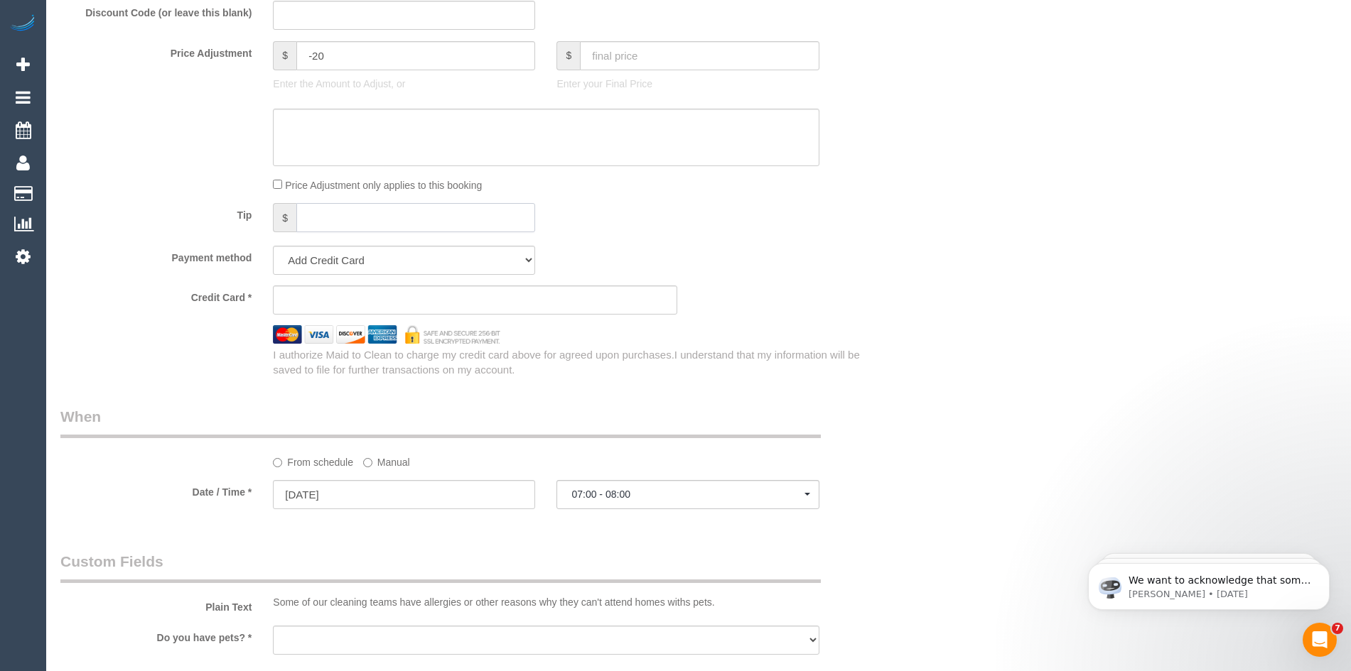
click at [348, 225] on input "text" at bounding box center [415, 217] width 239 height 29
click at [346, 292] on sui-stripe-card at bounding box center [475, 300] width 404 height 29
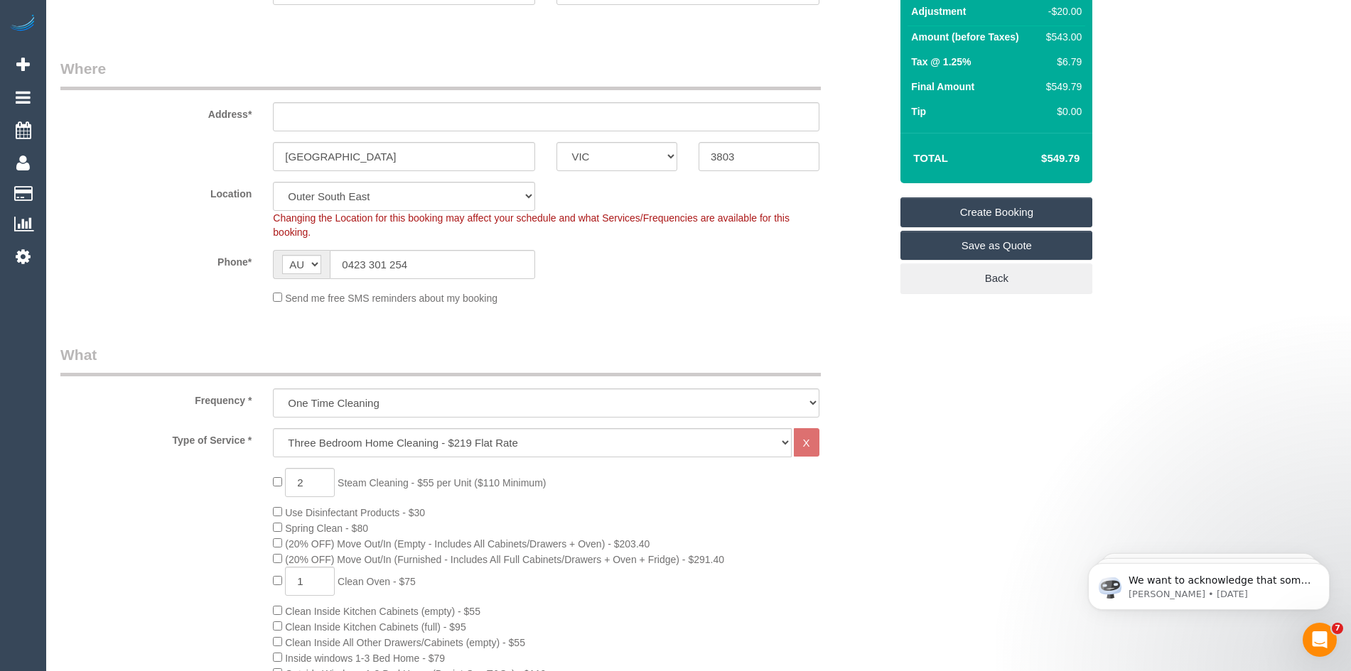
scroll to position [142, 0]
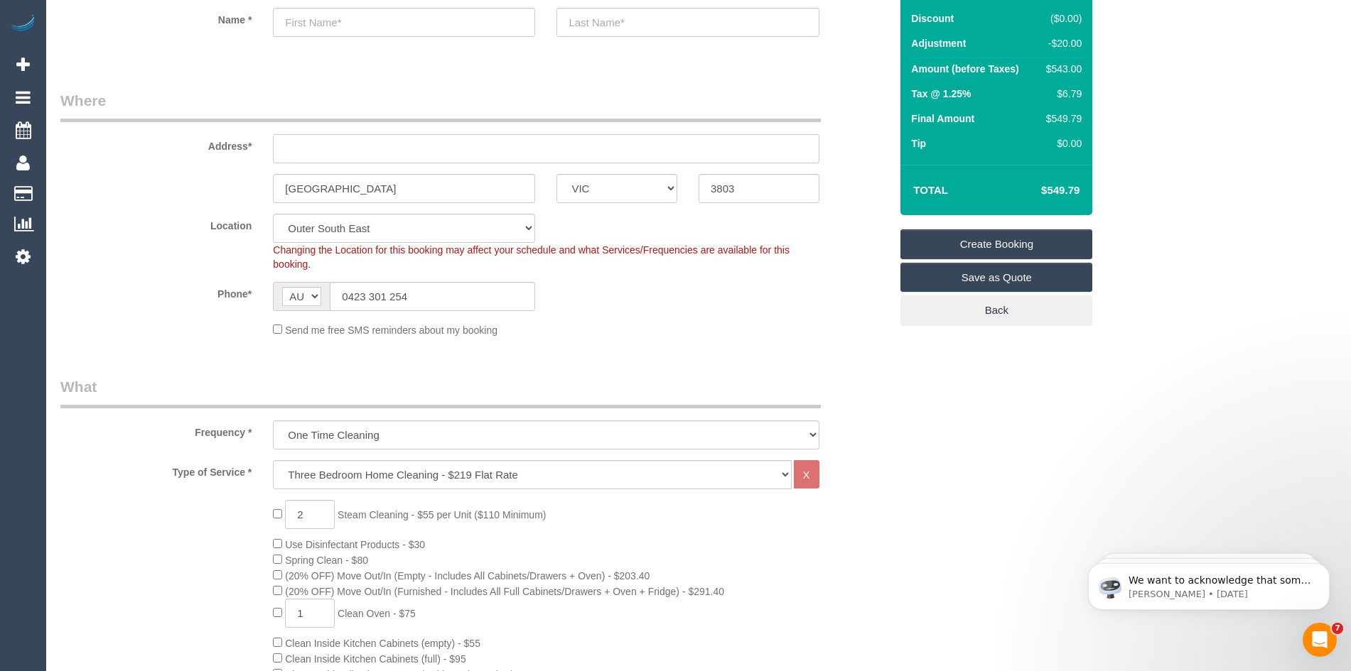
click at [316, 146] on input "text" at bounding box center [546, 148] width 546 height 29
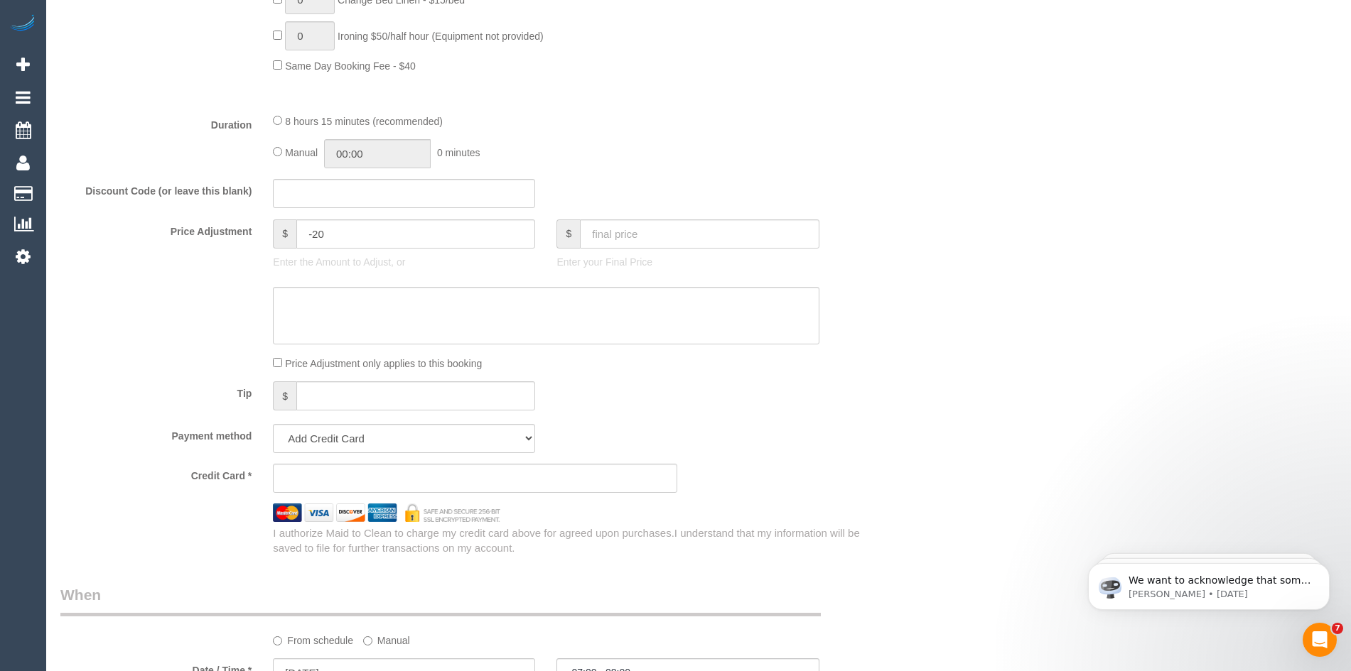
scroll to position [1137, 0]
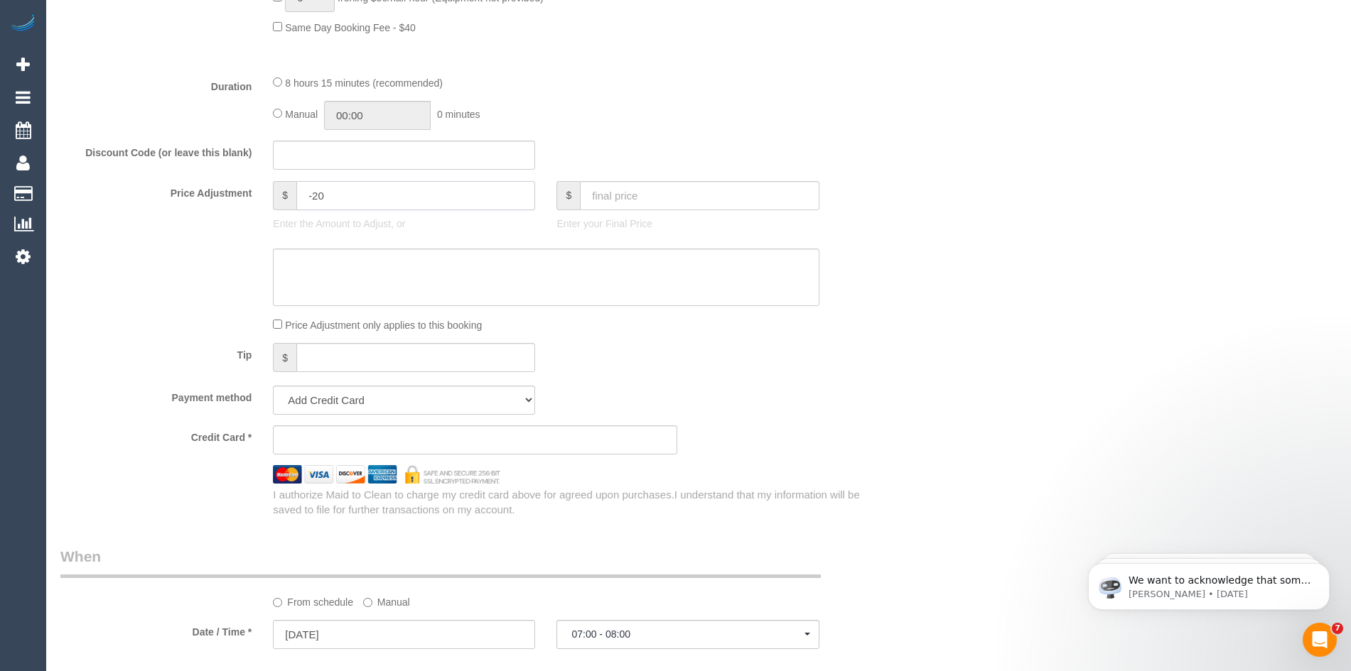
click at [339, 200] on input "-20" at bounding box center [415, 195] width 239 height 29
type input "-"
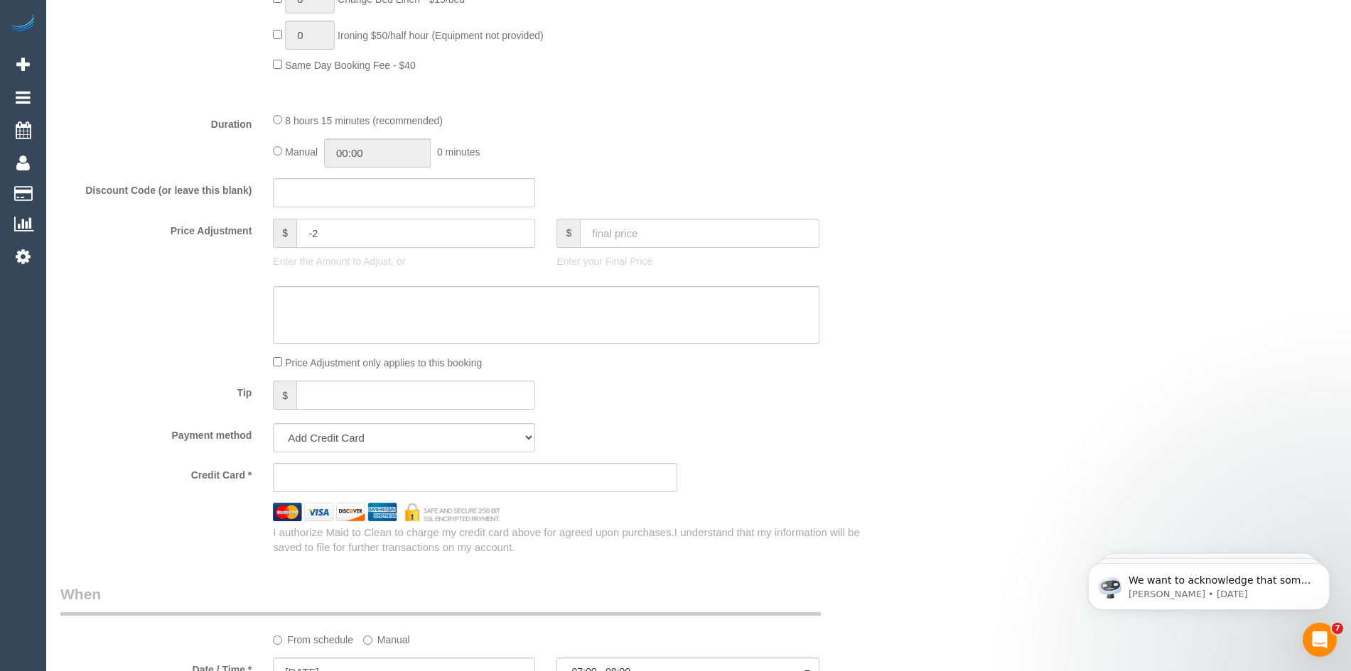
scroll to position [1066, 0]
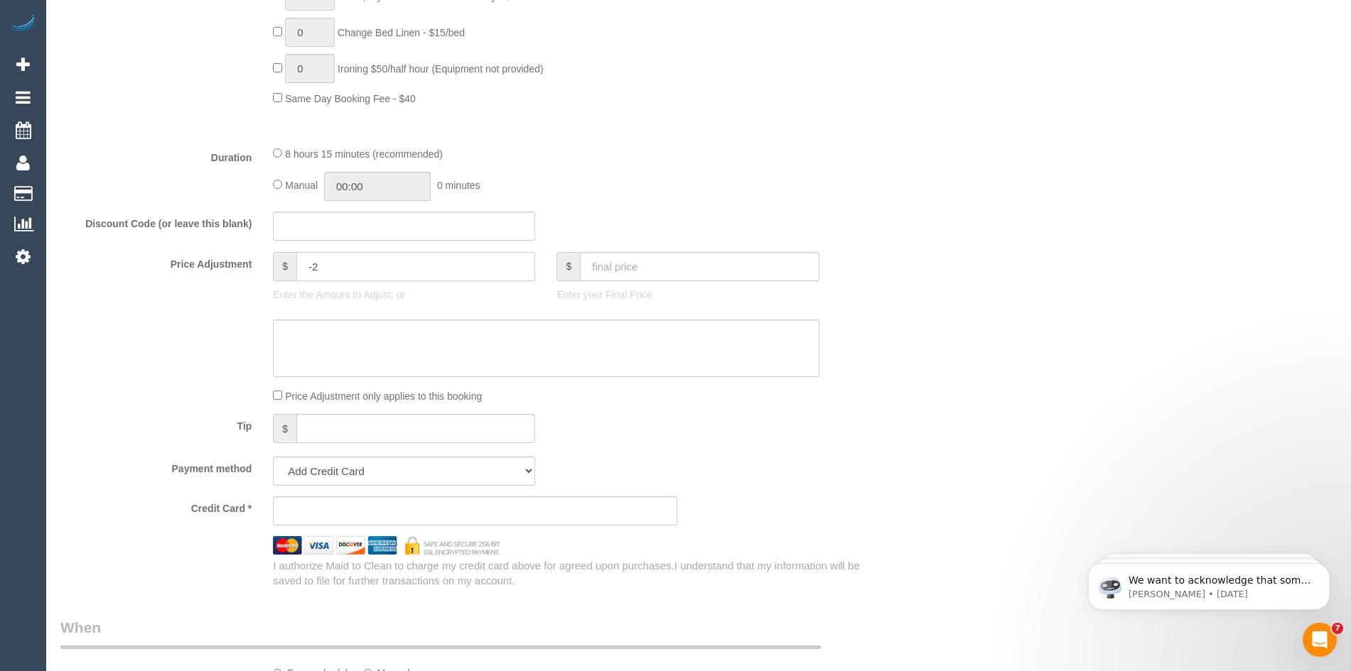
click at [327, 268] on input "-2" at bounding box center [415, 266] width 239 height 29
type input "-"
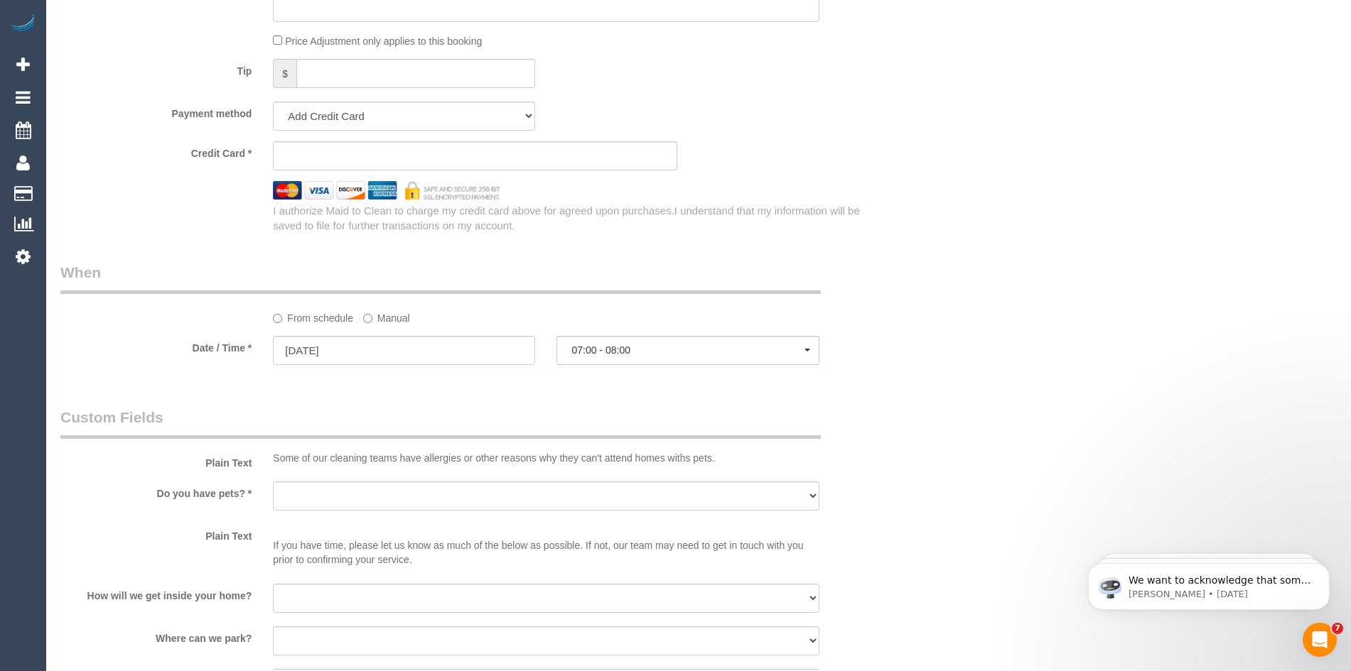
scroll to position [1563, 0]
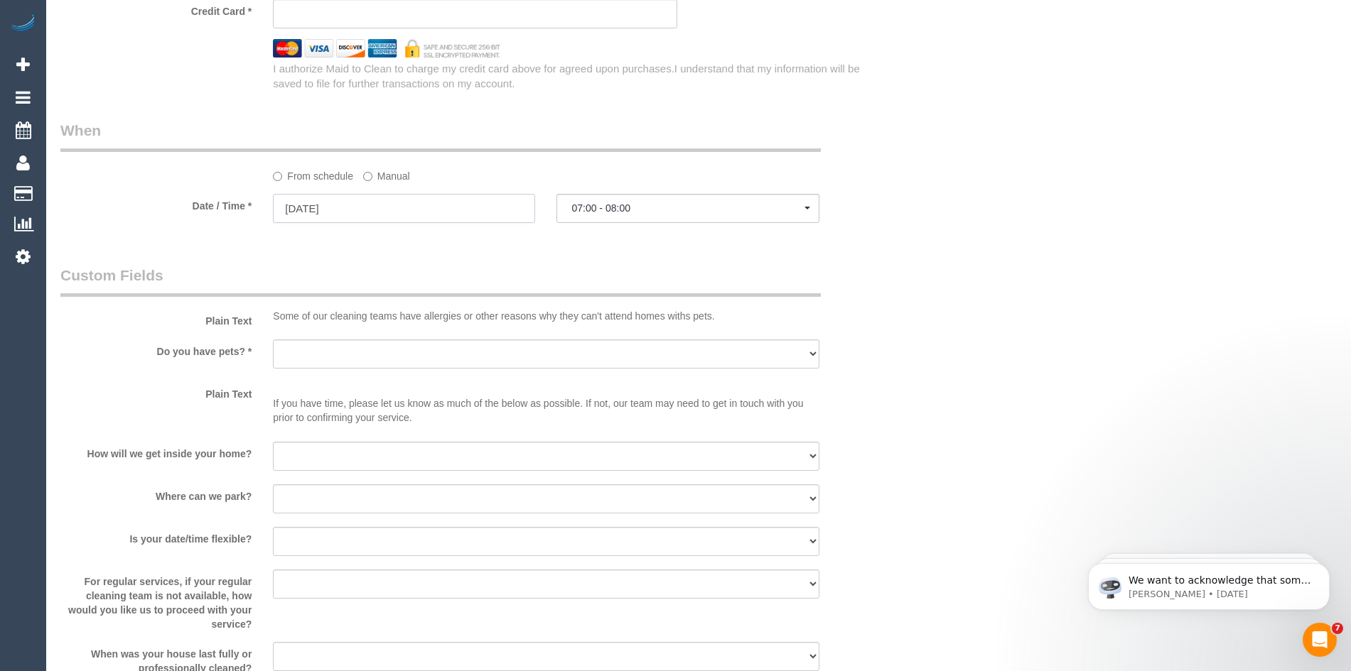
click at [322, 209] on input "12/11/2025" at bounding box center [404, 208] width 262 height 29
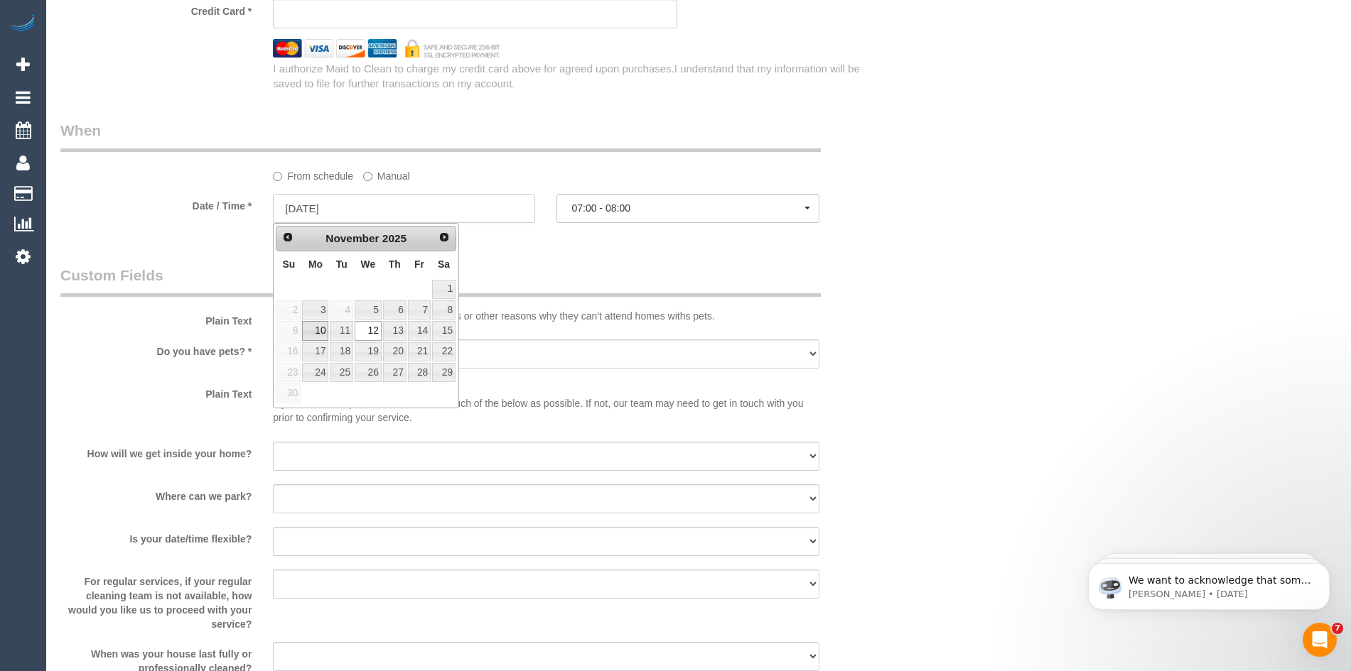
type input "0"
click at [320, 331] on link "10" at bounding box center [315, 330] width 26 height 19
type input "10/11/2025"
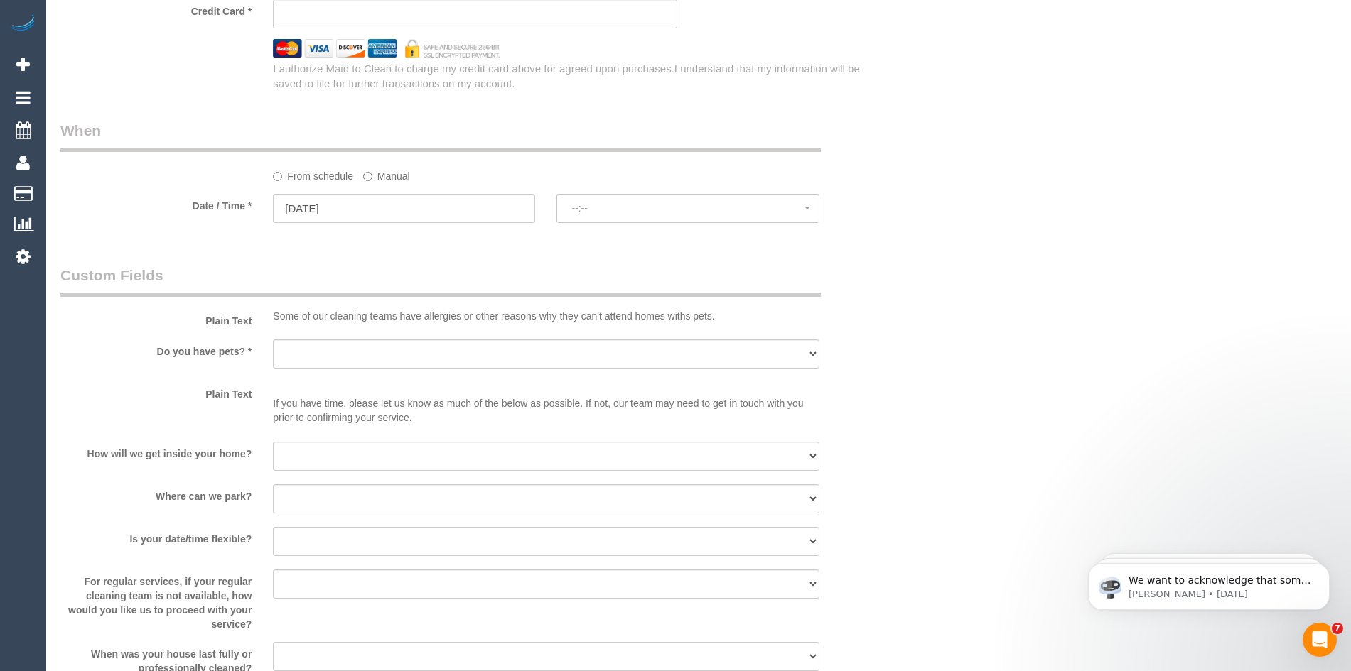
select select "spot257"
click at [334, 355] on select "Yes - Cats Yes - Dogs No pets Yes - Dogs and Cats Yes - Other" at bounding box center [546, 354] width 546 height 29
click at [345, 210] on input "10/11/2025" at bounding box center [404, 208] width 262 height 29
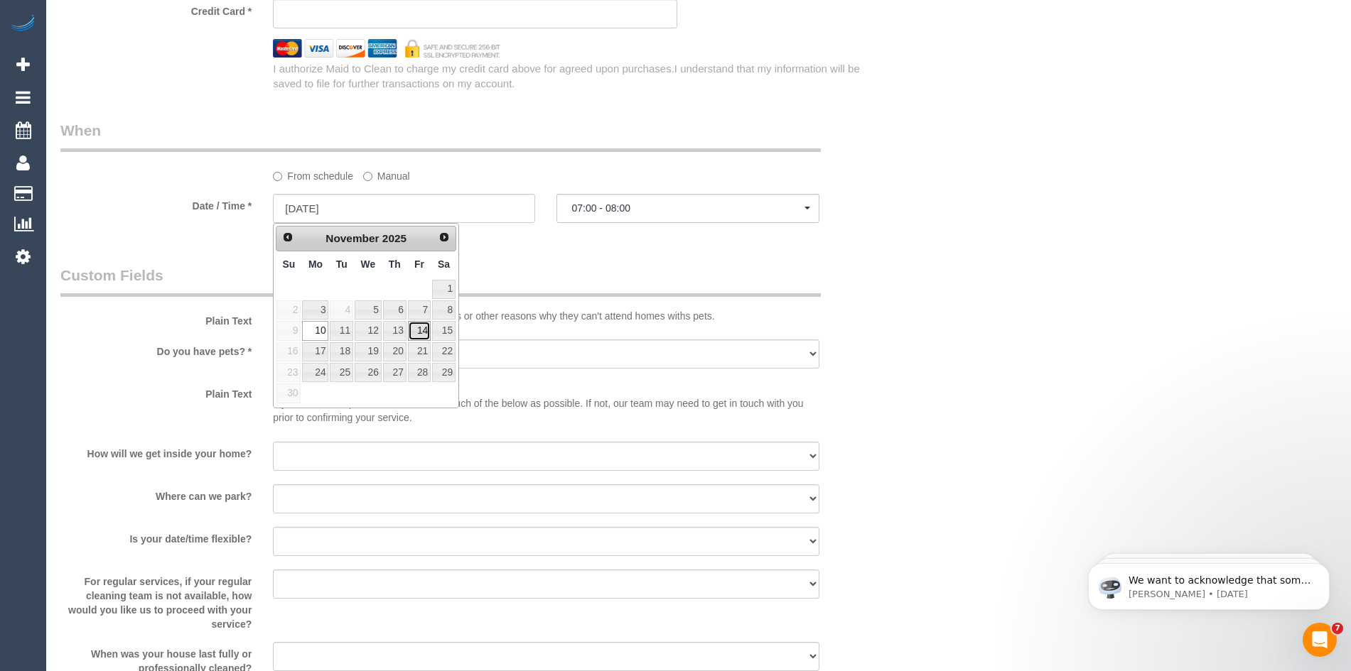
click at [419, 332] on link "14" at bounding box center [419, 330] width 23 height 19
type input "14/11/2025"
select select "spot277"
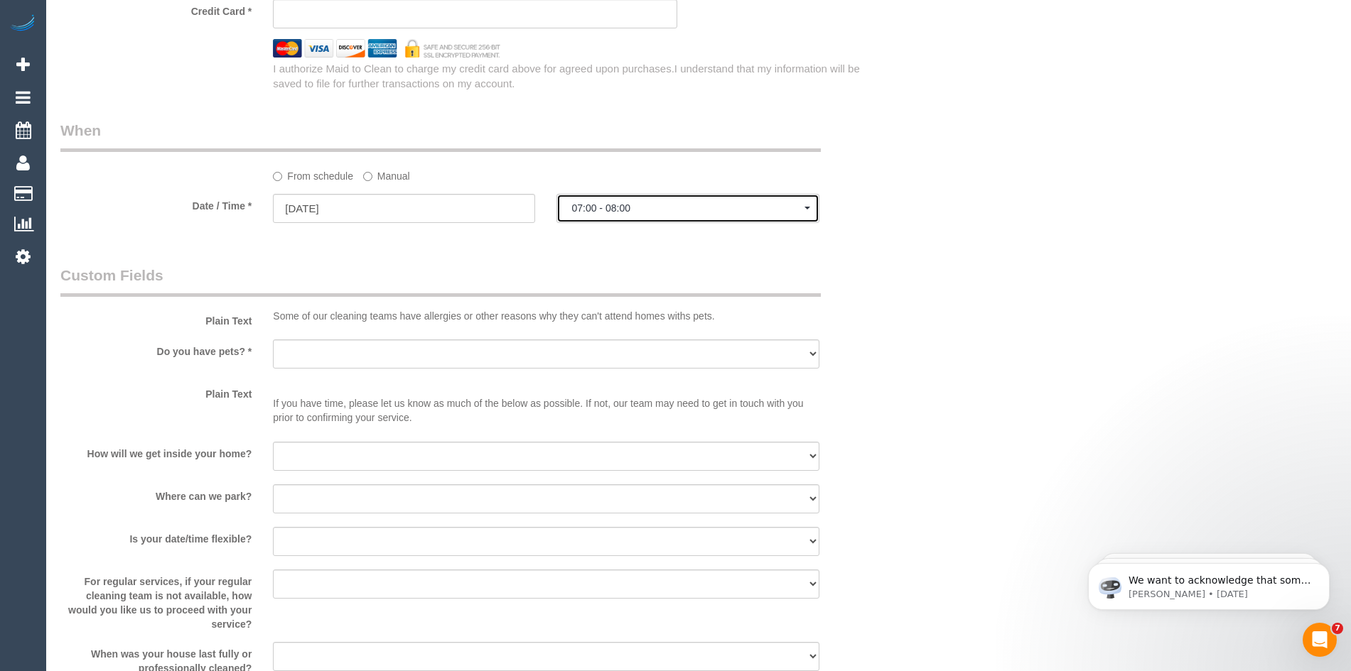
click at [615, 208] on span "07:00 - 08:00" at bounding box center [687, 207] width 232 height 11
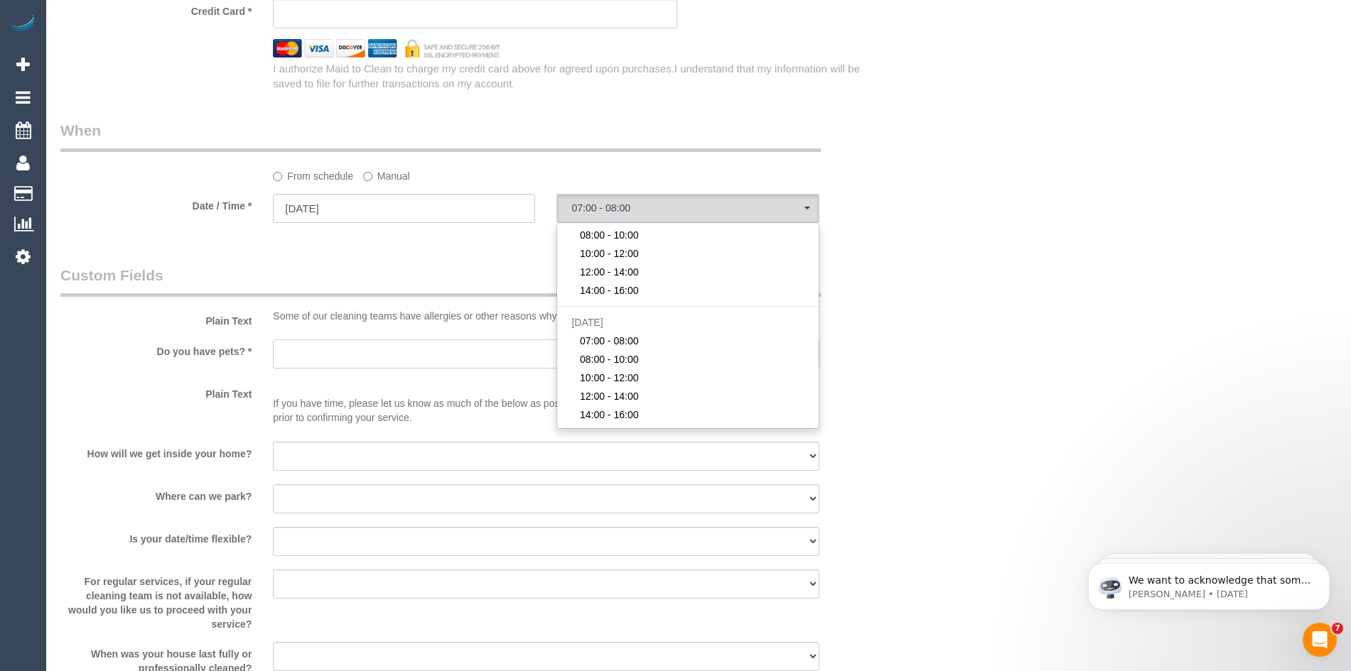
click at [409, 350] on select "Yes - Cats Yes - Dogs No pets Yes - Dogs and Cats Yes - Other" at bounding box center [546, 354] width 546 height 29
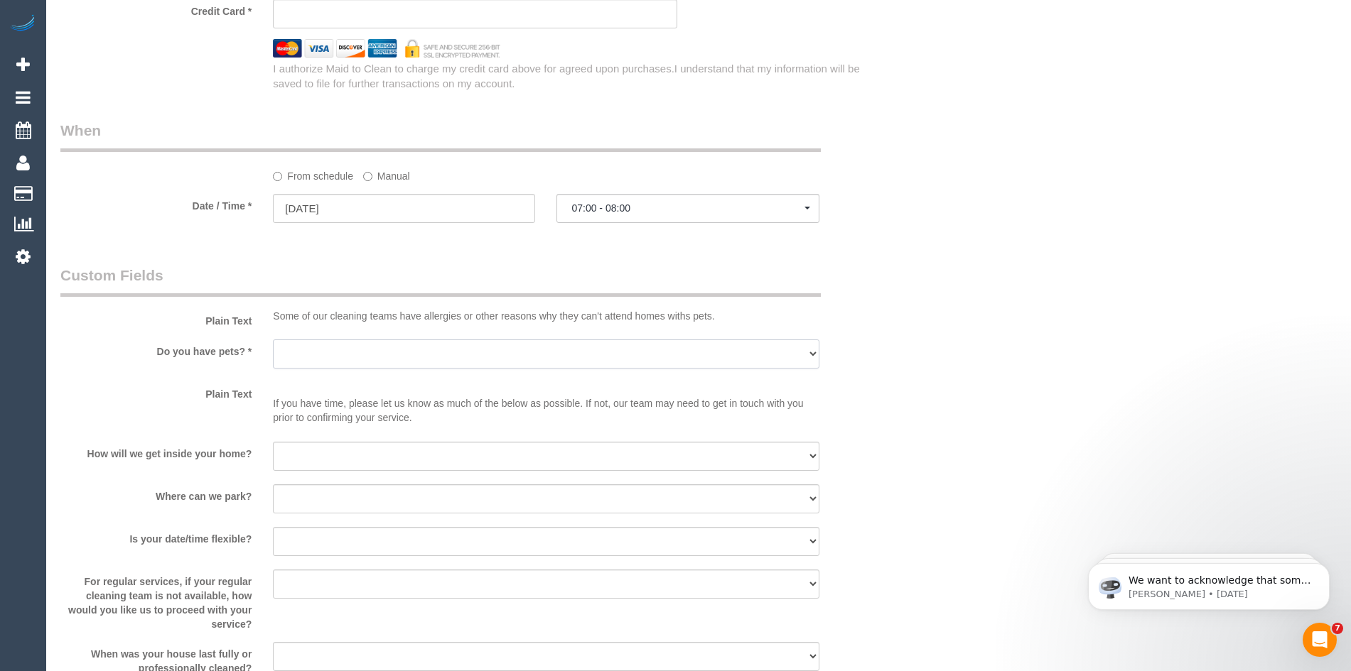
select select "number:28"
click at [273, 340] on select "Yes - Cats Yes - Dogs No pets Yes - Dogs and Cats Yes - Other" at bounding box center [546, 354] width 546 height 29
click at [323, 451] on select "I will be home Key will be left (please provide details below) Lock box/Access …" at bounding box center [546, 456] width 546 height 29
select select "number:14"
click at [273, 442] on select "I will be home Key will be left (please provide details below) Lock box/Access …" at bounding box center [546, 456] width 546 height 29
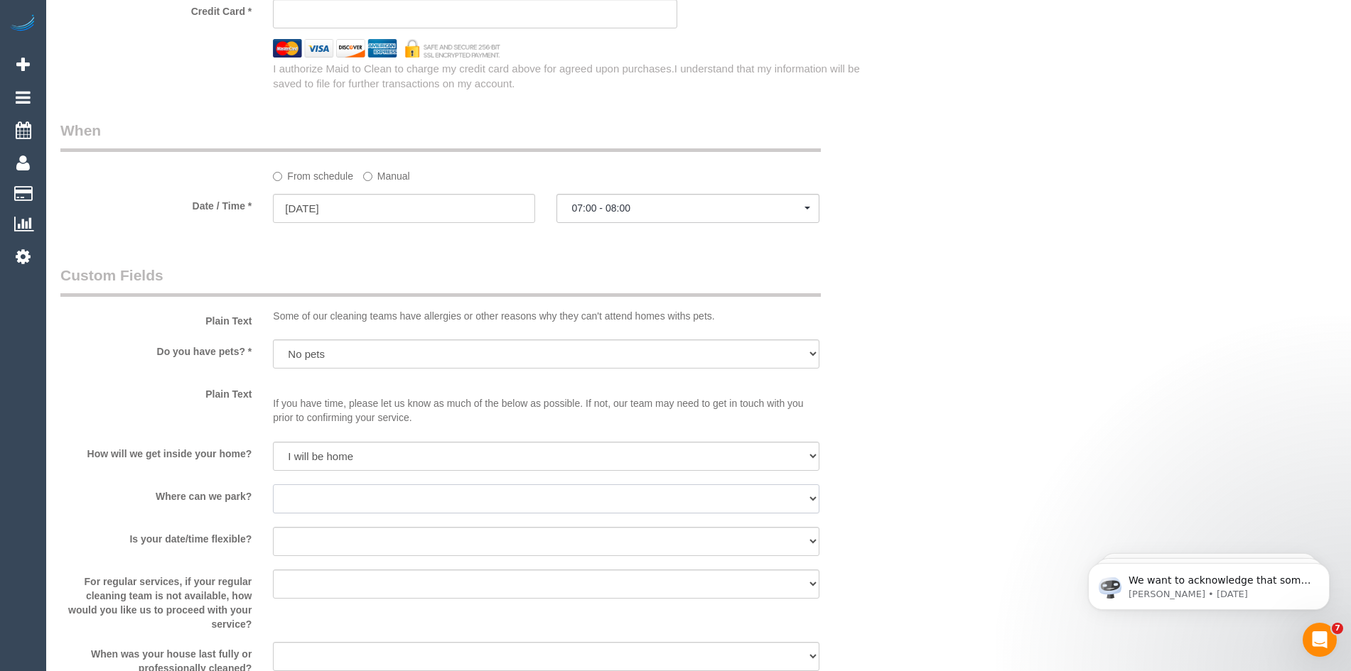
click at [325, 499] on select "I will provide parking on-site Free street parking Paid street parking (cost wi…" at bounding box center [546, 499] width 546 height 29
select select "number:18"
click at [273, 485] on select "I will provide parking on-site Free street parking Paid street parking (cost wi…" at bounding box center [546, 499] width 546 height 29
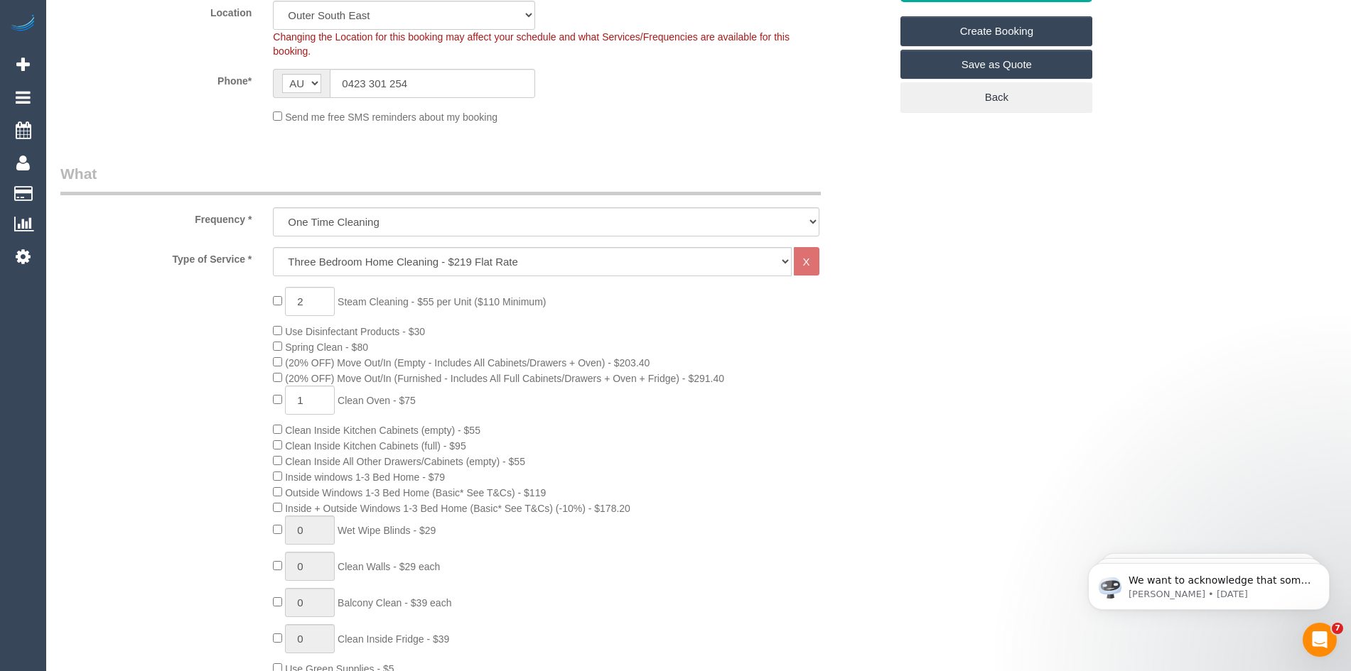
scroll to position [0, 0]
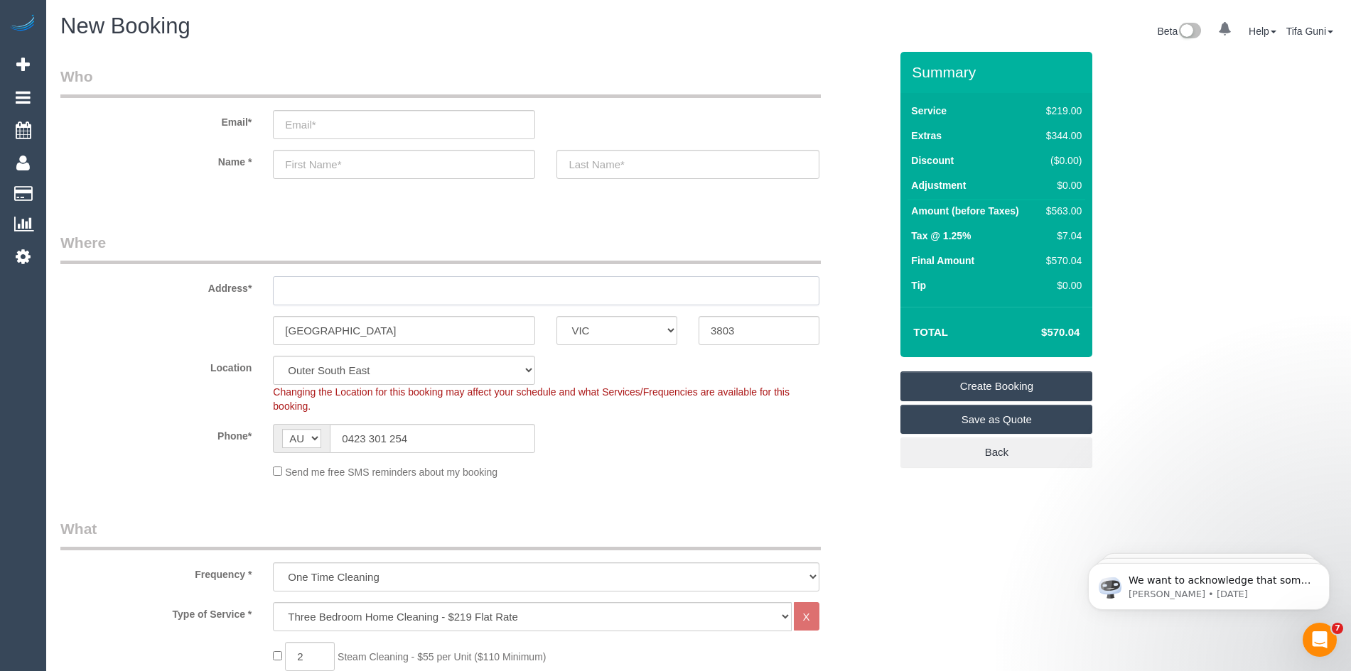
click at [321, 287] on input "text" at bounding box center [546, 290] width 546 height 29
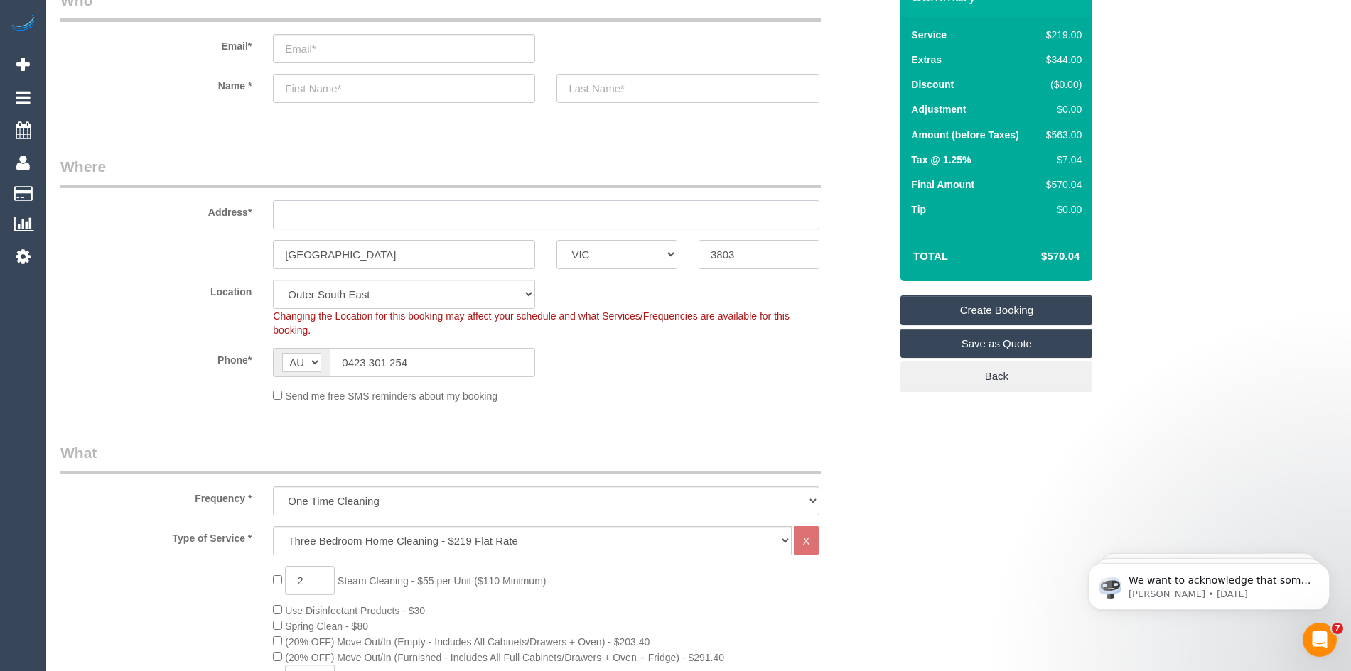
scroll to position [71, 0]
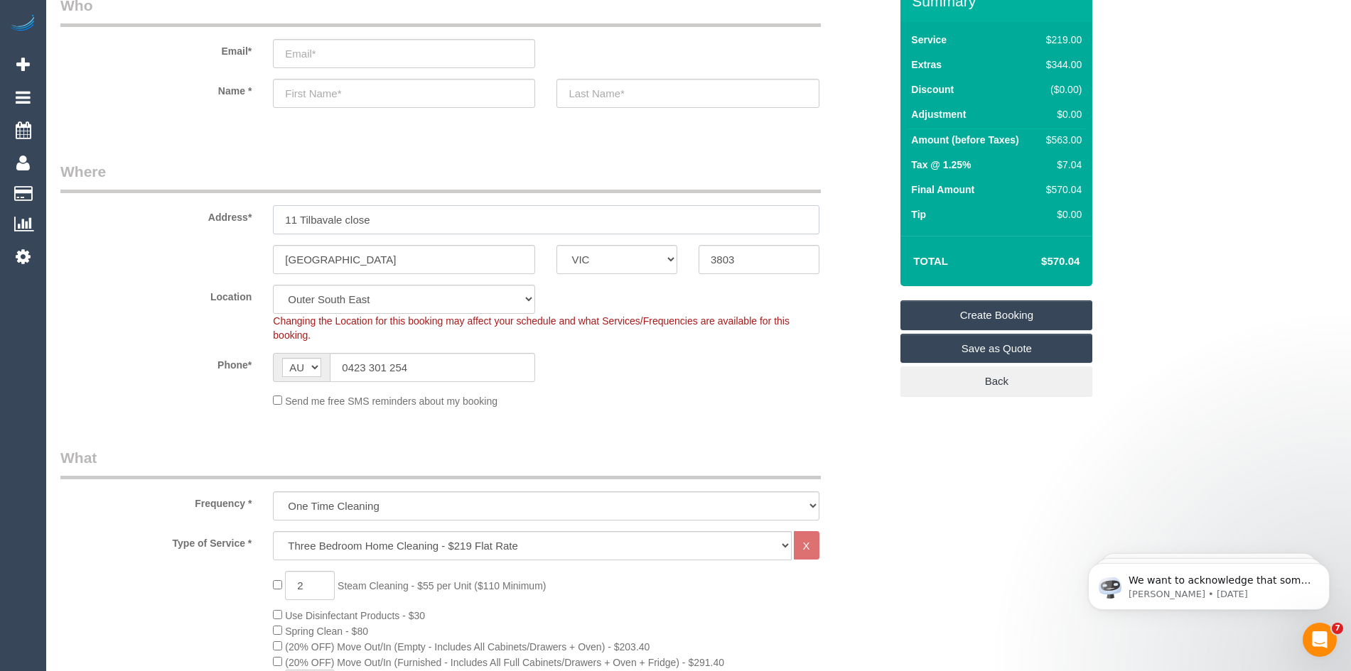
type input "11 Tilbavale close"
drag, startPoint x: 361, startPoint y: 259, endPoint x: 242, endPoint y: 262, distance: 119.4
click at [242, 262] on div "South east ACT NSW NT QLD SA TAS VIC WA 3803" at bounding box center [475, 259] width 850 height 29
type input "Hallan"
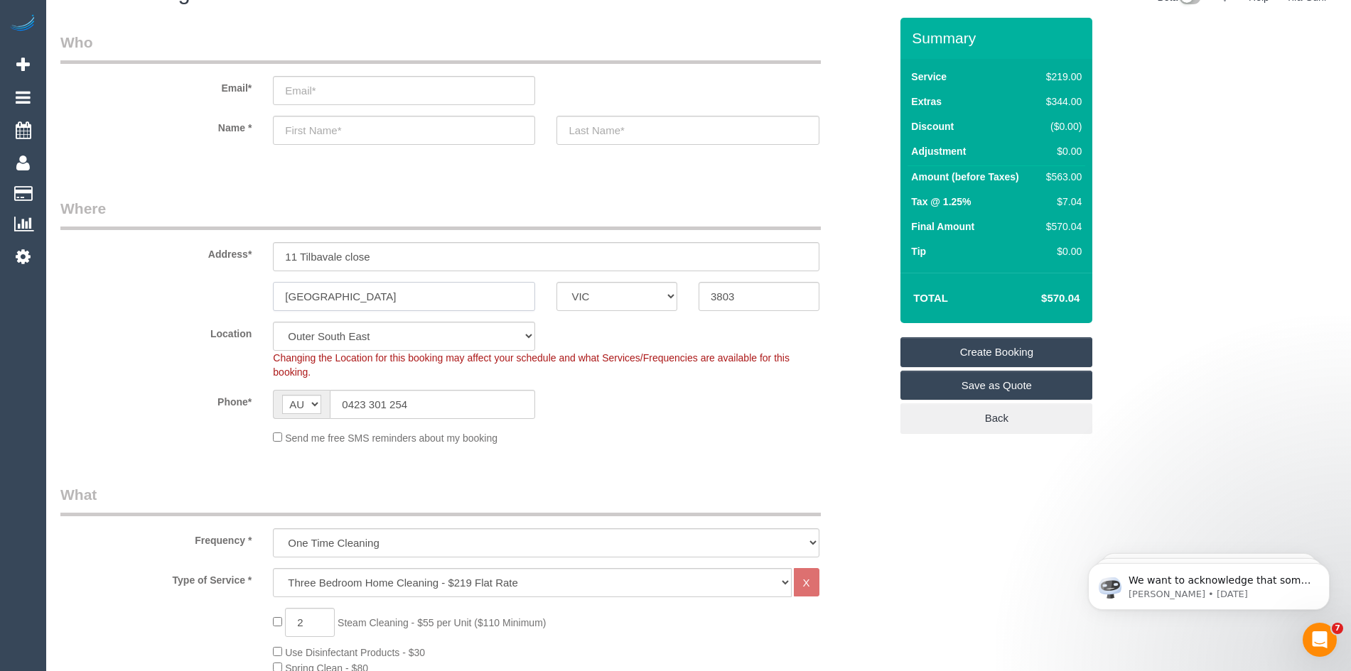
scroll to position [0, 0]
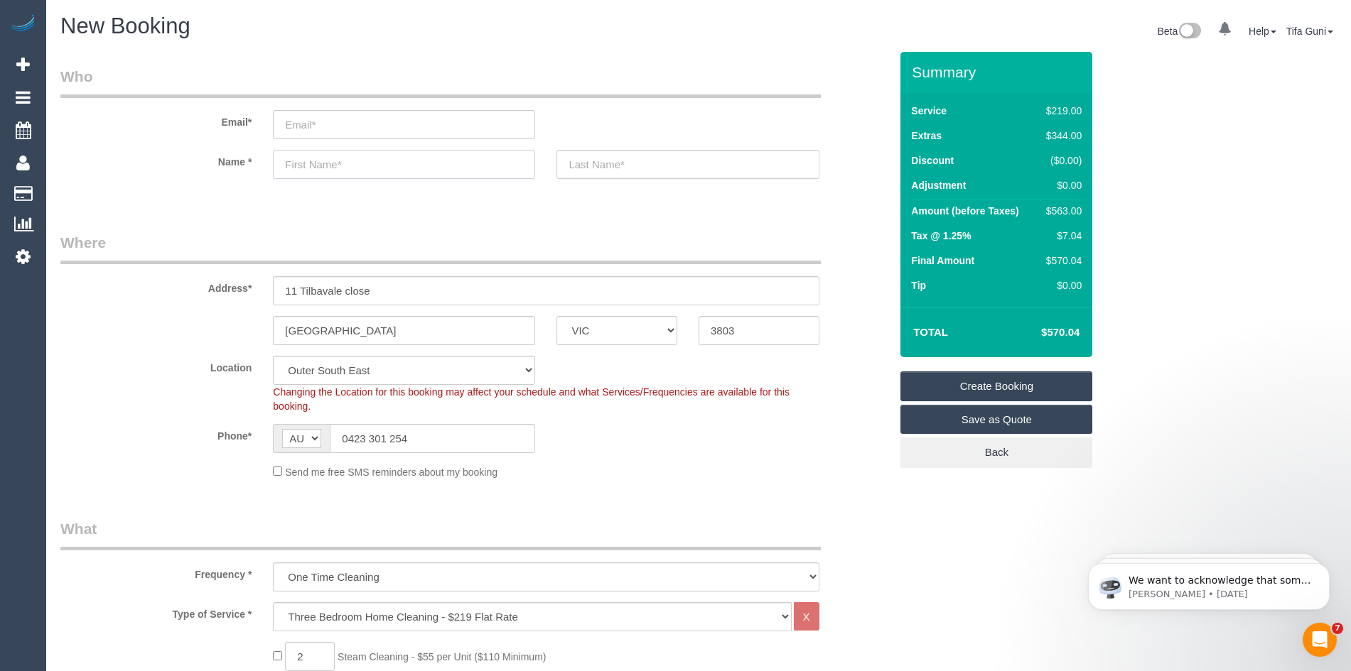
click at [323, 163] on input "text" at bounding box center [404, 164] width 262 height 29
type input "fiona"
click at [636, 168] on input "text" at bounding box center [687, 164] width 262 height 29
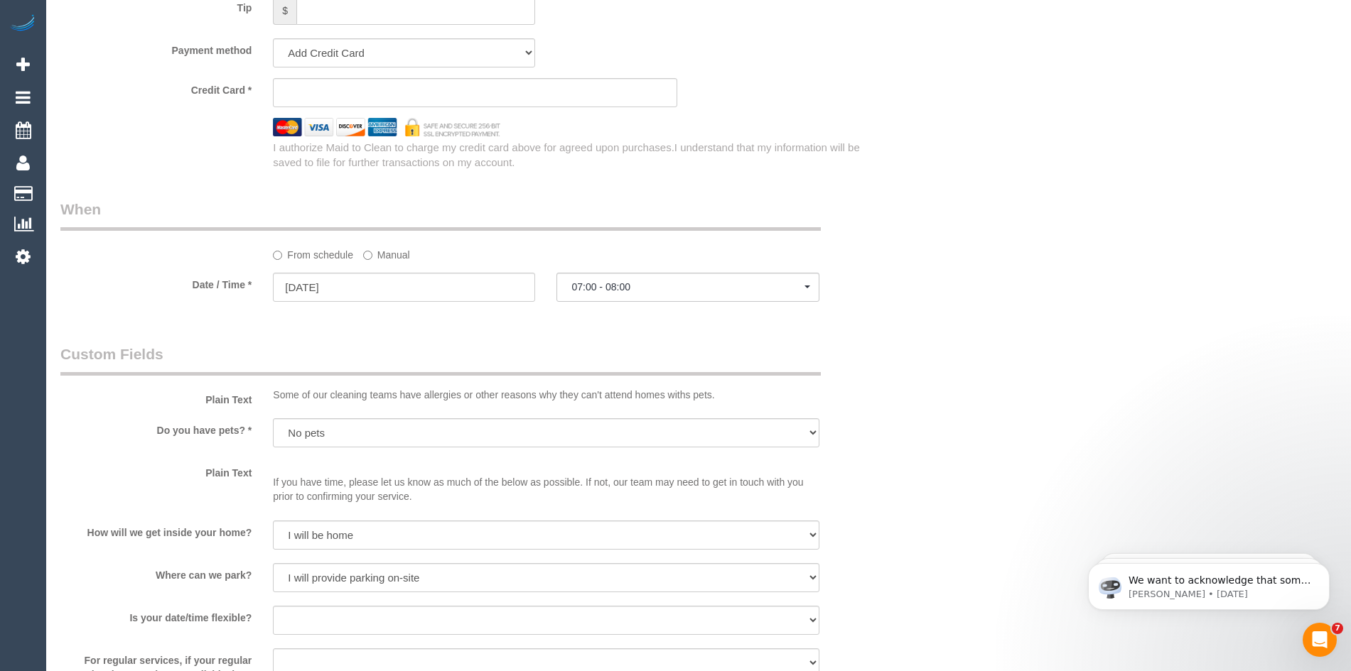
scroll to position [1492, 0]
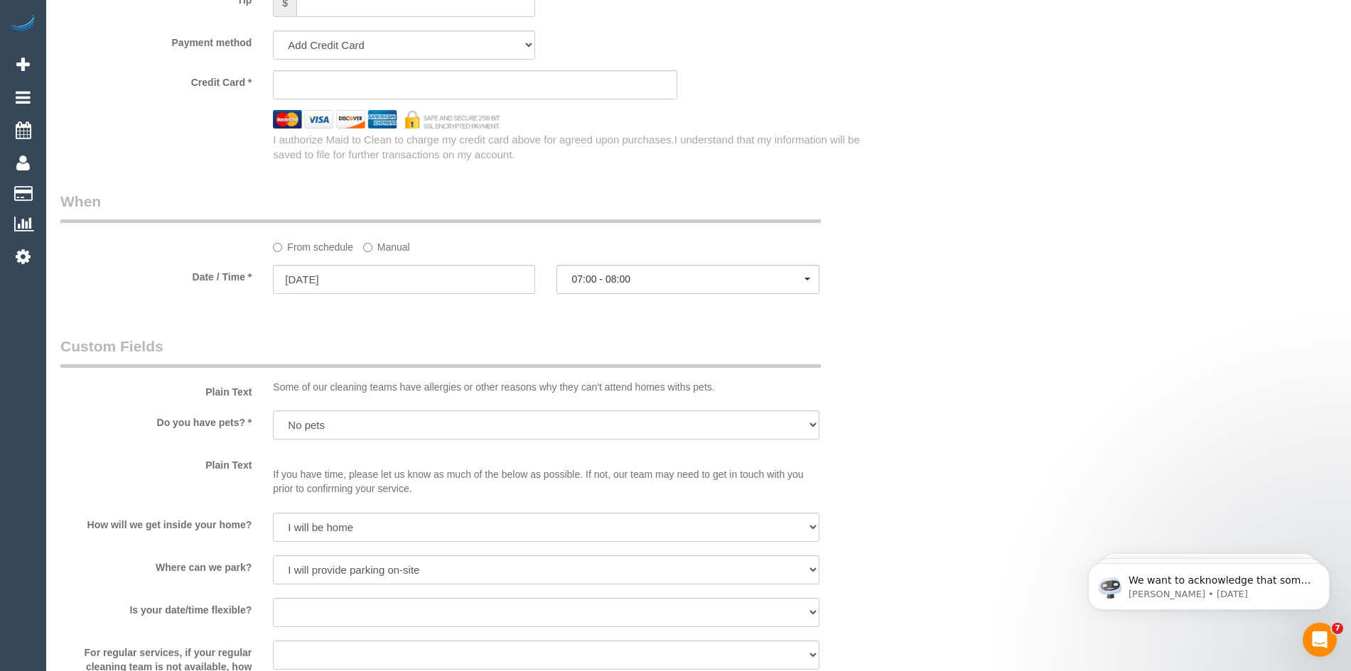
type input "Naga"
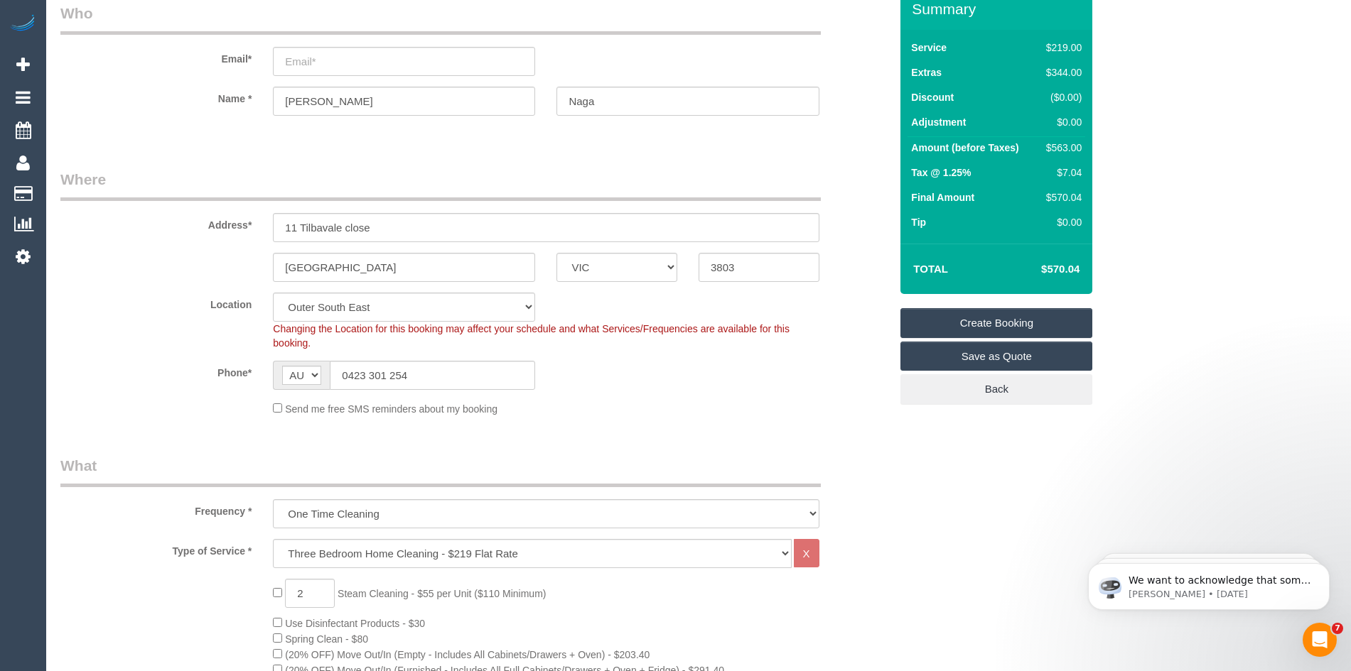
scroll to position [0, 0]
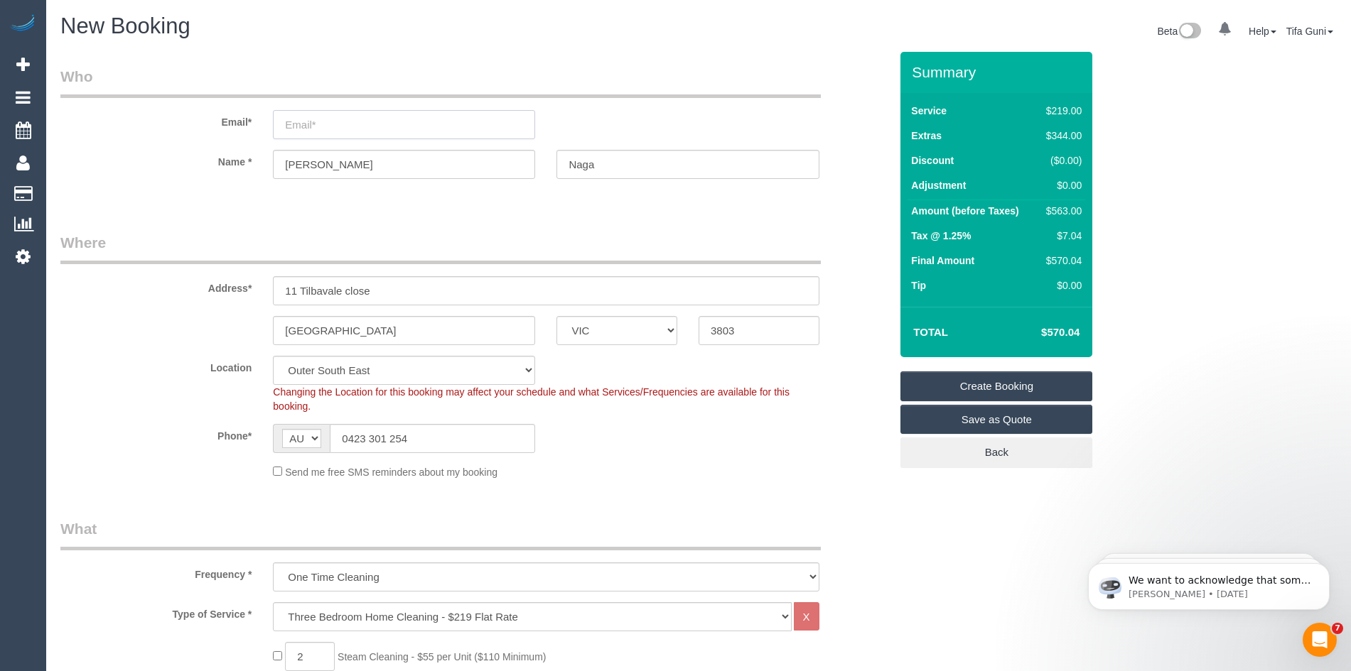
click at [319, 126] on input "email" at bounding box center [404, 124] width 262 height 29
type input "fionanaga.x@gmail.com"
select select "spot282"
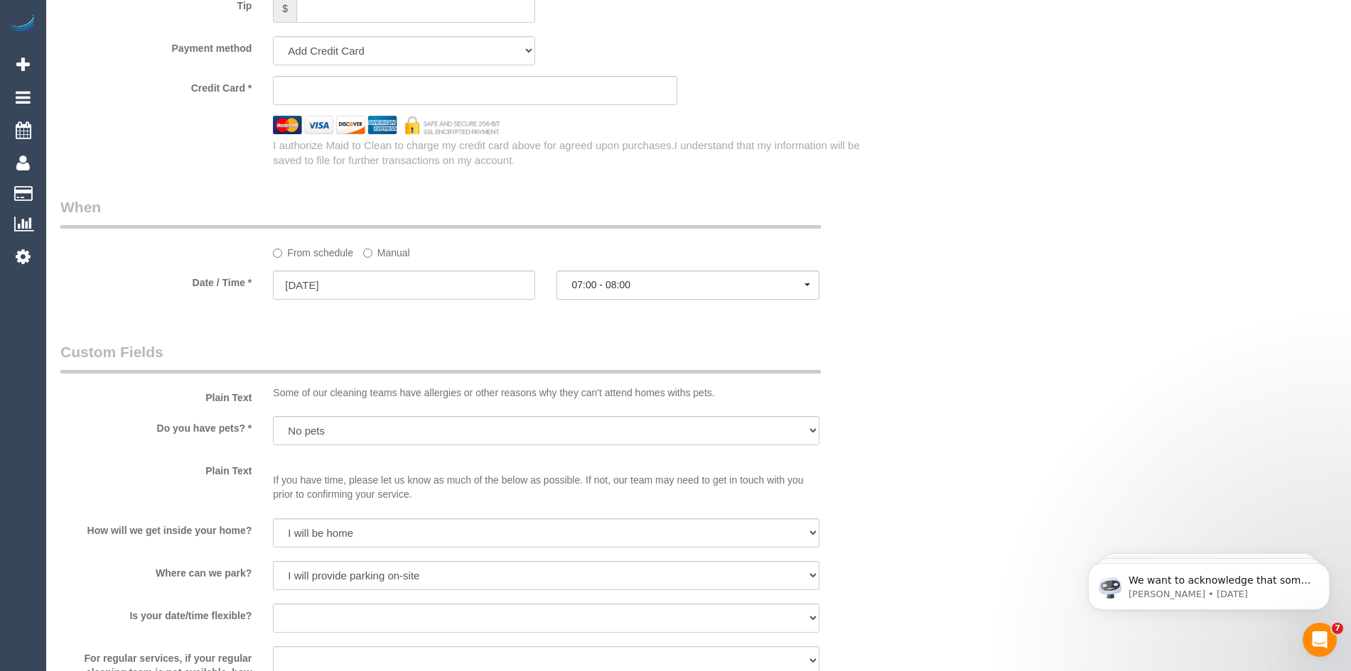
scroll to position [1492, 0]
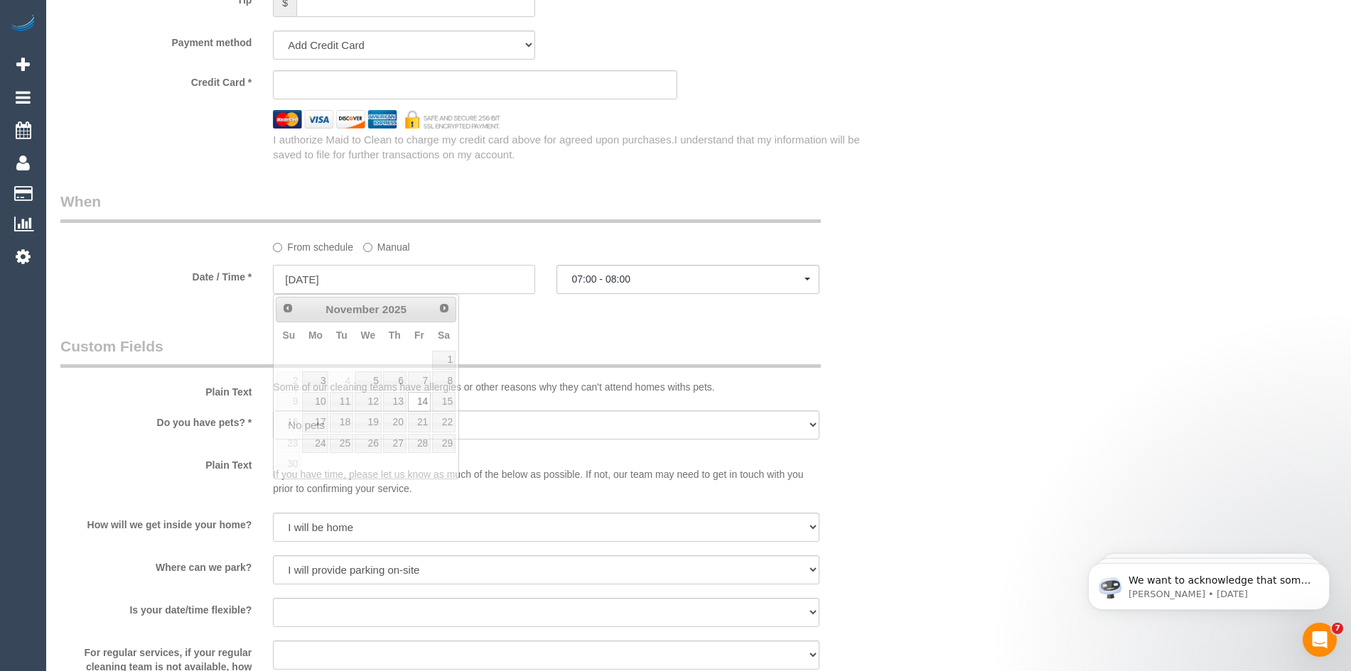
click at [408, 271] on input "14/11/2025" at bounding box center [404, 279] width 262 height 29
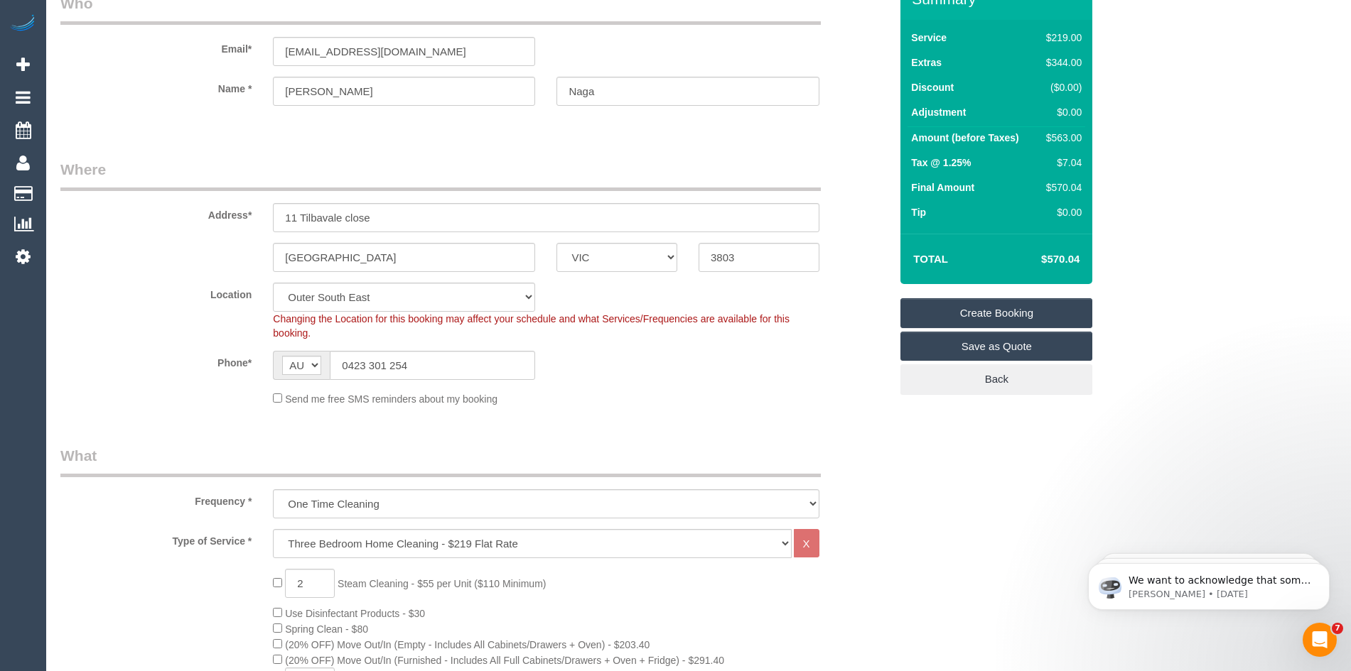
scroll to position [71, 0]
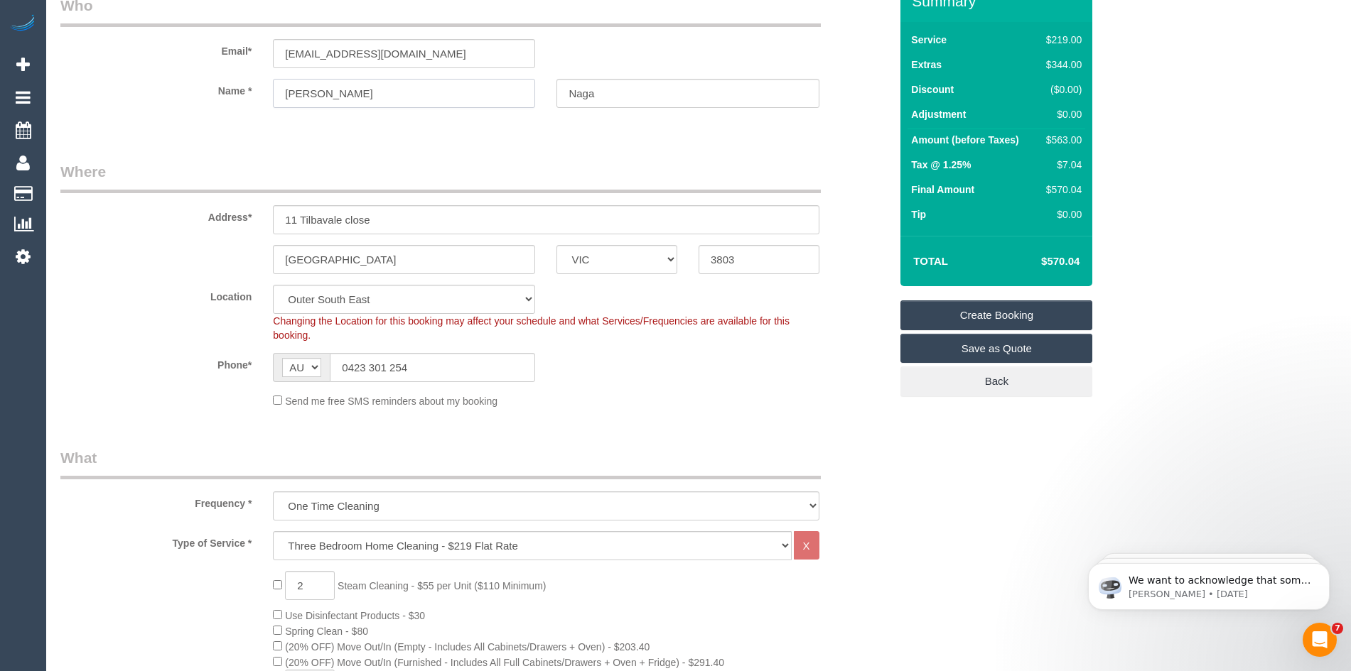
click at [288, 92] on input "fiona" at bounding box center [404, 93] width 262 height 29
type input "Fiona"
click at [333, 256] on input "Hallan" at bounding box center [404, 259] width 262 height 29
type input "Hallam"
drag, startPoint x: 409, startPoint y: 53, endPoint x: 262, endPoint y: 64, distance: 146.8
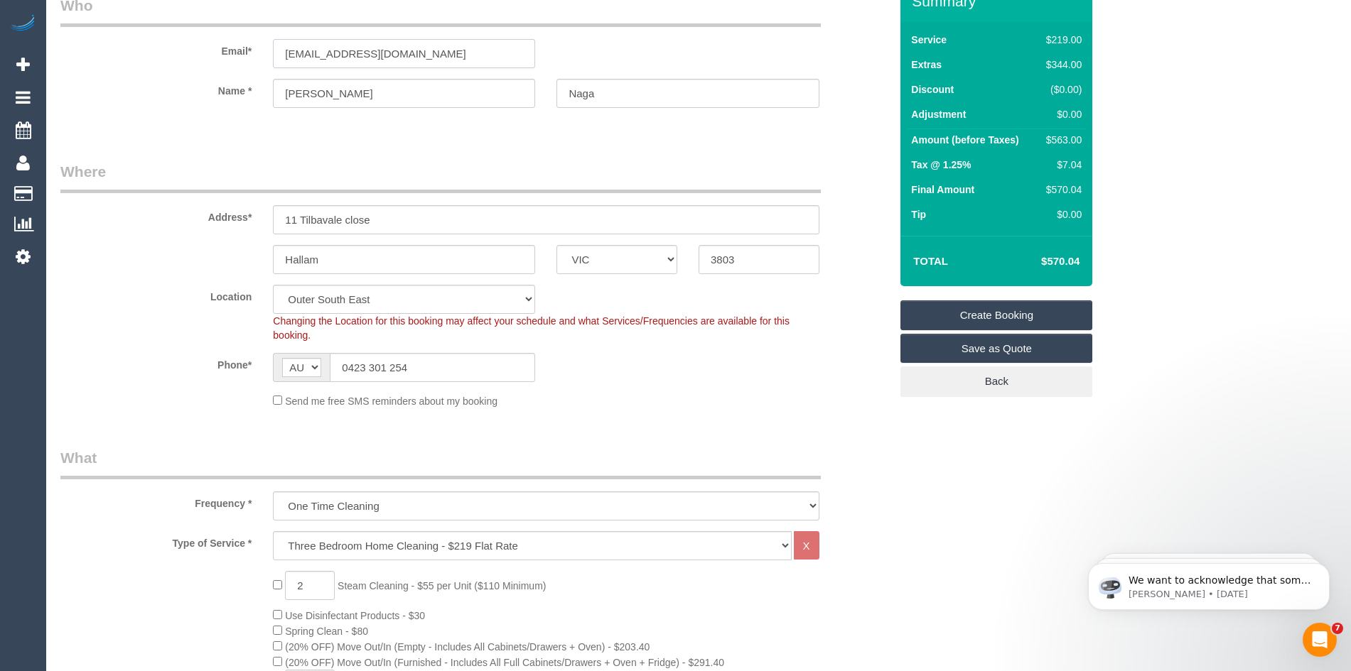
click at [262, 64] on div "fionanaga.x@gmail.com" at bounding box center [403, 53] width 283 height 29
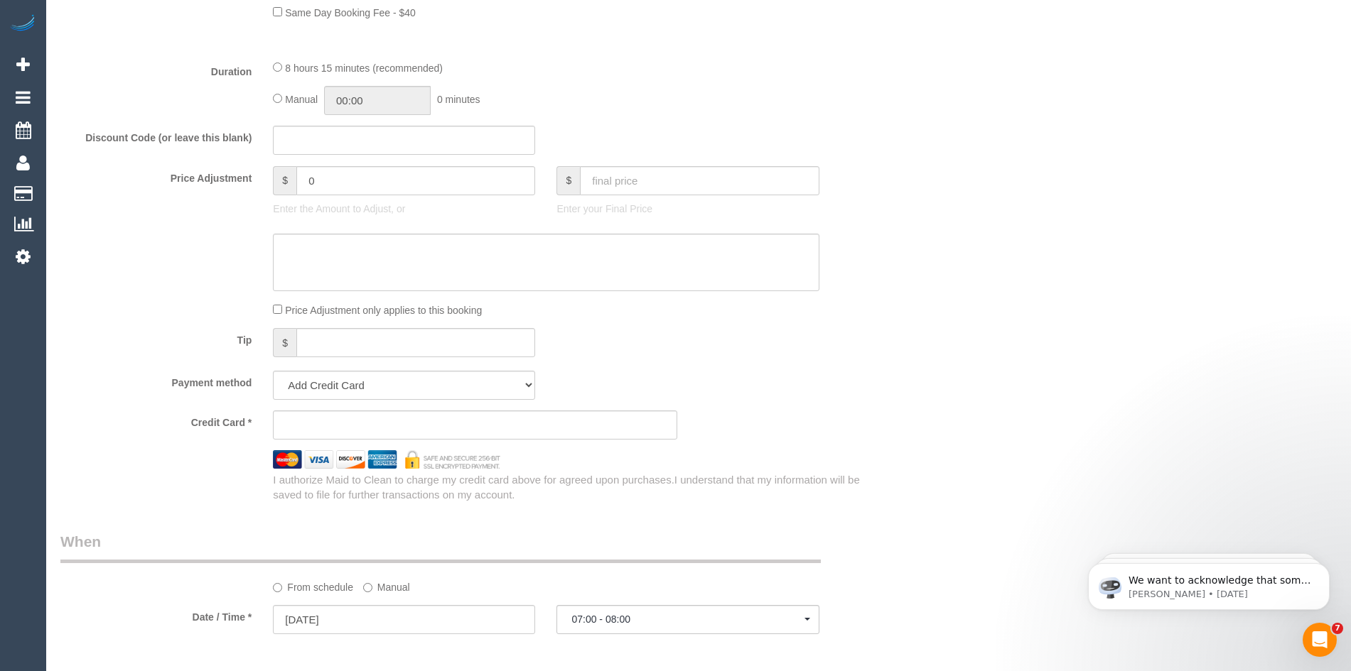
scroll to position [1137, 0]
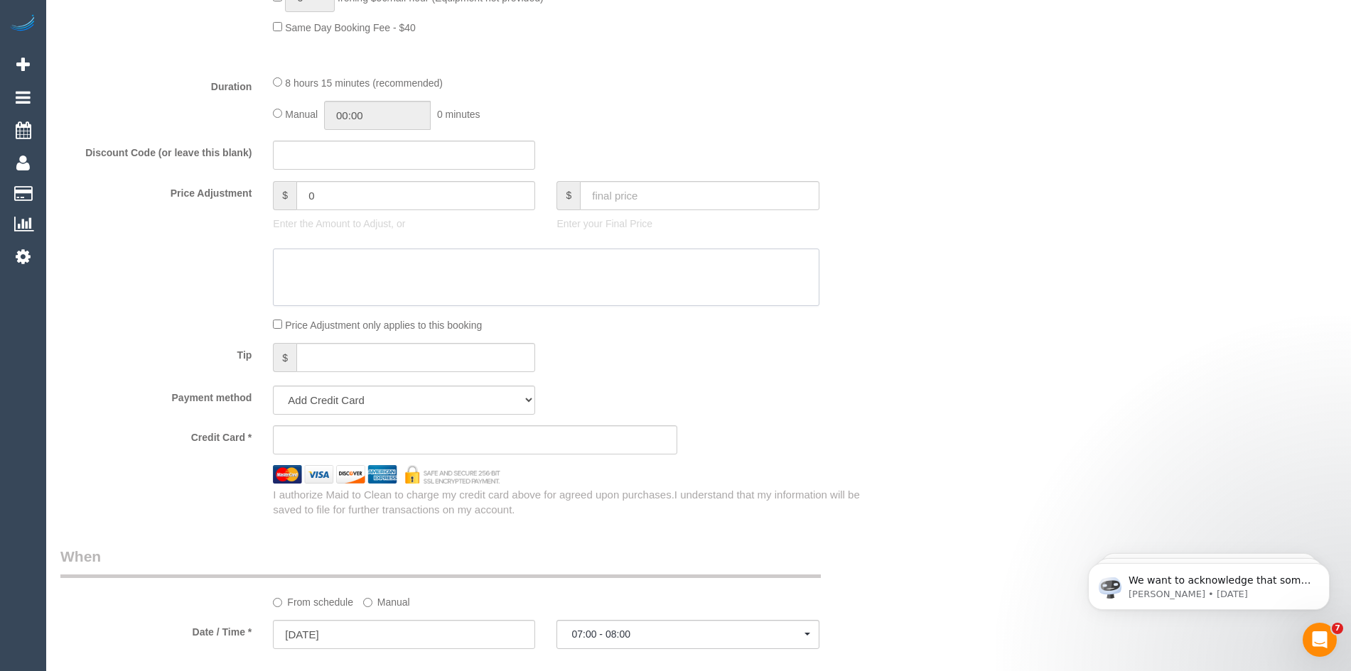
click at [325, 268] on textarea at bounding box center [546, 278] width 546 height 58
type textarea "Steam Cleaning of the Living area"
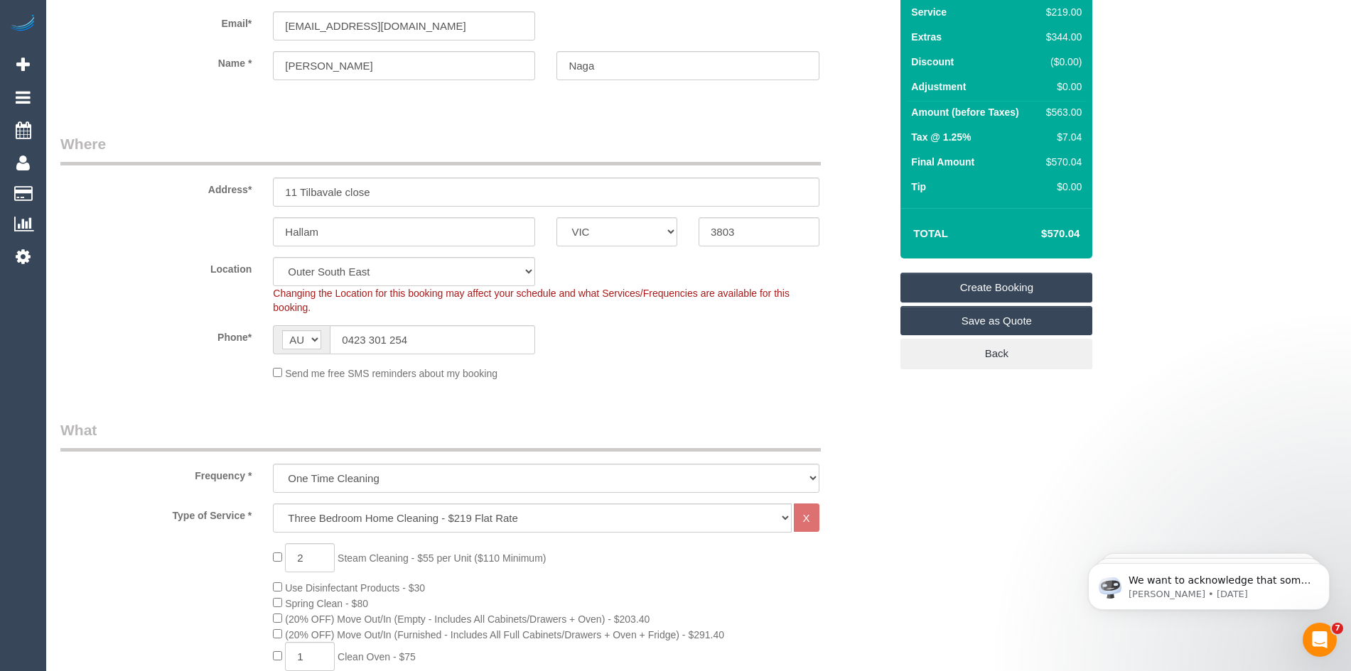
scroll to position [0, 0]
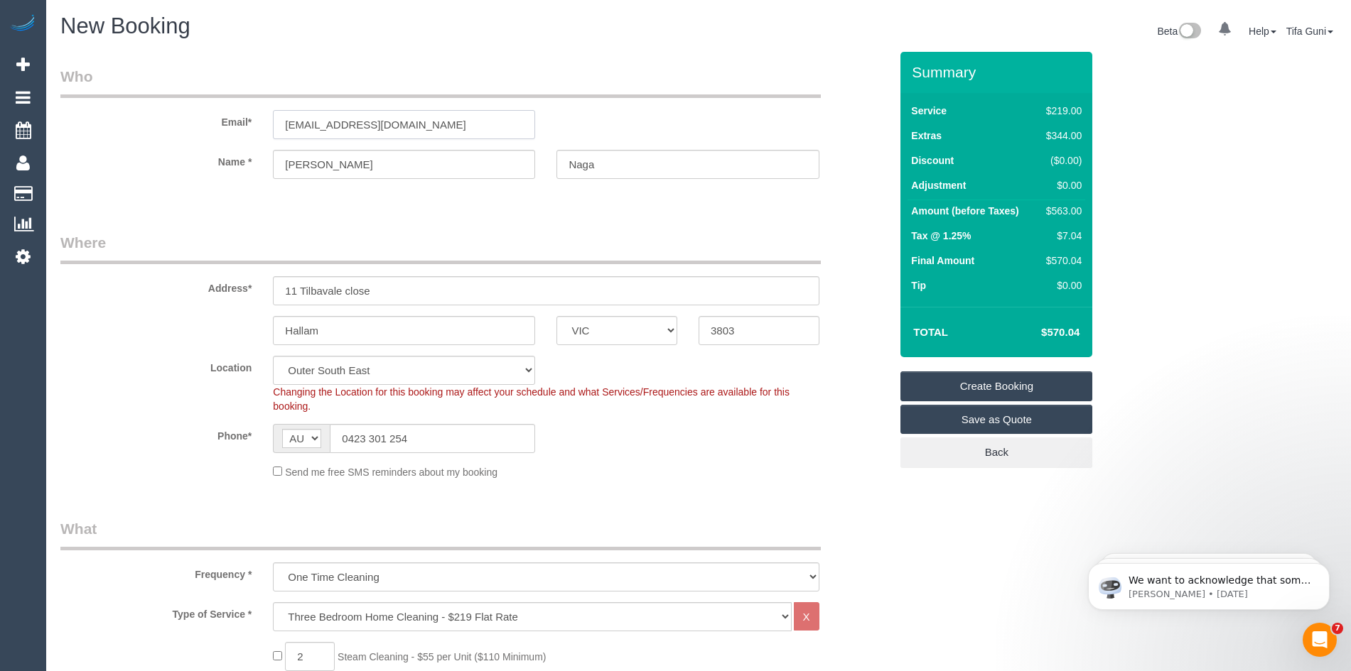
drag, startPoint x: 426, startPoint y: 131, endPoint x: 207, endPoint y: 125, distance: 218.2
click at [207, 125] on div "Email* fionanaga.x@gmail.com" at bounding box center [475, 102] width 850 height 73
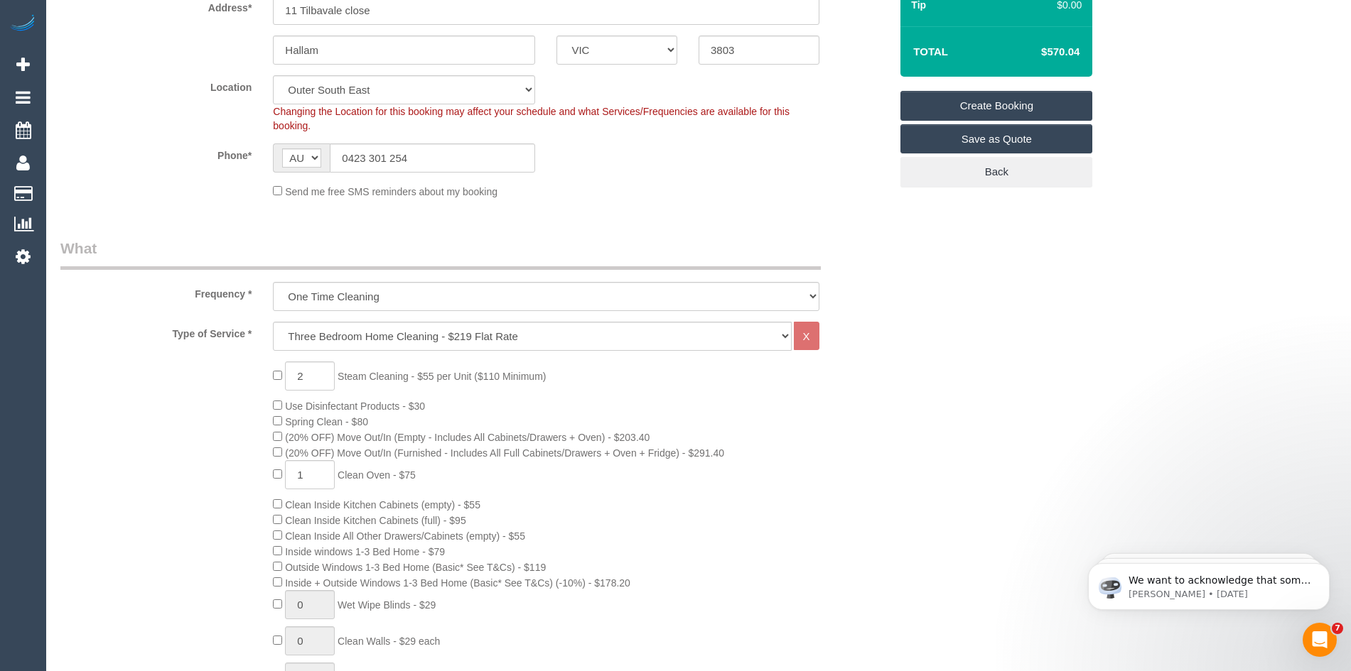
scroll to position [284, 0]
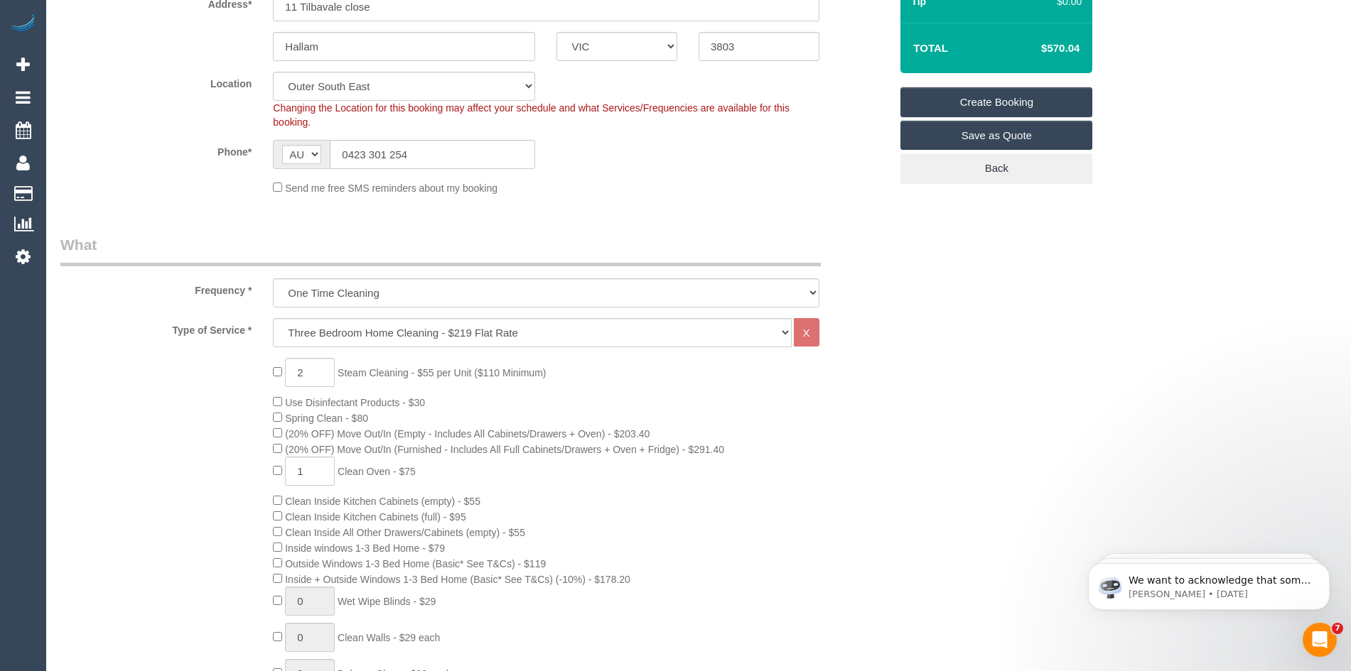
click at [995, 102] on link "Create Booking" at bounding box center [996, 102] width 192 height 30
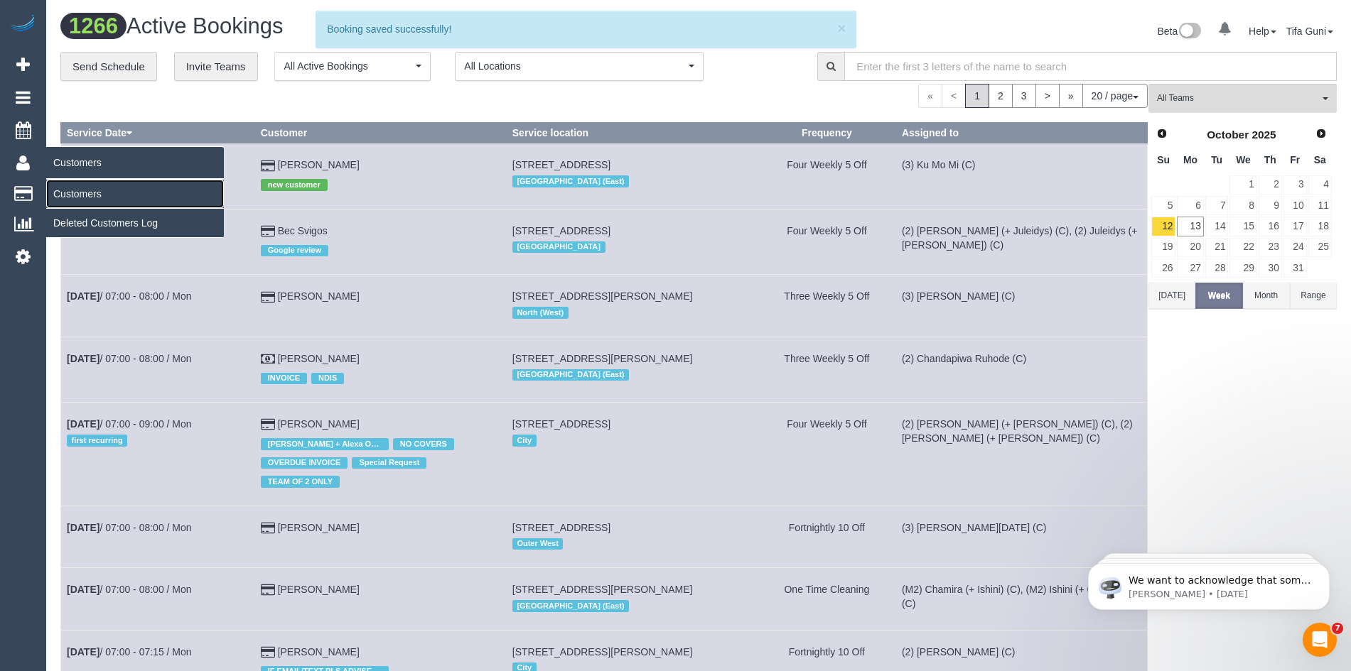
click at [73, 191] on link "Customers" at bounding box center [135, 194] width 178 height 28
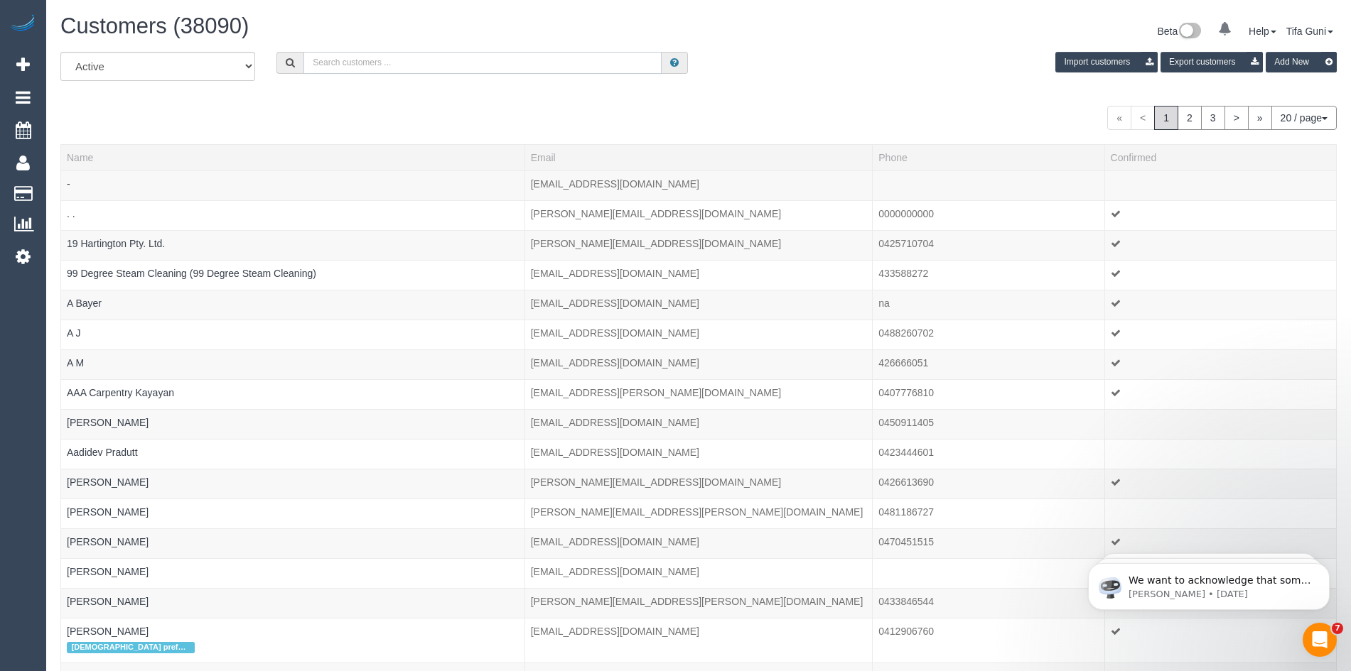
click at [347, 61] on input "text" at bounding box center [482, 63] width 358 height 22
paste input "fionanaga.x@gmail.com"
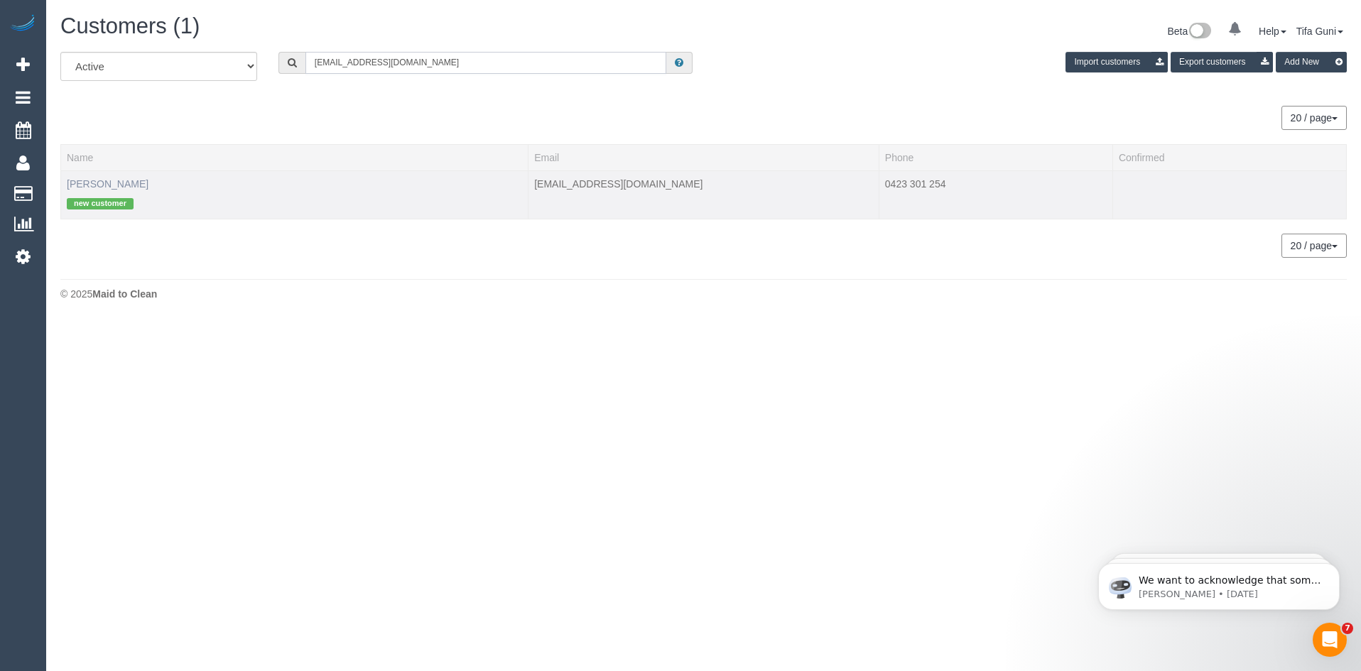
type input "fionanaga.x@gmail.com"
click at [105, 184] on link "Fiona Naga" at bounding box center [108, 183] width 82 height 11
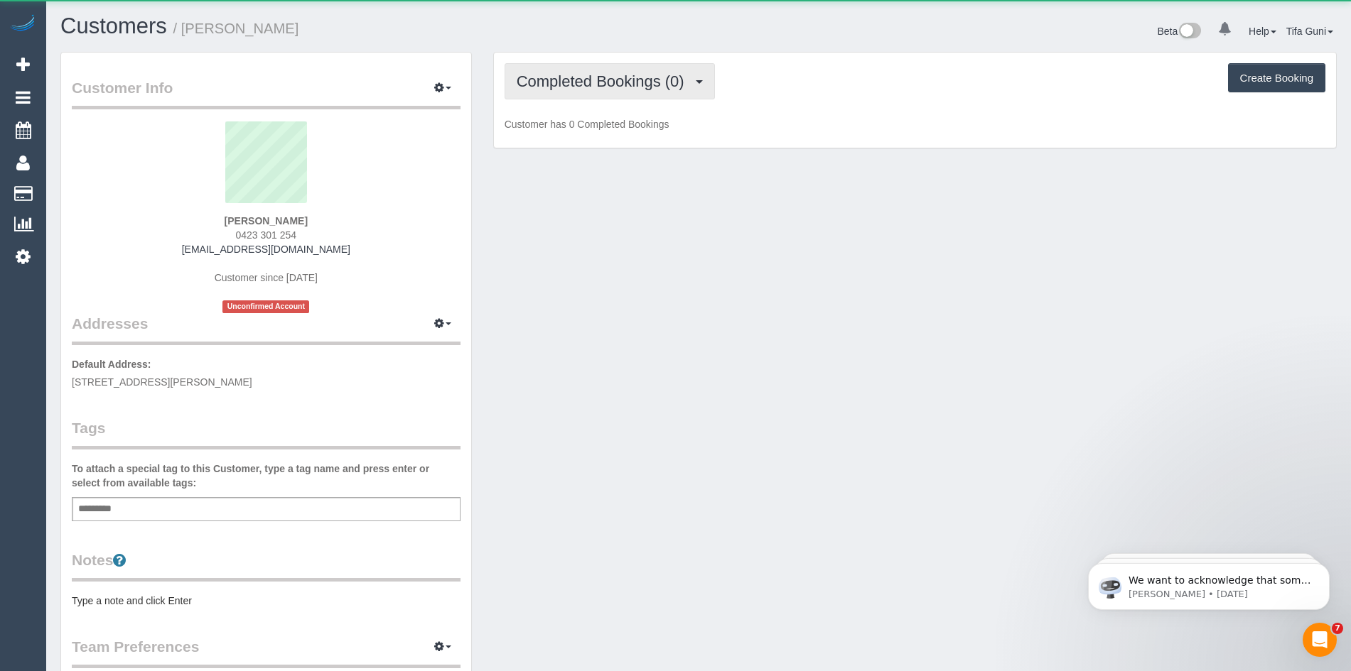
click at [617, 82] on span "Completed Bookings (0)" at bounding box center [604, 81] width 175 height 18
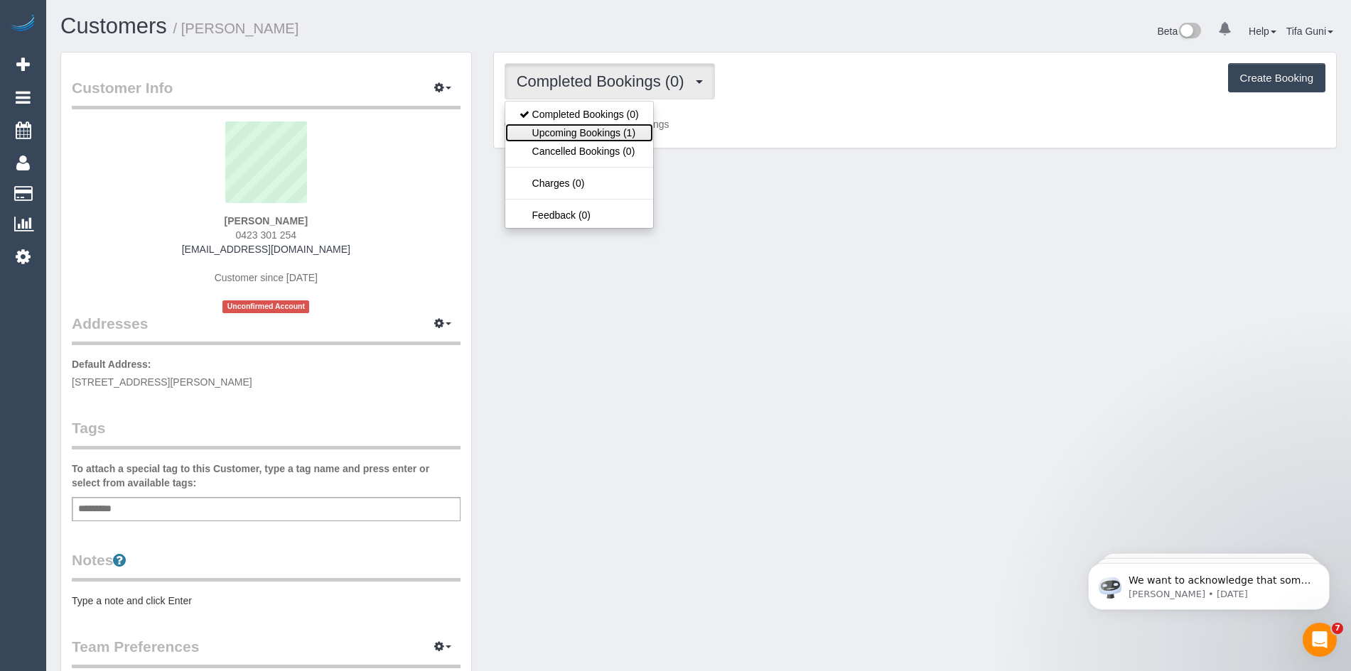
click at [605, 139] on link "Upcoming Bookings (1)" at bounding box center [579, 133] width 148 height 18
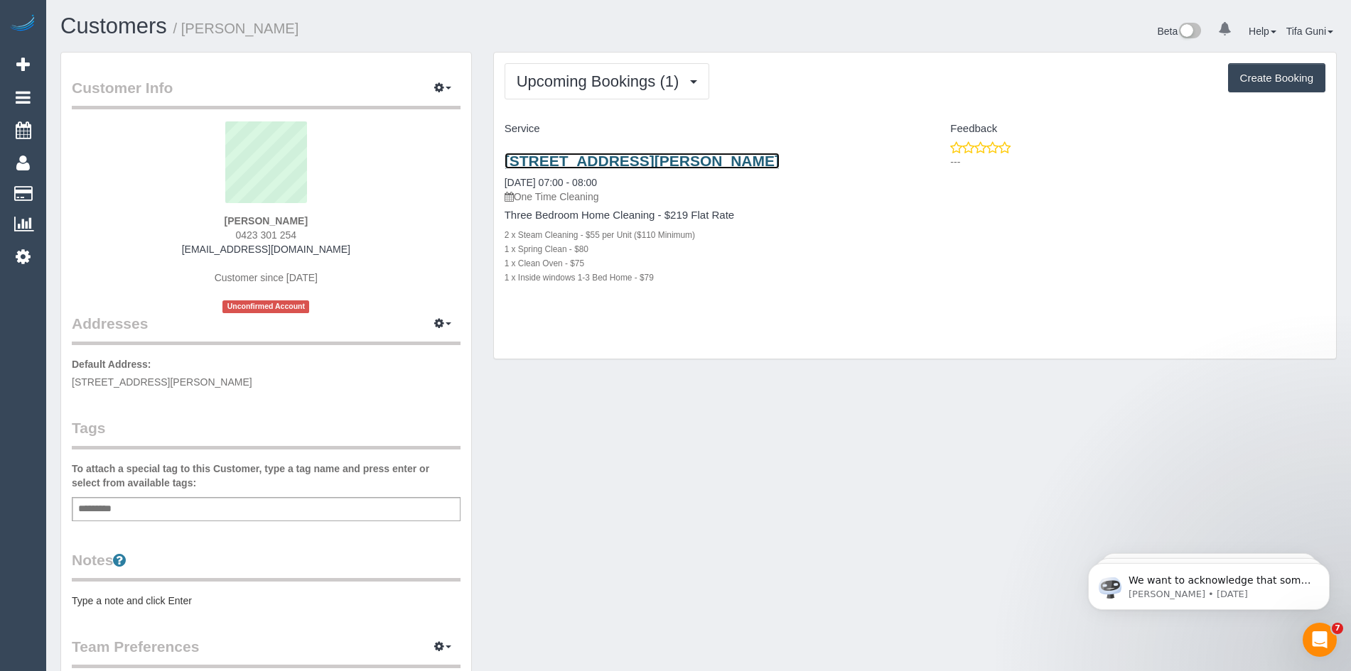
click at [621, 159] on link "11 Tilbavale Close, Hallam, VIC 3803" at bounding box center [641, 161] width 275 height 16
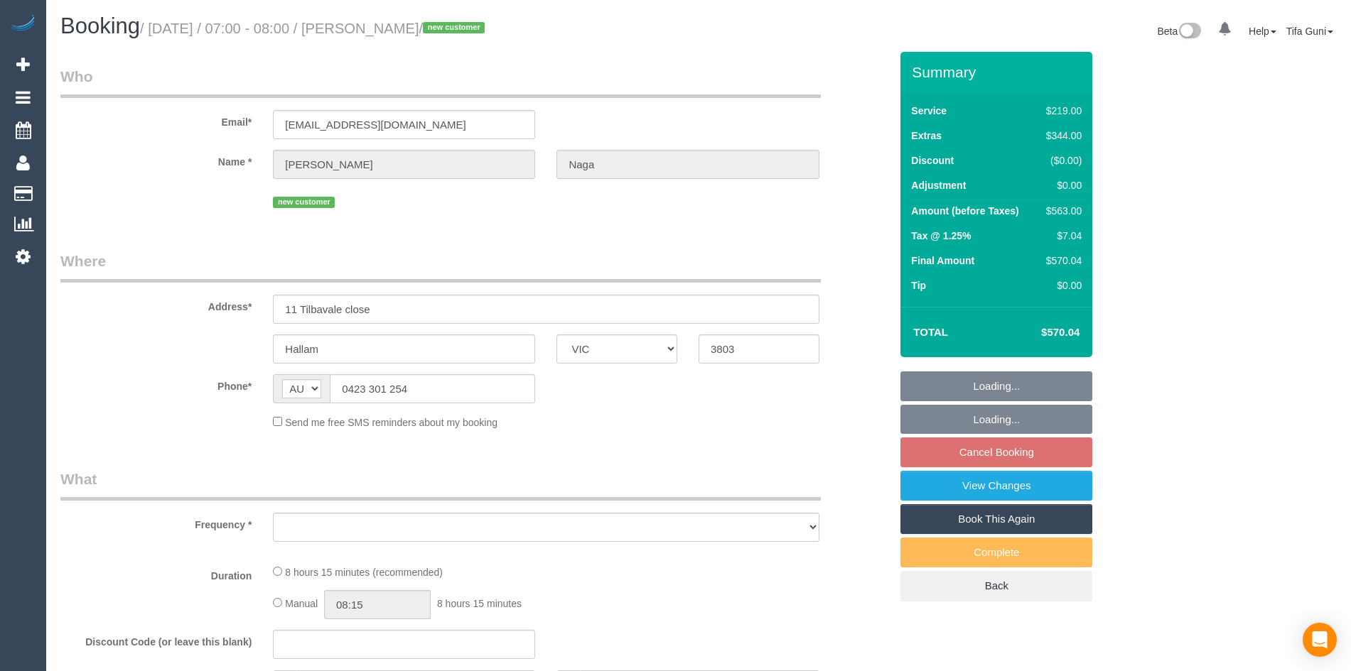
select select "VIC"
select select "object:531"
select select "string:stripe-pm_1SHcIo2GScqysDRVRQXXdVij"
select select "number:28"
select select "number:14"
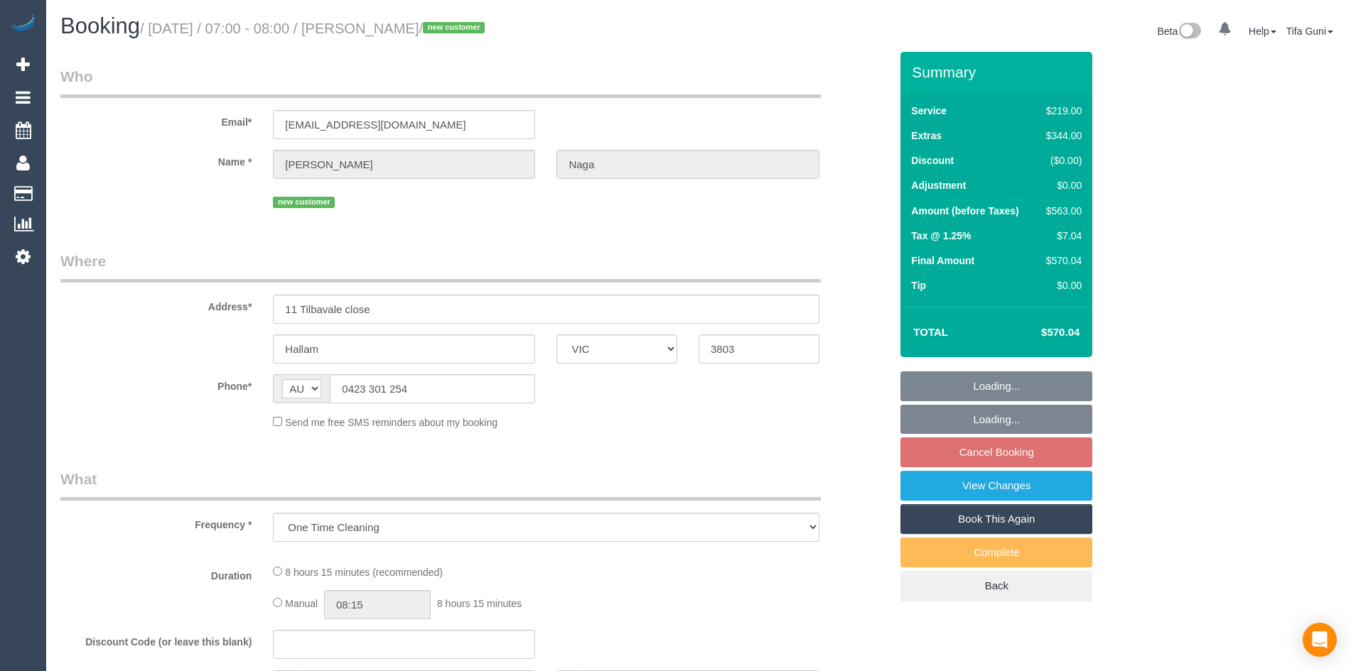
select select "number:18"
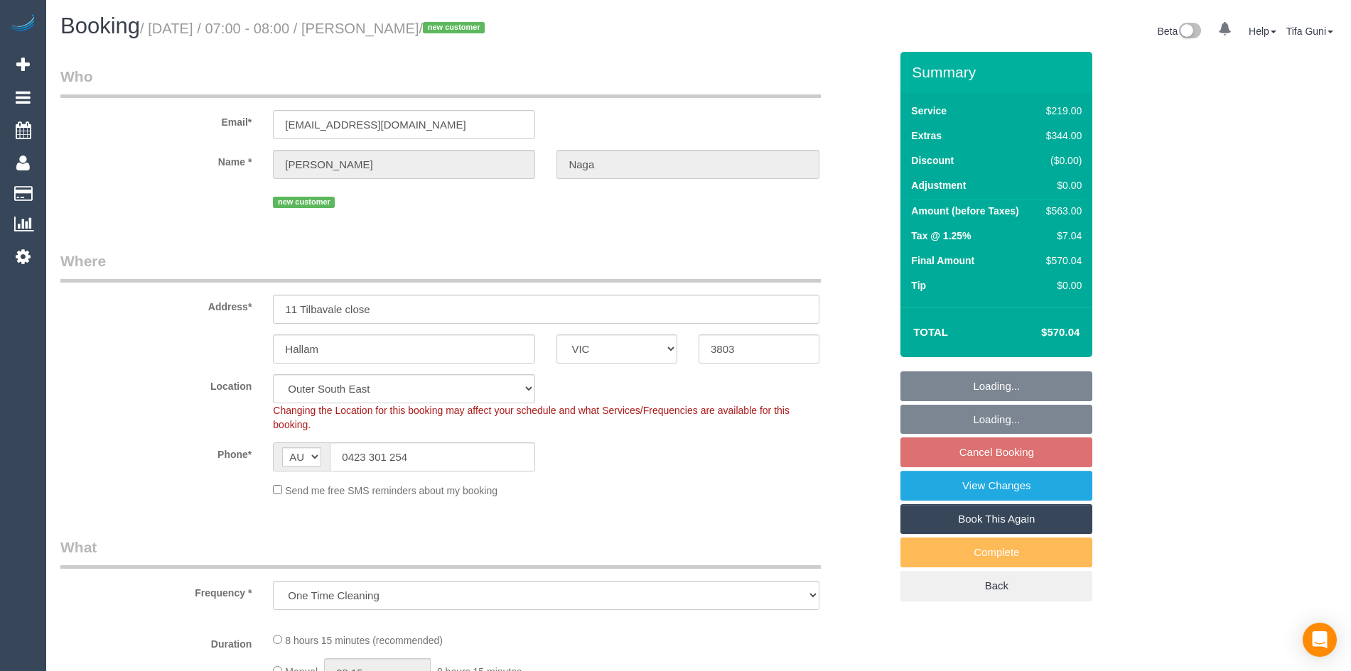
select select "object:786"
select select "spot1"
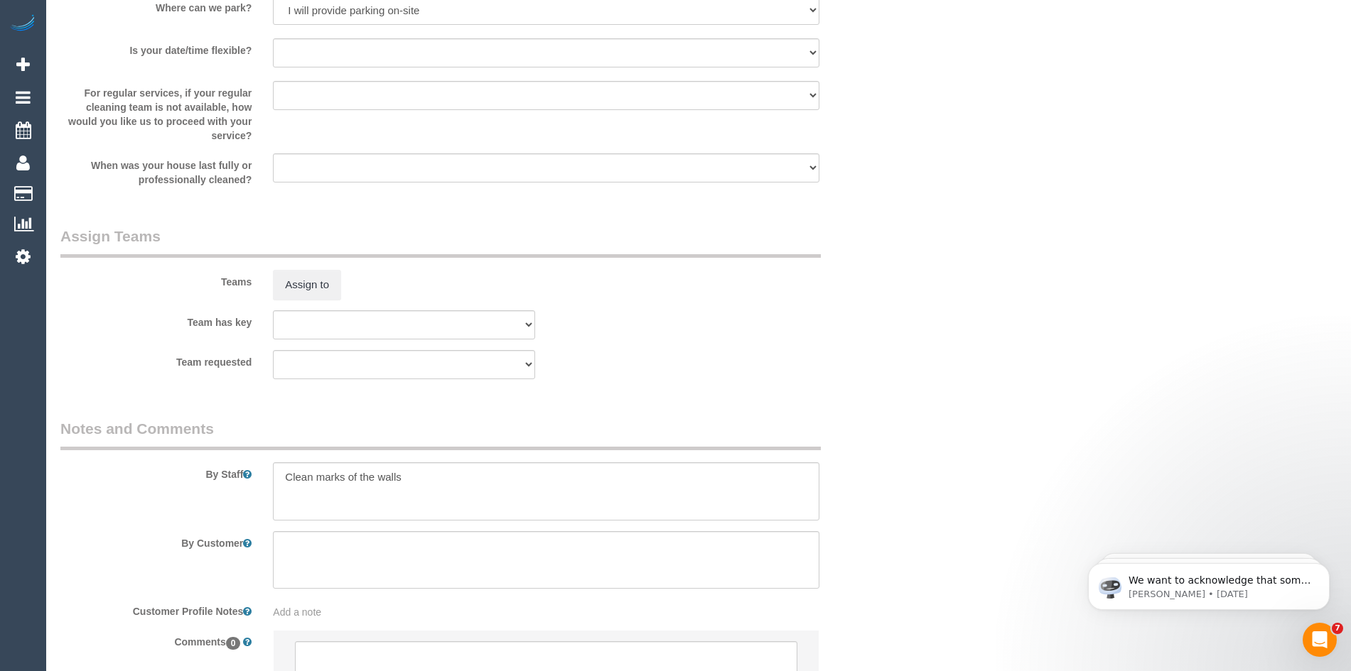
scroll to position [2107, 0]
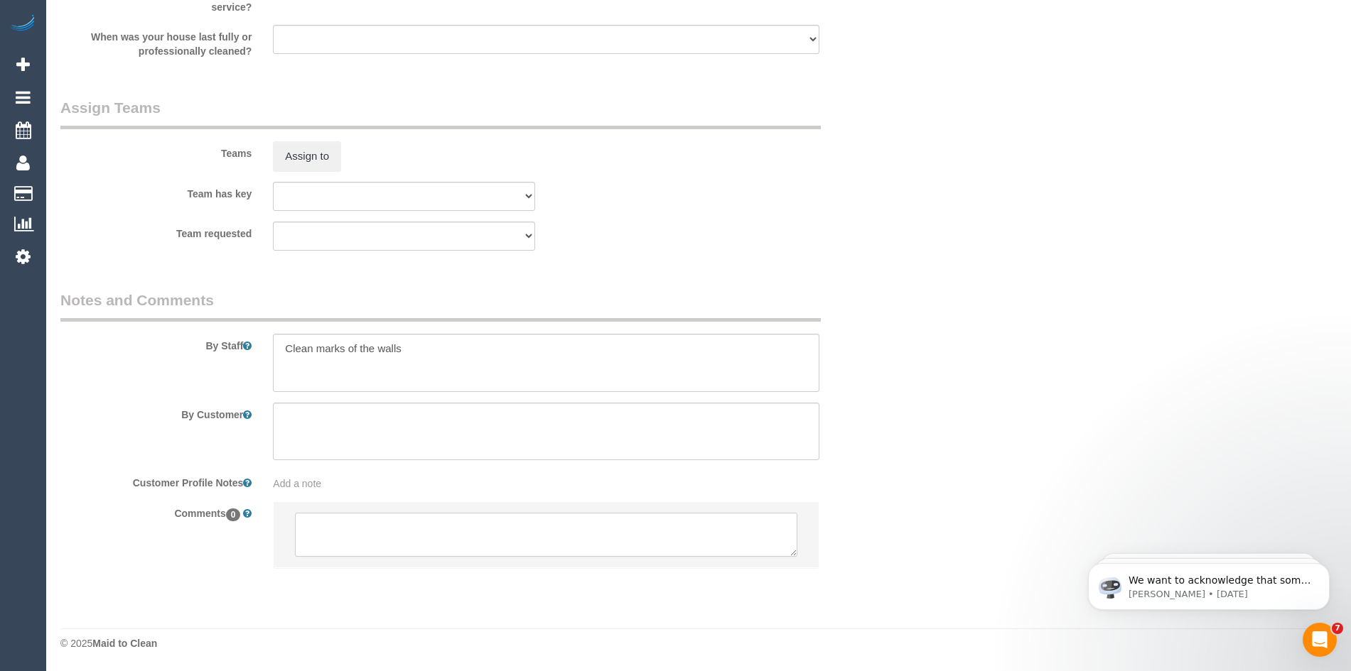
click at [404, 521] on textarea at bounding box center [546, 535] width 502 height 44
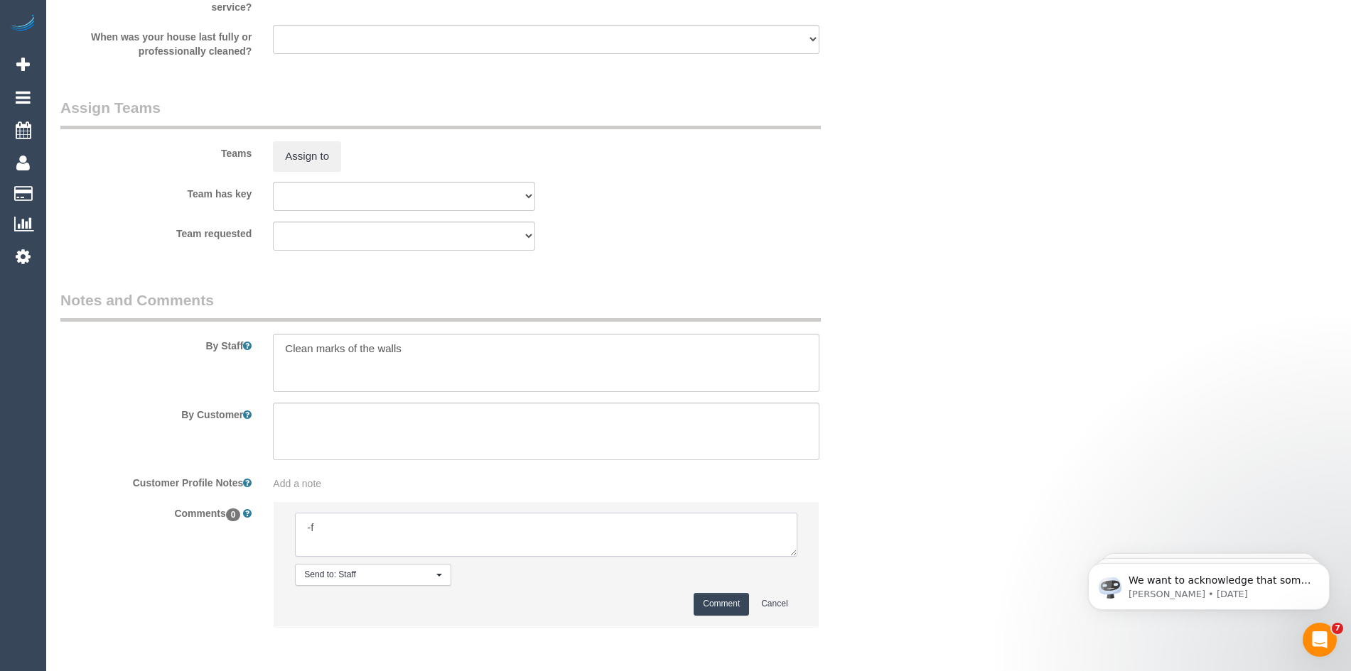
type textarea "-"
paste textarea "Flexibility dates: Flexibility times: Notes: knows we need to review Contact vi…"
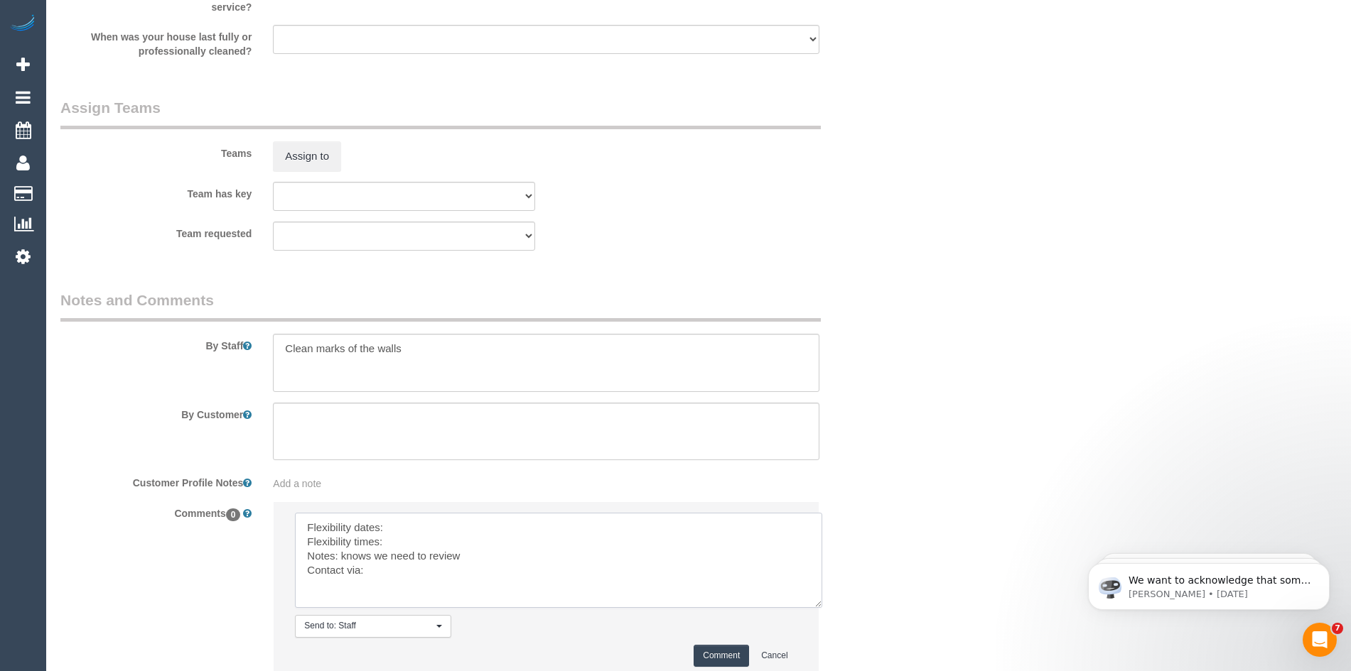
scroll to position [0, 0]
drag, startPoint x: 794, startPoint y: 549, endPoint x: 752, endPoint y: 588, distance: 57.3
click at [822, 608] on textarea at bounding box center [558, 560] width 527 height 95
click at [424, 531] on textarea at bounding box center [561, 565] width 533 height 105
click at [416, 539] on textarea at bounding box center [561, 565] width 533 height 105
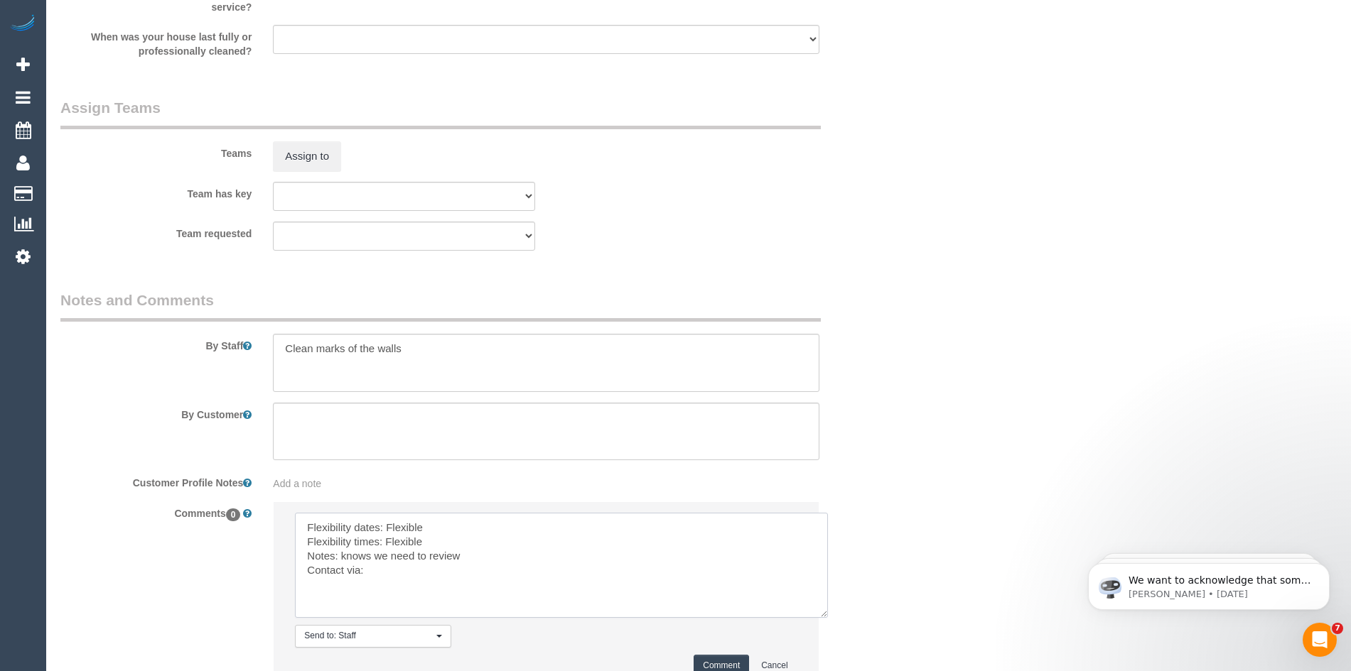
click at [392, 570] on textarea at bounding box center [561, 565] width 533 height 105
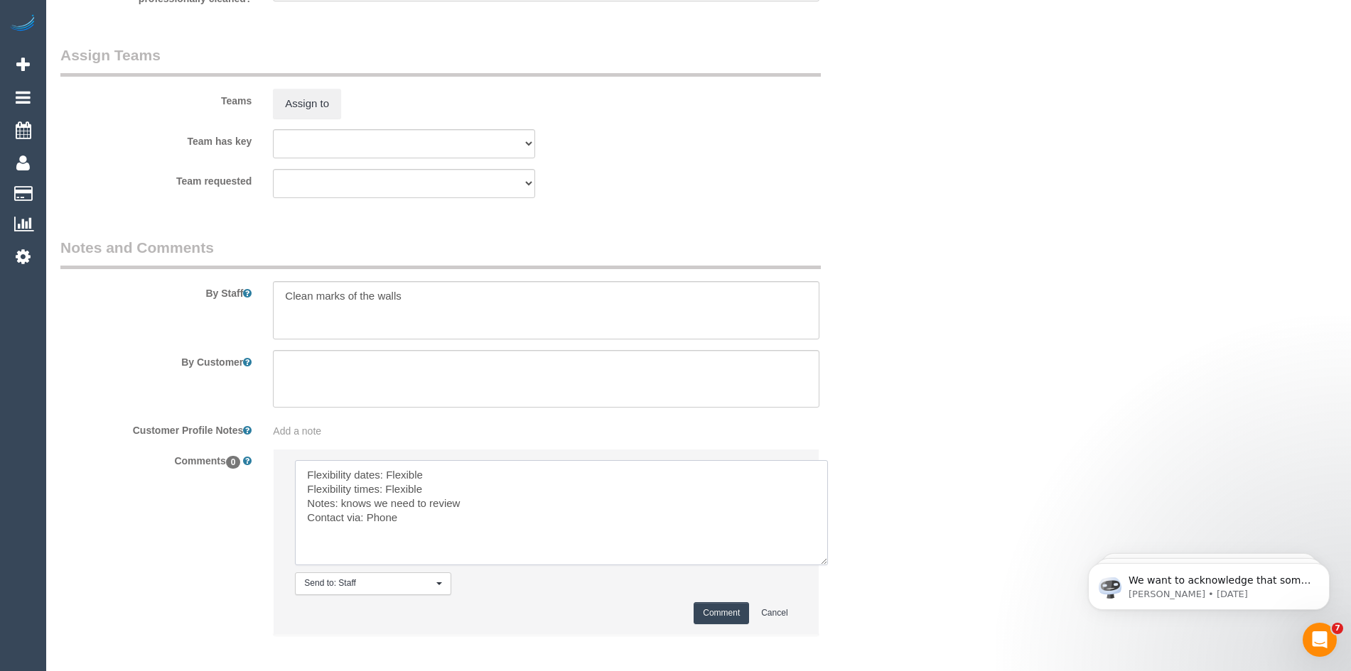
scroll to position [2227, 0]
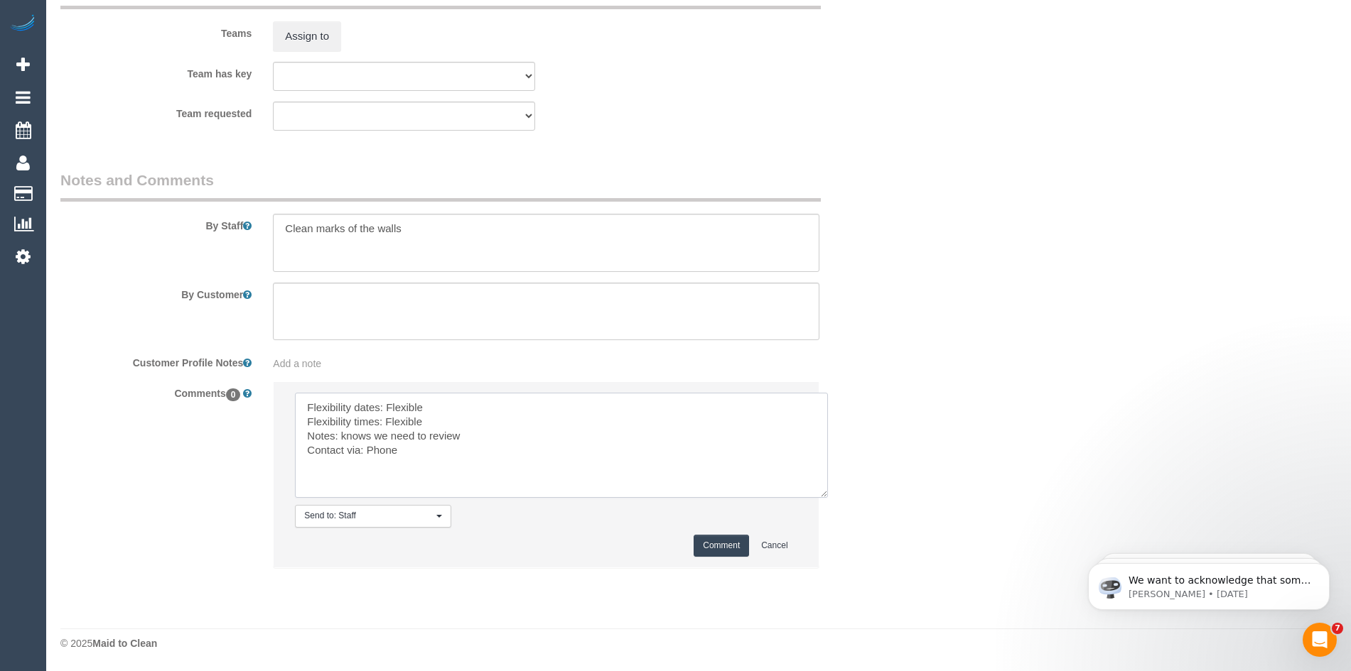
type textarea "Flexibility dates: Flexible Flexibility times: Flexible Notes: knows we need to…"
click at [733, 544] on button "Comment" at bounding box center [720, 546] width 55 height 22
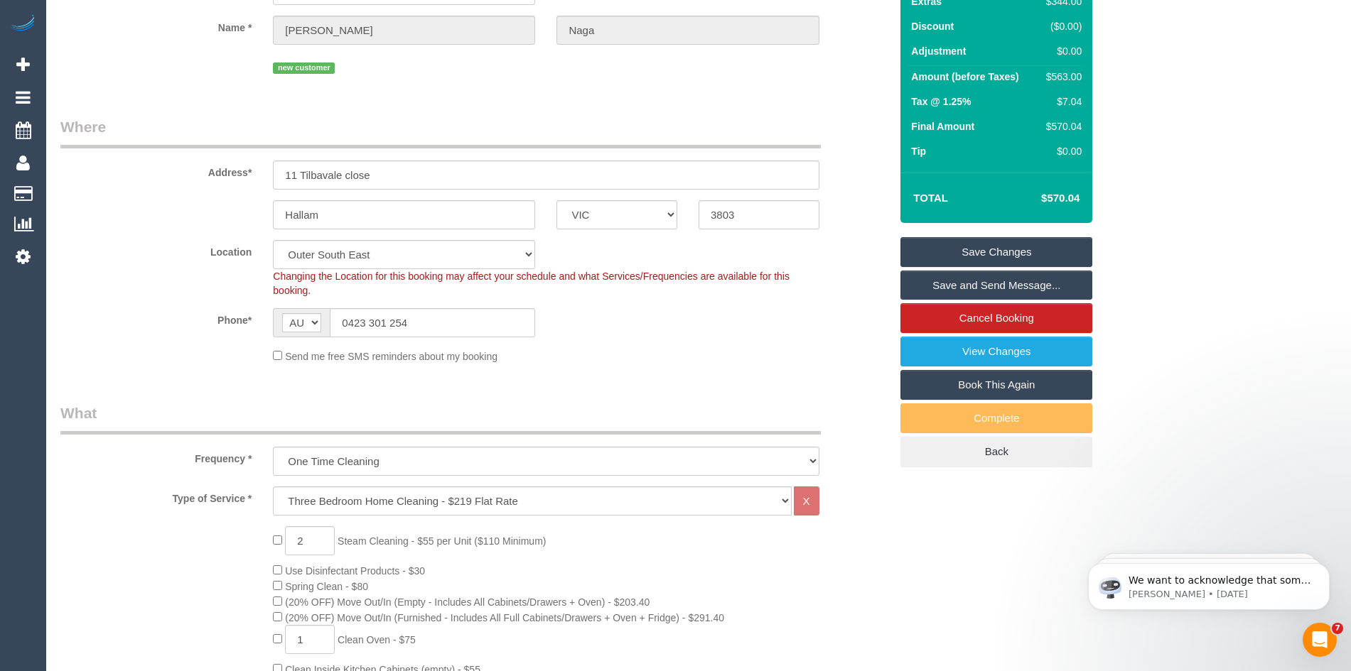
scroll to position [0, 0]
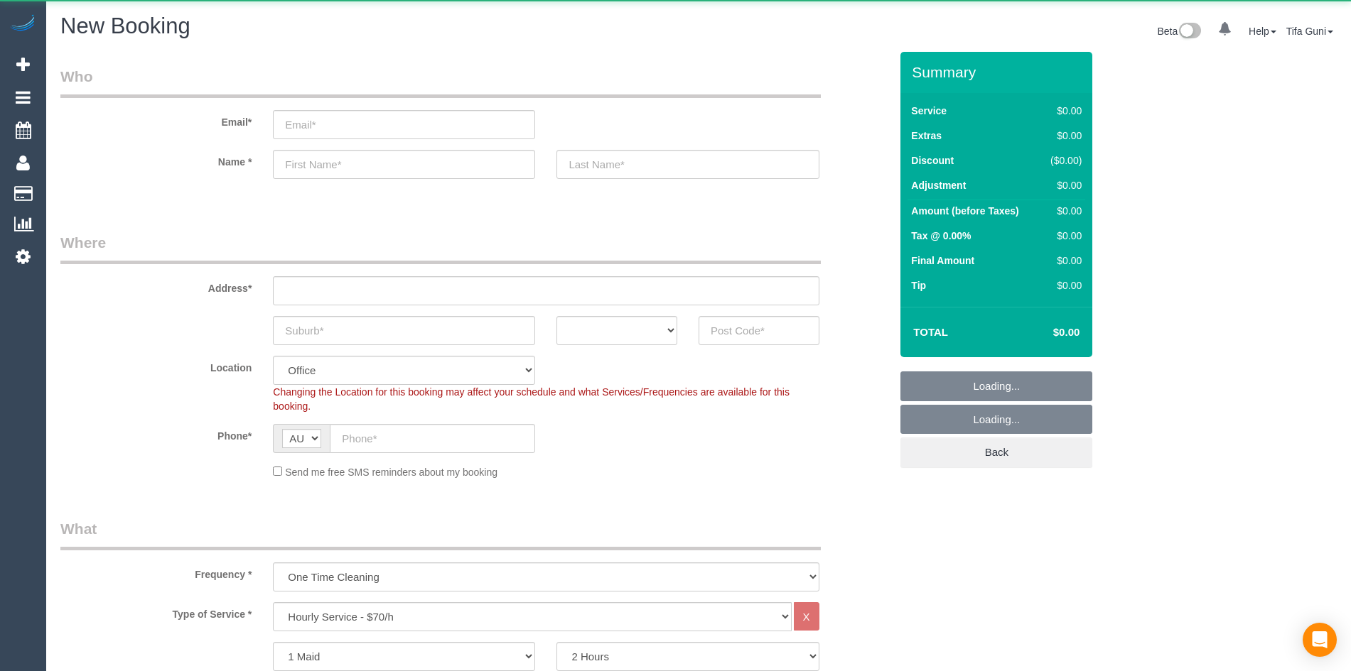
select select "object:825"
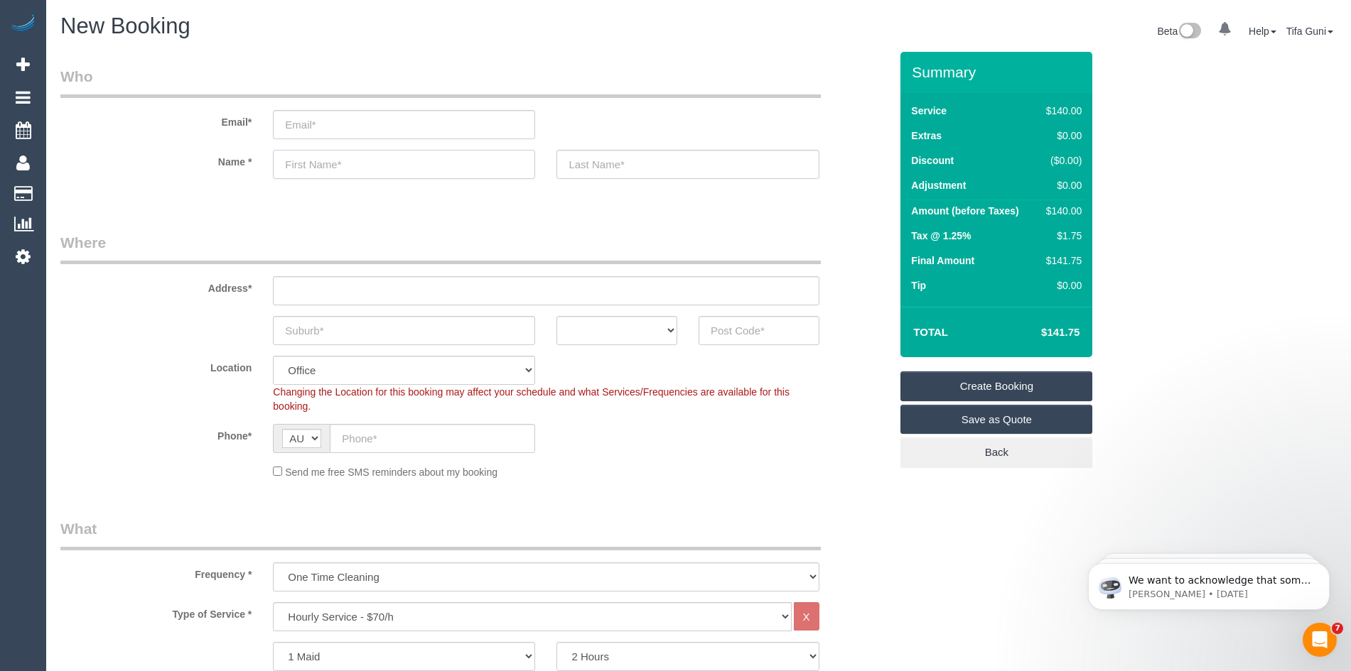
click at [303, 168] on input "text" at bounding box center [404, 164] width 262 height 29
paste input "[PERSON_NAME]"
drag, startPoint x: 380, startPoint y: 169, endPoint x: 328, endPoint y: 166, distance: 52.0
click at [328, 166] on input "[PERSON_NAME]" at bounding box center [404, 164] width 262 height 29
type input "[GEOGRAPHIC_DATA]"
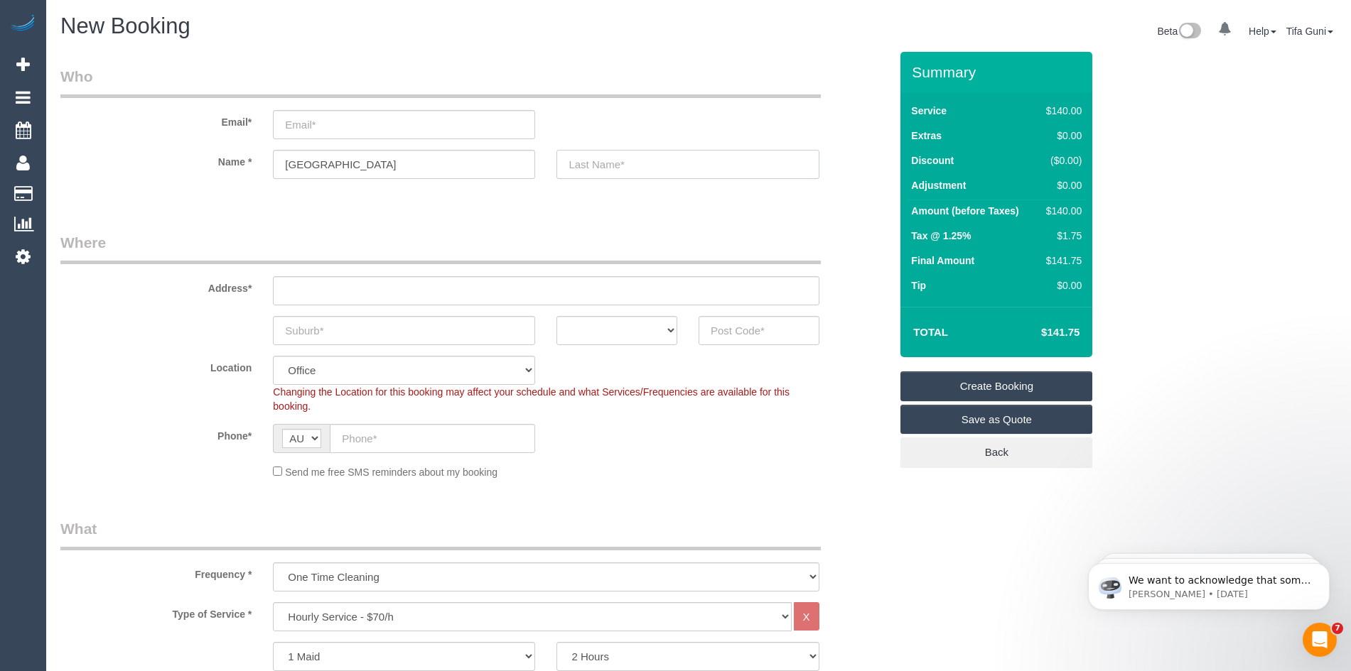
click at [583, 165] on input "text" at bounding box center [687, 164] width 262 height 29
paste input "[PERSON_NAME]"
type input "[PERSON_NAME]"
click at [314, 117] on input "email" at bounding box center [404, 124] width 262 height 29
paste input "[EMAIL_ADDRESS][DOMAIN_NAME]"
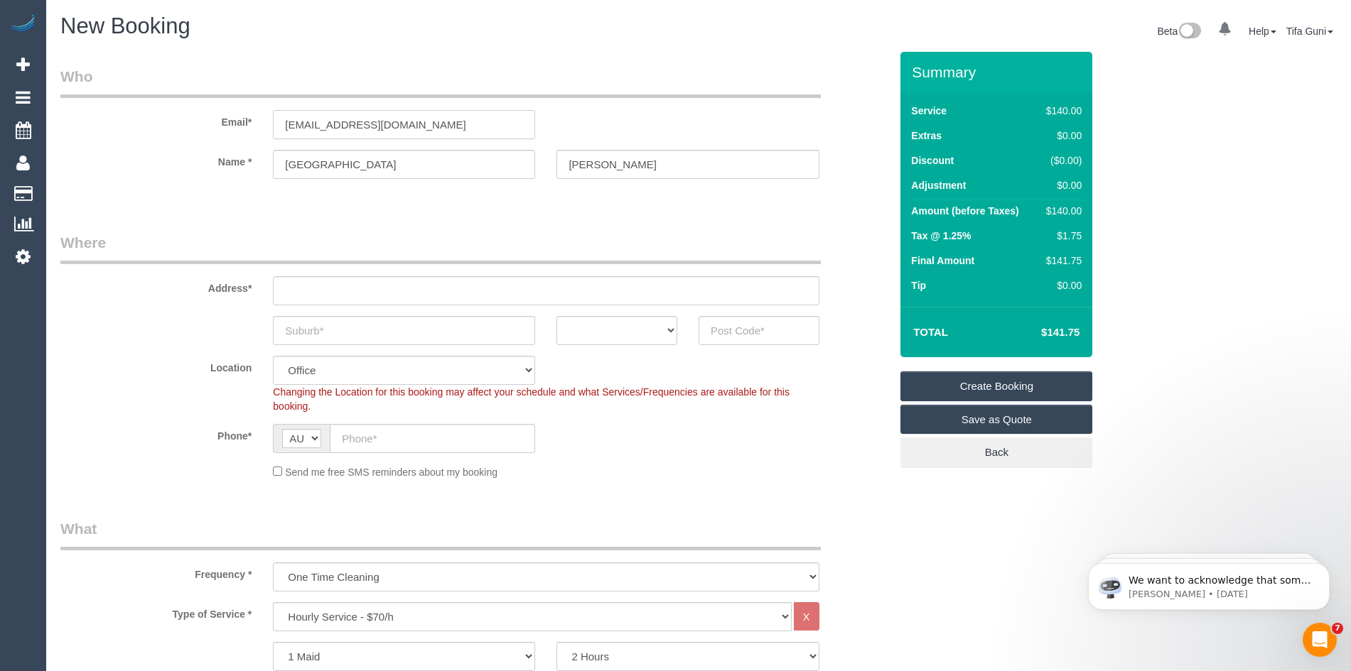
type input "[EMAIL_ADDRESS][DOMAIN_NAME]"
click at [313, 291] on input "text" at bounding box center [546, 290] width 546 height 29
paste input "Unit 4, 3 Renown Street Burwood"
drag, startPoint x: 434, startPoint y: 286, endPoint x: 401, endPoint y: 292, distance: 33.3
click at [401, 292] on input "Unit 4, 3 Renown Street Burwood" at bounding box center [546, 290] width 546 height 29
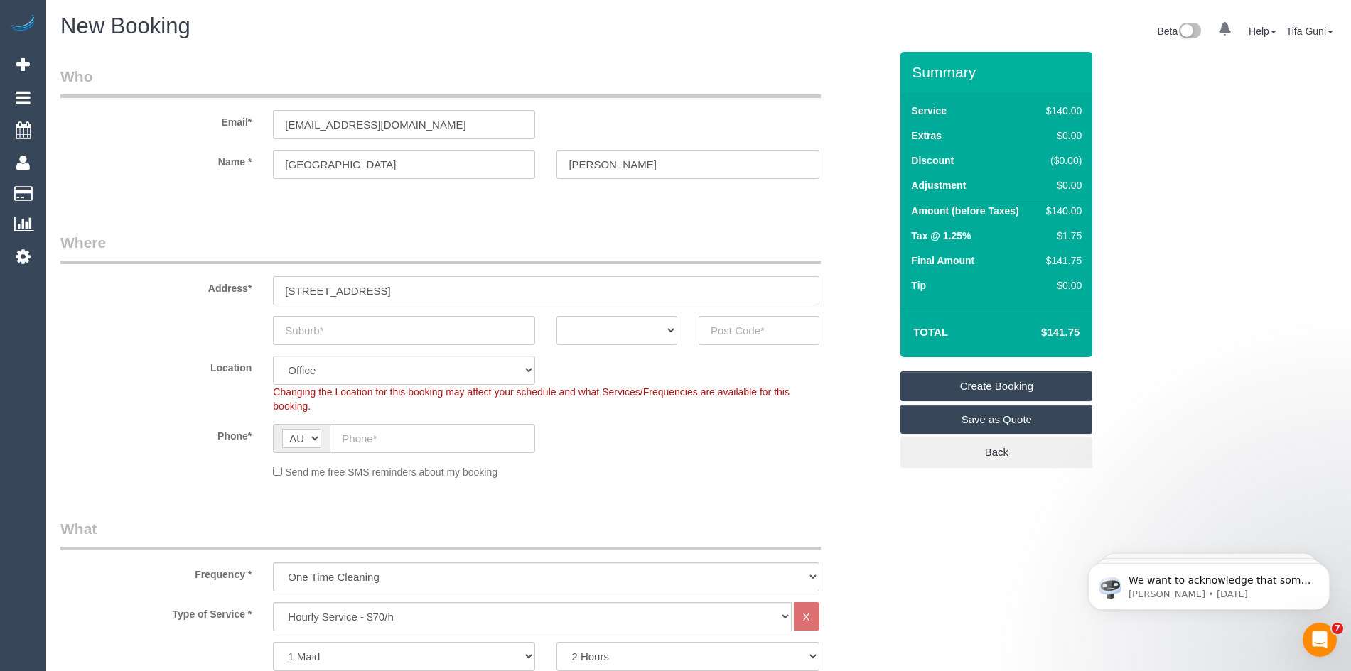
type input "Unit 4, 3 Renown Street"
click at [351, 332] on input "text" at bounding box center [404, 330] width 262 height 29
paste input "Burwood"
type input "Burwood"
click at [647, 335] on select "ACT NSW NT QLD SA TAS VIC WA" at bounding box center [616, 330] width 121 height 29
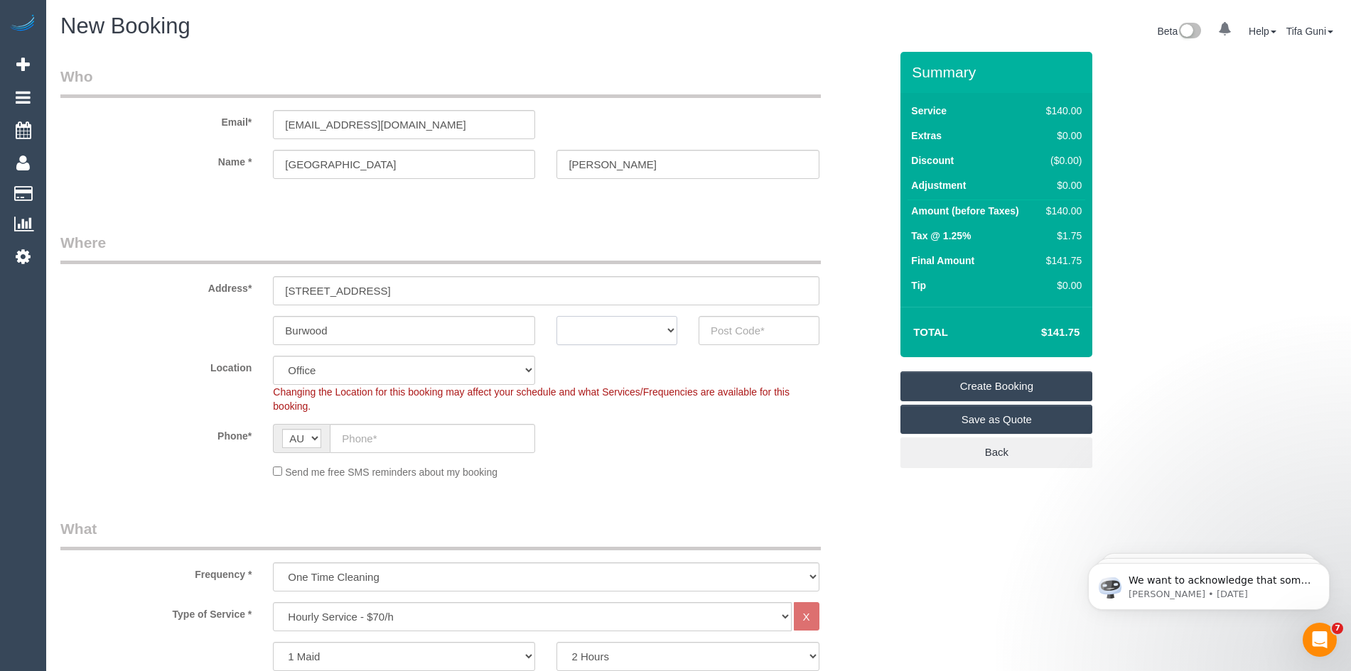
select select "VIC"
click at [556, 316] on select "ACT NSW NT QLD SA TAS VIC WA" at bounding box center [616, 330] width 121 height 29
click at [349, 441] on input "text" at bounding box center [432, 438] width 205 height 29
paste input "0499 993 634"
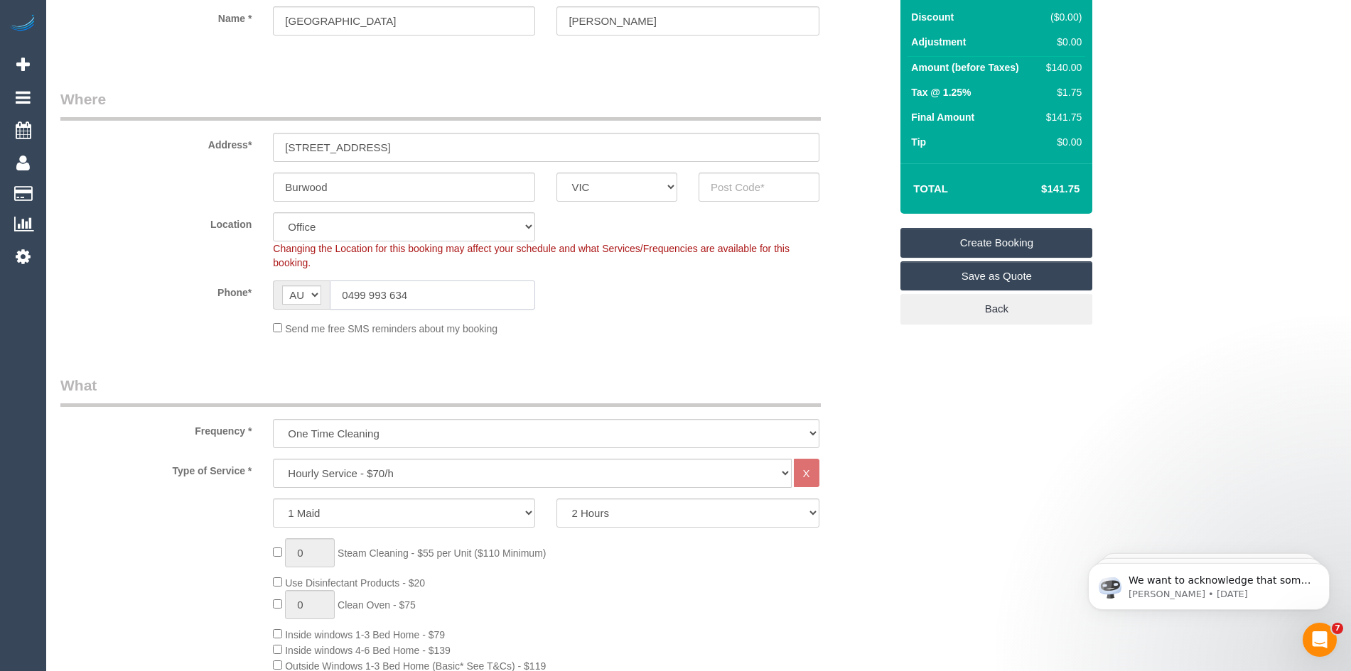
scroll to position [213, 0]
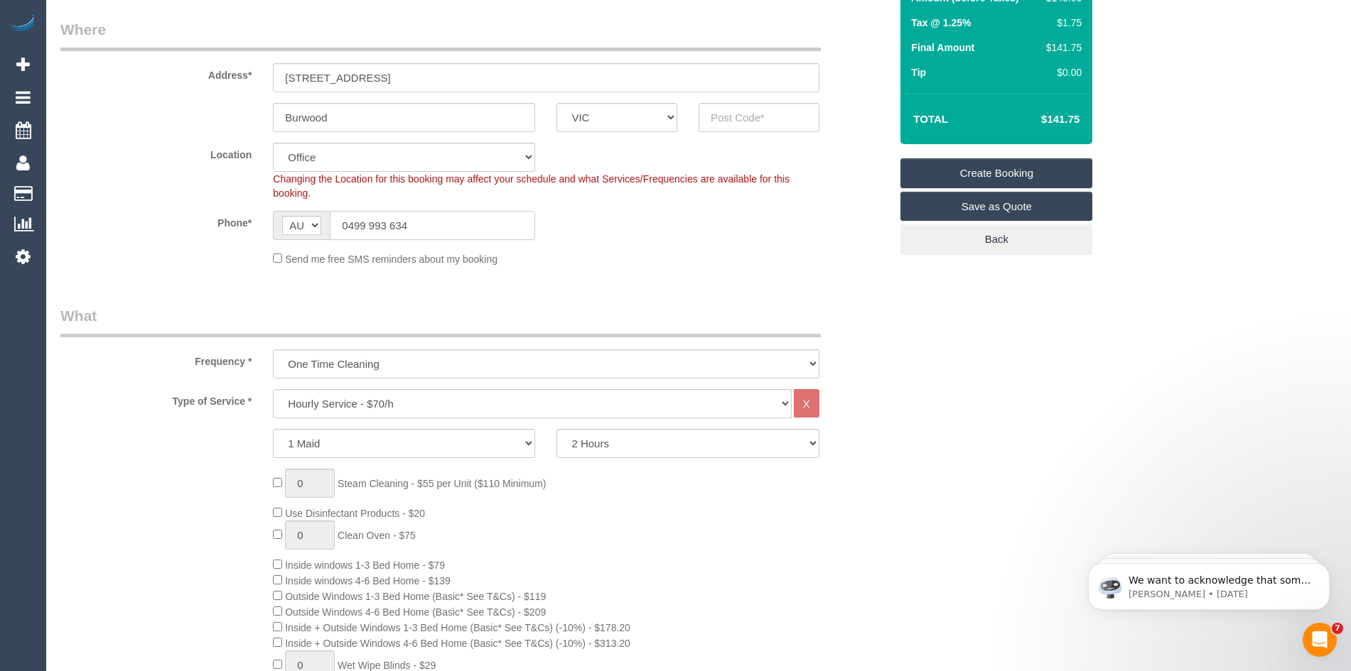
type input "0499 993 634"
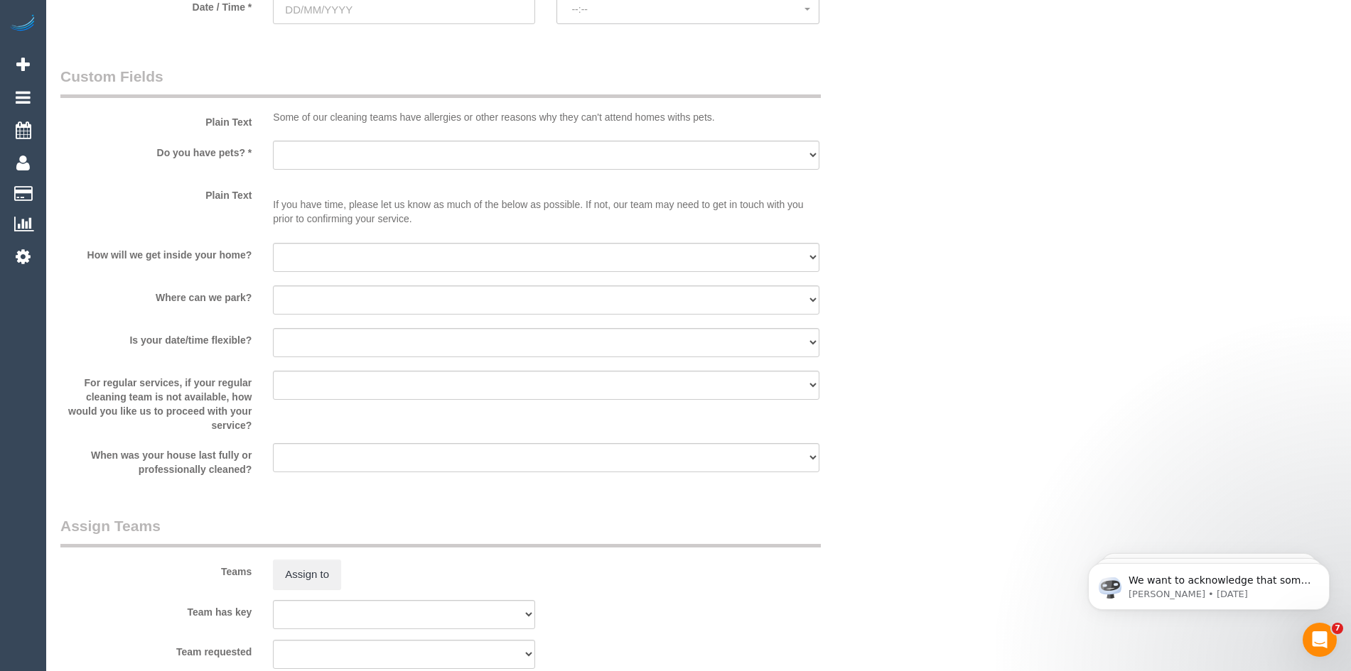
scroll to position [1776, 0]
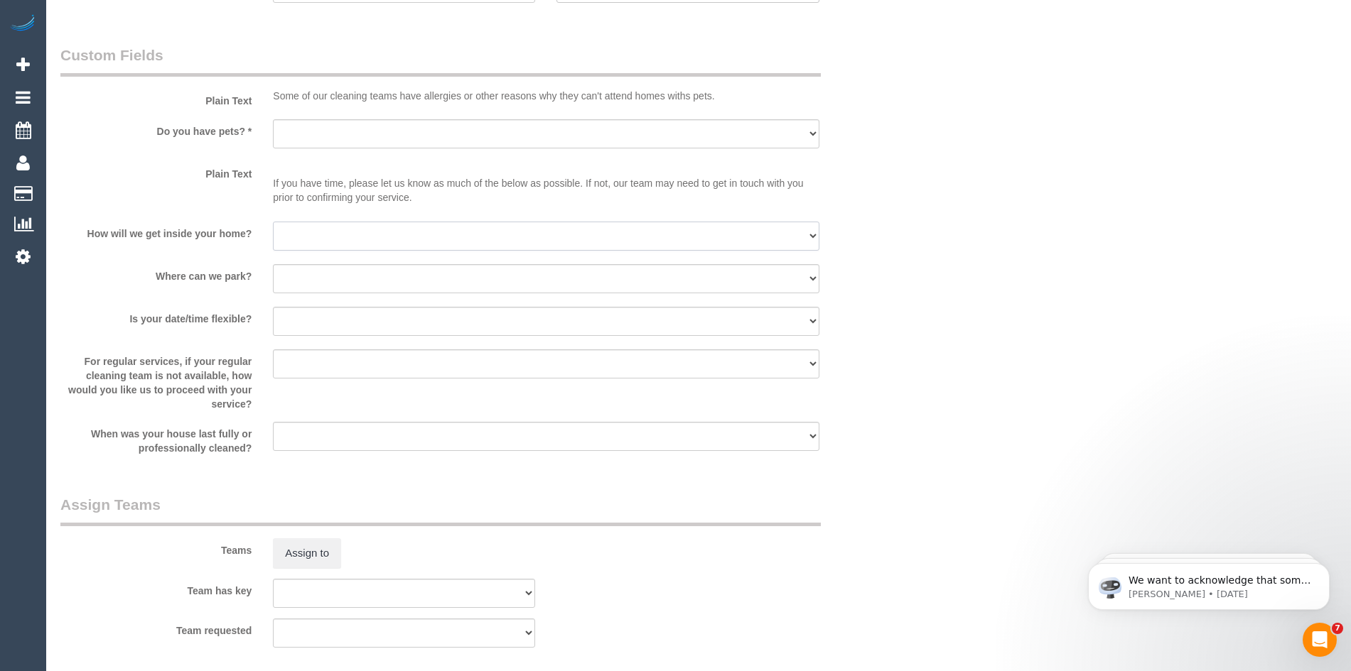
click at [355, 233] on select "I will be home Key will be left (please provide details below) Lock box/Access …" at bounding box center [546, 236] width 546 height 29
select select "number:14"
click at [273, 222] on select "I will be home Key will be left (please provide details below) Lock box/Access …" at bounding box center [546, 236] width 546 height 29
click at [306, 272] on select "I will provide parking on-site Free street parking Paid street parking (cost wi…" at bounding box center [546, 278] width 546 height 29
select select "number:18"
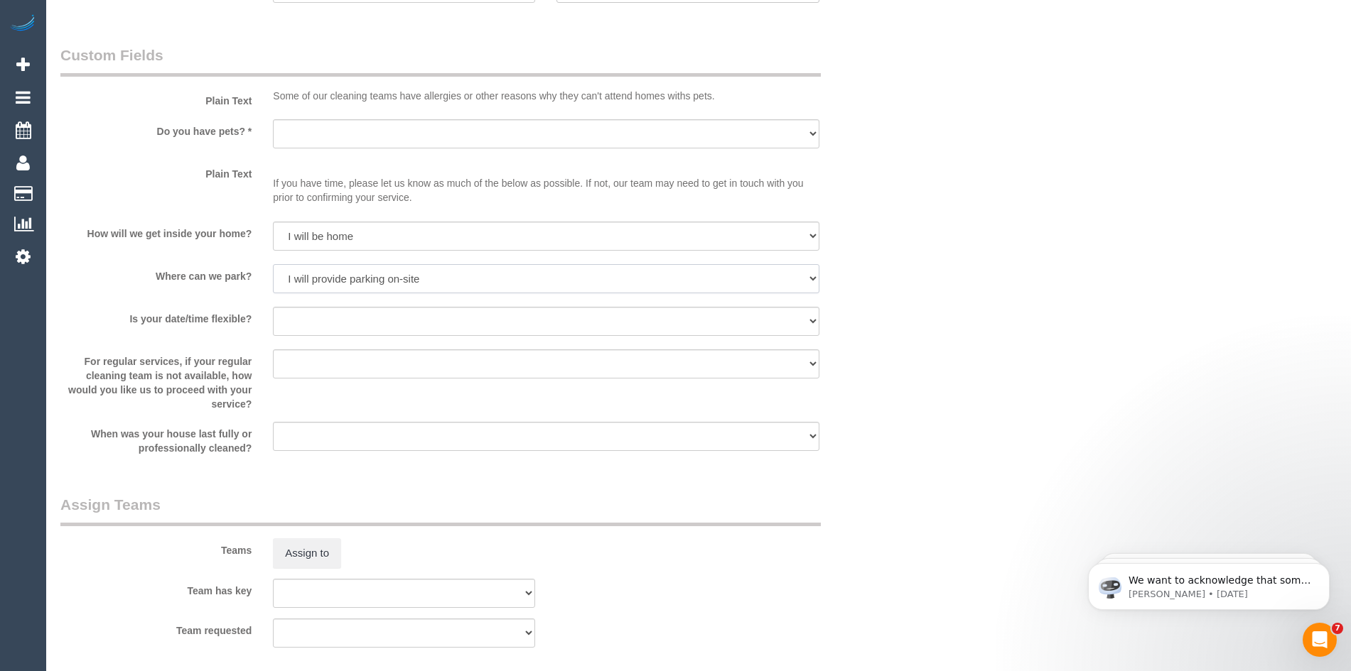
click at [273, 264] on select "I will provide parking on-site Free street parking Paid street parking (cost wi…" at bounding box center [546, 278] width 546 height 29
click at [362, 140] on select "Yes - Cats Yes - Dogs No pets Yes - Dogs and Cats Yes - Other" at bounding box center [546, 133] width 546 height 29
select select "number:28"
click at [273, 119] on select "Yes - Cats Yes - Dogs No pets Yes - Dogs and Cats Yes - Other" at bounding box center [546, 133] width 546 height 29
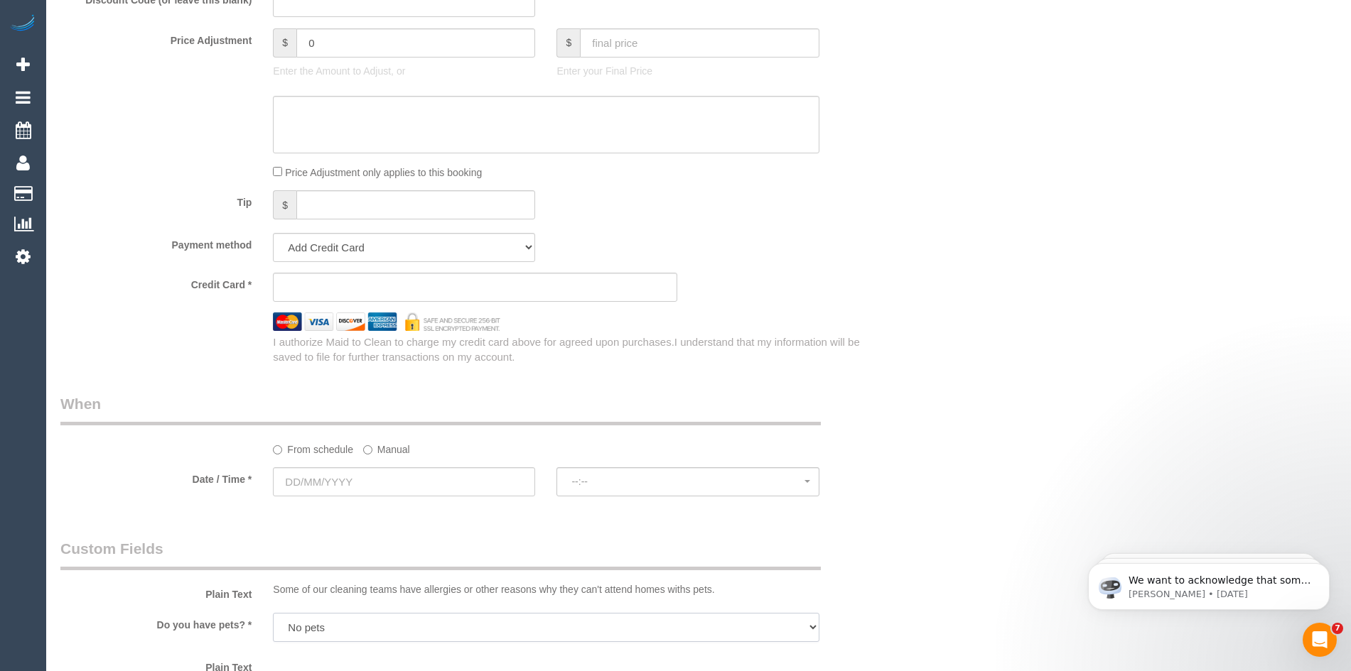
scroll to position [1350, 0]
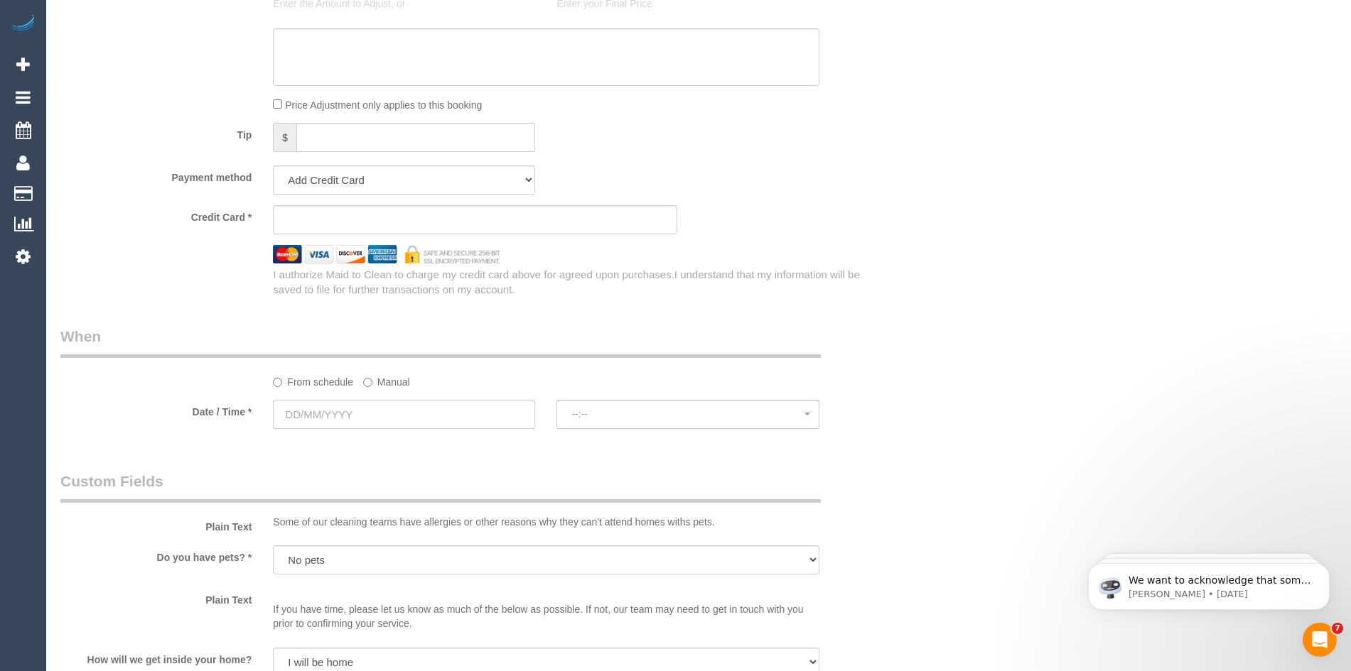
click at [351, 417] on input "text" at bounding box center [404, 414] width 262 height 29
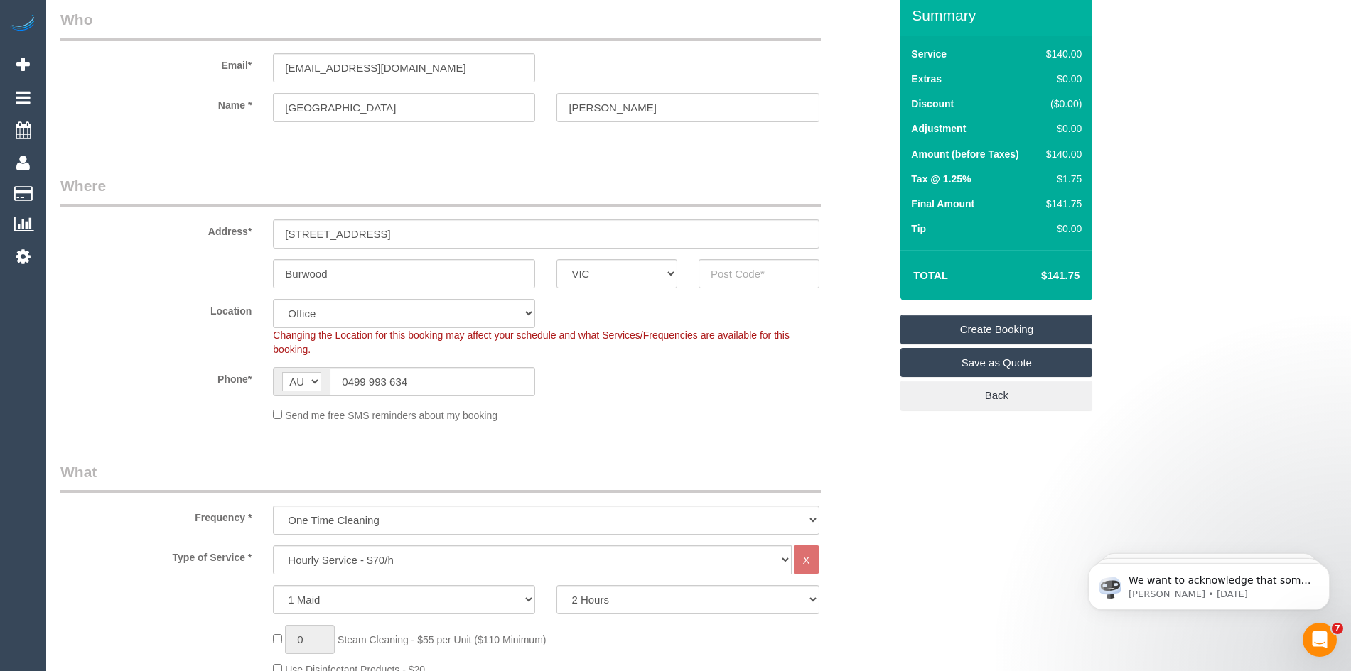
scroll to position [0, 0]
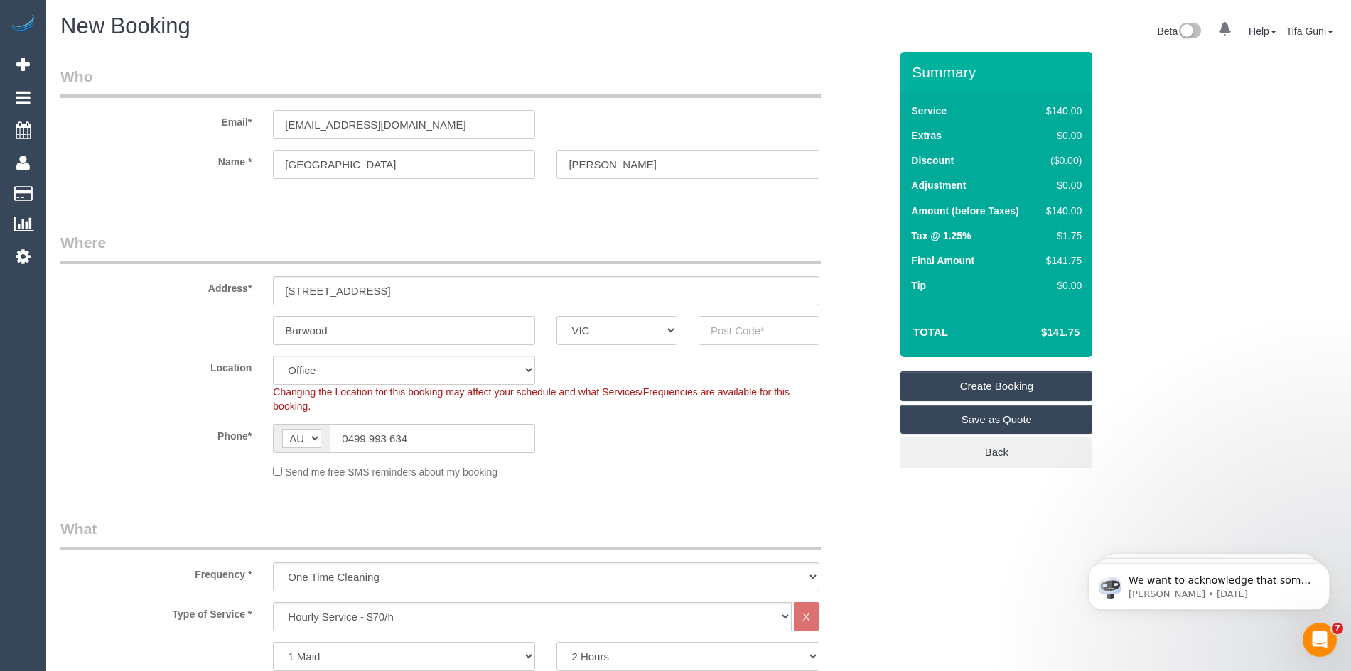
click at [742, 333] on input "text" at bounding box center [758, 330] width 121 height 29
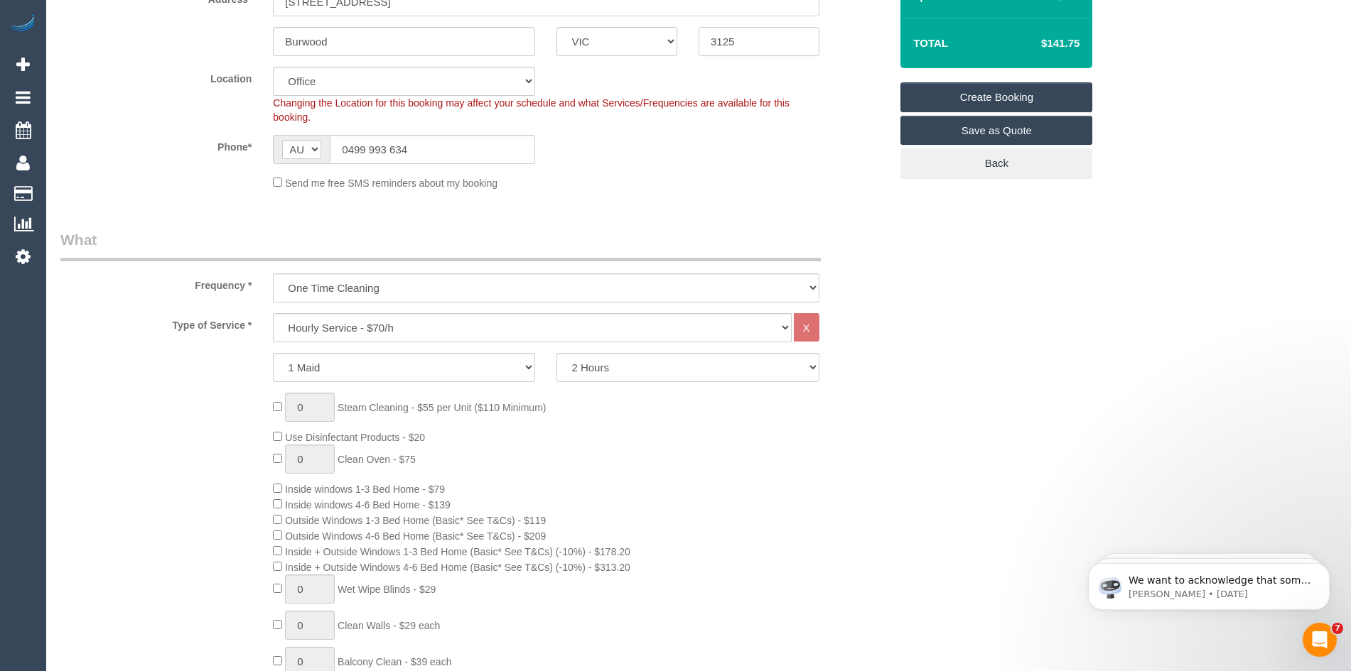
scroll to position [355, 0]
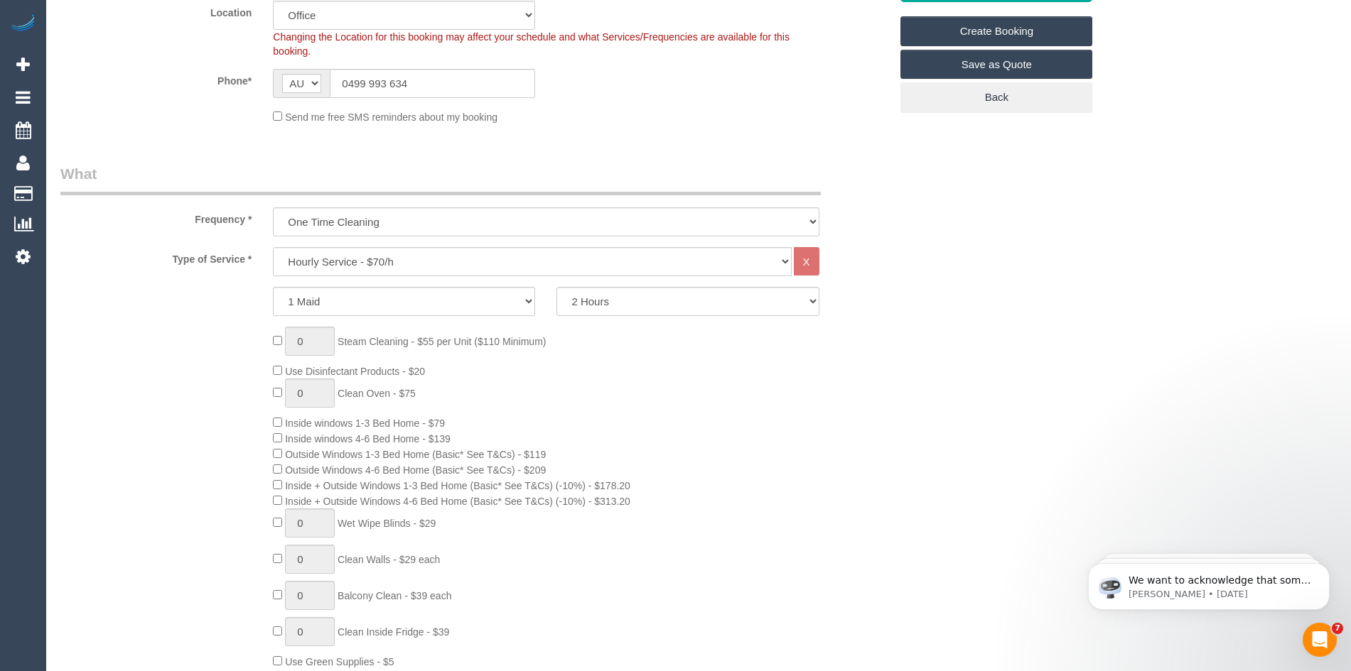
type input "3125"
click at [396, 260] on select "Hourly Service - $70/h Hourly Service - $65/h Hourly Service - $60/h Hourly Ser…" at bounding box center [532, 261] width 518 height 29
select select "48"
select select "object:2123"
select select "213"
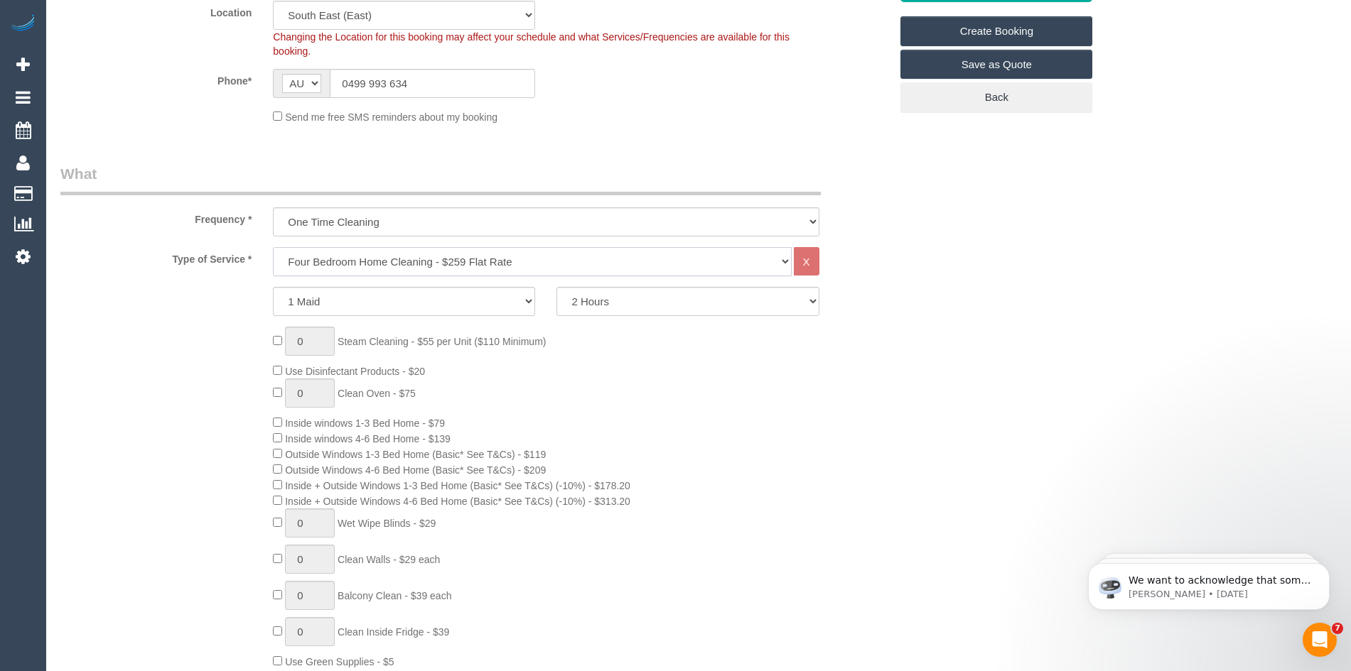
click at [273, 247] on select "Hourly Service - $70/h Hourly Service - $65/h Hourly Service - $60/h Hourly Ser…" at bounding box center [532, 261] width 518 height 29
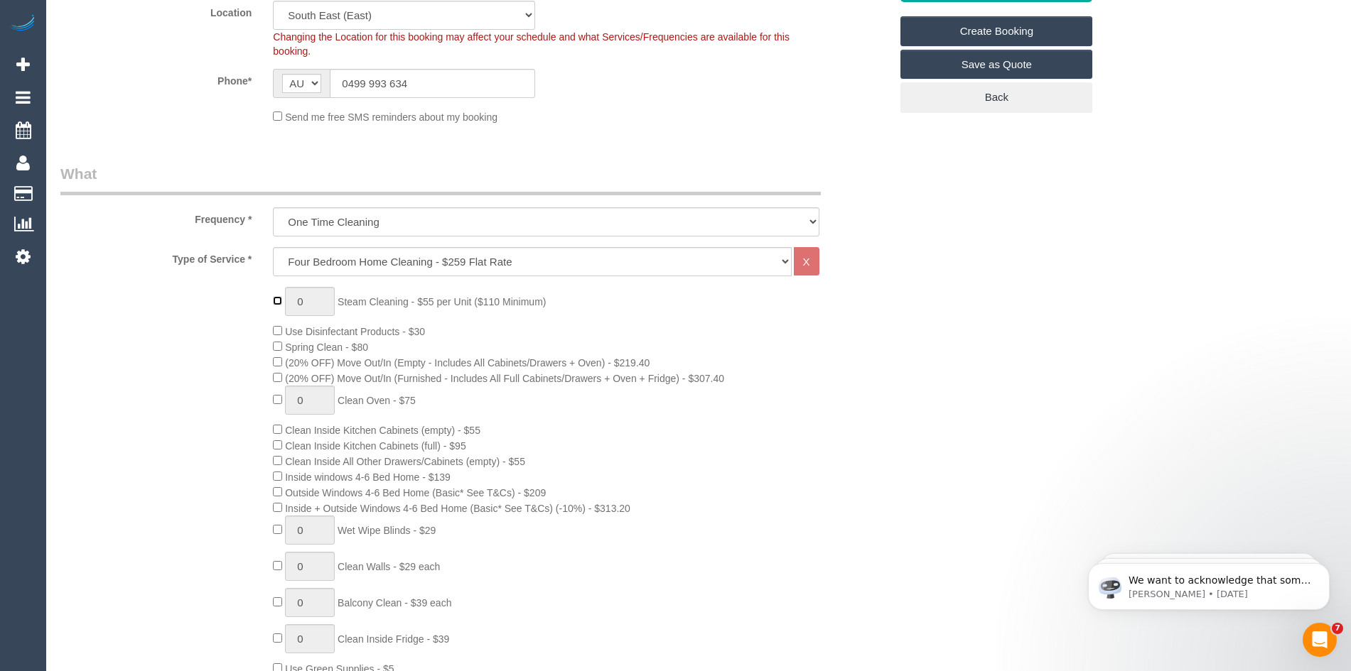
type input "1"
click at [306, 301] on input "1" at bounding box center [310, 301] width 50 height 29
type input "6"
click at [834, 474] on div "6 Steam Cleaning - $55 per Unit ($110 Minimum) Use Disinfectant Products - $30 …" at bounding box center [581, 551] width 638 height 529
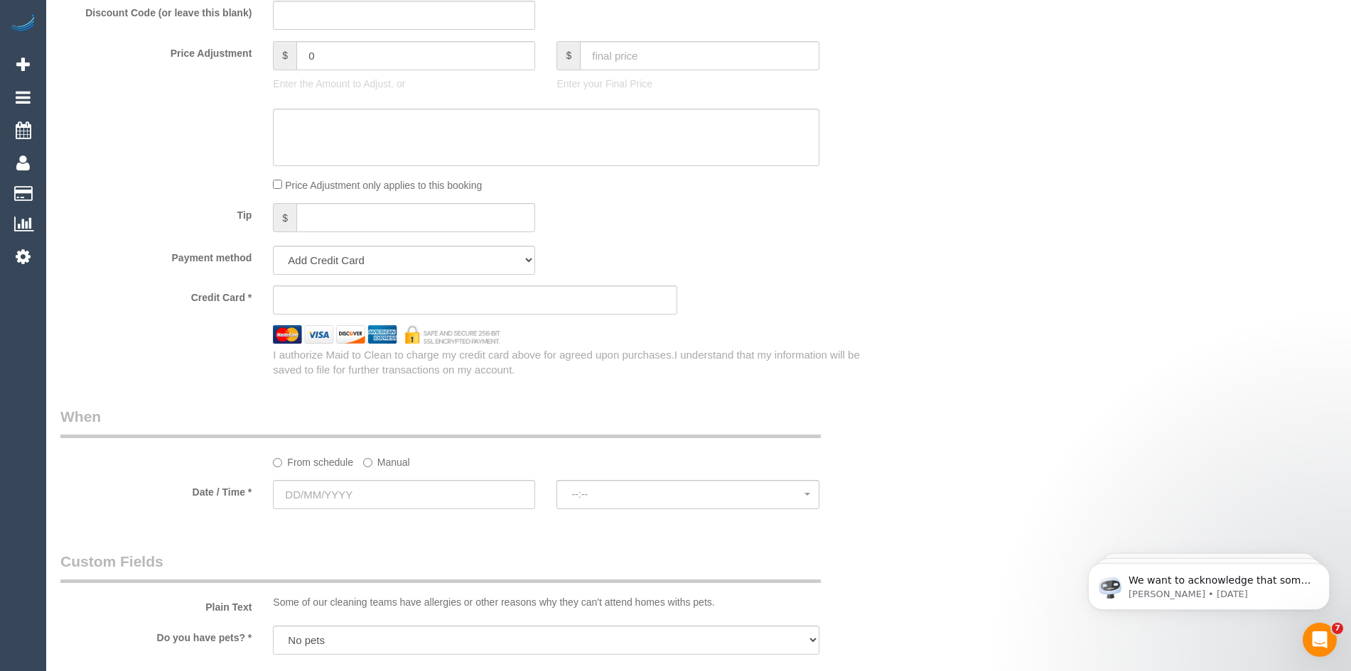
scroll to position [1279, 0]
click at [394, 478] on input "text" at bounding box center [404, 492] width 262 height 29
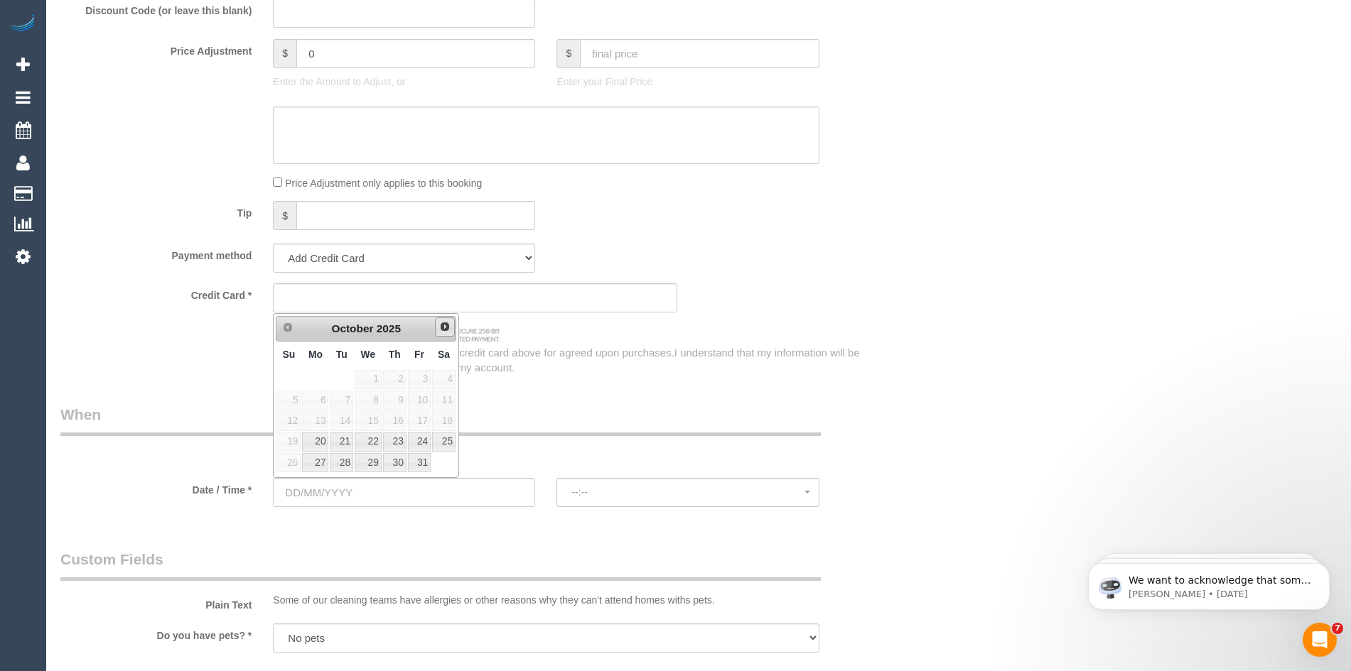
click at [445, 328] on span "Next" at bounding box center [444, 326] width 11 height 11
click at [450, 382] on link "7" at bounding box center [443, 379] width 23 height 19
type input "07/02/2026"
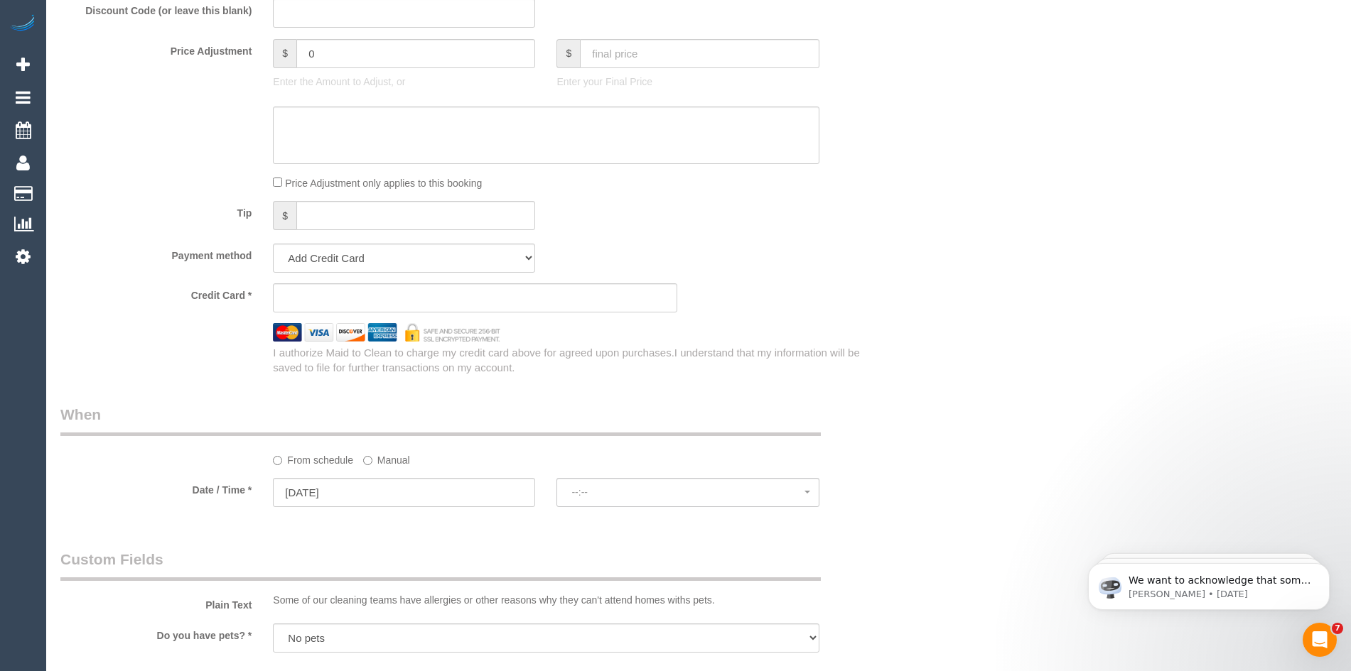
select select "spot1"
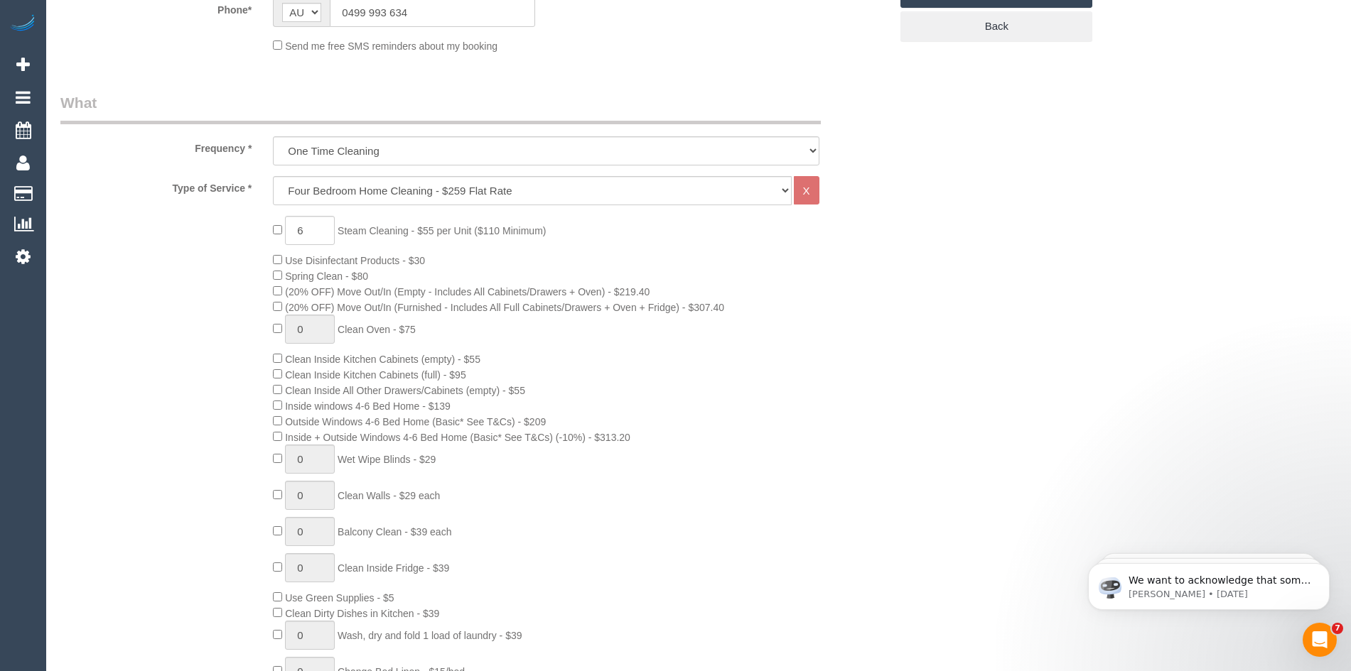
scroll to position [142, 0]
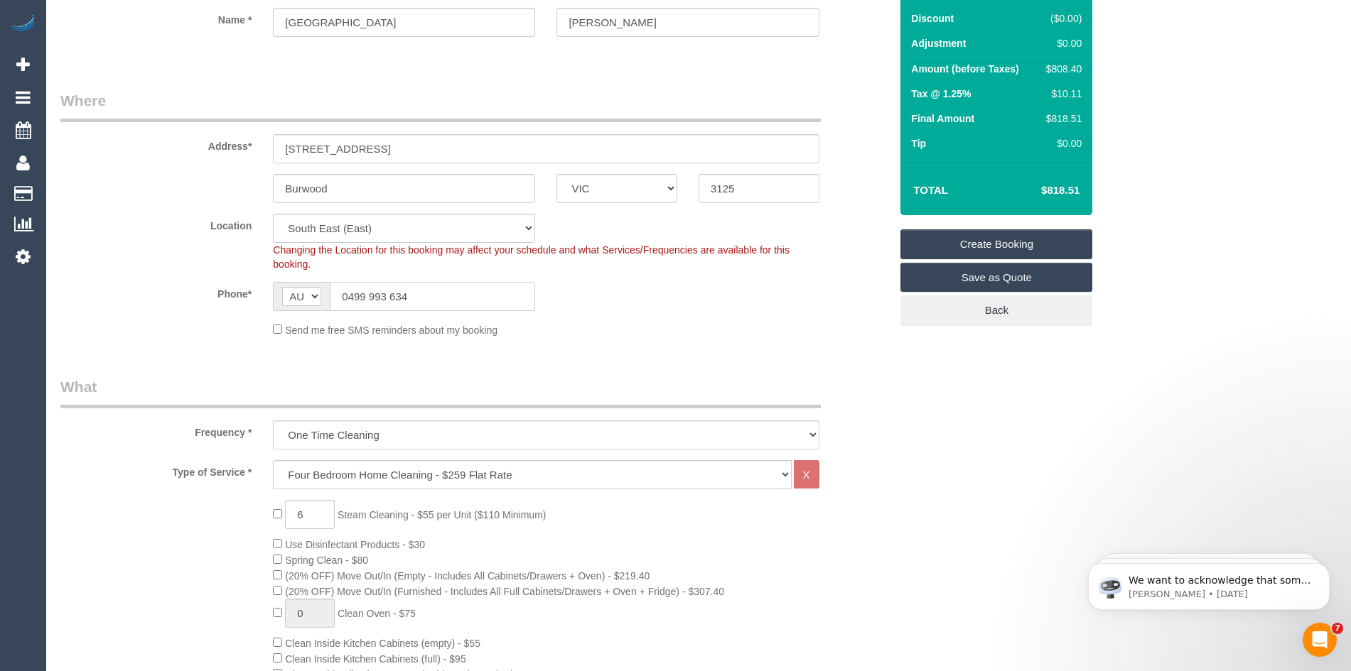
drag, startPoint x: 413, startPoint y: 295, endPoint x: 323, endPoint y: 303, distance: 91.3
click at [323, 303] on div "AF AL DZ AD AO AI AQ AG AR AM AW AU AT AZ BS BH BD BB BY BE BZ BJ BM BT BO BA B…" at bounding box center [404, 296] width 262 height 29
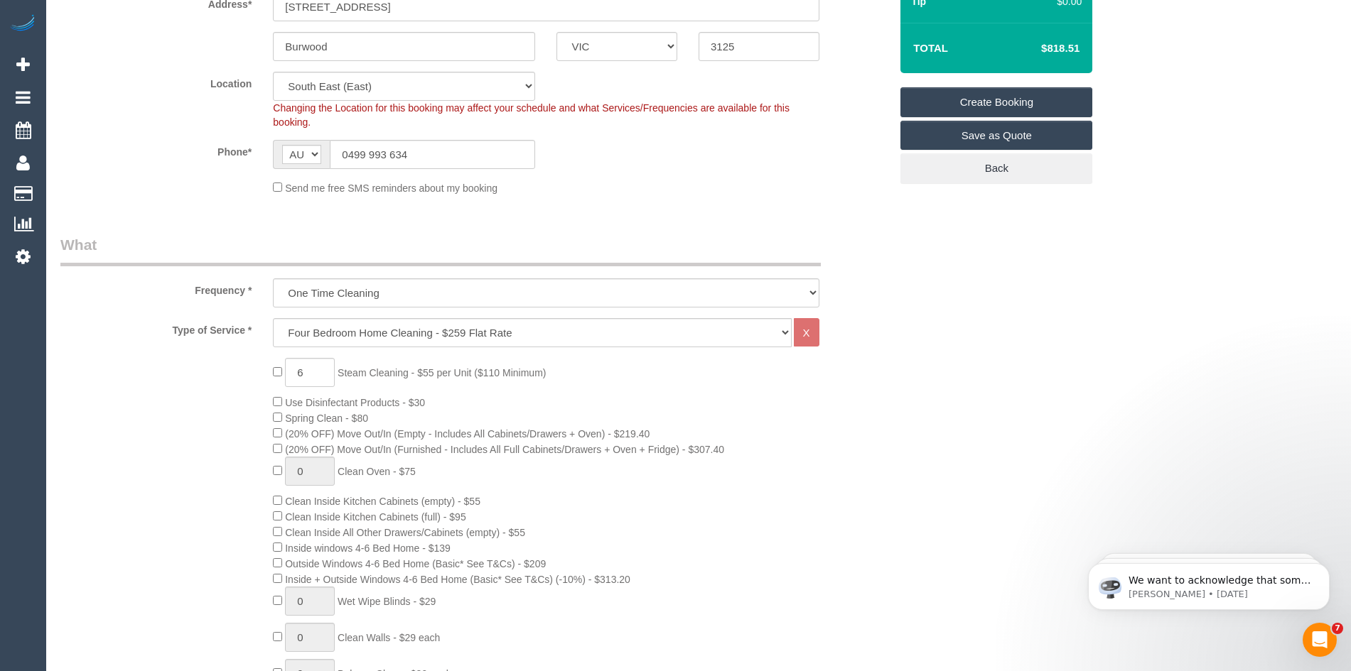
scroll to position [0, 0]
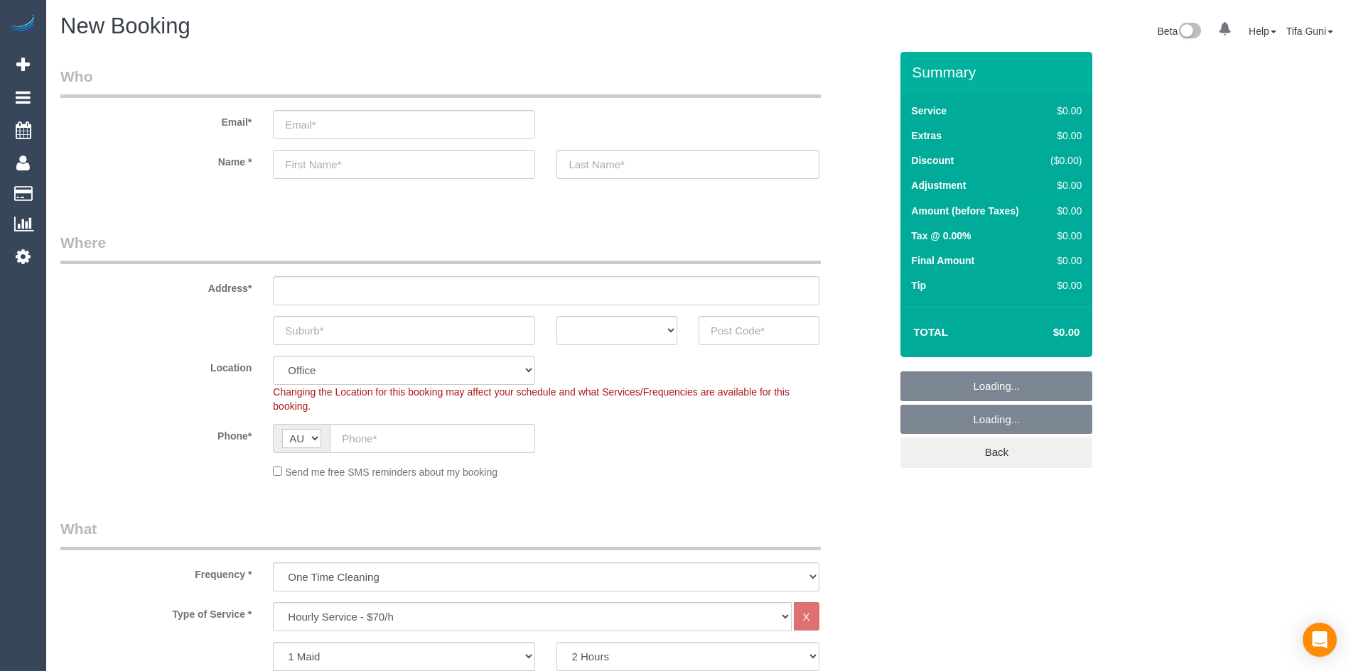
select select "object:2116"
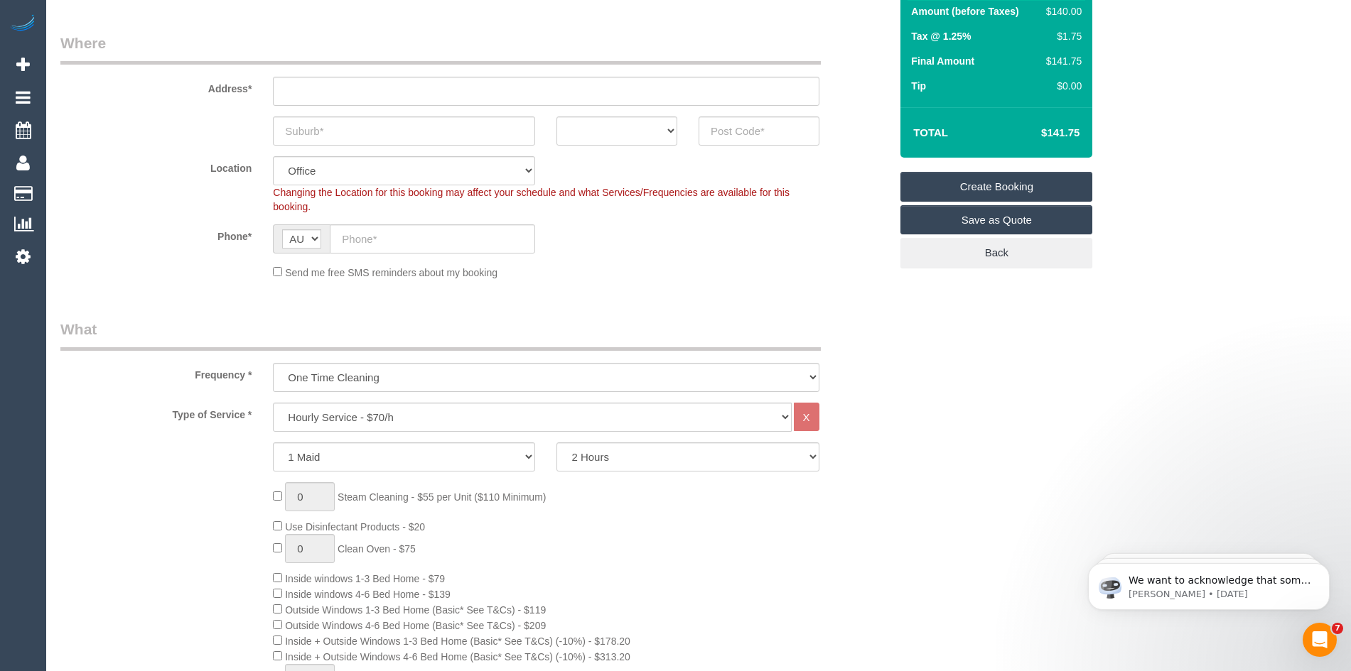
scroll to position [213, 0]
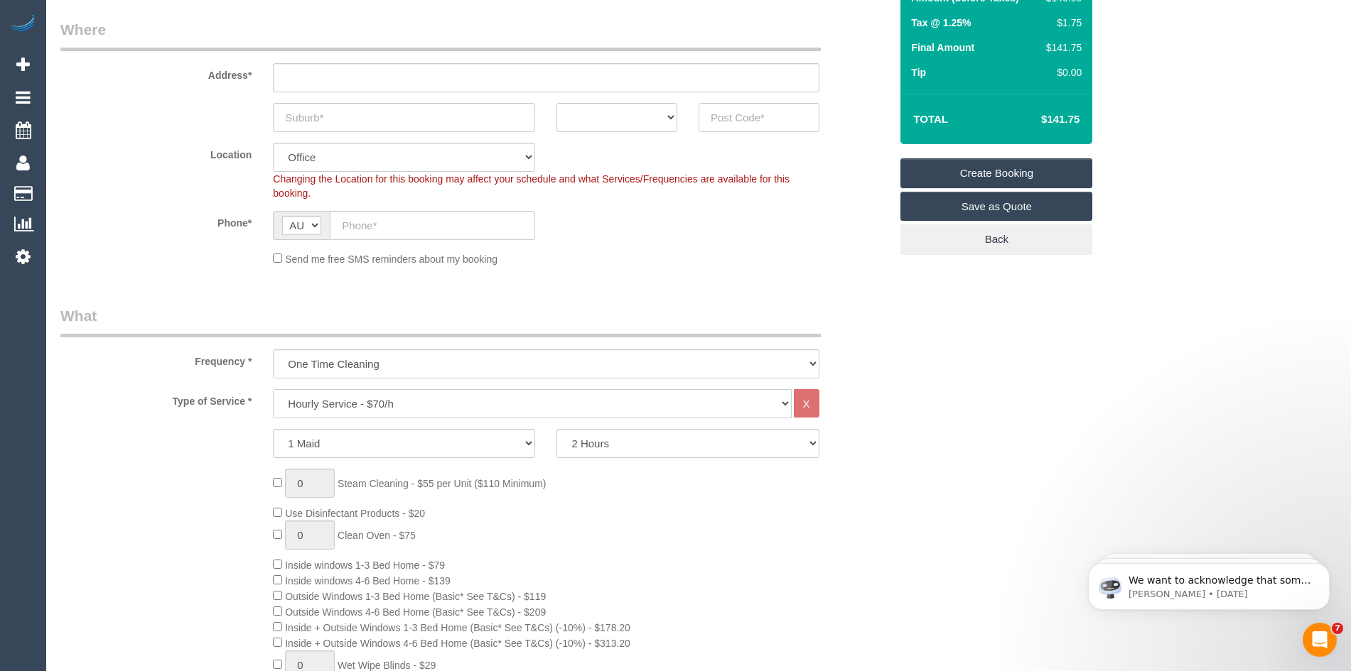
click at [333, 402] on select "Hourly Service - $70/h Hourly Service - $65/h Hourly Service - $60/h Hourly Ser…" at bounding box center [532, 403] width 518 height 29
select select "212"
click at [273, 389] on select "Hourly Service - $70/h Hourly Service - $65/h Hourly Service - $60/h Hourly Ser…" at bounding box center [532, 403] width 518 height 29
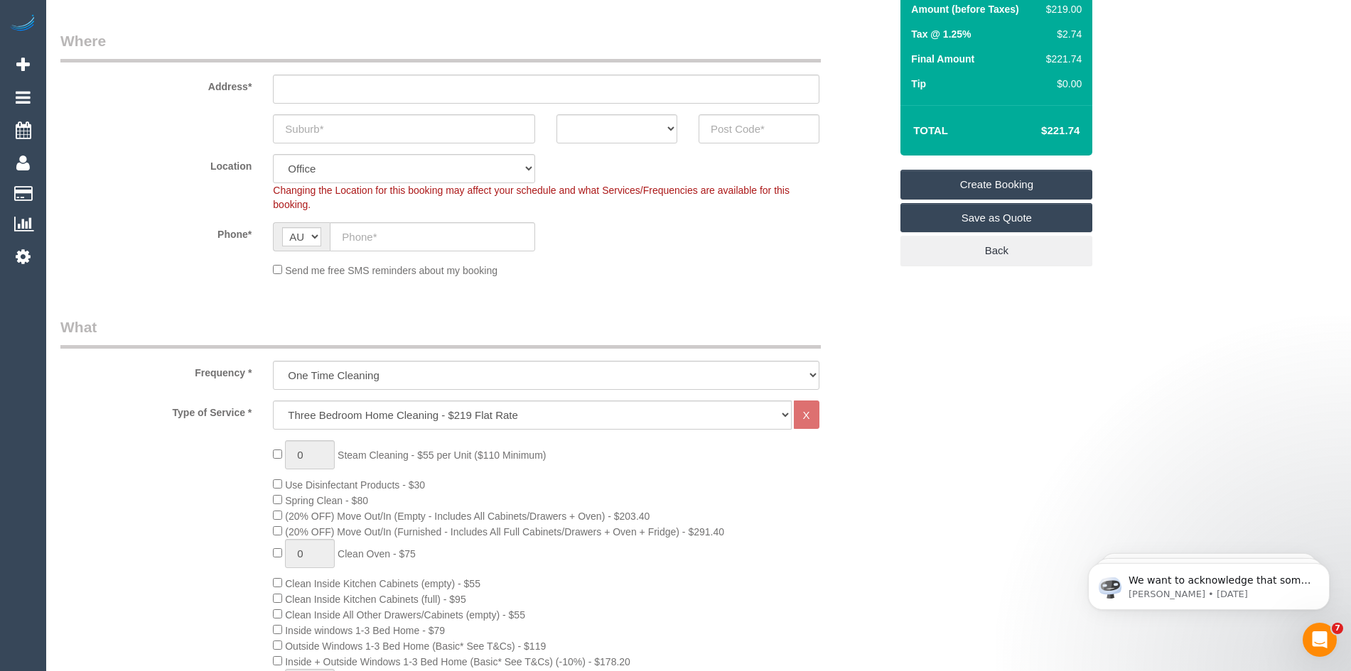
scroll to position [0, 0]
